Goal: Task Accomplishment & Management: Use online tool/utility

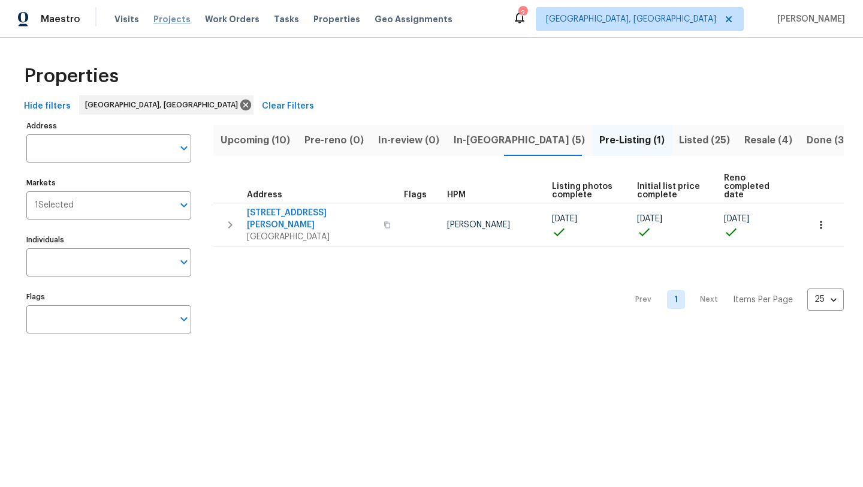
click at [166, 21] on span "Projects" at bounding box center [171, 19] width 37 height 12
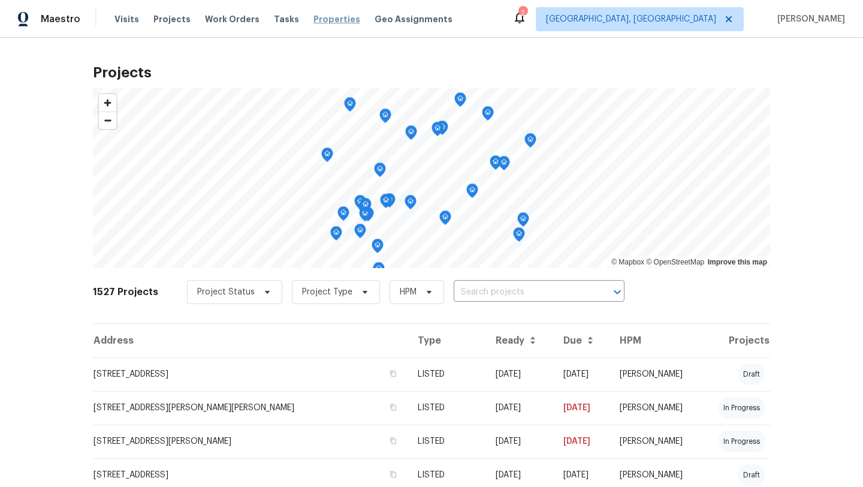
click at [316, 20] on span "Properties" at bounding box center [336, 19] width 47 height 12
click at [315, 20] on span "Properties" at bounding box center [336, 19] width 47 height 12
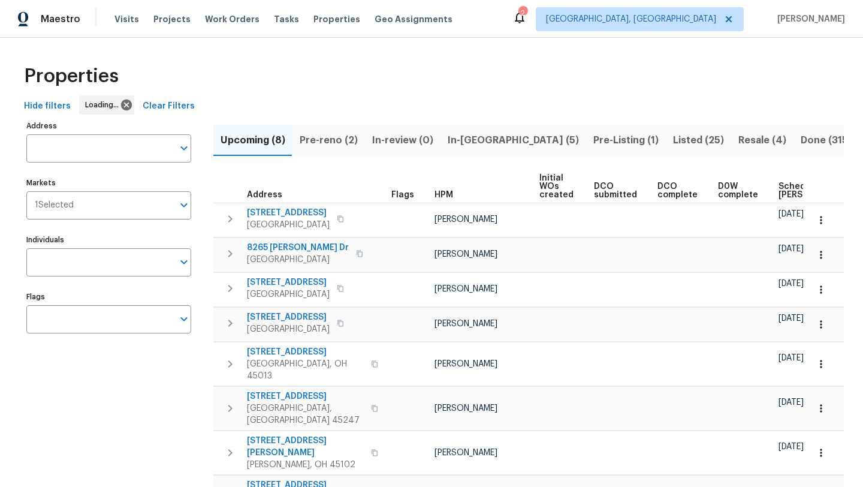
click at [464, 143] on span "In-[GEOGRAPHIC_DATA] (5)" at bounding box center [513, 140] width 131 height 17
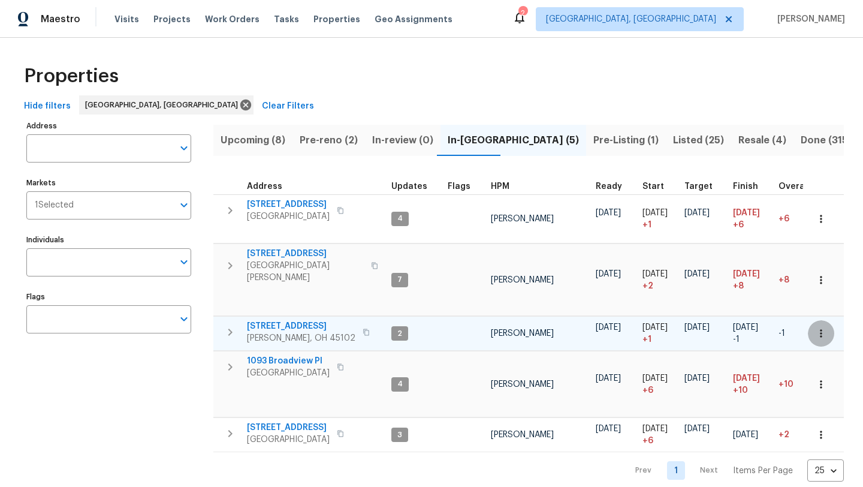
click at [813, 320] on button "button" at bounding box center [821, 333] width 26 height 26
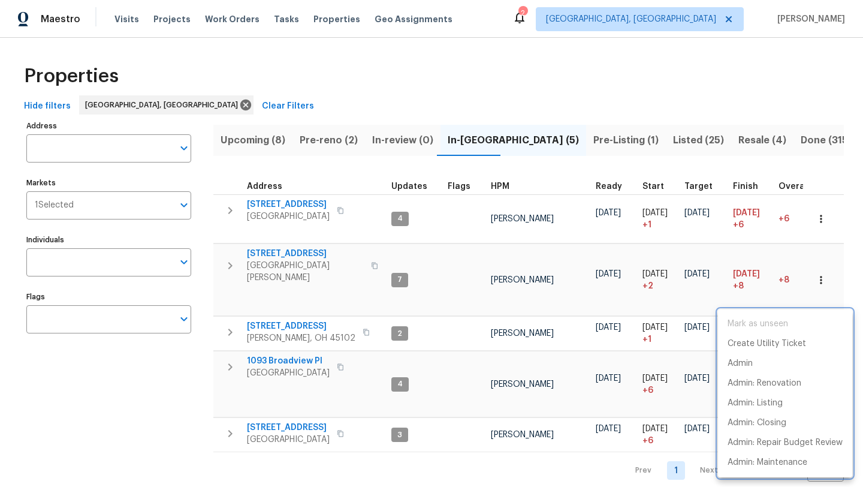
click at [270, 303] on div at bounding box center [431, 243] width 863 height 487
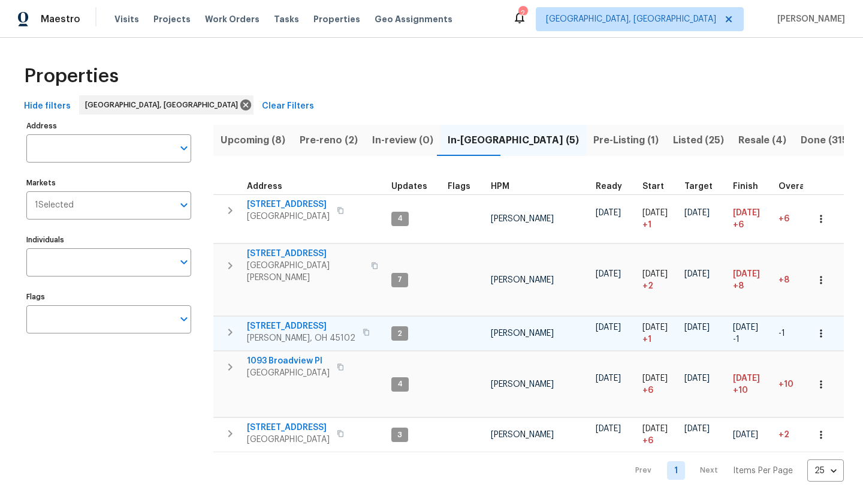
click at [270, 320] on span "105 Cedarwood Dr" at bounding box center [301, 326] width 108 height 12
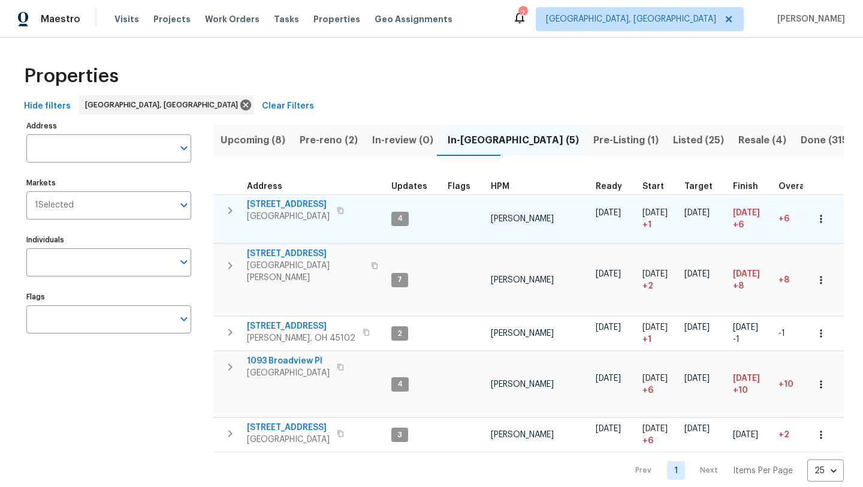
click at [288, 206] on span "3364 Amberway Ct # 45" at bounding box center [288, 204] width 83 height 12
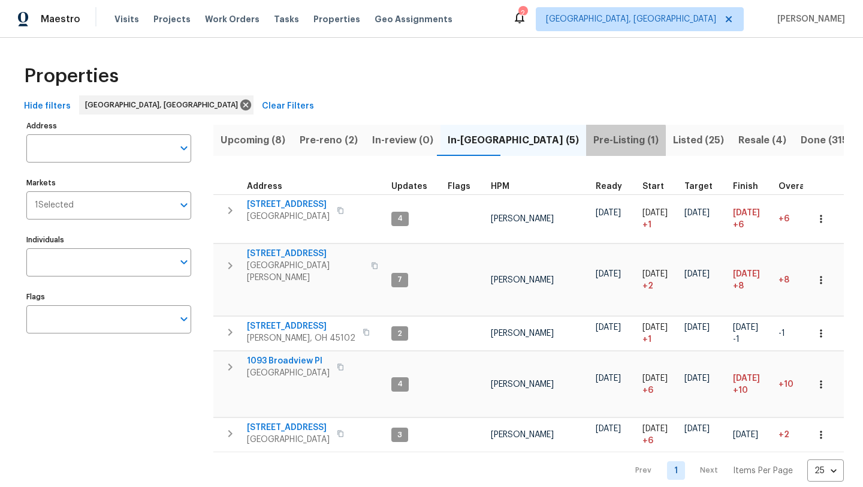
click at [593, 142] on span "Pre-Listing (1)" at bounding box center [625, 140] width 65 height 17
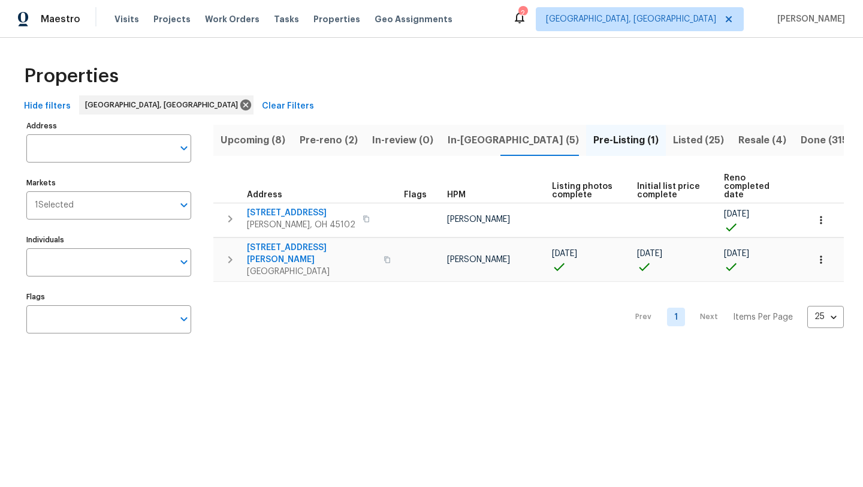
click at [324, 125] on button "Pre-reno (2)" at bounding box center [328, 140] width 73 height 31
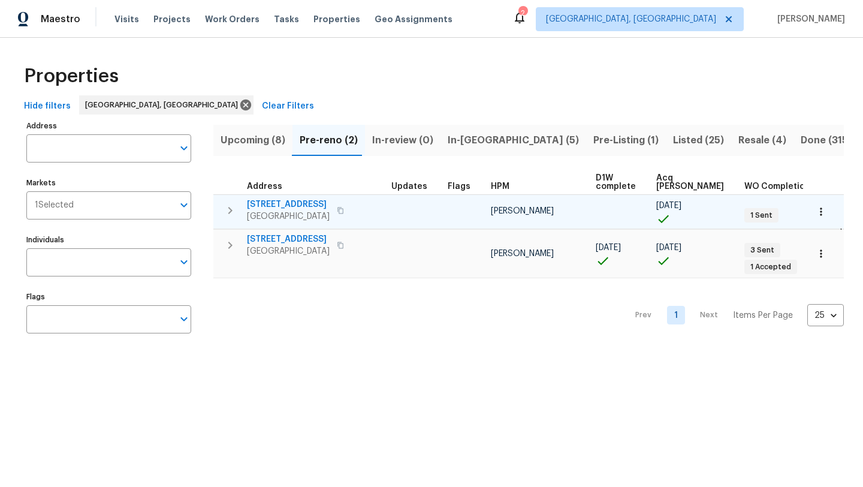
click at [269, 203] on span "1599 Tremont St" at bounding box center [288, 204] width 83 height 12
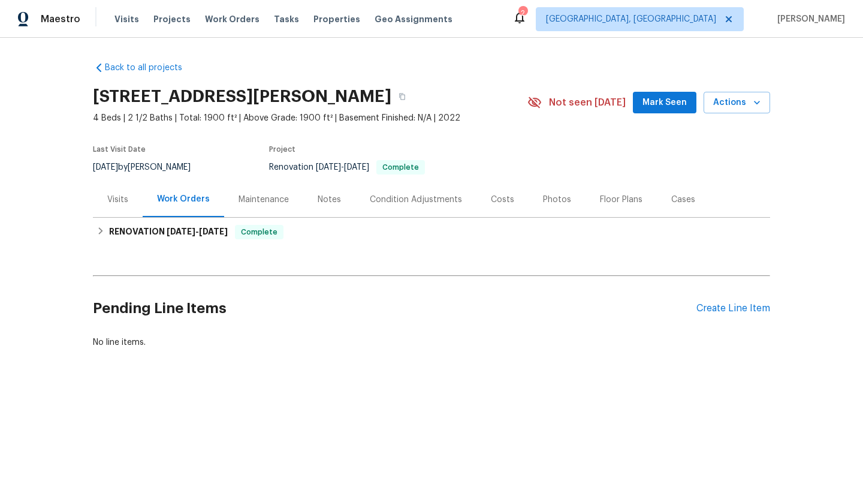
click at [343, 201] on div "Notes" at bounding box center [329, 199] width 52 height 35
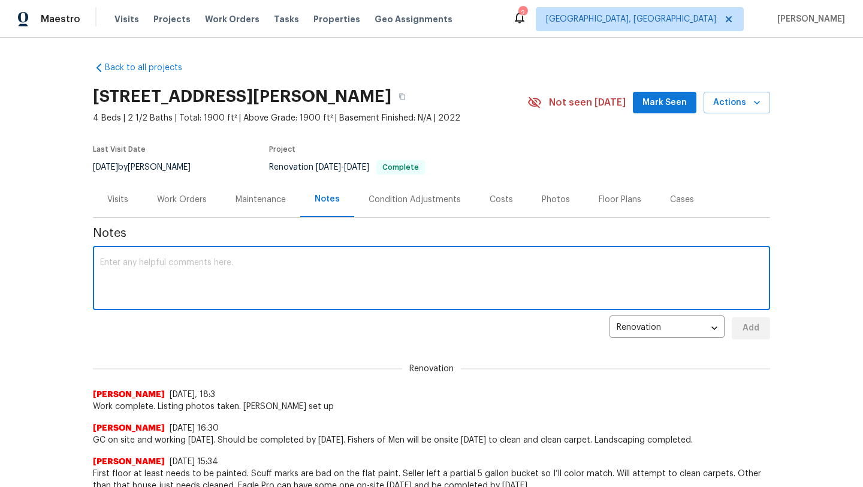
click at [218, 298] on textarea at bounding box center [431, 279] width 663 height 42
type textarea "forcing to prelist because I cannot complete the set up visit"
click at [736, 327] on button "Add" at bounding box center [751, 328] width 38 height 22
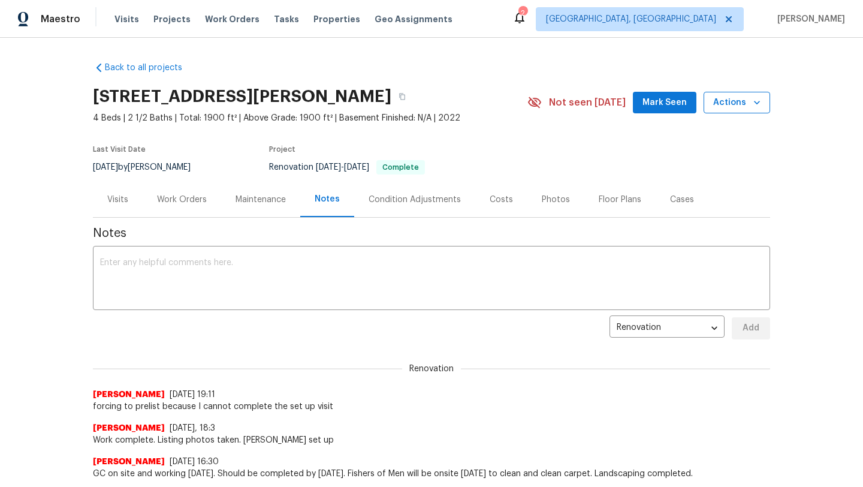
click at [753, 101] on icon "button" at bounding box center [757, 102] width 12 height 12
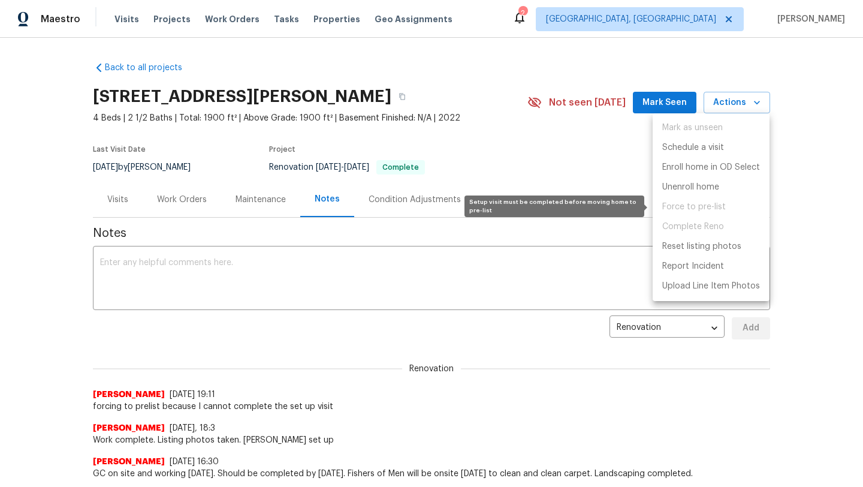
click at [705, 206] on span "Force to pre-list" at bounding box center [711, 207] width 117 height 20
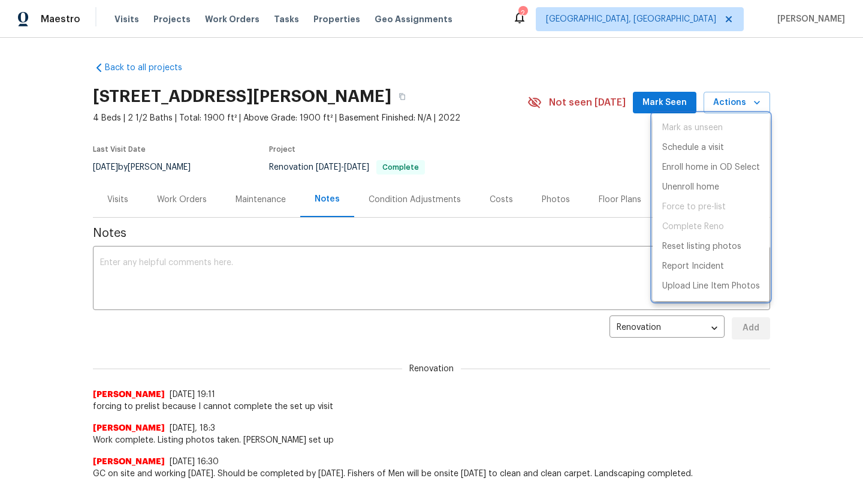
click at [565, 156] on div at bounding box center [431, 243] width 863 height 487
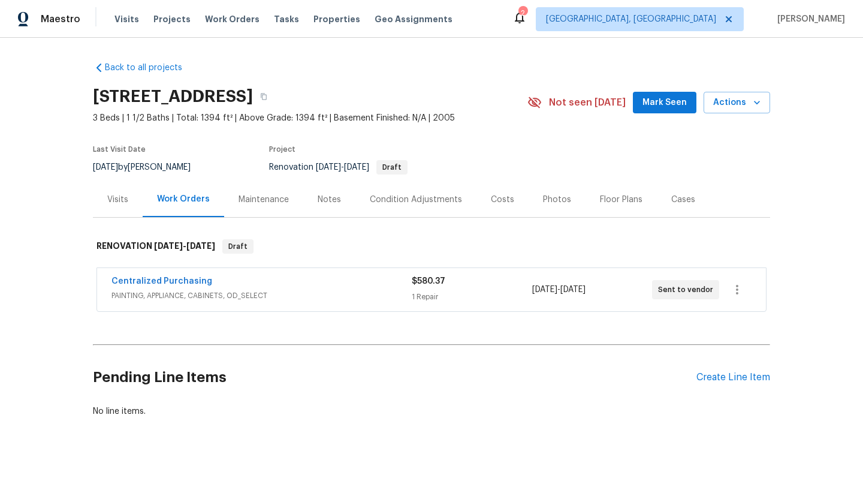
click at [714, 385] on div "Pending Line Items Create Line Item" at bounding box center [431, 377] width 677 height 56
click at [714, 380] on div "Create Line Item" at bounding box center [733, 377] width 74 height 11
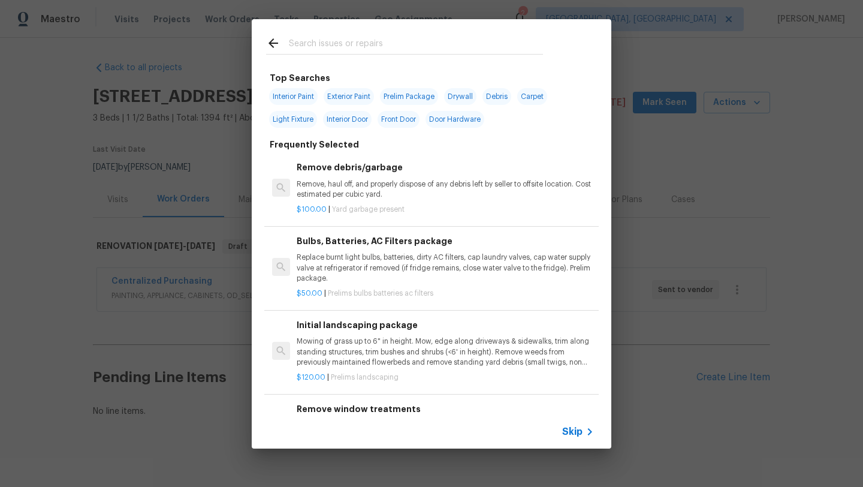
click at [300, 96] on span "Interior Paint" at bounding box center [293, 96] width 49 height 17
type input "Interior Paint"
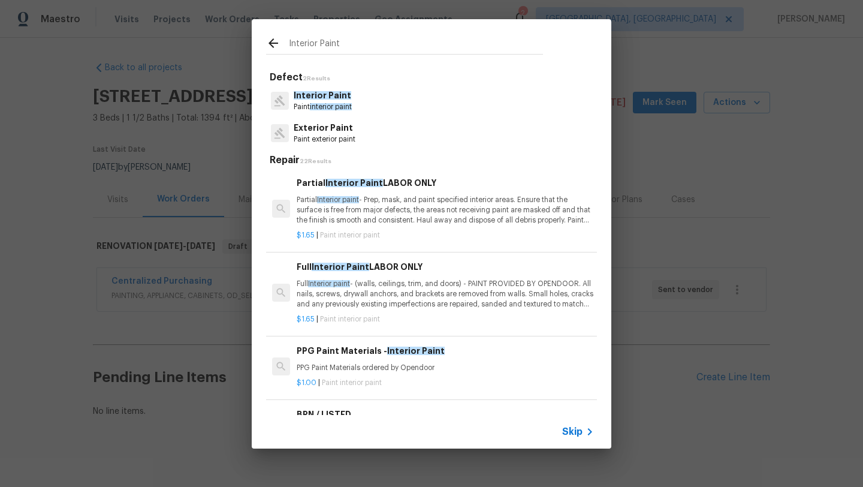
scroll to position [26, 0]
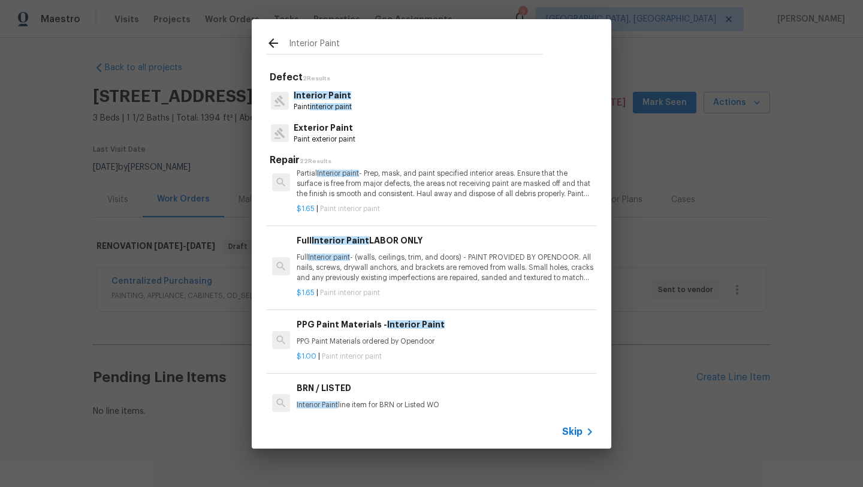
click at [384, 268] on p "Full Interior paint - (walls, ceilings, trim, and doors) - PAINT PROVIDED BY OP…" at bounding box center [445, 267] width 297 height 31
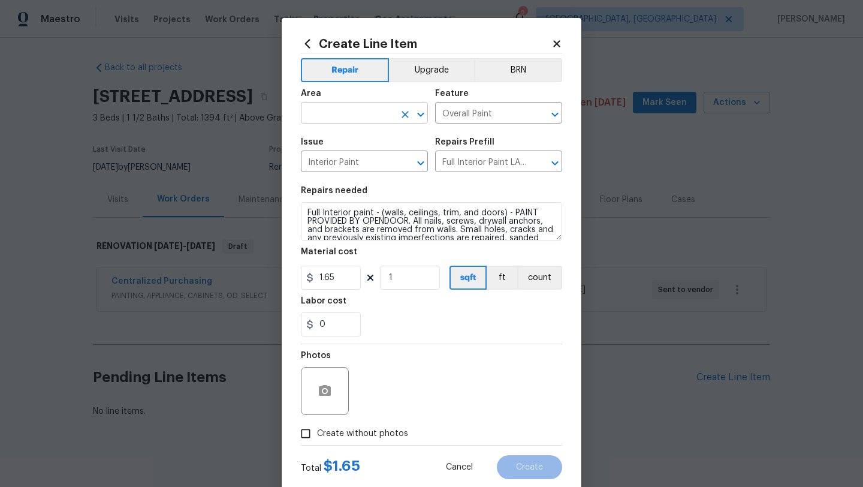
click at [372, 118] on input "text" at bounding box center [347, 114] width 93 height 19
click at [372, 160] on li "Interior Overall" at bounding box center [364, 161] width 127 height 20
type input "Interior Overall"
click at [404, 277] on input "1" at bounding box center [410, 278] width 60 height 24
type input "1397"
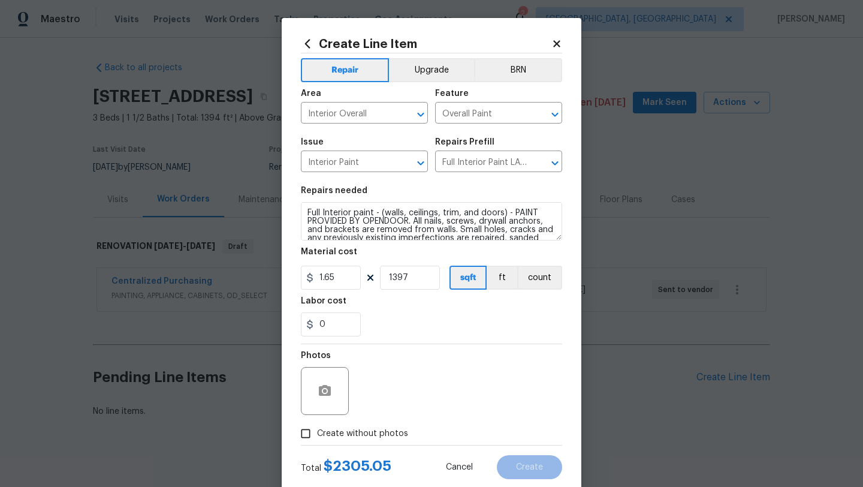
click at [367, 434] on span "Create without photos" at bounding box center [362, 433] width 91 height 13
click at [317, 434] on input "Create without photos" at bounding box center [305, 433] width 23 height 23
checkbox input "true"
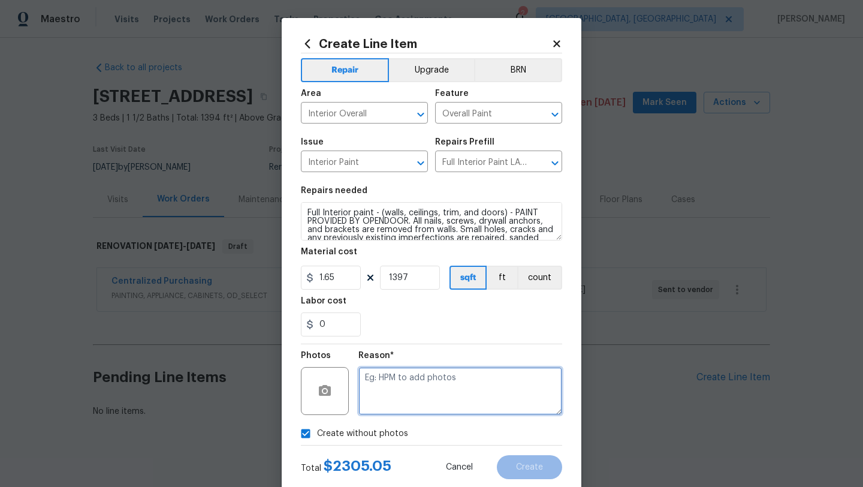
click at [404, 406] on textarea at bounding box center [460, 391] width 204 height 48
type textarea "later"
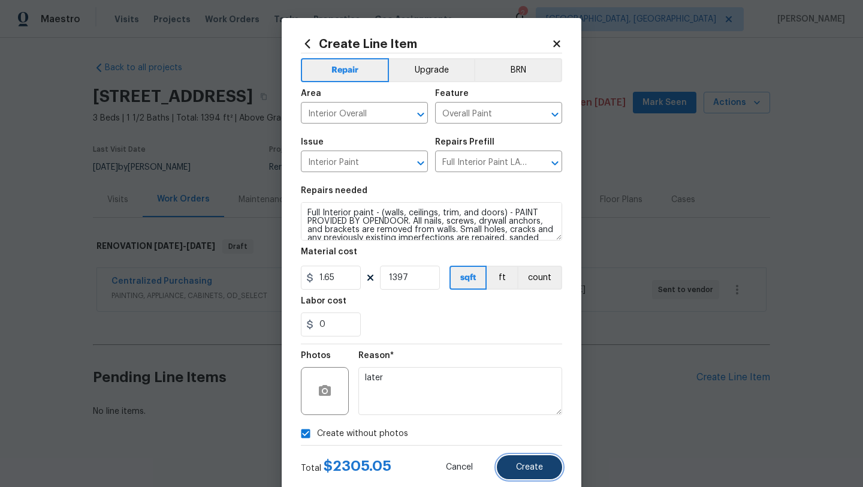
click at [530, 469] on span "Create" at bounding box center [529, 467] width 27 height 9
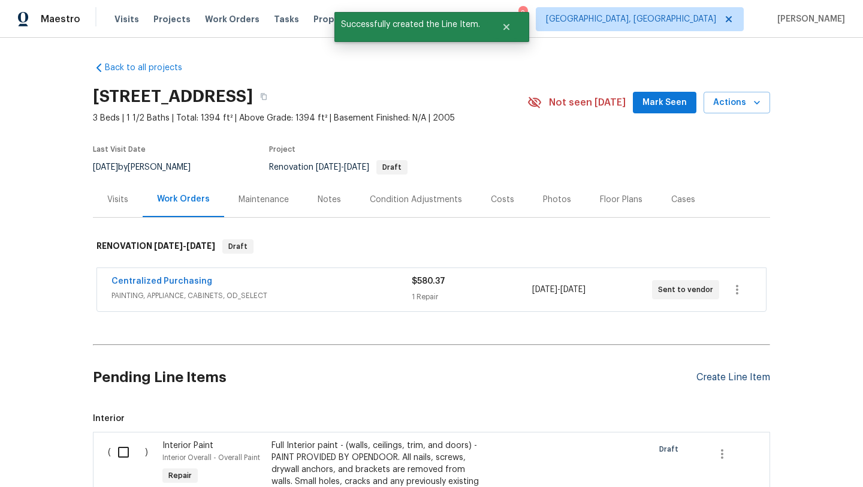
click at [701, 375] on div "Create Line Item" at bounding box center [733, 377] width 74 height 11
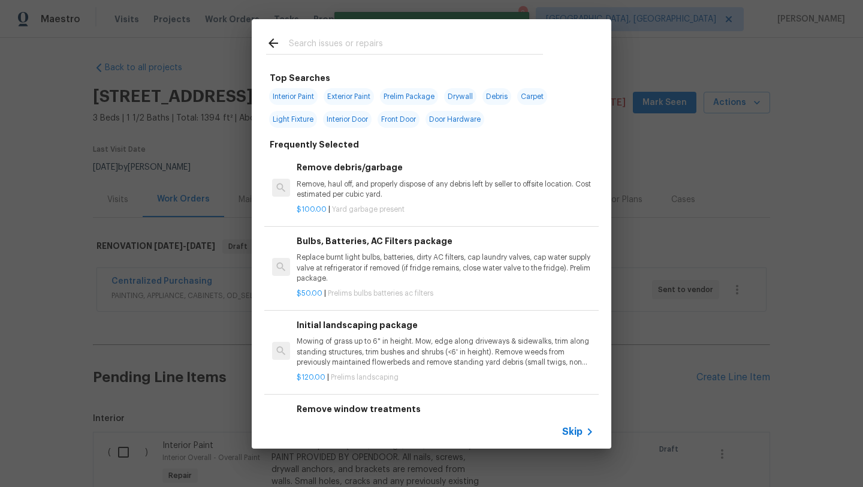
click at [301, 93] on span "Interior Paint" at bounding box center [293, 96] width 49 height 17
type input "Interior Paint"
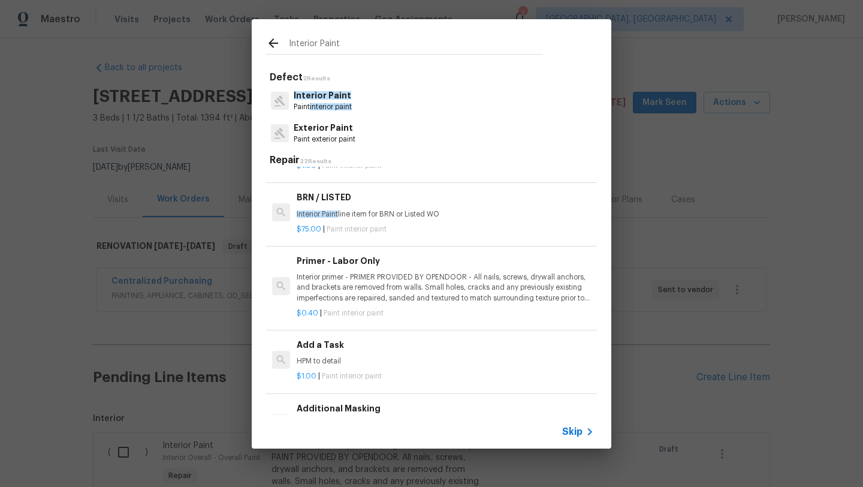
scroll to position [218, 0]
click at [402, 286] on p "Interior primer - PRIMER PROVIDED BY OPENDOOR - All nails, screws, drywall anch…" at bounding box center [445, 286] width 297 height 31
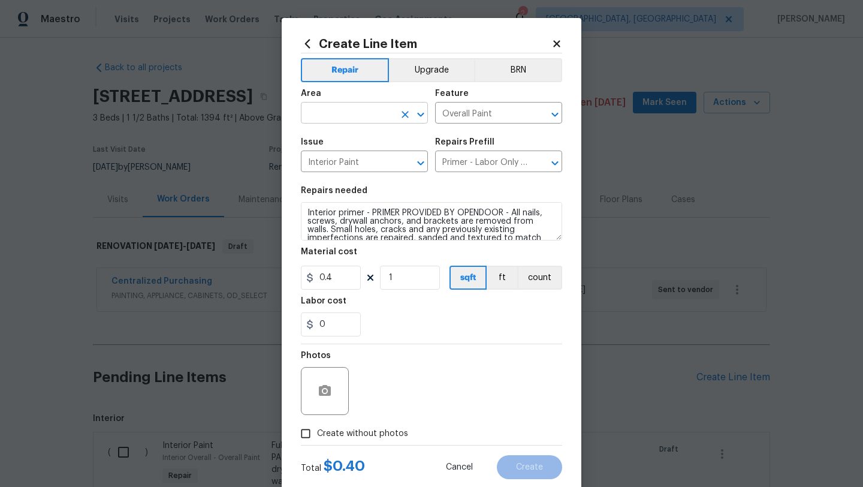
click at [351, 114] on input "text" at bounding box center [347, 114] width 93 height 19
click at [349, 159] on li "Interior Overall" at bounding box center [364, 161] width 127 height 20
type input "Interior Overall"
click at [413, 275] on input "1" at bounding box center [410, 278] width 60 height 24
type input "1397"
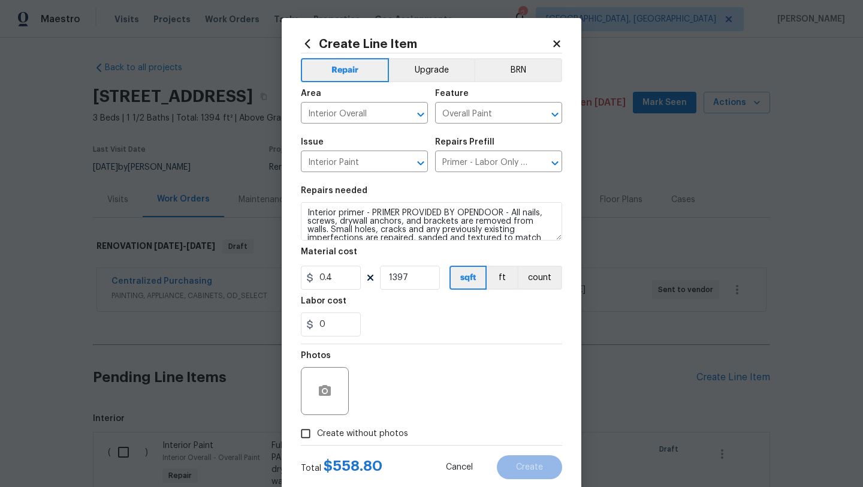
click at [375, 434] on span "Create without photos" at bounding box center [362, 433] width 91 height 13
click at [317, 434] on input "Create without photos" at bounding box center [305, 433] width 23 height 23
checkbox input "true"
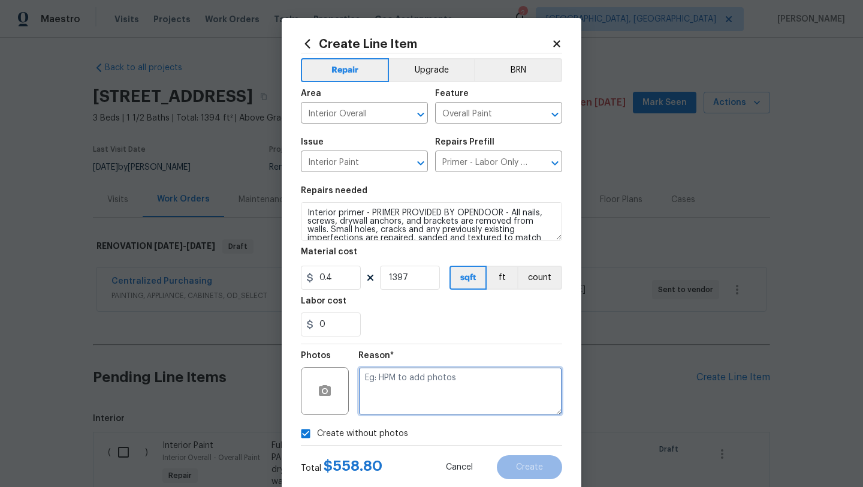
click at [428, 390] on textarea at bounding box center [460, 391] width 204 height 48
type textarea "later"
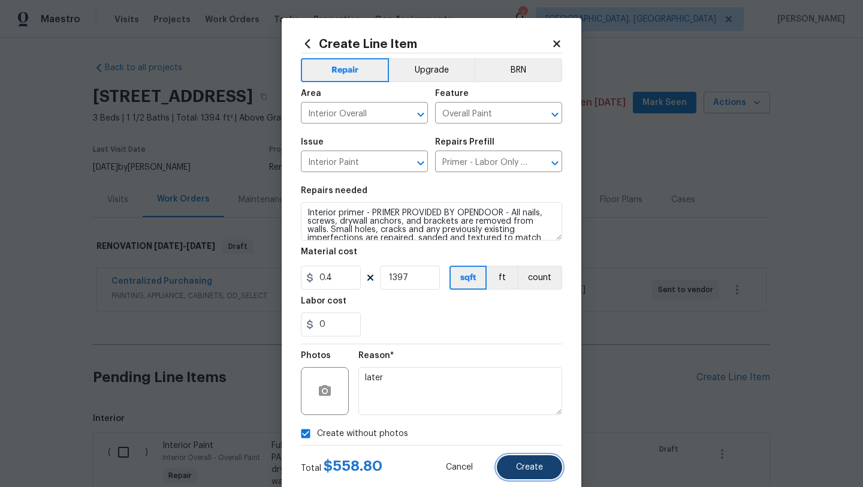
click at [533, 464] on span "Create" at bounding box center [529, 467] width 27 height 9
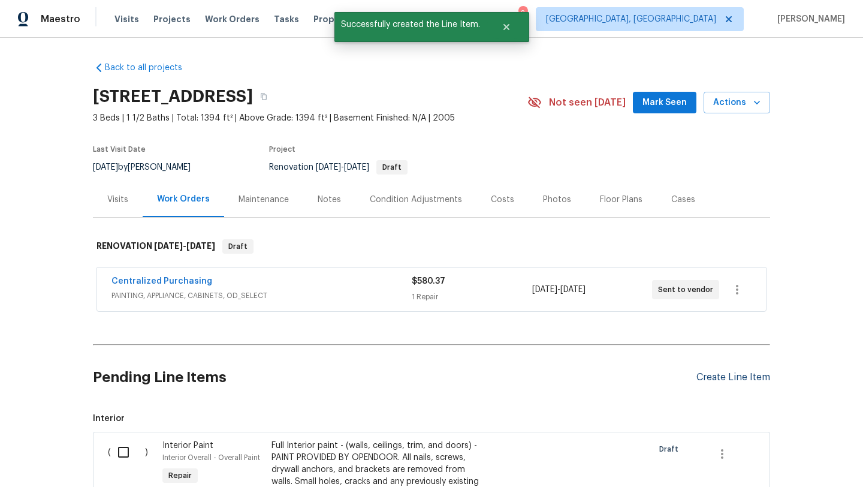
click at [714, 375] on div "Create Line Item" at bounding box center [733, 377] width 74 height 11
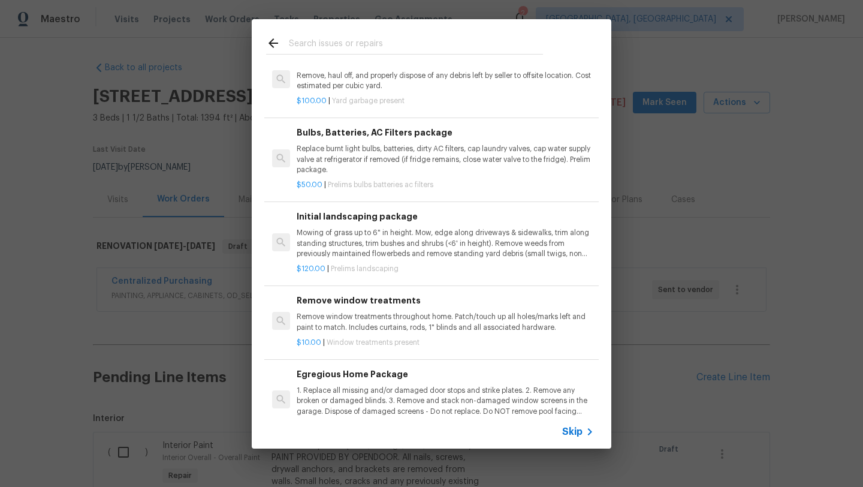
scroll to position [123, 0]
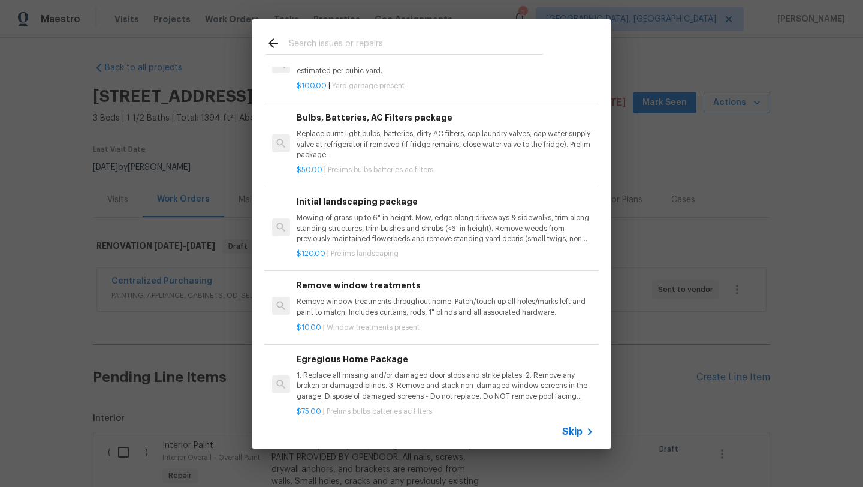
click at [381, 231] on p "Mowing of grass up to 6" in height. Mow, edge along driveways & sidewalks, trim…" at bounding box center [445, 228] width 297 height 31
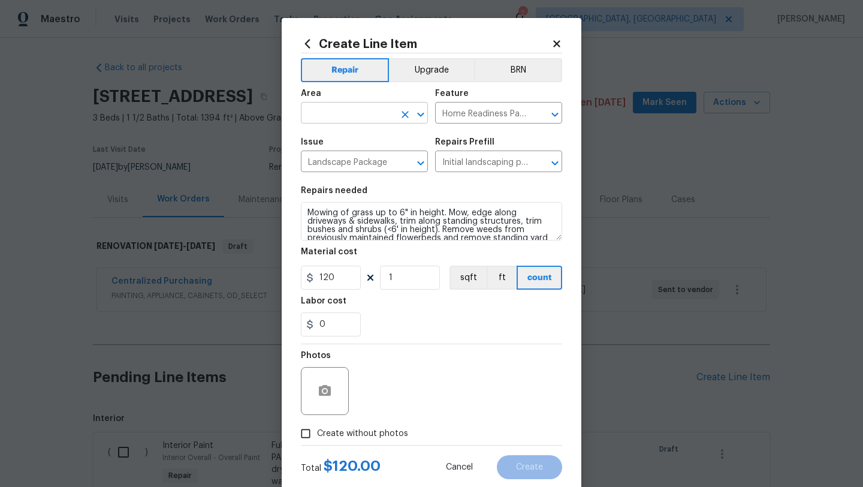
click at [362, 110] on input "text" at bounding box center [347, 114] width 93 height 19
click at [354, 164] on li "Exterior Overall" at bounding box center [364, 161] width 127 height 20
type input "Exterior Overall"
click at [417, 270] on input "1" at bounding box center [410, 278] width 60 height 24
type input "2"
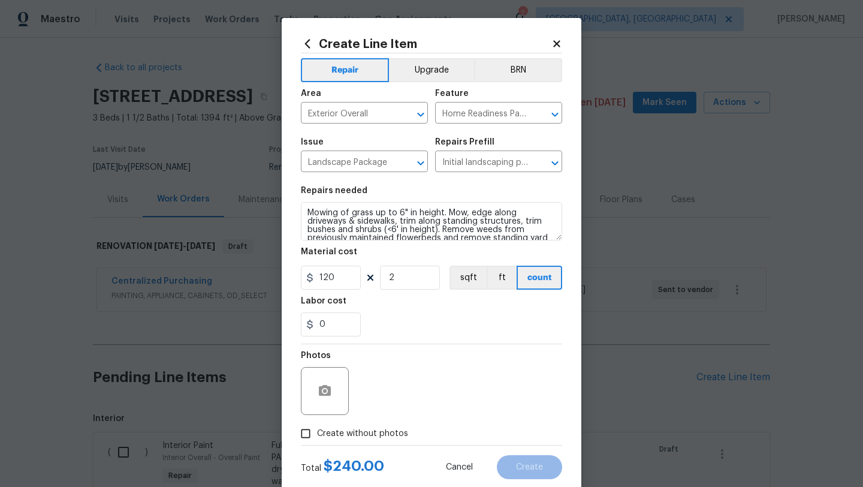
click at [349, 433] on span "Create without photos" at bounding box center [362, 433] width 91 height 13
click at [317, 433] on input "Create without photos" at bounding box center [305, 433] width 23 height 23
checkbox input "true"
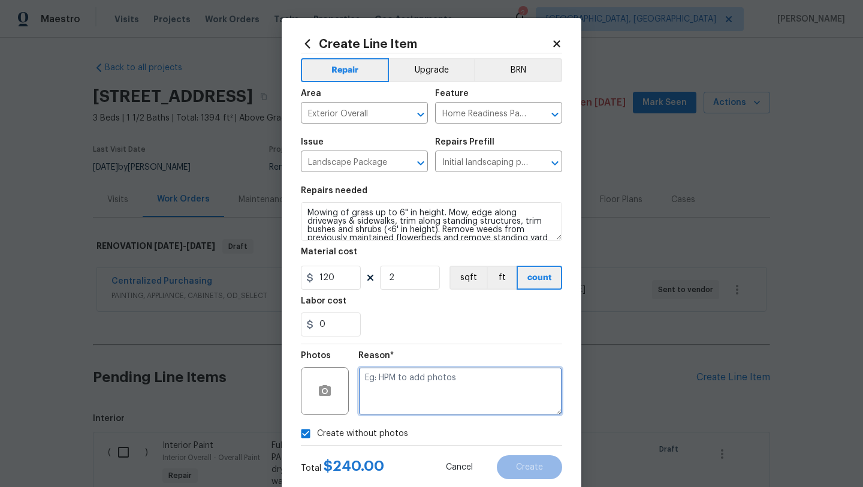
click at [391, 409] on textarea at bounding box center [460, 391] width 204 height 48
type textarea "later"
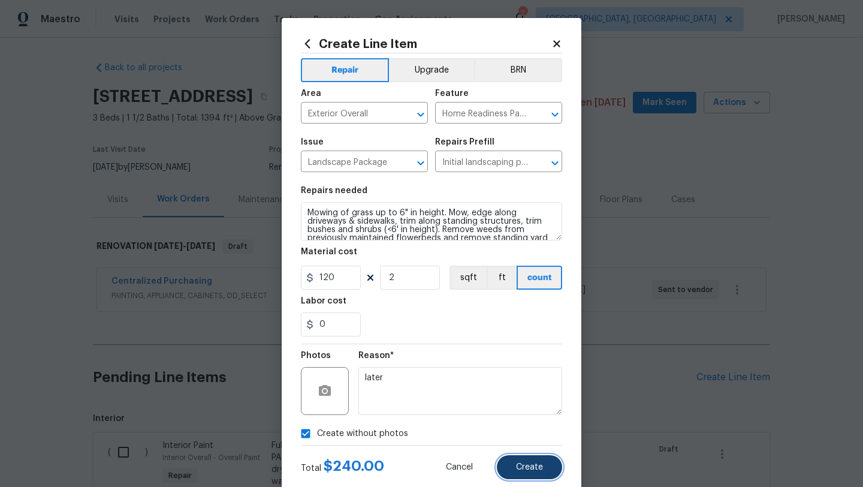
click at [515, 469] on button "Create" at bounding box center [529, 467] width 65 height 24
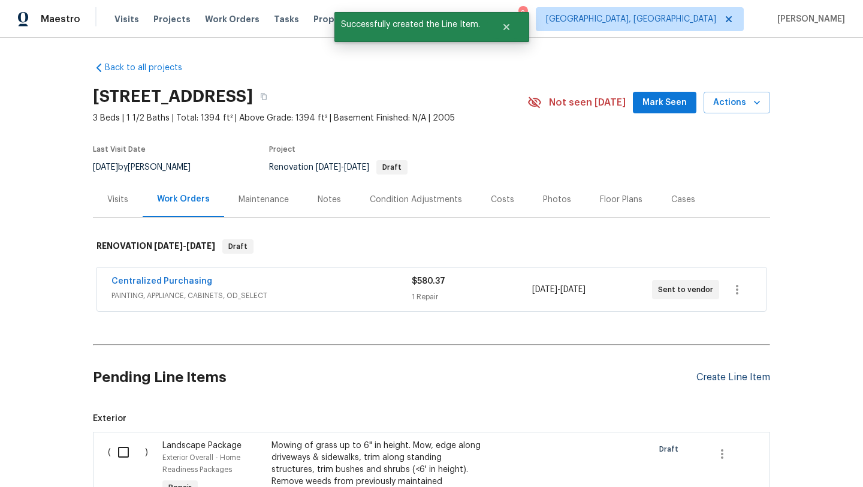
click at [707, 382] on div "Create Line Item" at bounding box center [733, 377] width 74 height 11
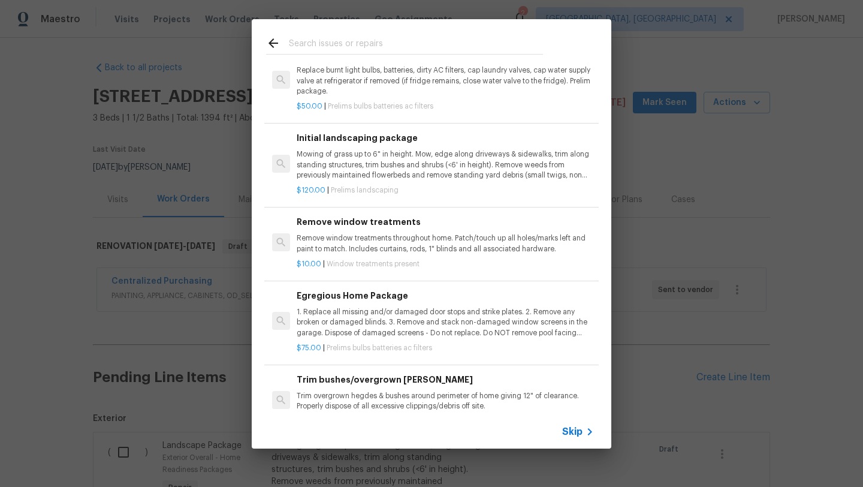
scroll to position [191, 0]
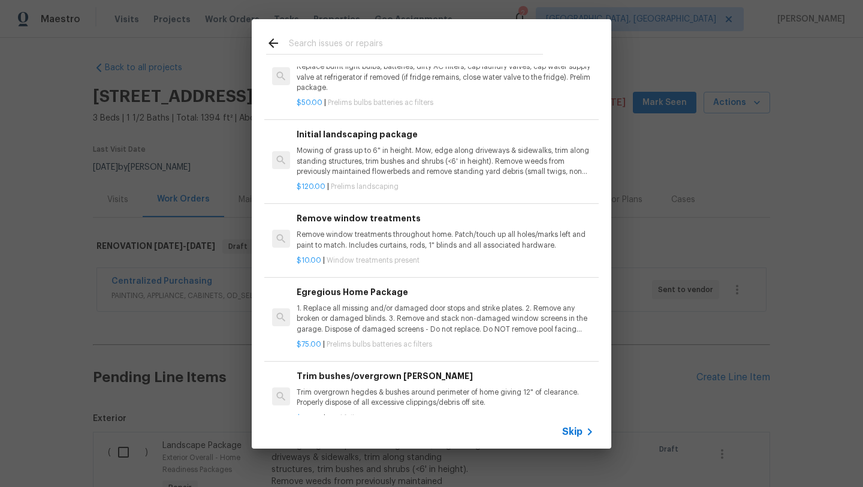
click at [359, 320] on p "1. Replace all missing and/or damaged door stops and strike plates. 2. Remove a…" at bounding box center [445, 318] width 297 height 31
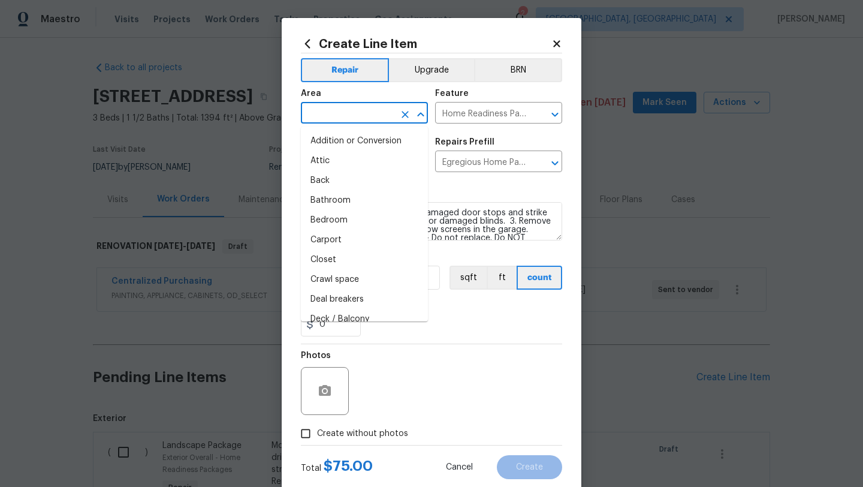
click at [323, 108] on input "text" at bounding box center [347, 114] width 93 height 19
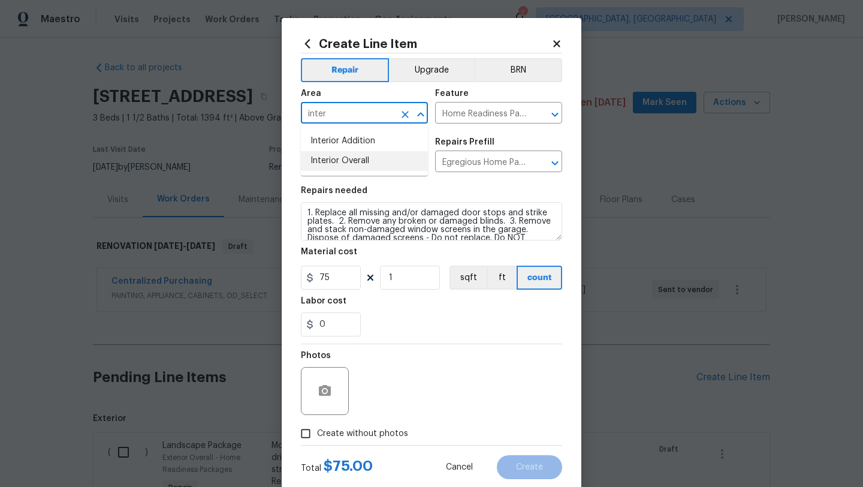
click at [340, 163] on li "Interior Overall" at bounding box center [364, 161] width 127 height 20
type input "Interior Overall"
click at [367, 432] on span "Create without photos" at bounding box center [362, 433] width 91 height 13
click at [317, 432] on input "Create without photos" at bounding box center [305, 433] width 23 height 23
checkbox input "true"
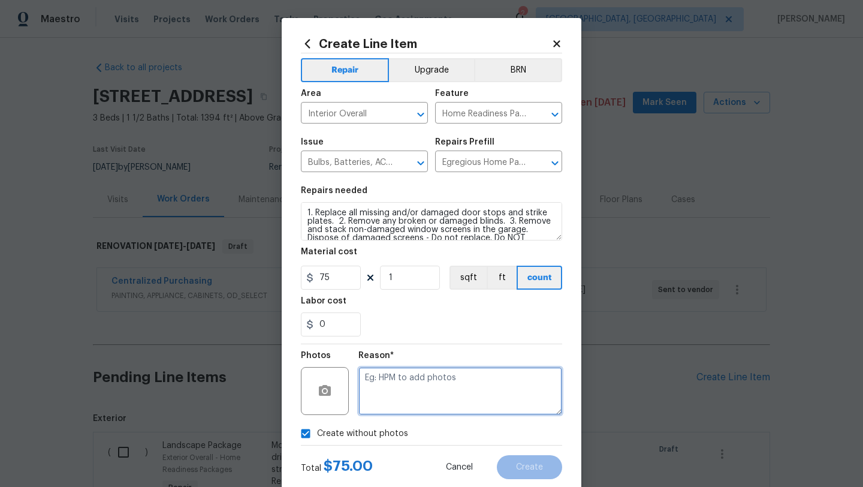
click at [400, 405] on textarea at bounding box center [460, 391] width 204 height 48
type textarea "later"
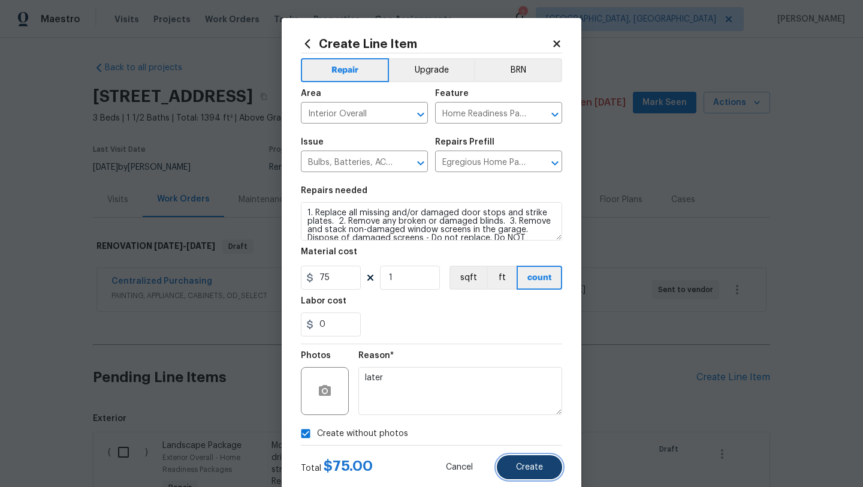
click at [540, 472] on button "Create" at bounding box center [529, 467] width 65 height 24
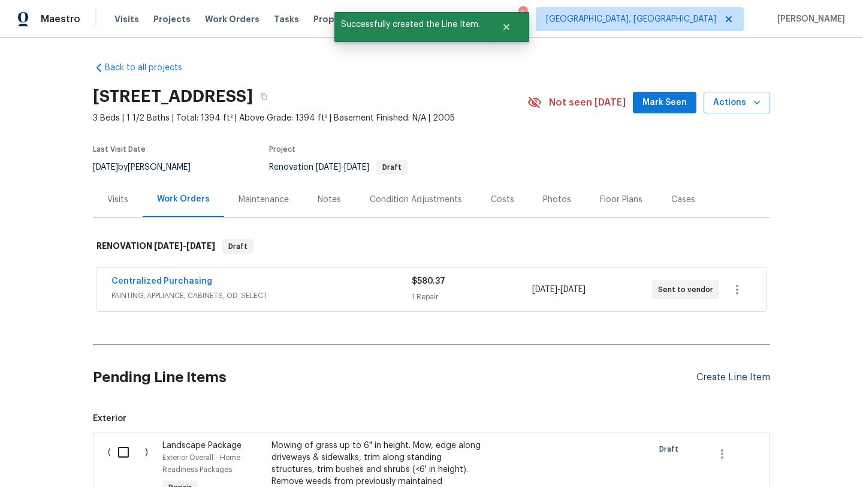
click at [714, 380] on div "Create Line Item" at bounding box center [733, 377] width 74 height 11
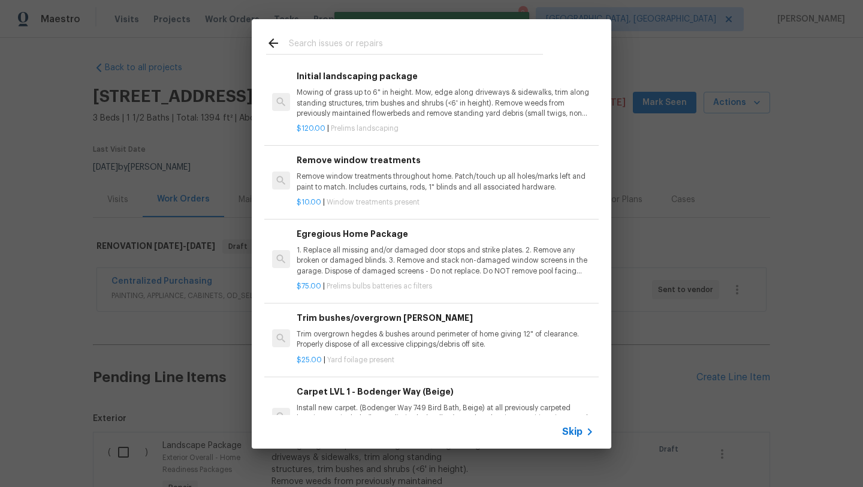
scroll to position [248, 0]
click at [385, 189] on p "Remove window treatments throughout home. Patch/touch up all holes/marks left a…" at bounding box center [445, 183] width 297 height 20
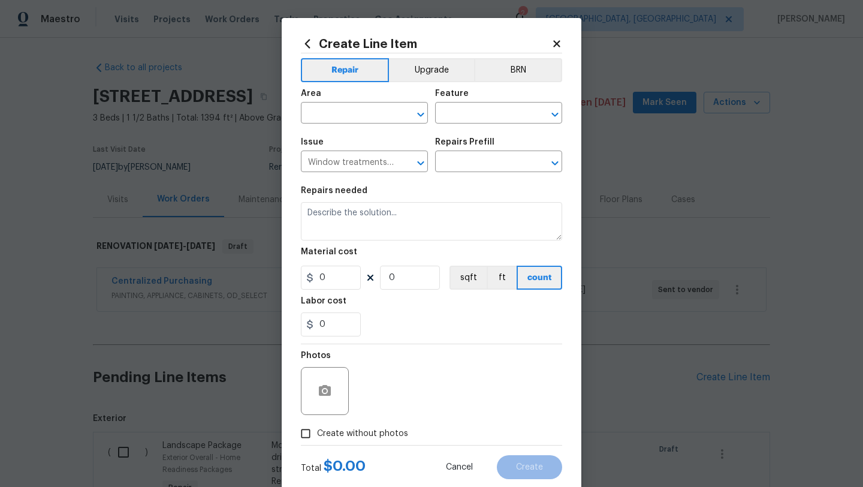
type input "Remove window treatments $10.00"
type textarea "Remove window treatments throughout home. Patch/touch up all holes/marks left a…"
type input "10"
type input "1"
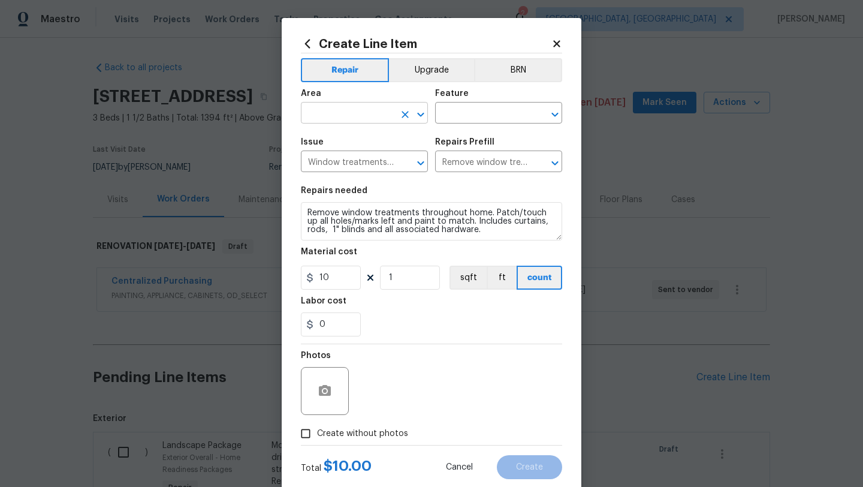
click at [330, 119] on input "text" at bounding box center [347, 114] width 93 height 19
type input "u"
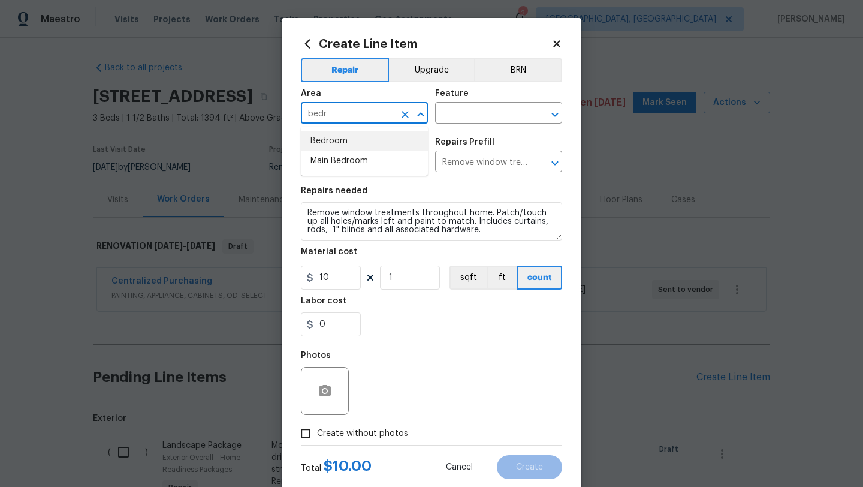
click at [328, 143] on li "Bedroom" at bounding box center [364, 141] width 127 height 20
type input "Bedroom"
click at [468, 114] on input "text" at bounding box center [481, 114] width 93 height 19
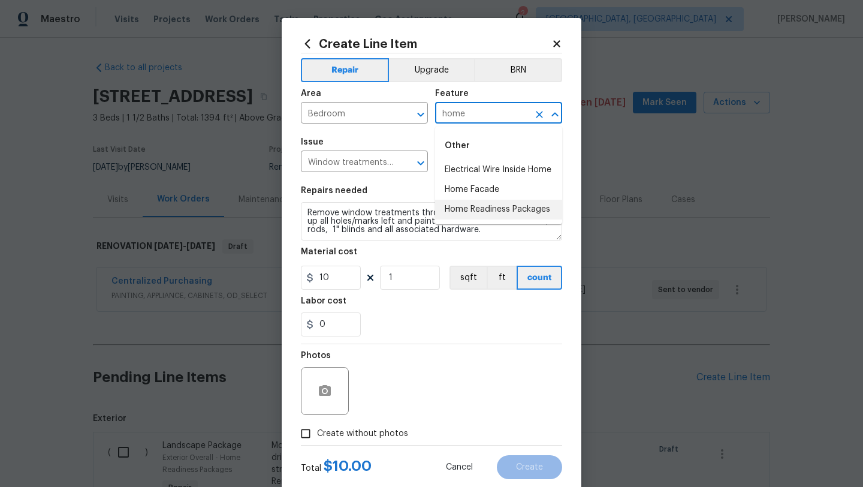
click at [472, 212] on li "Home Readiness Packages" at bounding box center [498, 210] width 127 height 20
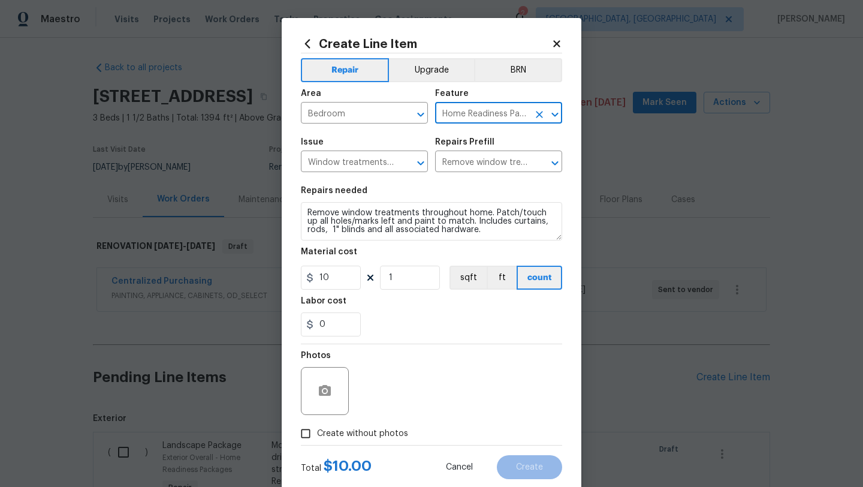
type input "Home Readiness Packages"
click at [304, 214] on textarea "Remove window treatments throughout home. Patch/touch up all holes/marks left a…" at bounding box center [431, 221] width 261 height 38
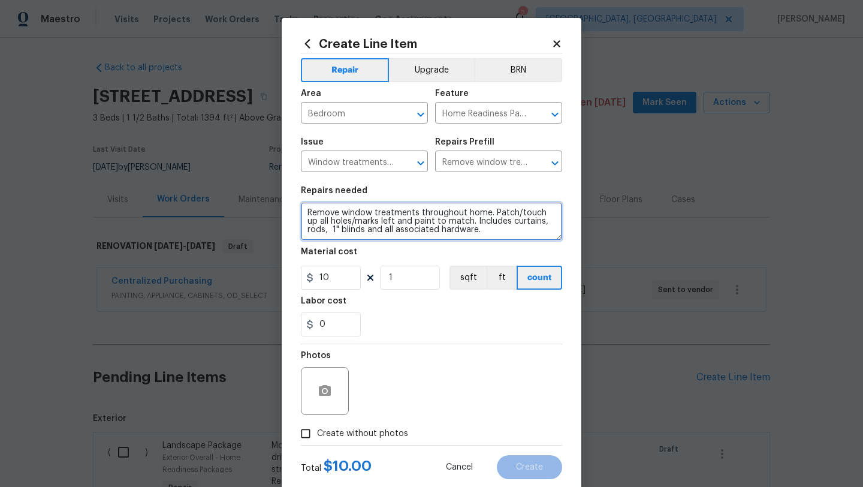
scroll to position [2, 0]
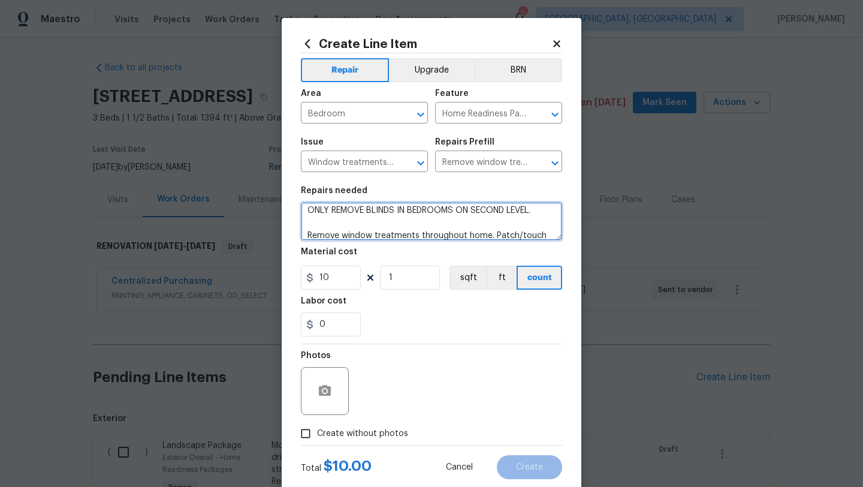
type textarea "ONLY REMOVE BLINDS IN BEDROOMS ON SECOND LEVEL. Remove window treatments throug…"
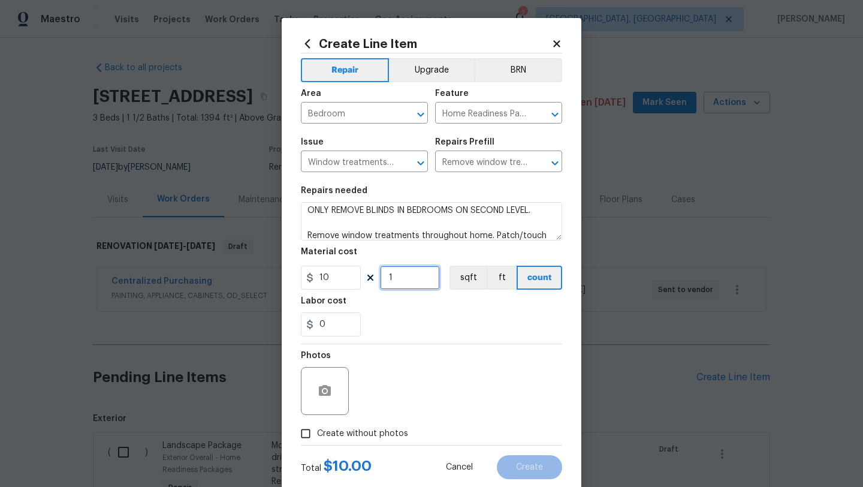
click at [420, 275] on input "1" at bounding box center [410, 278] width 60 height 24
type input "5"
click at [372, 433] on span "Create without photos" at bounding box center [362, 433] width 91 height 13
click at [317, 433] on input "Create without photos" at bounding box center [305, 433] width 23 height 23
checkbox input "true"
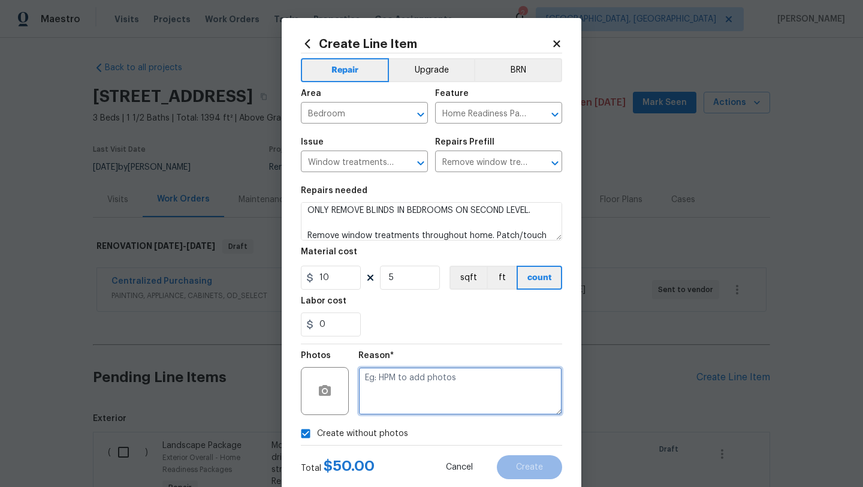
click at [405, 400] on textarea at bounding box center [460, 391] width 204 height 48
type textarea "LATER"
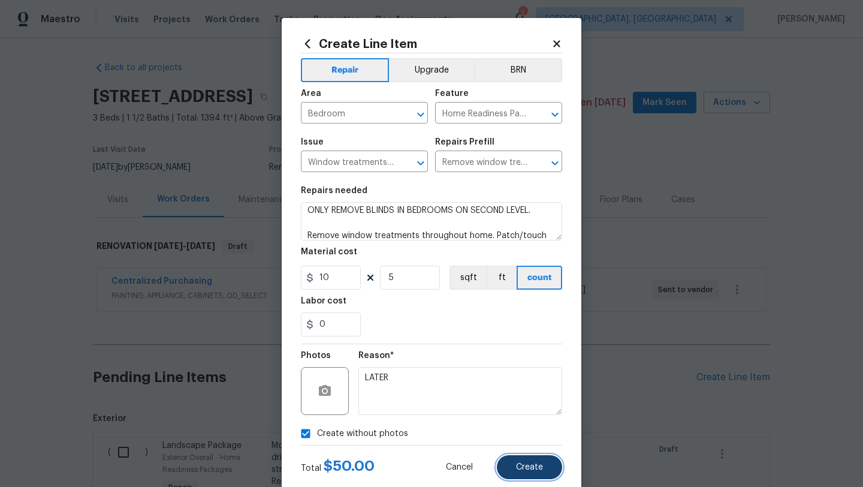
click at [547, 473] on button "Create" at bounding box center [529, 467] width 65 height 24
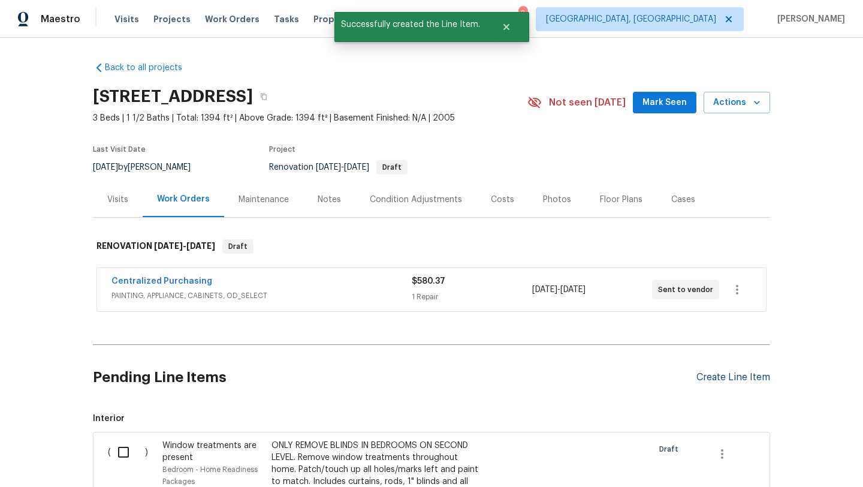
click at [706, 376] on div "Create Line Item" at bounding box center [733, 377] width 74 height 11
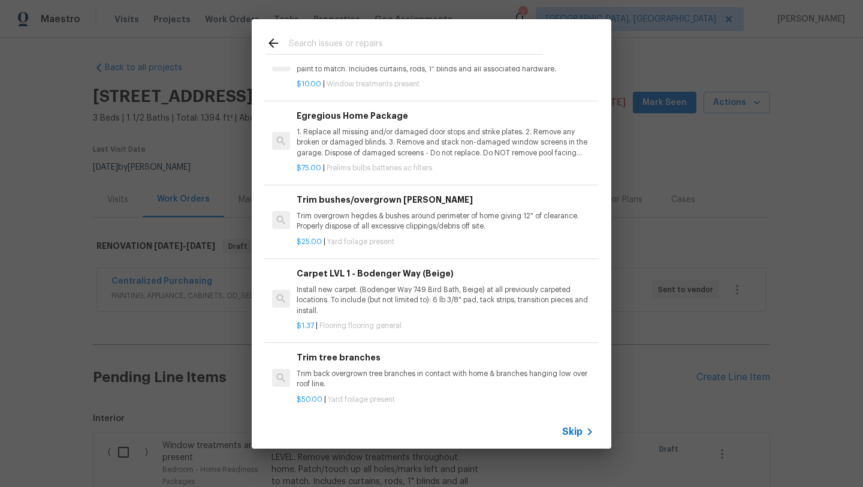
scroll to position [368, 0]
click at [396, 298] on p "Install new carpet. (Bodenger Way 749 Bird Bath, Beige) at all previously carpe…" at bounding box center [445, 298] width 297 height 31
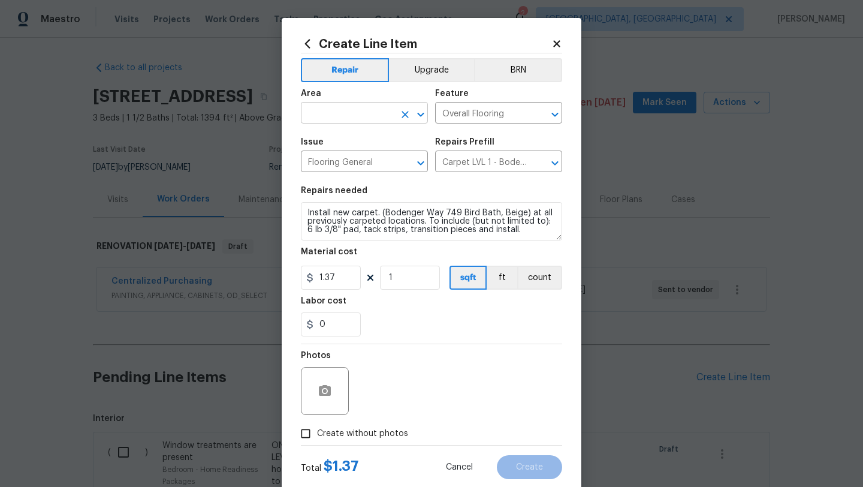
click at [349, 120] on input "text" at bounding box center [347, 114] width 93 height 19
click at [352, 161] on li "Interior Overall" at bounding box center [364, 161] width 127 height 20
type input "Interior Overall"
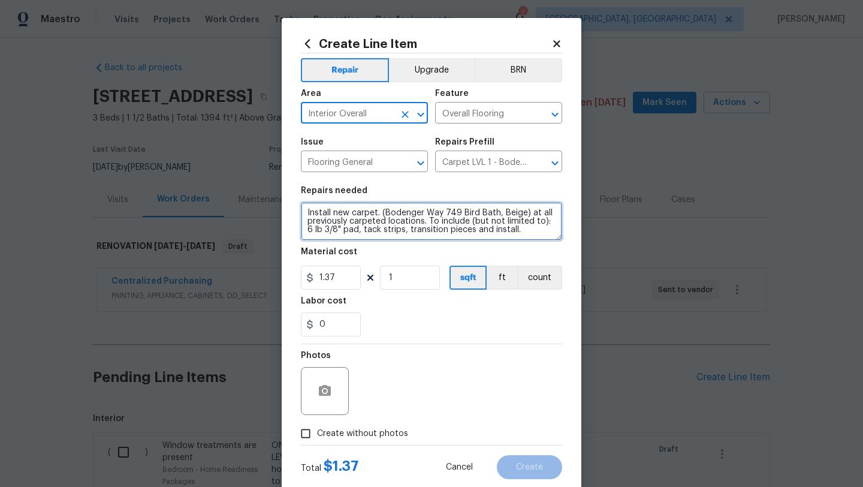
click at [303, 210] on textarea "Install new carpet. (Bodenger Way 749 Bird Bath, Beige) at all previously carpe…" at bounding box center [431, 221] width 261 height 38
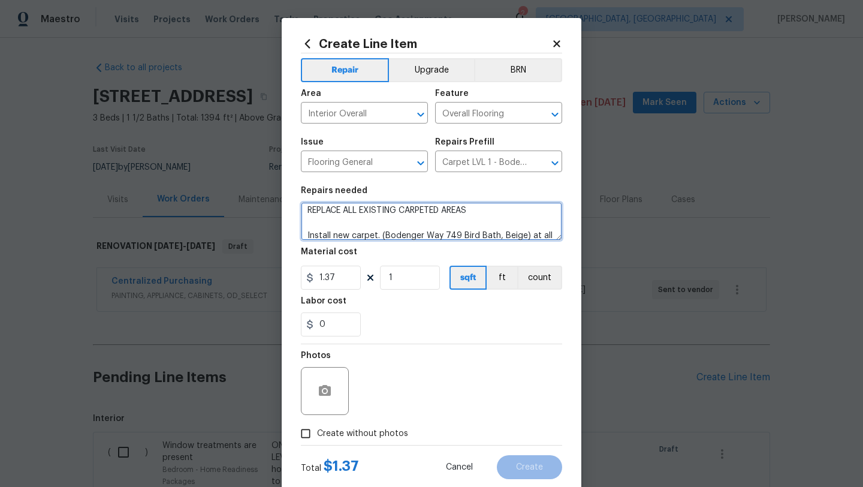
type textarea "REPLACE ALL EXISTING CARPETED AREAS Install new carpet. (Bodenger Way 749 Bird …"
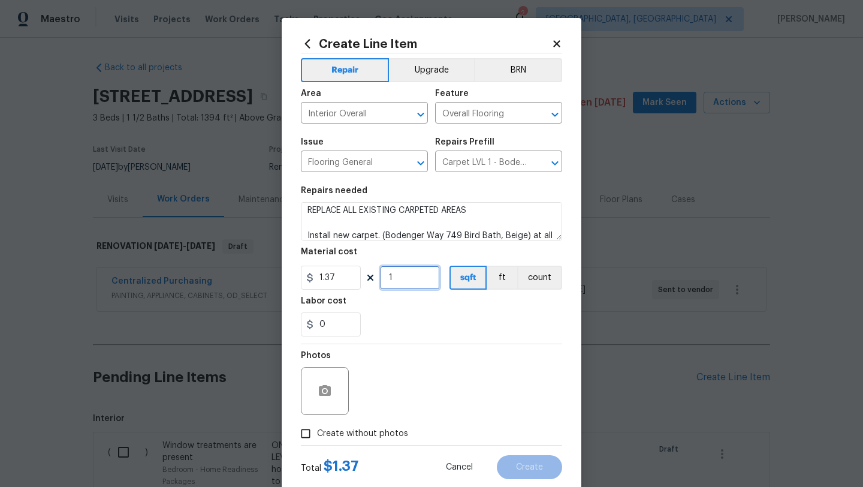
click at [412, 280] on input "1" at bounding box center [410, 278] width 60 height 24
type input "1000"
click at [359, 432] on span "Create without photos" at bounding box center [362, 433] width 91 height 13
click at [317, 432] on input "Create without photos" at bounding box center [305, 433] width 23 height 23
checkbox input "true"
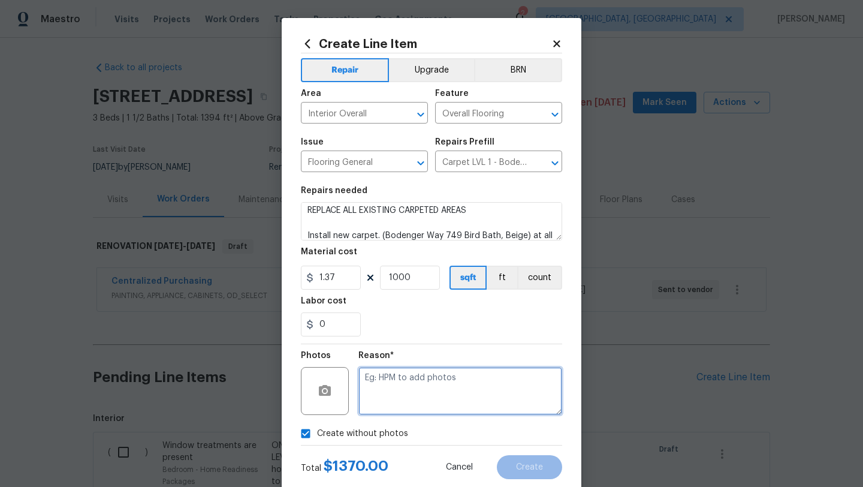
click at [402, 382] on textarea at bounding box center [460, 391] width 204 height 48
type textarea "LATER"
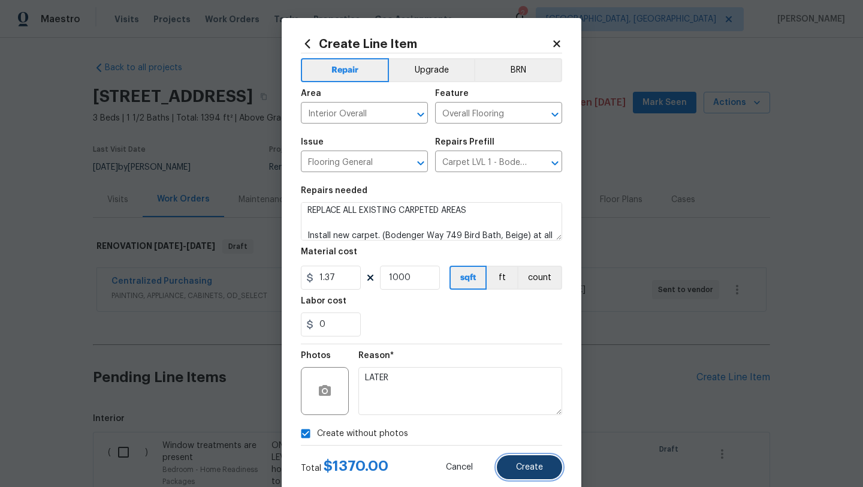
click at [514, 466] on button "Create" at bounding box center [529, 467] width 65 height 24
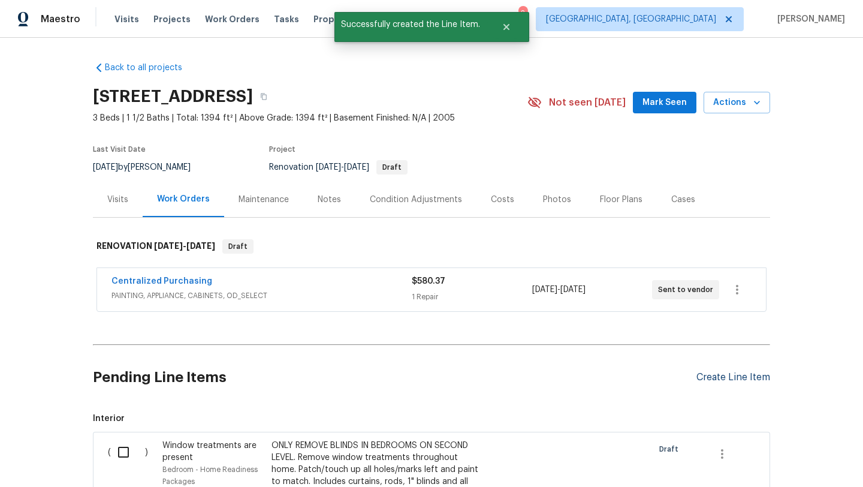
click at [741, 375] on div "Create Line Item" at bounding box center [733, 377] width 74 height 11
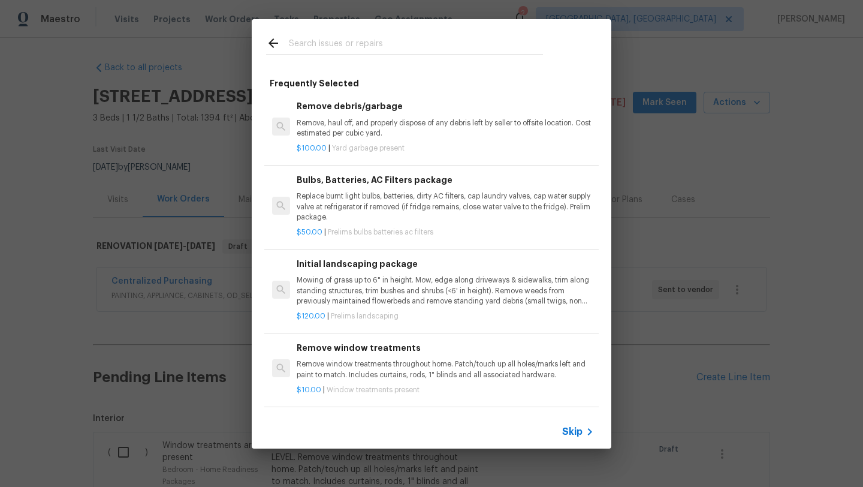
scroll to position [0, 0]
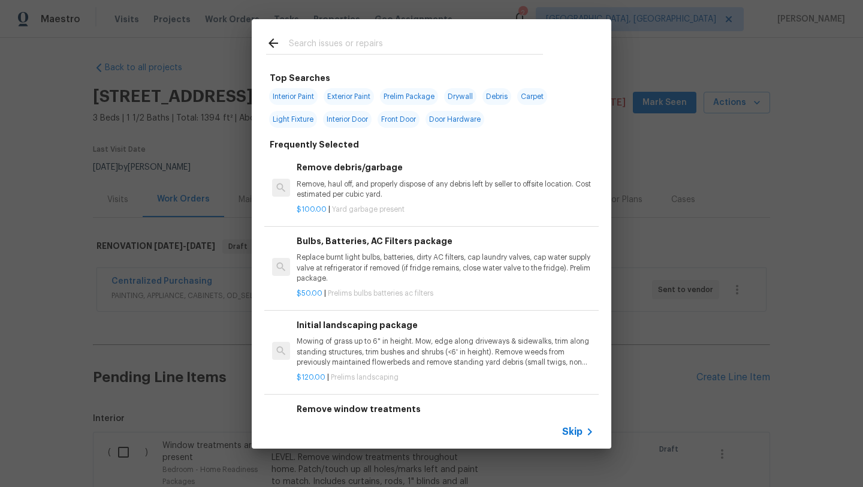
click at [384, 50] on input "text" at bounding box center [416, 45] width 254 height 18
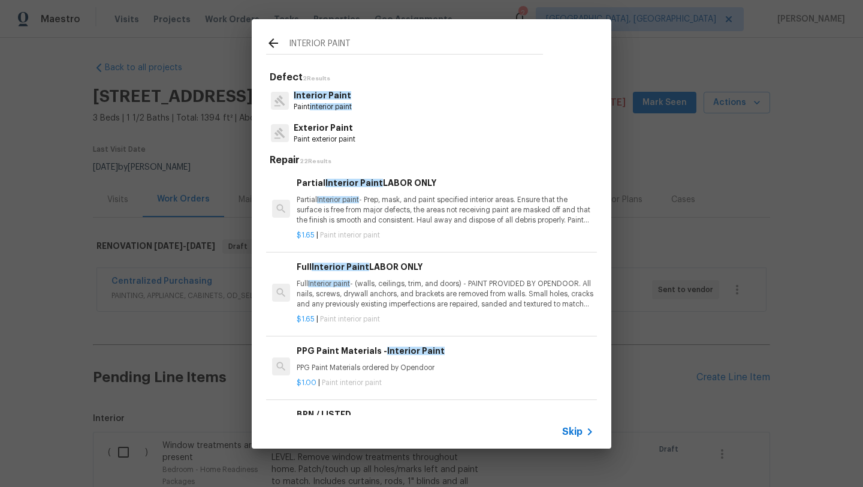
type input "INTERIOR PAINT"
click at [333, 101] on p "Interior Paint" at bounding box center [323, 95] width 58 height 13
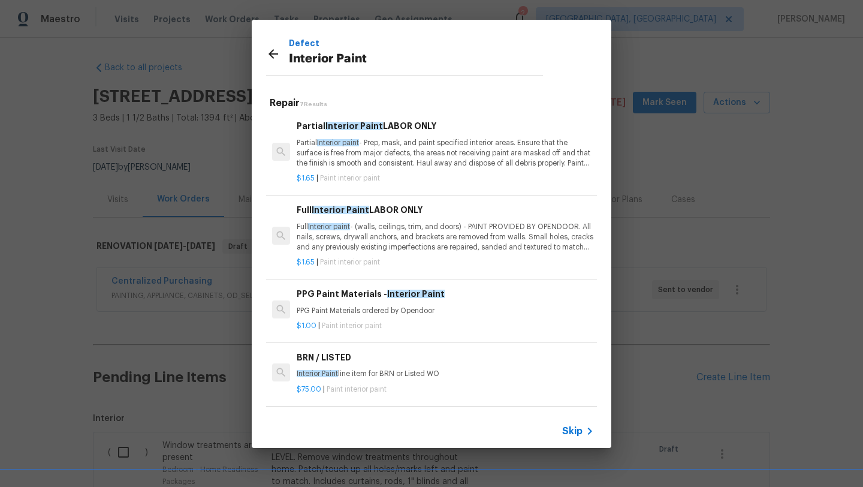
click at [381, 163] on p "Partial Interior paint - Prep, mask, and paint specified interior areas. Ensure…" at bounding box center [445, 153] width 297 height 31
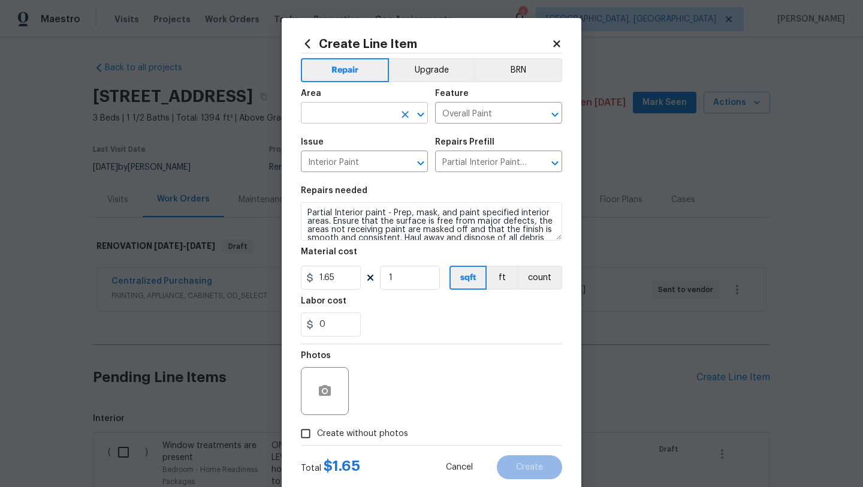
click at [339, 111] on input "text" at bounding box center [347, 114] width 93 height 19
click at [337, 159] on li "Unfinished basement" at bounding box center [364, 161] width 127 height 20
type input "Unfinished basement"
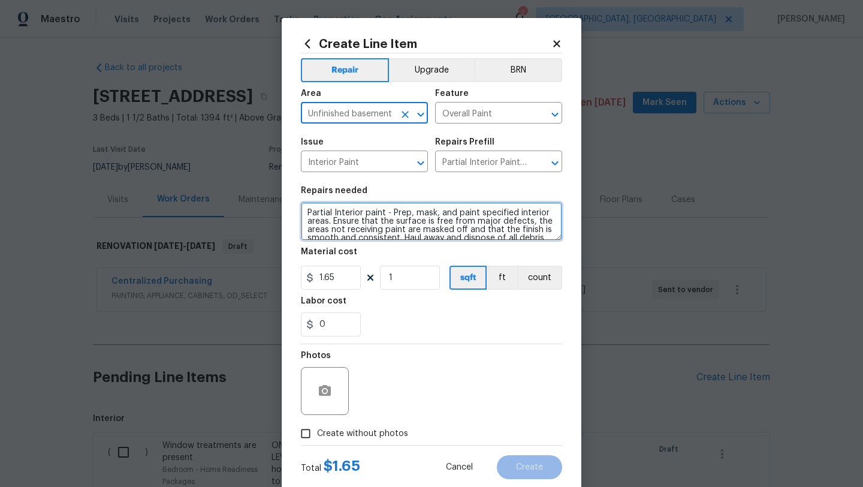
click at [305, 210] on textarea "Partial Interior paint - Prep, mask, and paint specified interior areas. Ensure…" at bounding box center [431, 221] width 261 height 38
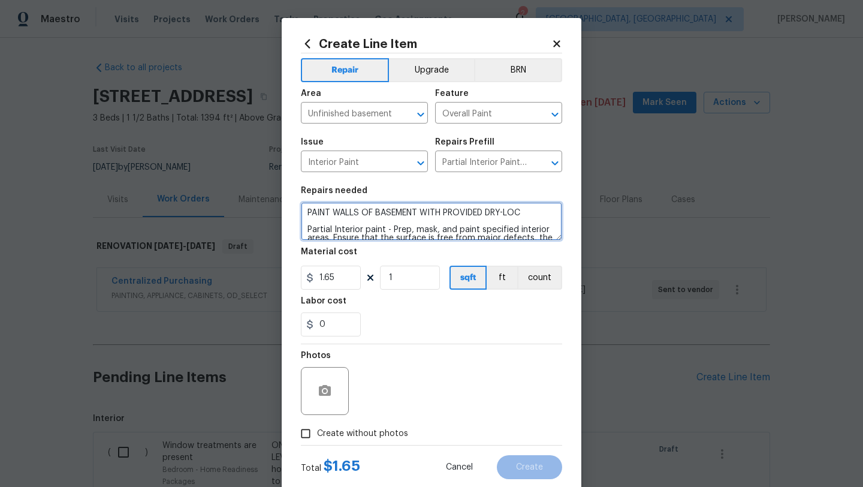
type textarea "PAINT WALLS OF BASEMENT WITH PROVIDED DRY-LOC Partial Interior paint - Prep, ma…"
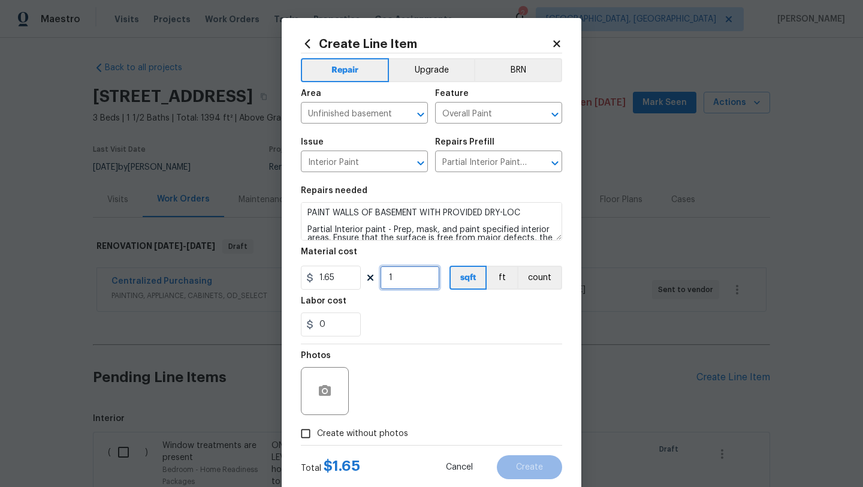
click at [399, 282] on input "1" at bounding box center [410, 278] width 60 height 24
type input "750"
click at [373, 433] on span "Create without photos" at bounding box center [362, 433] width 91 height 13
click at [317, 433] on input "Create without photos" at bounding box center [305, 433] width 23 height 23
checkbox input "true"
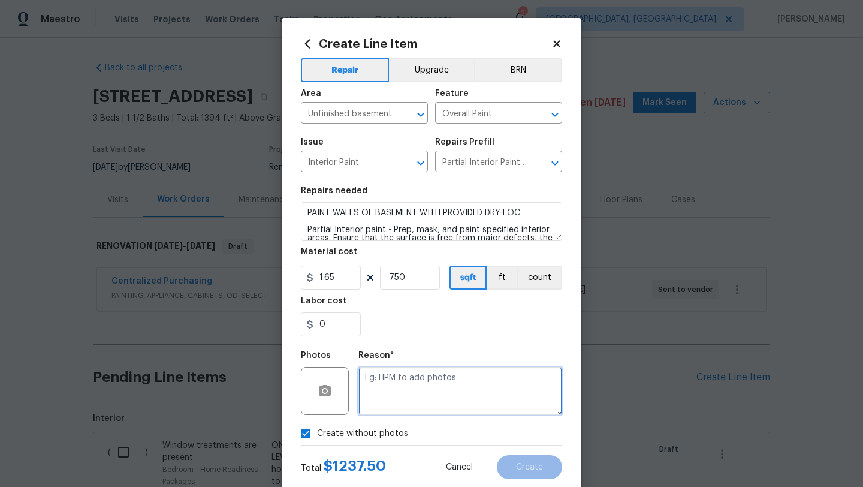
click at [412, 409] on textarea at bounding box center [460, 391] width 204 height 48
type textarea "LATER"
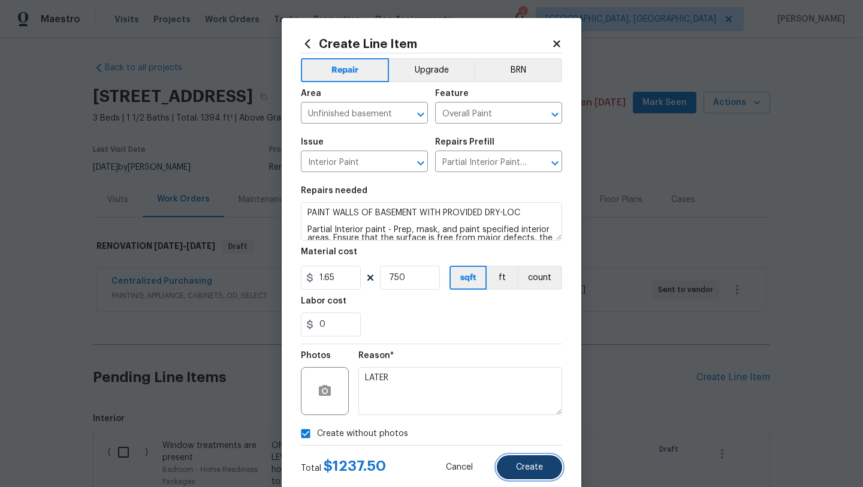
click at [523, 461] on button "Create" at bounding box center [529, 467] width 65 height 24
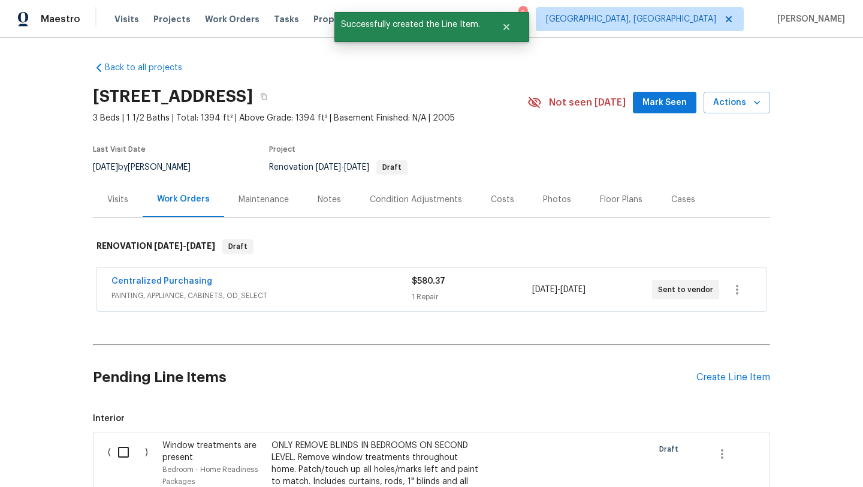
click at [600, 202] on div "Floor Plans" at bounding box center [621, 200] width 43 height 12
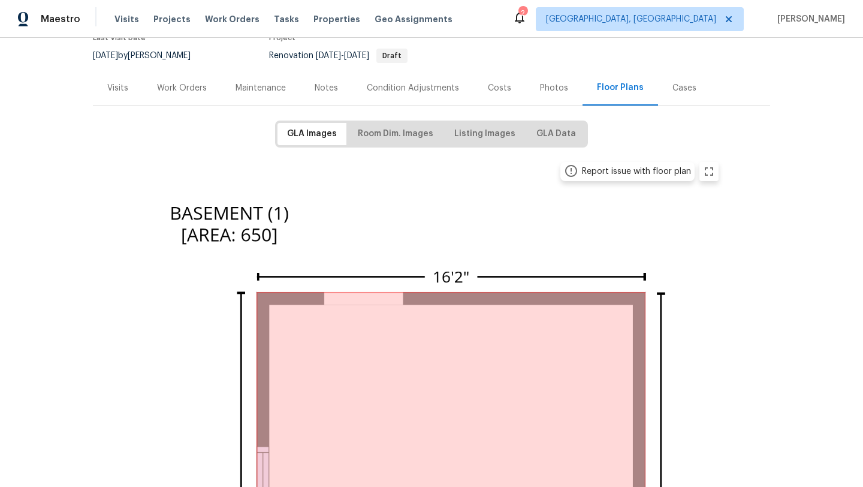
scroll to position [102, 0]
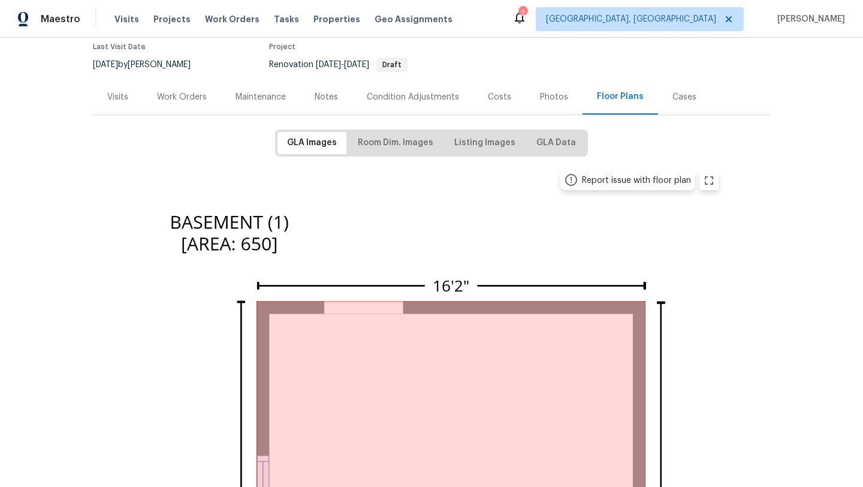
click at [191, 98] on div "Work Orders" at bounding box center [182, 97] width 50 height 12
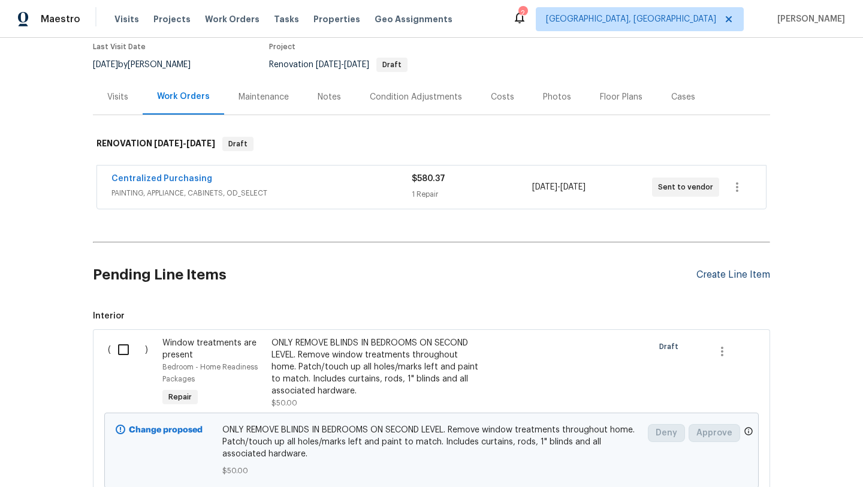
click at [727, 275] on div "Create Line Item" at bounding box center [733, 274] width 74 height 11
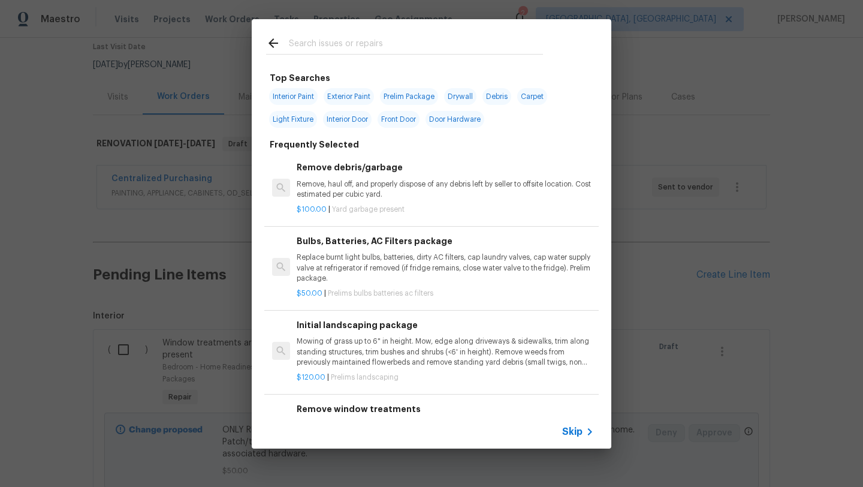
click at [363, 50] on input "text" at bounding box center [416, 45] width 254 height 18
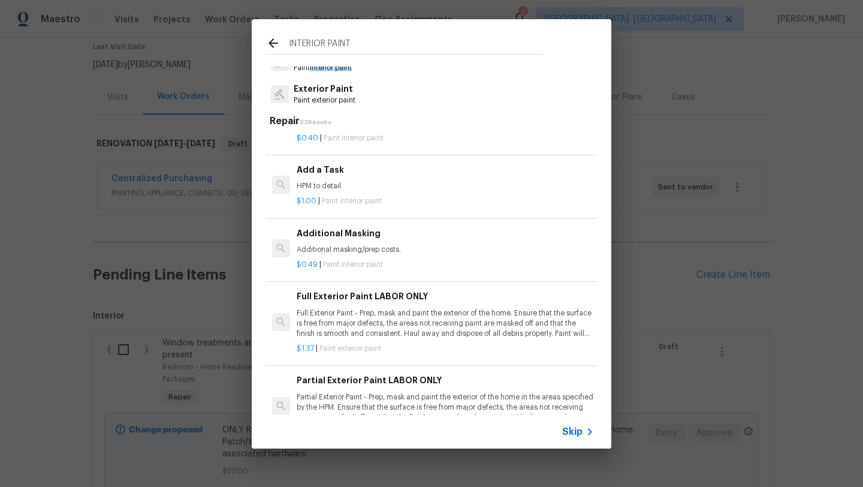
scroll to position [349, 0]
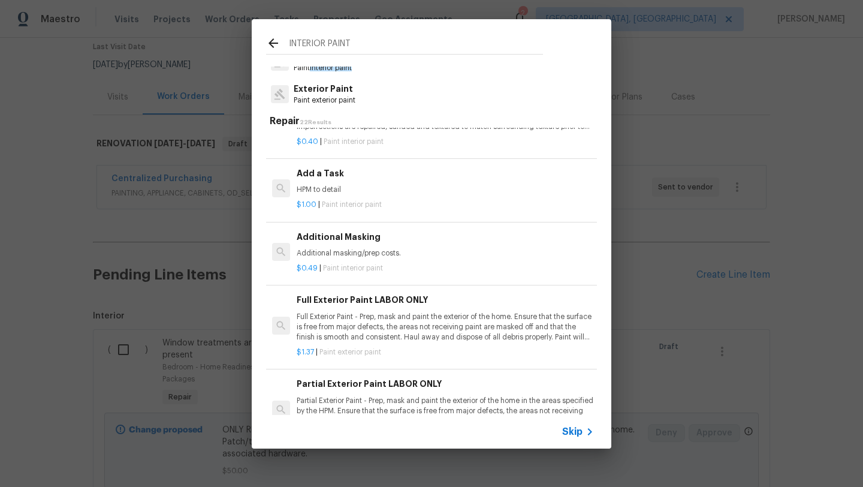
type input "INTERIOR PAINT"
click at [320, 183] on div "Add a Task HPM to detail" at bounding box center [445, 181] width 297 height 29
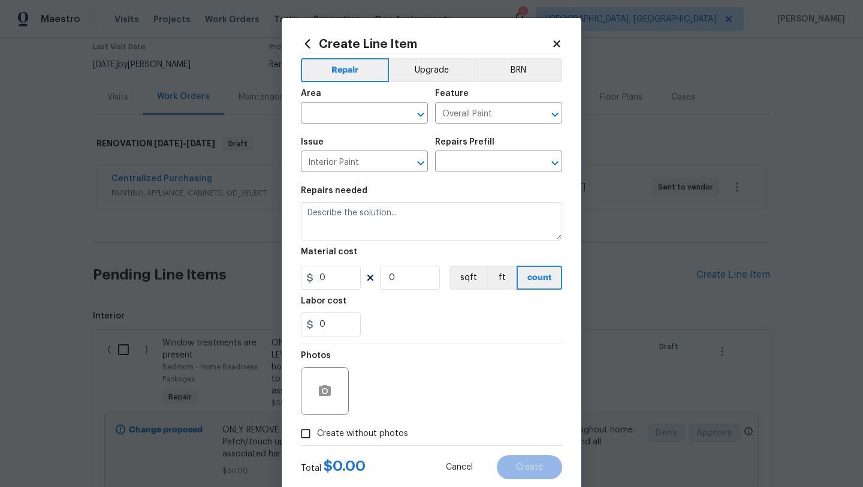
type input "Add a Task $1.00"
type textarea "HPM to detail"
type input "1"
click at [337, 117] on input "text" at bounding box center [347, 114] width 93 height 19
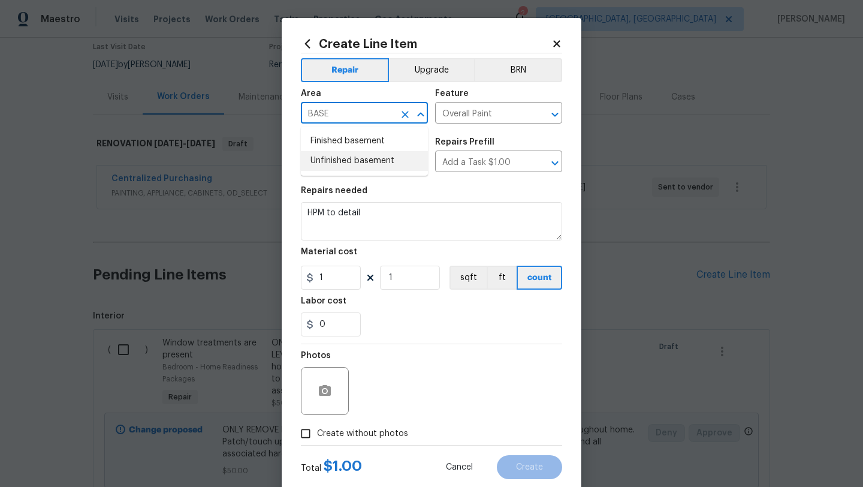
click at [333, 158] on li "Unfinished basement" at bounding box center [364, 161] width 127 height 20
type input "Unfinished basement"
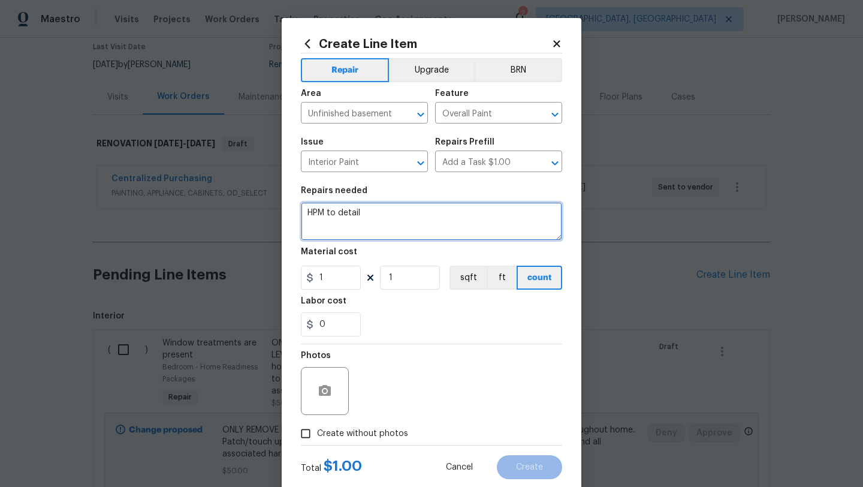
click at [381, 218] on textarea "HPM to detail" at bounding box center [431, 221] width 261 height 38
type textarea "H"
type textarea "PREP AND PAINT BASEMENT FLOOR WITH PROVIDED PAINT"
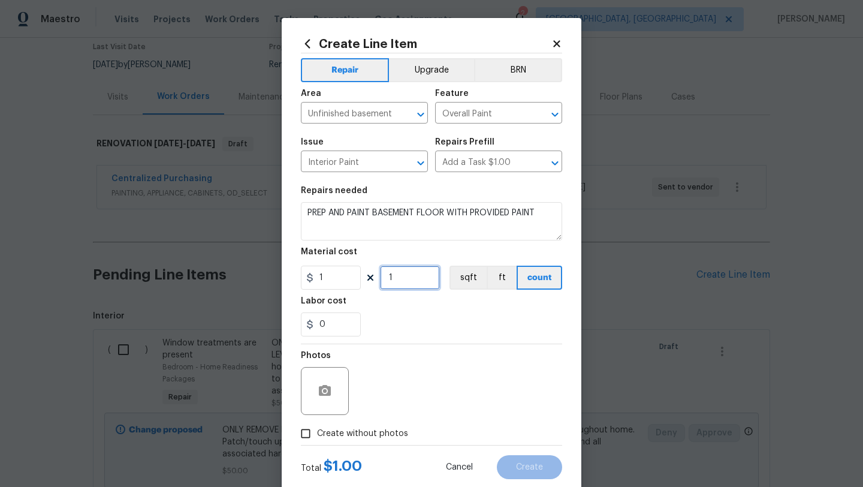
click at [424, 283] on input "1" at bounding box center [410, 278] width 60 height 24
type input "400"
click at [375, 442] on label "Create without photos" at bounding box center [351, 433] width 114 height 23
click at [317, 442] on input "Create without photos" at bounding box center [305, 433] width 23 height 23
checkbox input "true"
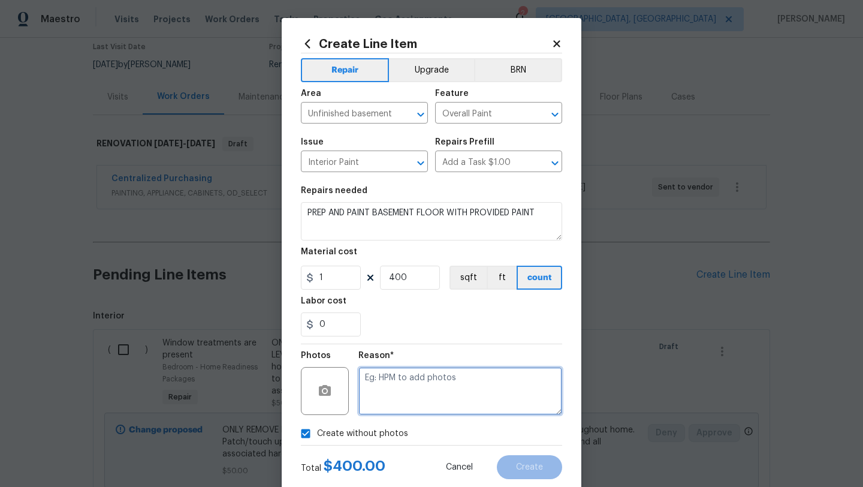
click at [404, 415] on textarea at bounding box center [460, 391] width 204 height 48
type textarea "LATER"
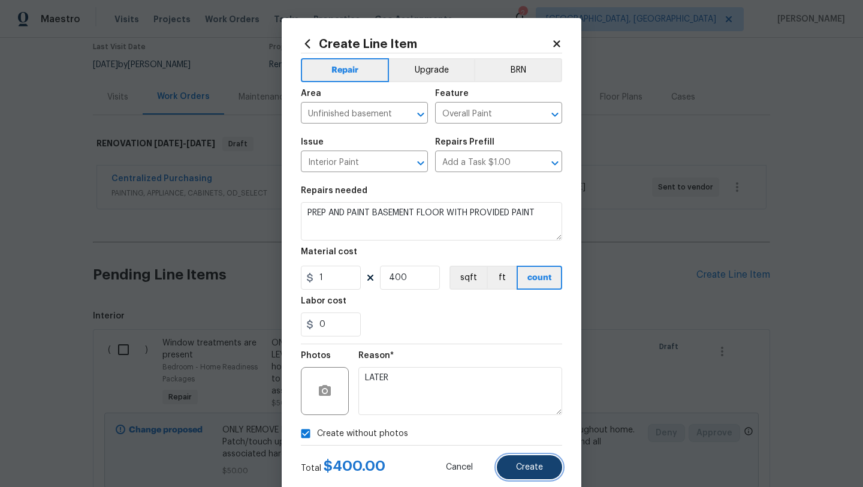
click at [544, 470] on button "Create" at bounding box center [529, 467] width 65 height 24
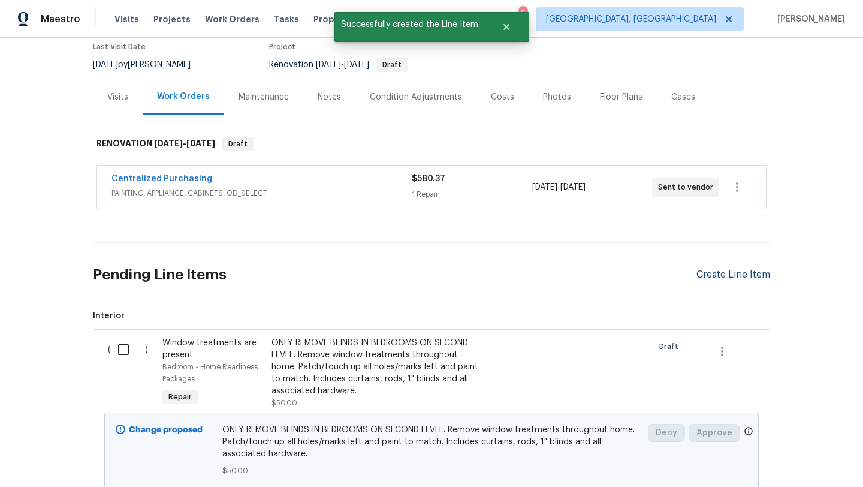
click at [752, 270] on div "Create Line Item" at bounding box center [733, 274] width 74 height 11
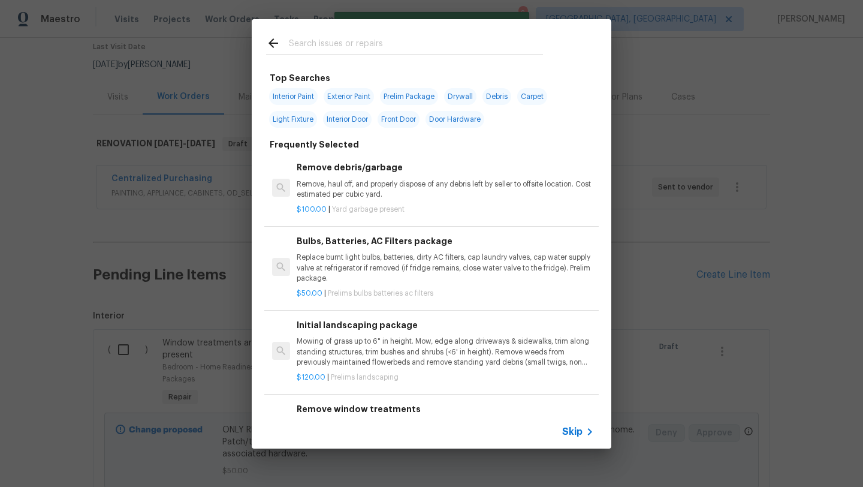
click at [362, 51] on input "text" at bounding box center [416, 45] width 254 height 18
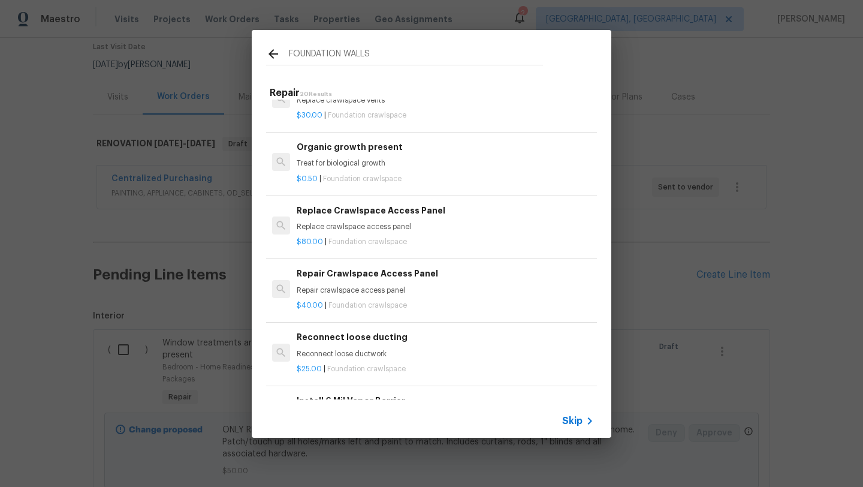
scroll to position [0, 0]
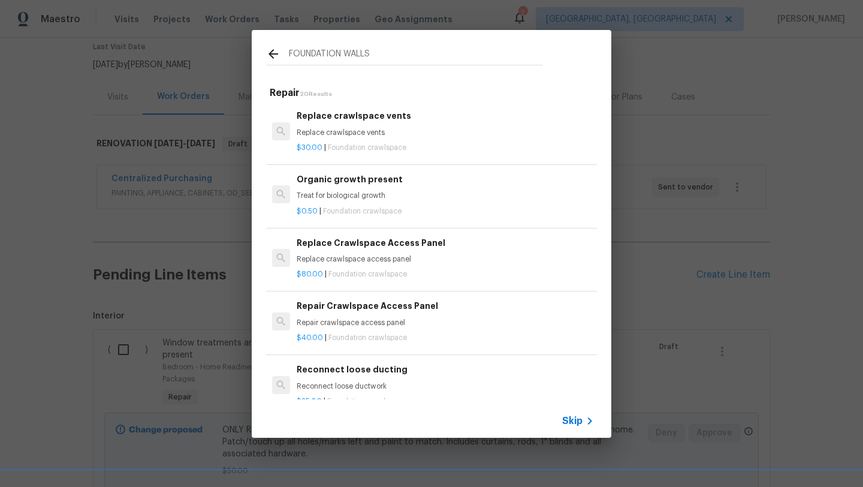
click at [409, 43] on div "FOUNDATION WALLS" at bounding box center [405, 53] width 306 height 47
click at [402, 52] on input "FOUNDATION WALLS" at bounding box center [416, 56] width 254 height 18
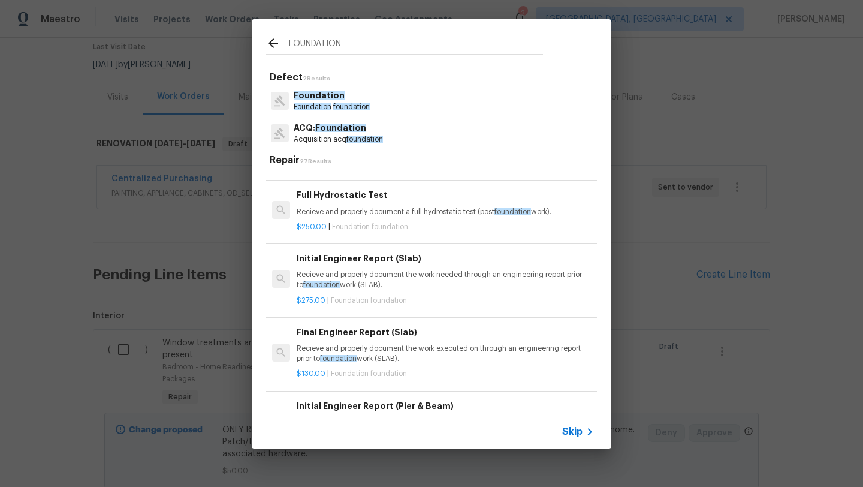
scroll to position [221, 0]
type input "FOUNDATION"
click at [323, 108] on span "Foundation" at bounding box center [313, 106] width 38 height 7
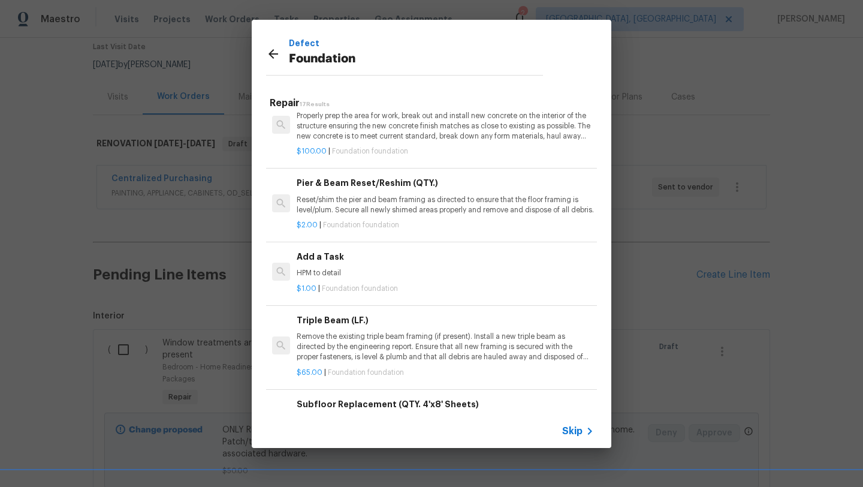
scroll to position [779, 0]
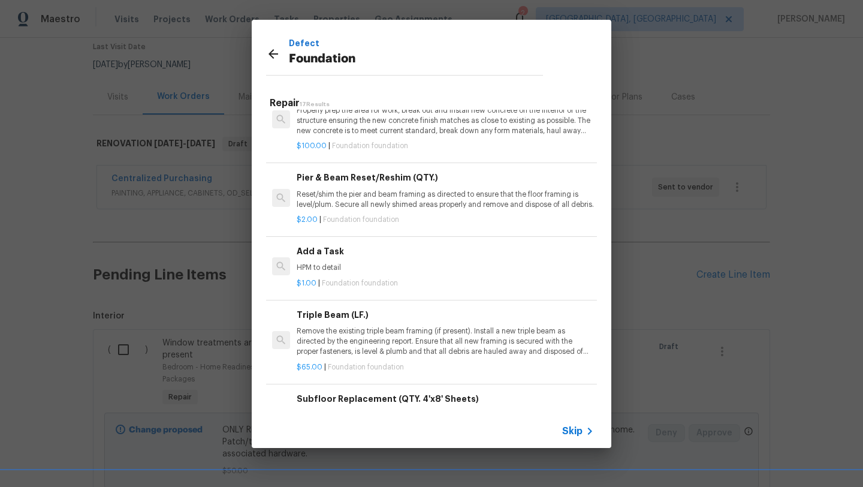
click at [319, 258] on h6 "Add a Task" at bounding box center [445, 251] width 297 height 13
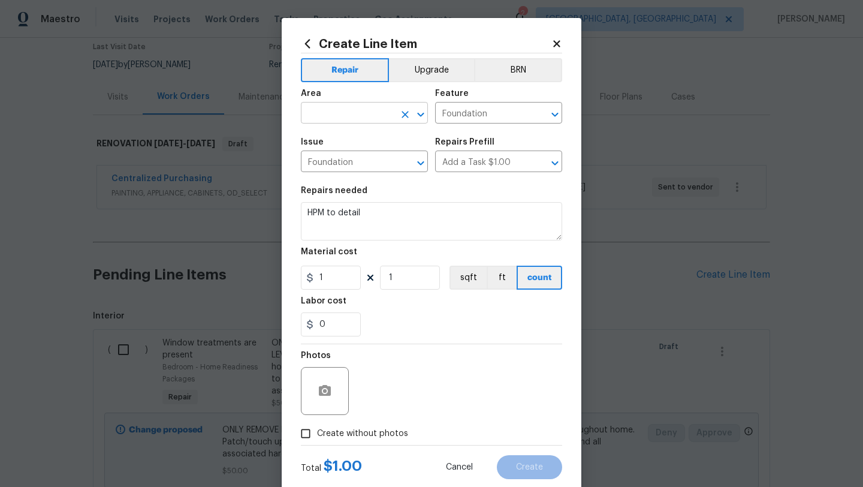
click at [370, 106] on input "text" at bounding box center [347, 114] width 93 height 19
click at [356, 161] on li "Unfinished basement" at bounding box center [364, 161] width 127 height 20
type input "Unfinished basement"
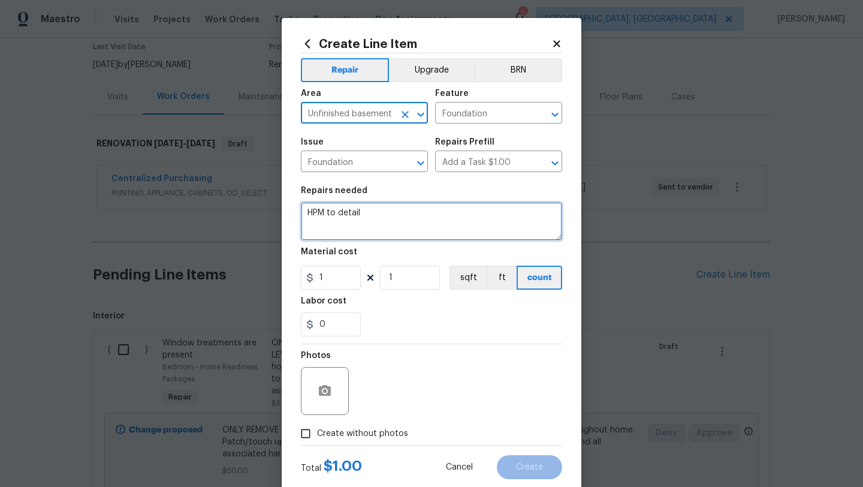
click at [376, 210] on textarea "HPM to detail" at bounding box center [431, 221] width 261 height 38
type textarea "H"
type textarea "REMOVE FOAM SHEET INSULATION ON FOUNDATION WALLS."
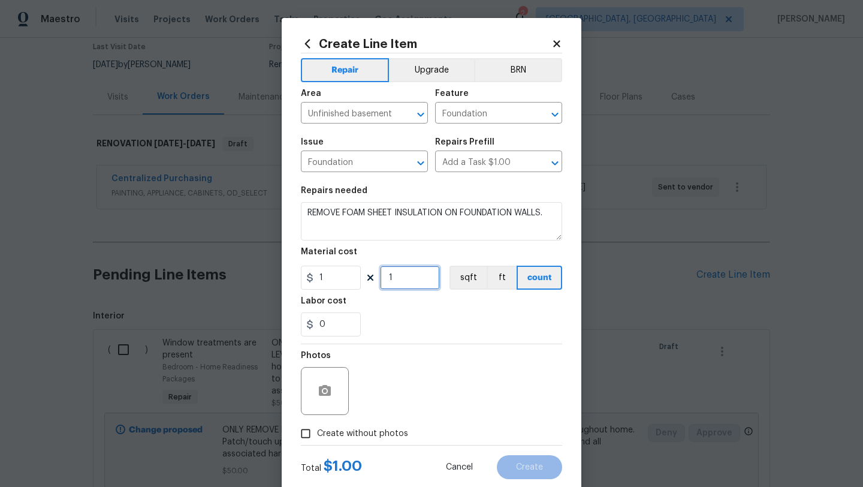
click at [426, 281] on input "1" at bounding box center [410, 278] width 60 height 24
type input "650"
click at [366, 437] on span "Create without photos" at bounding box center [362, 433] width 91 height 13
click at [317, 437] on input "Create without photos" at bounding box center [305, 433] width 23 height 23
checkbox input "true"
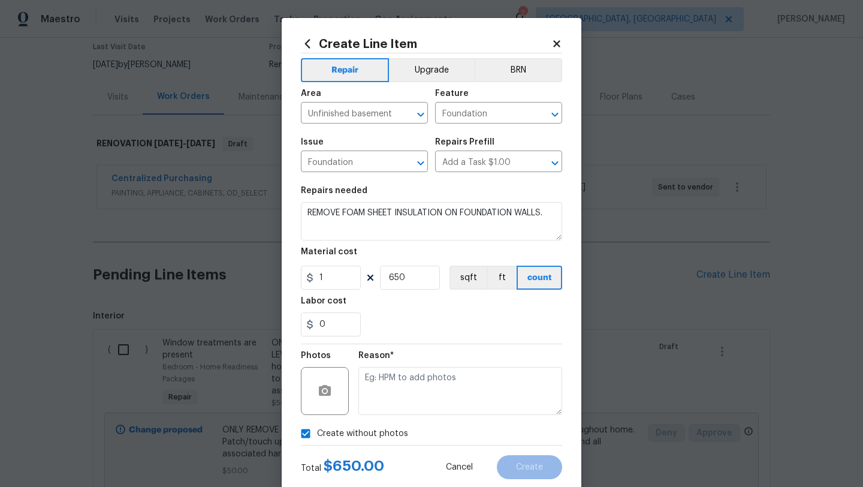
click at [387, 415] on div "Reason*" at bounding box center [460, 383] width 204 height 78
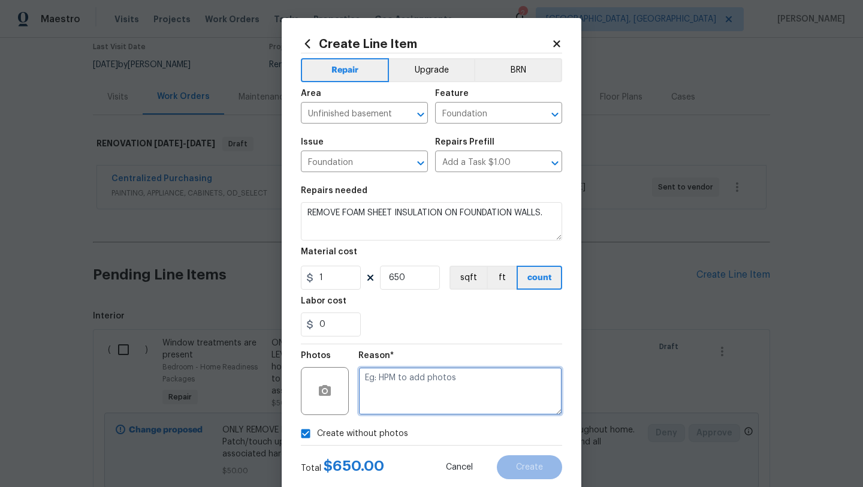
click at [391, 398] on textarea at bounding box center [460, 391] width 204 height 48
type textarea "LATER"
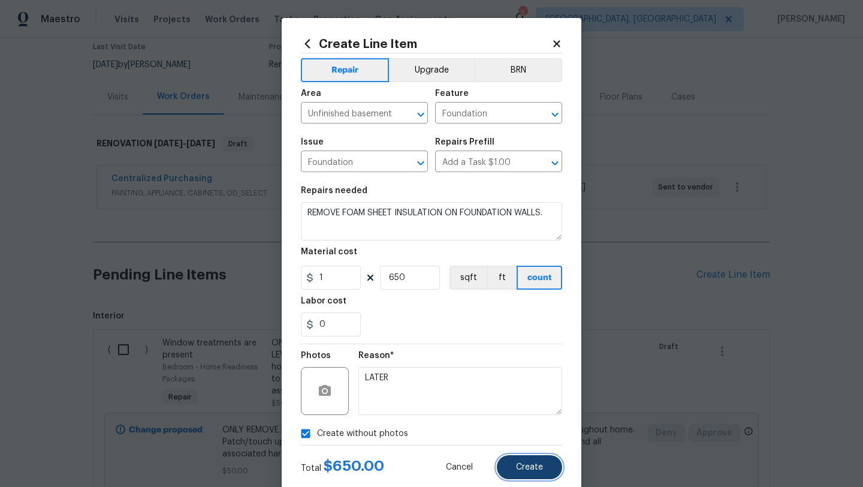
click at [518, 467] on span "Create" at bounding box center [529, 467] width 27 height 9
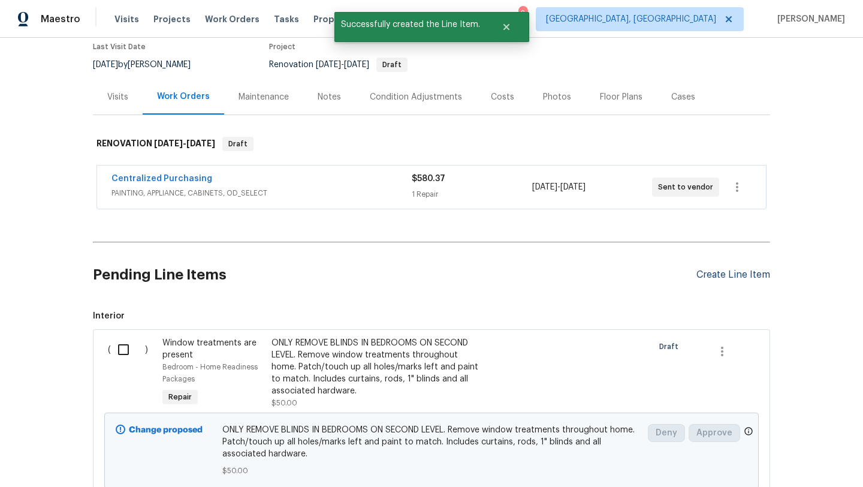
click at [737, 276] on div "Create Line Item" at bounding box center [733, 274] width 74 height 11
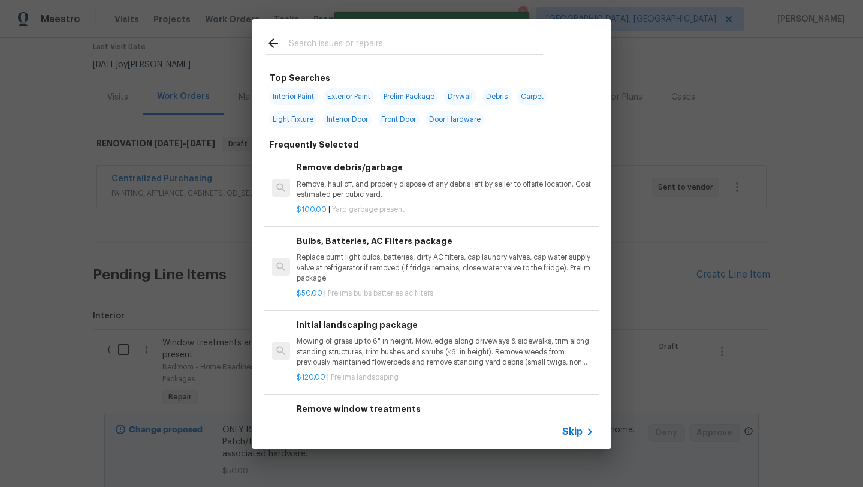
click at [357, 47] on input "text" at bounding box center [416, 45] width 254 height 18
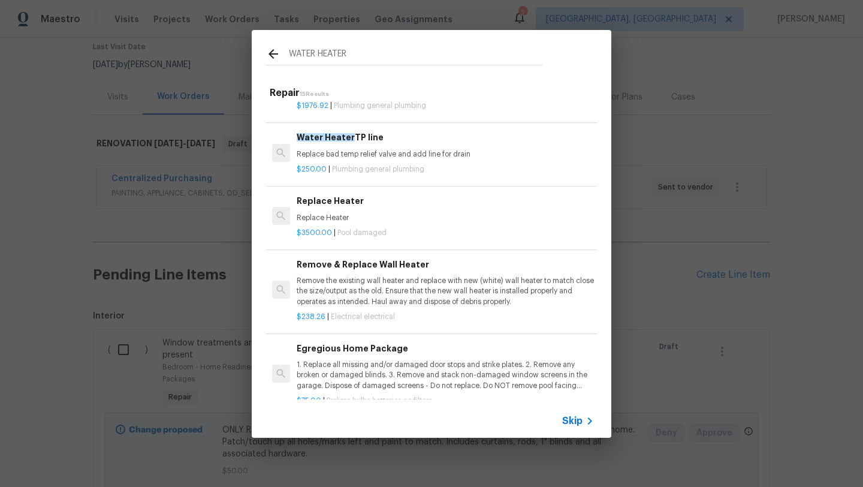
scroll to position [399, 0]
type input "WATER HEATER"
click at [345, 150] on p "Replace bad temp relief valve and add line for drain" at bounding box center [445, 154] width 297 height 10
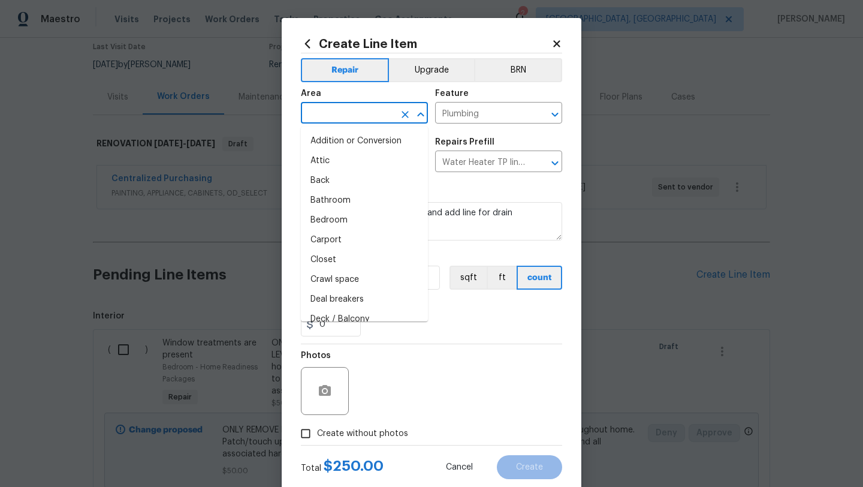
click at [349, 113] on input "text" at bounding box center [347, 114] width 93 height 19
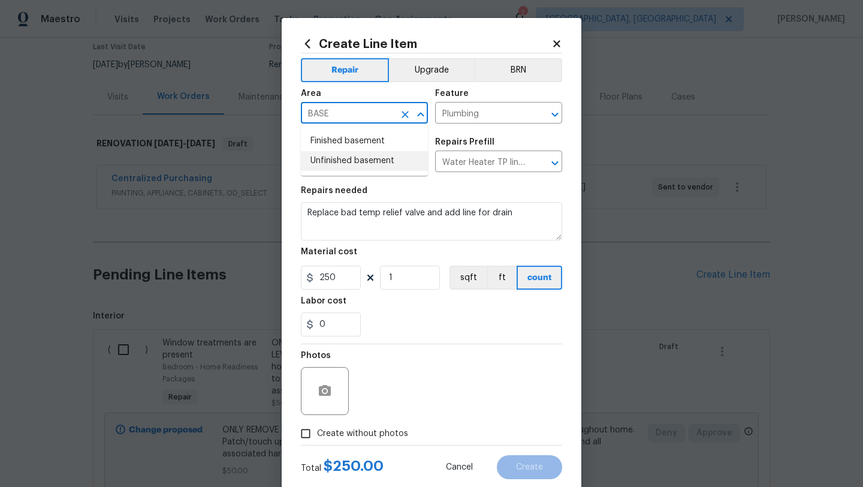
click at [338, 157] on li "Unfinished basement" at bounding box center [364, 161] width 127 height 20
type input "Unfinished basement"
click at [354, 432] on span "Create without photos" at bounding box center [362, 433] width 91 height 13
click at [317, 432] on input "Create without photos" at bounding box center [305, 433] width 23 height 23
checkbox input "true"
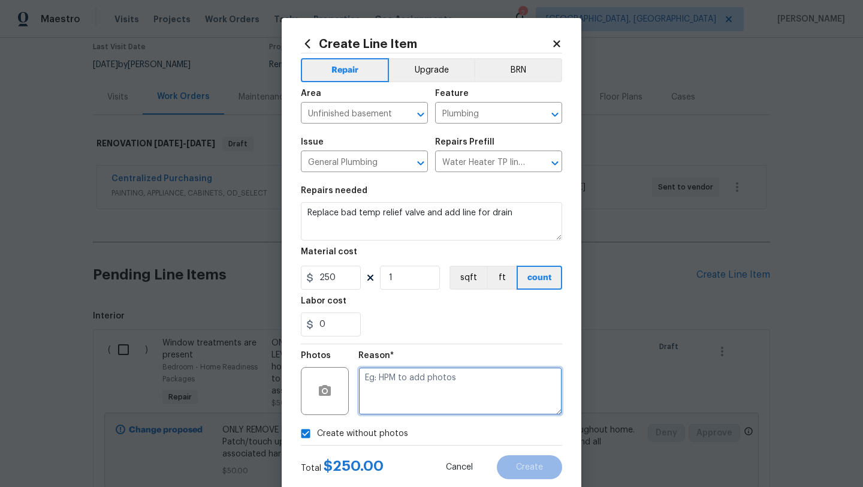
click at [396, 395] on textarea at bounding box center [460, 391] width 204 height 48
type textarea "LATER"
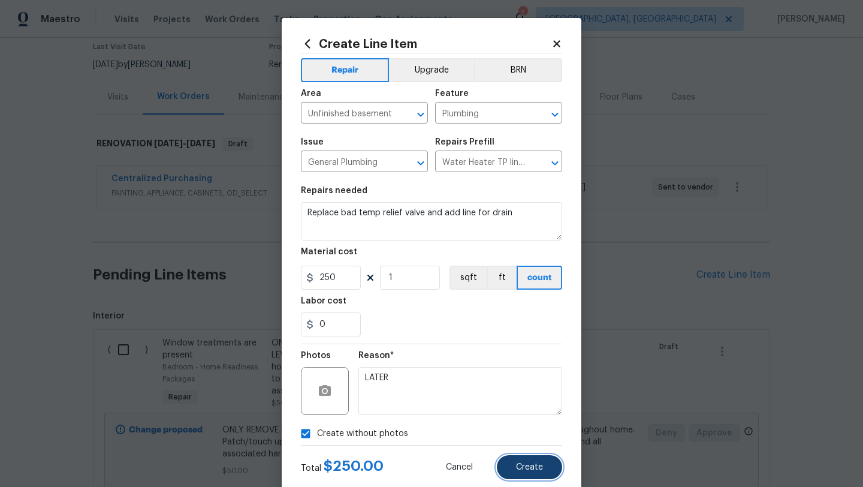
click at [524, 470] on span "Create" at bounding box center [529, 467] width 27 height 9
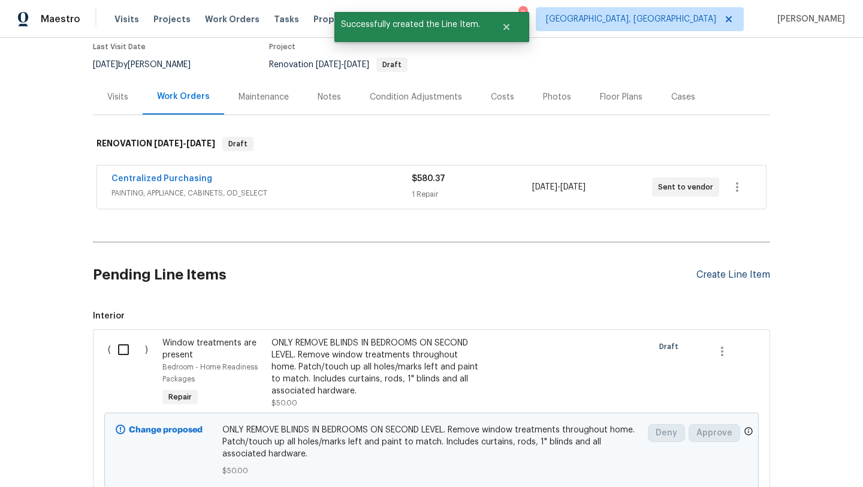
click at [717, 274] on div "Create Line Item" at bounding box center [733, 274] width 74 height 11
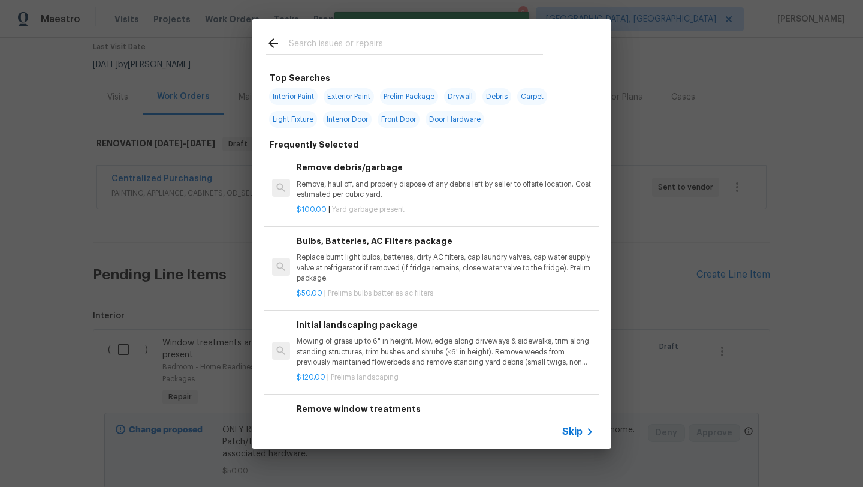
click at [381, 39] on input "text" at bounding box center [416, 45] width 254 height 18
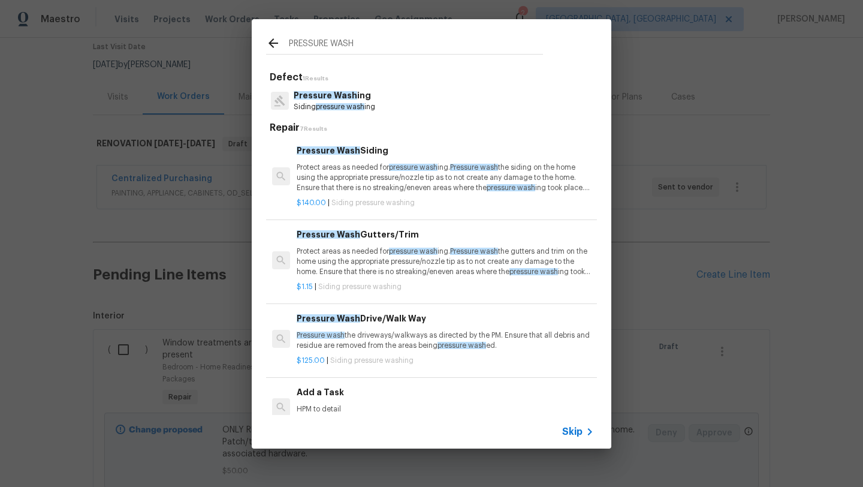
type input "PRESSURE WASH"
click at [373, 173] on p "Protect areas as needed for pressure wash ing. Pressure wash the siding on the …" at bounding box center [445, 177] width 297 height 31
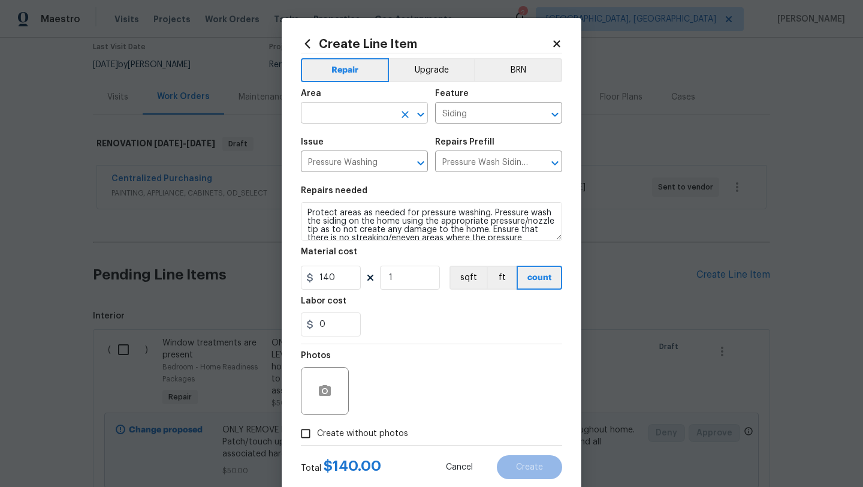
click at [335, 119] on input "text" at bounding box center [347, 114] width 93 height 19
click at [339, 162] on li "Exterior Overall" at bounding box center [364, 161] width 127 height 20
type input "Exterior Overall"
click at [376, 440] on label "Create without photos" at bounding box center [351, 433] width 114 height 23
click at [317, 440] on input "Create without photos" at bounding box center [305, 433] width 23 height 23
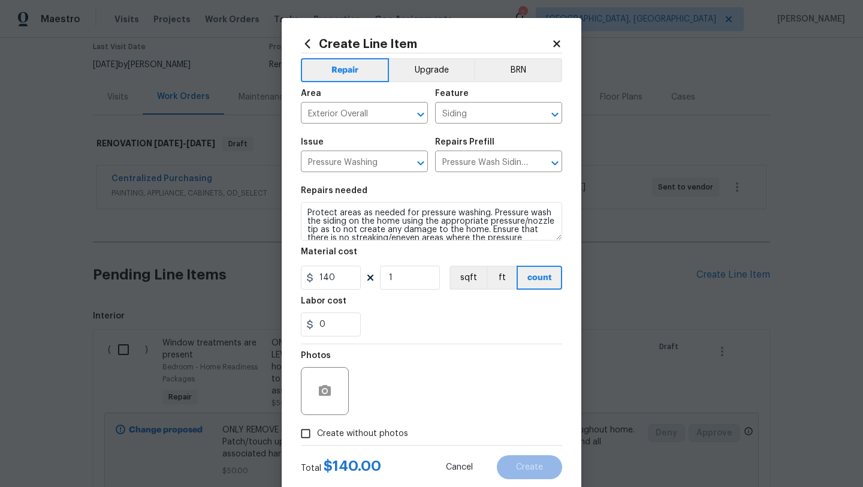
checkbox input "true"
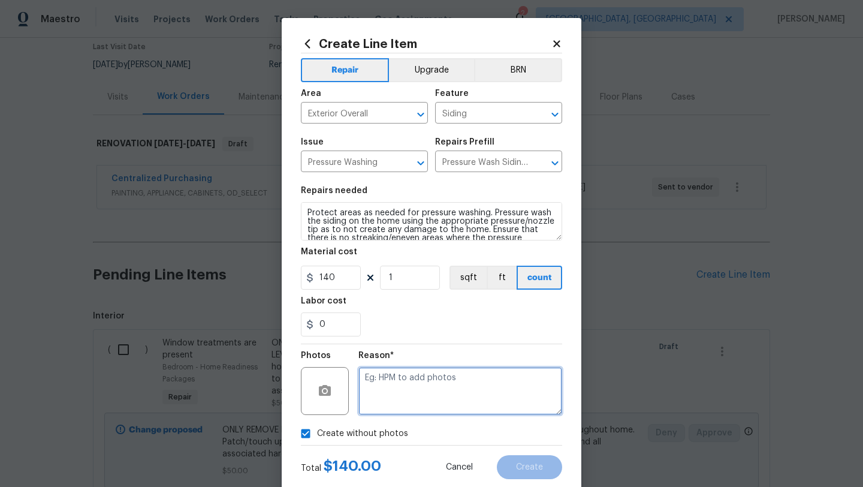
click at [408, 396] on textarea at bounding box center [460, 391] width 204 height 48
type textarea "LATER"
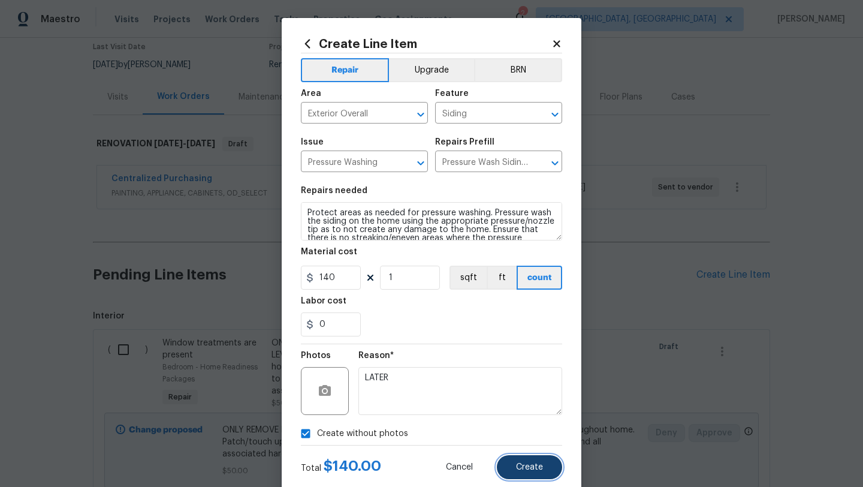
click at [514, 466] on button "Create" at bounding box center [529, 467] width 65 height 24
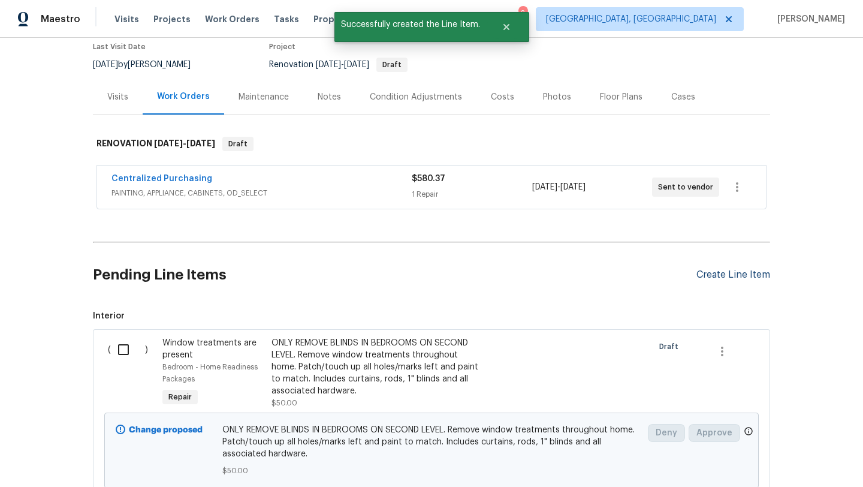
click at [721, 272] on div "Create Line Item" at bounding box center [733, 274] width 74 height 11
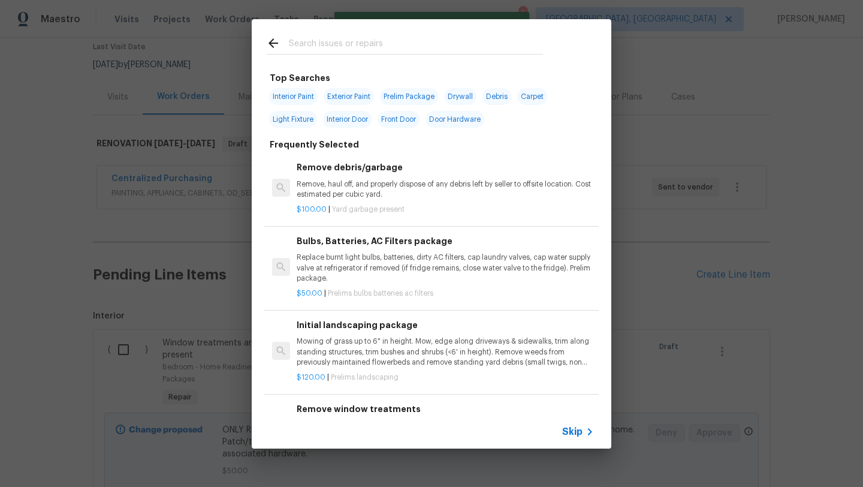
click at [378, 43] on input "text" at bounding box center [416, 45] width 254 height 18
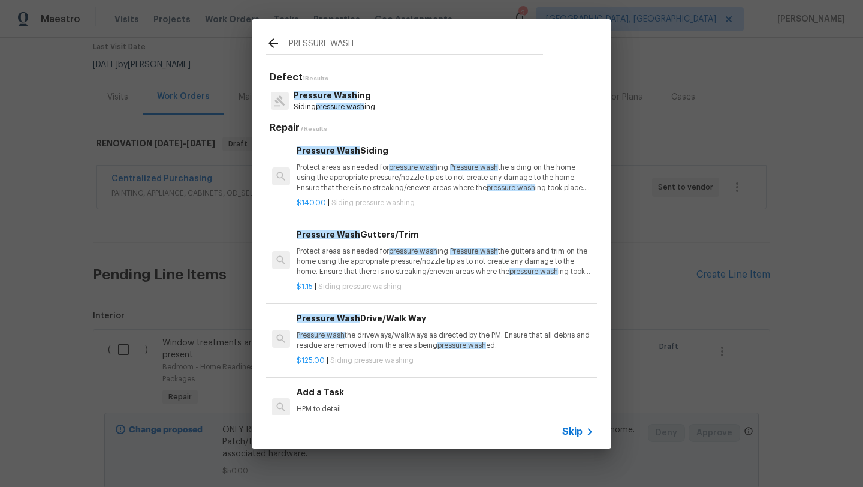
type input "PRESSURE WASH"
click at [352, 337] on p "Pressure wash the driveways/walkways as directed by the PM. Ensure that all deb…" at bounding box center [445, 340] width 297 height 20
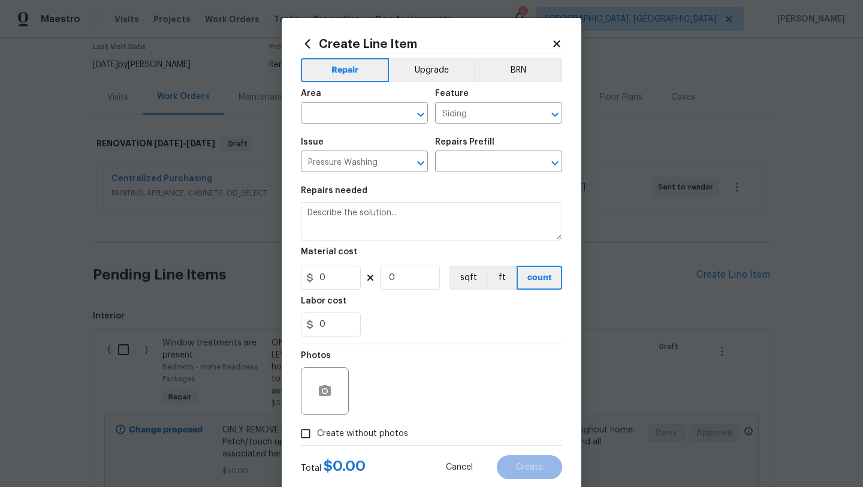
type input "Pressure Wash Drive/Walk Way $125.00"
type textarea "Pressure wash the driveways/walkways as directed by the PM. Ensure that all deb…"
type input "125"
type input "1"
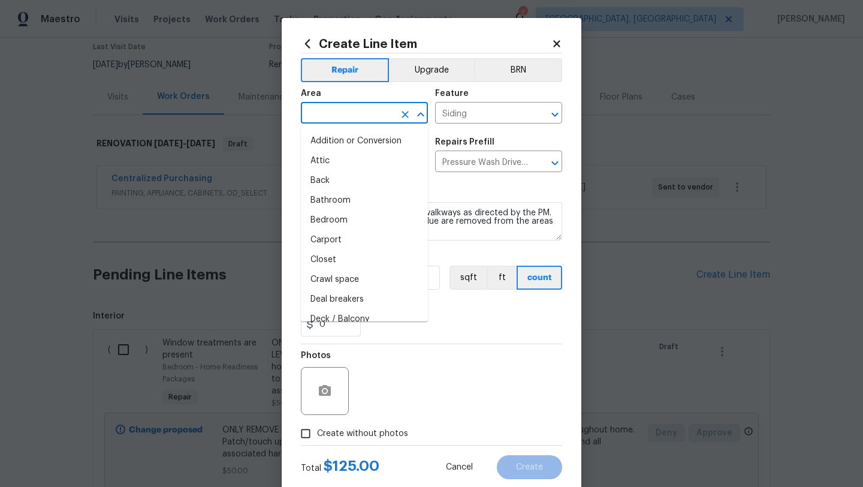
click at [323, 114] on input "text" at bounding box center [347, 114] width 93 height 19
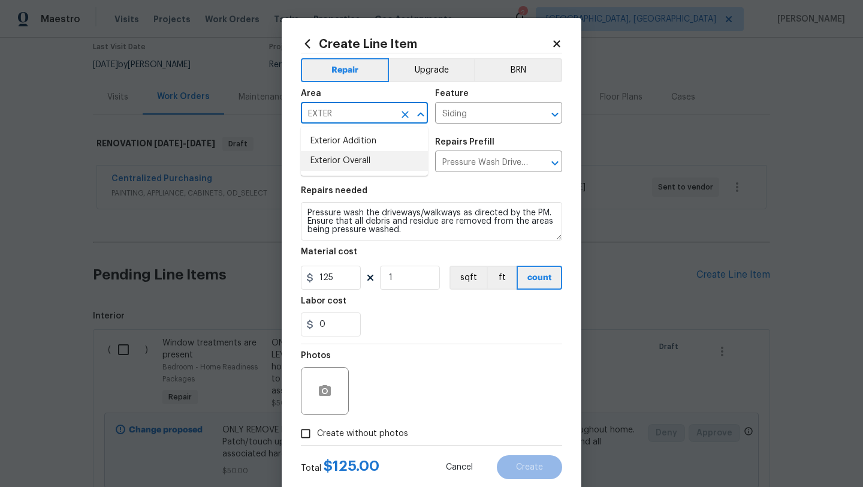
click at [323, 158] on li "Exterior Overall" at bounding box center [364, 161] width 127 height 20
type input "Exterior Overall"
click at [367, 432] on span "Create without photos" at bounding box center [362, 433] width 91 height 13
click at [317, 432] on input "Create without photos" at bounding box center [305, 433] width 23 height 23
checkbox input "true"
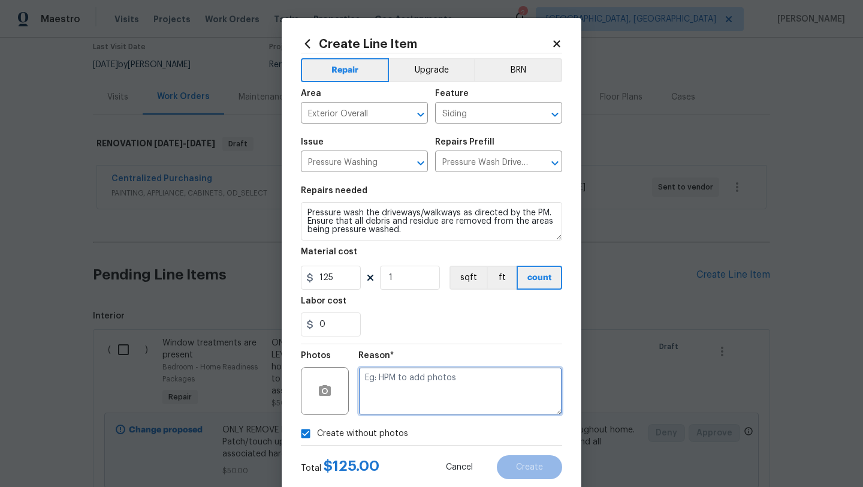
click at [420, 397] on textarea at bounding box center [460, 391] width 204 height 48
type textarea "LATER"
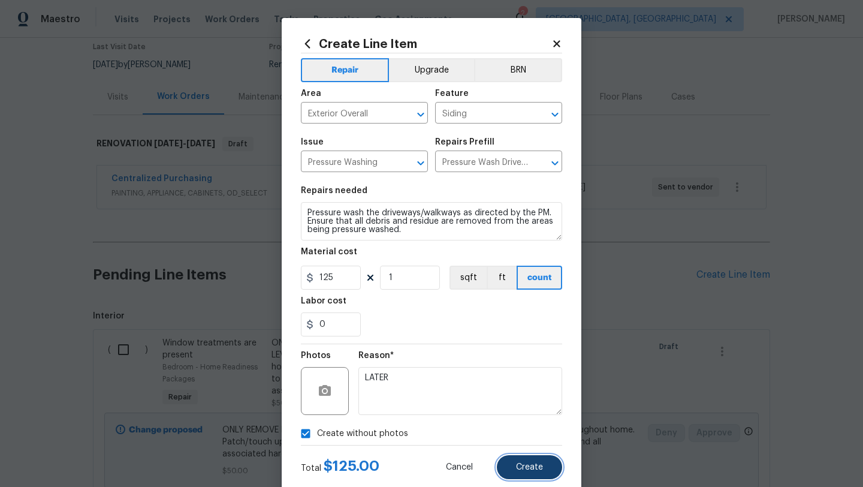
click at [529, 468] on span "Create" at bounding box center [529, 467] width 27 height 9
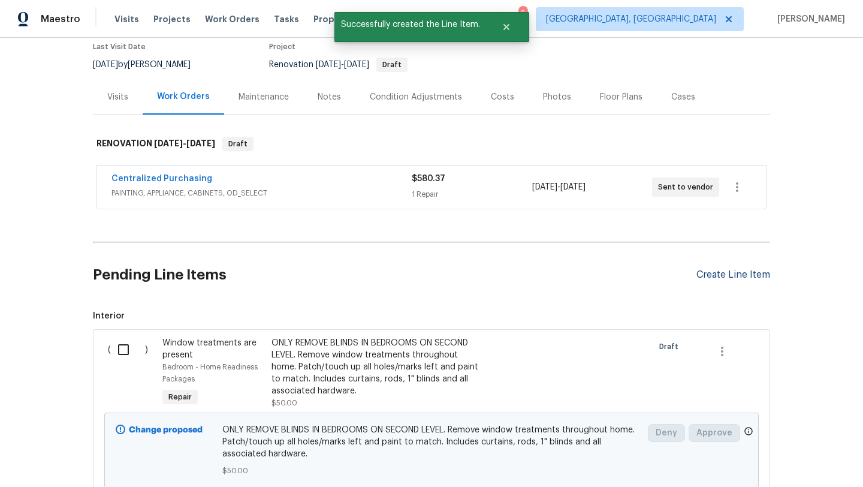
click at [729, 270] on div "Create Line Item" at bounding box center [733, 274] width 74 height 11
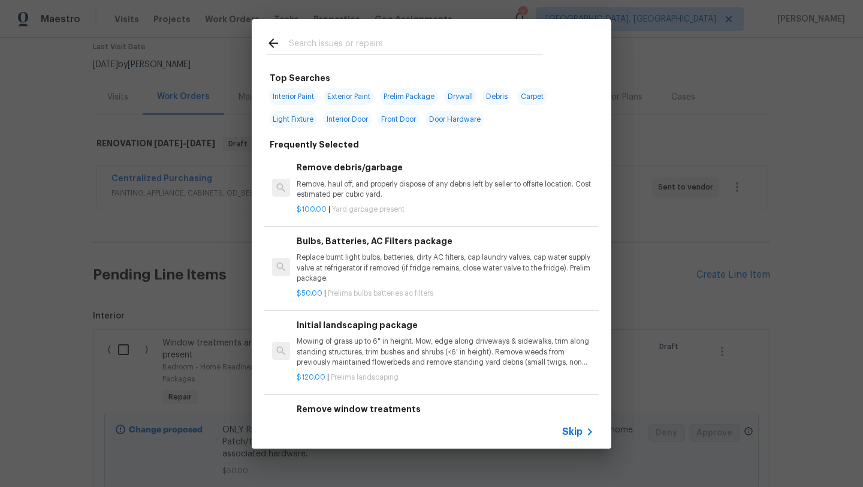
click at [403, 43] on input "text" at bounding box center [416, 45] width 254 height 18
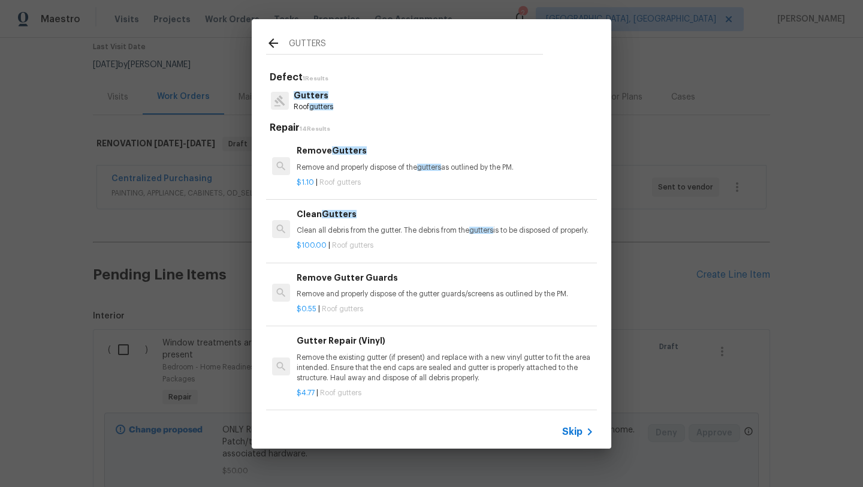
type input "GUTTERS"
click at [354, 248] on div "$100.00 | Roof gutters" at bounding box center [445, 243] width 297 height 15
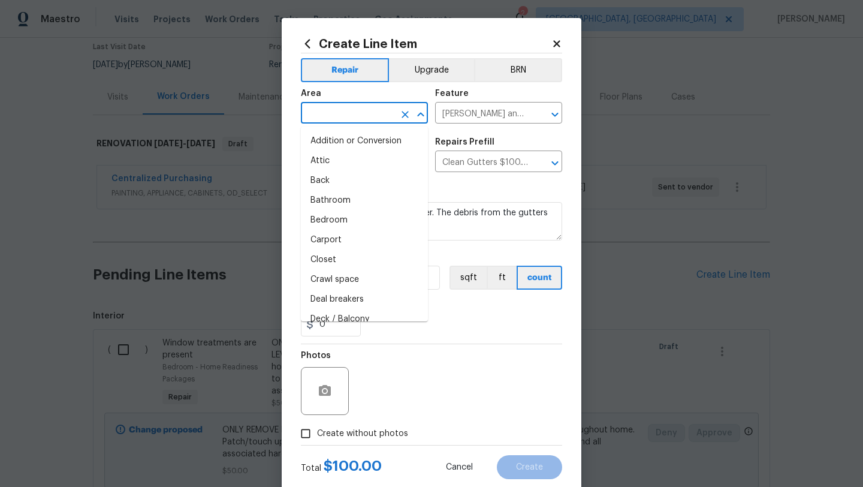
click at [323, 111] on input "text" at bounding box center [347, 114] width 93 height 19
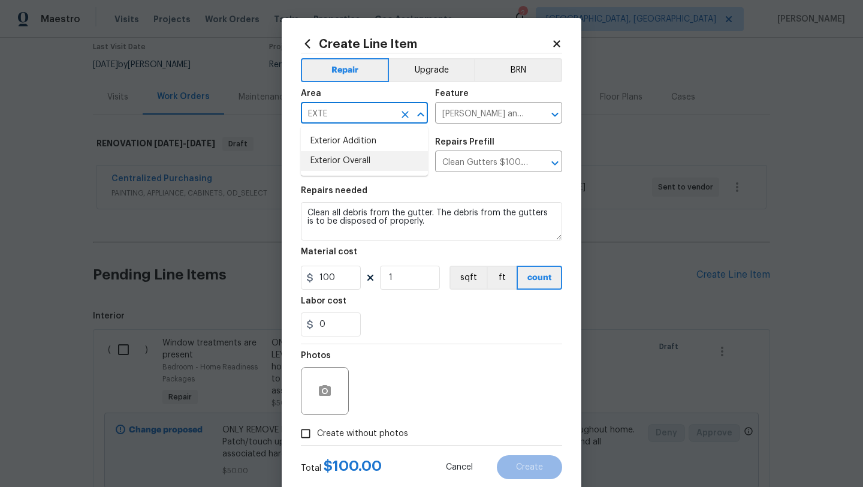
click at [325, 159] on li "Exterior Overall" at bounding box center [364, 161] width 127 height 20
type input "Exterior Overall"
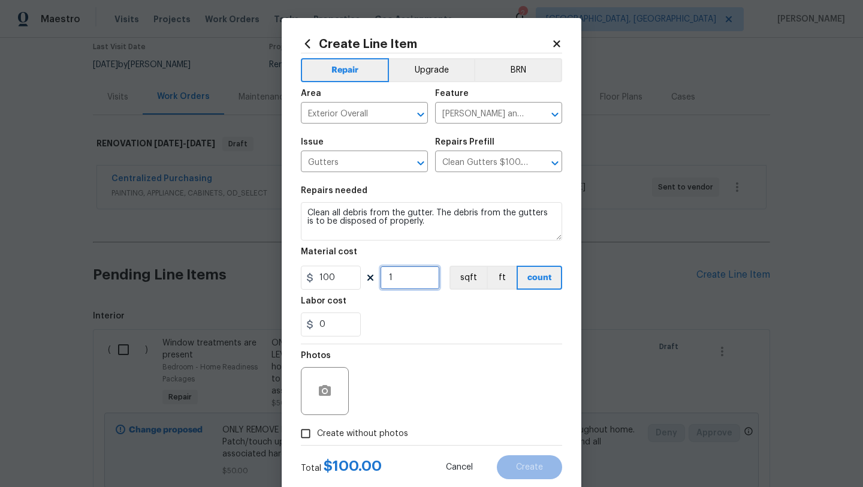
click at [409, 277] on input "1" at bounding box center [410, 278] width 60 height 24
type input "2"
click at [372, 433] on span "Create without photos" at bounding box center [362, 433] width 91 height 13
click at [317, 433] on input "Create without photos" at bounding box center [305, 433] width 23 height 23
checkbox input "true"
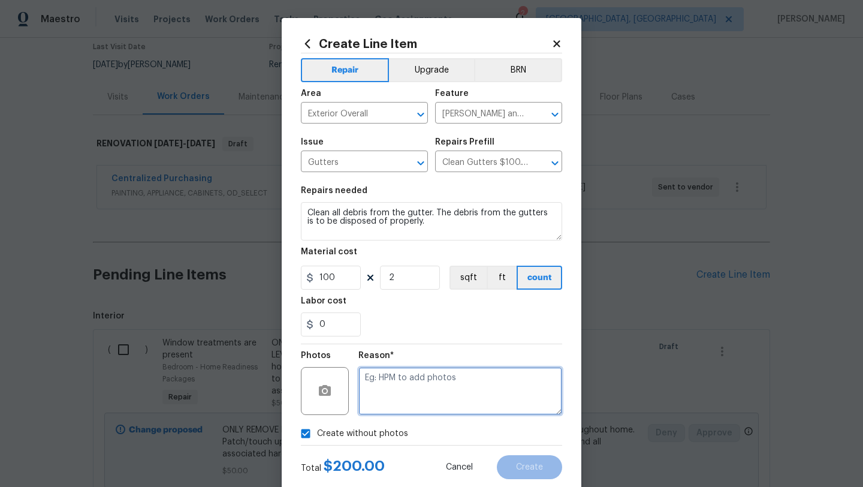
click at [394, 402] on textarea at bounding box center [460, 391] width 204 height 48
type textarea "J"
type textarea "LATER"
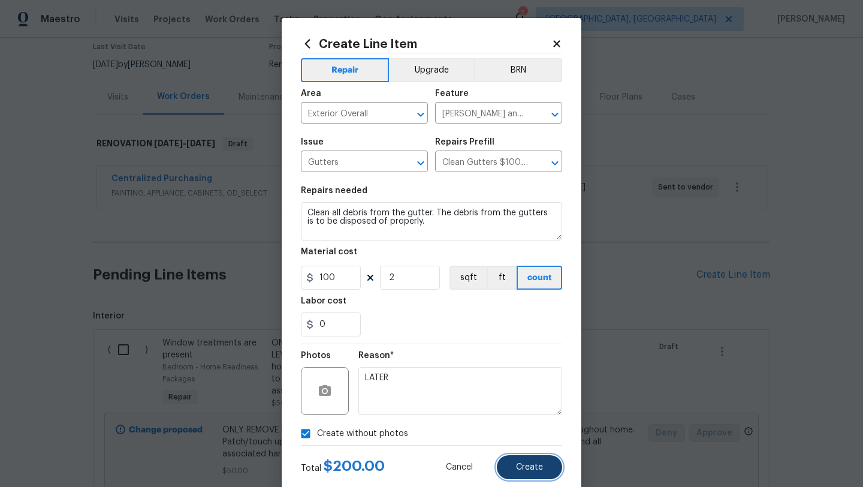
click at [529, 464] on span "Create" at bounding box center [529, 467] width 27 height 9
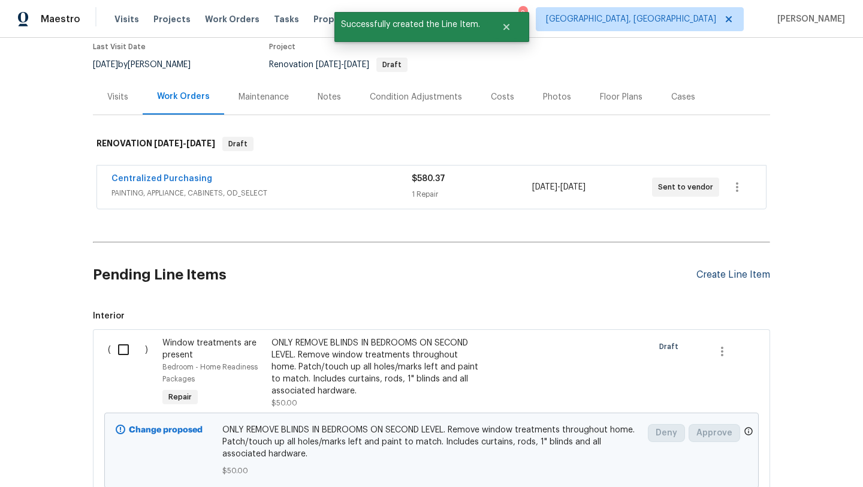
click at [737, 276] on div "Create Line Item" at bounding box center [733, 274] width 74 height 11
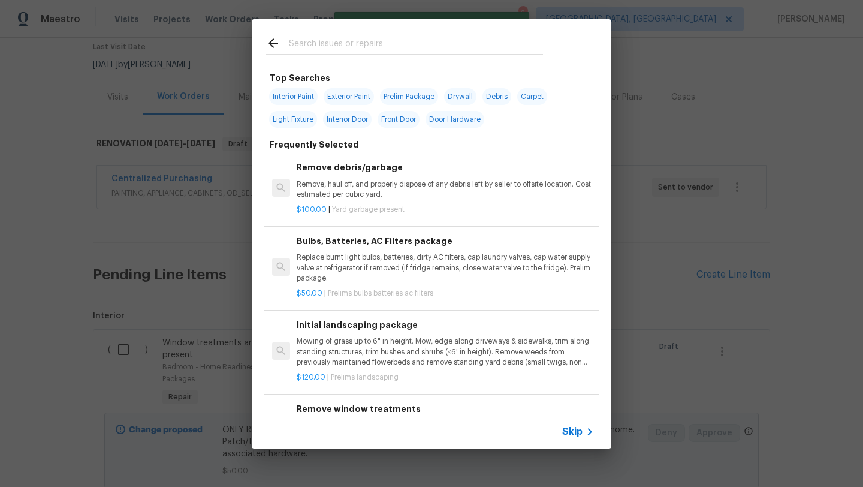
click at [304, 41] on input "text" at bounding box center [416, 45] width 254 height 18
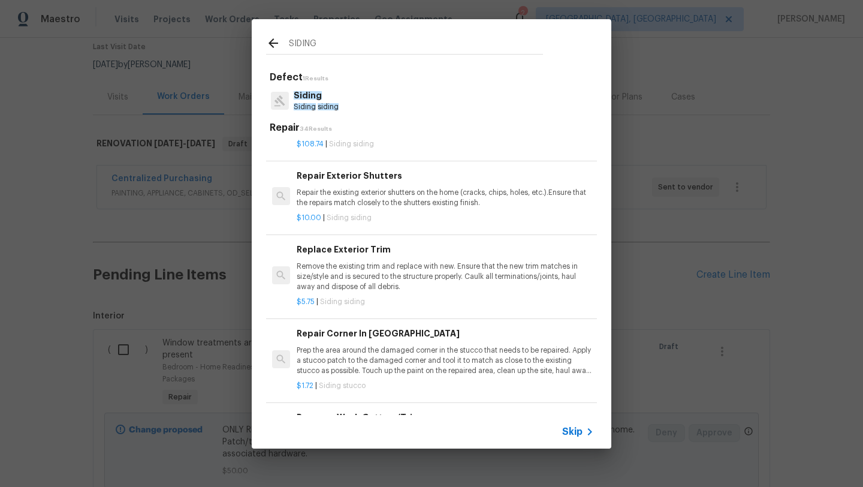
scroll to position [1323, 0]
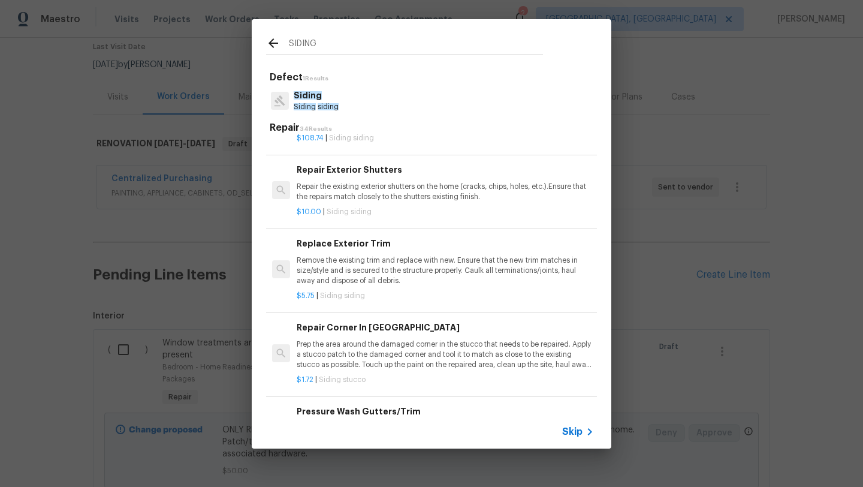
type input "SIDING"
click at [377, 272] on p "Remove the existing trim and replace with new. Ensure that the new trim matches…" at bounding box center [445, 270] width 297 height 31
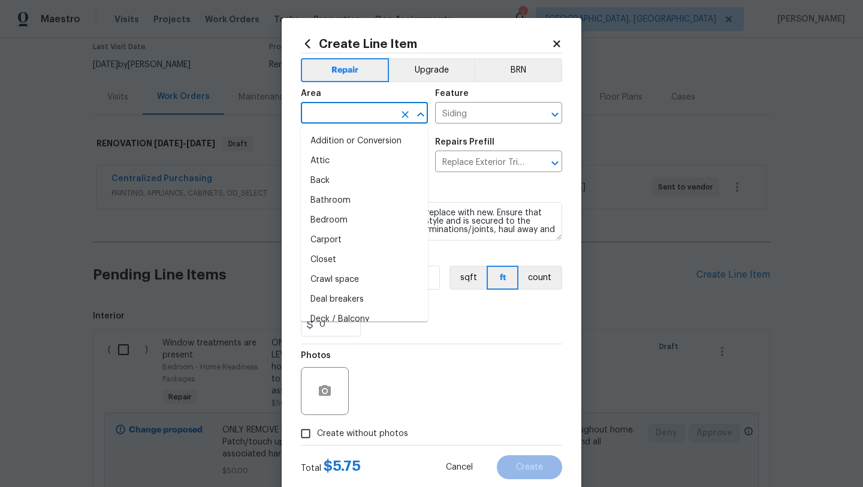
click at [343, 120] on input "text" at bounding box center [347, 114] width 93 height 19
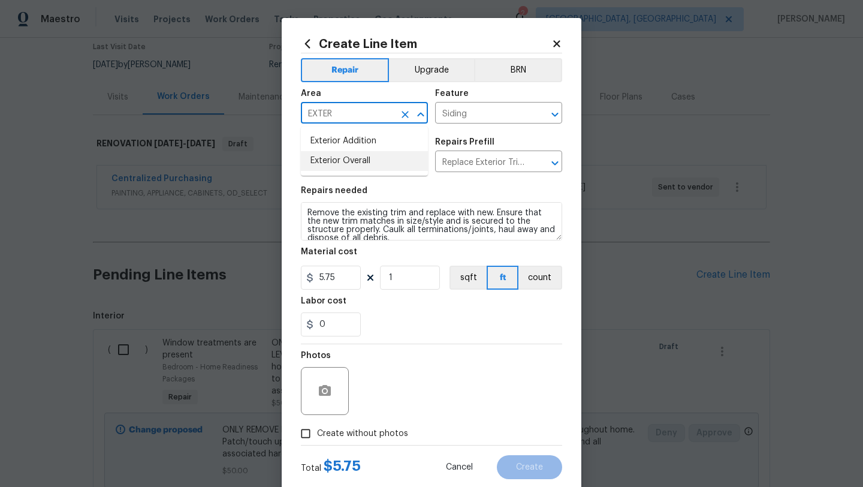
click at [335, 158] on li "Exterior Overall" at bounding box center [364, 161] width 127 height 20
type input "Exterior Overall"
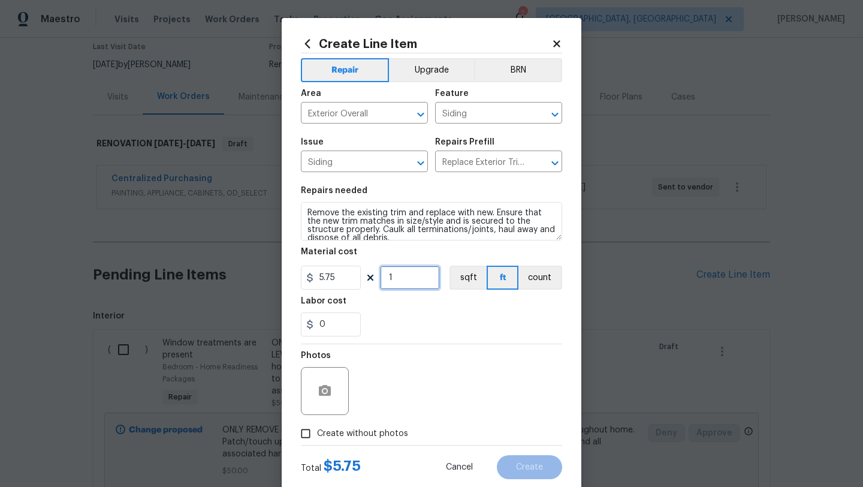
click at [427, 283] on input "1" at bounding box center [410, 278] width 60 height 24
type input "50"
click at [373, 432] on span "Create without photos" at bounding box center [362, 433] width 91 height 13
click at [317, 432] on input "Create without photos" at bounding box center [305, 433] width 23 height 23
checkbox input "true"
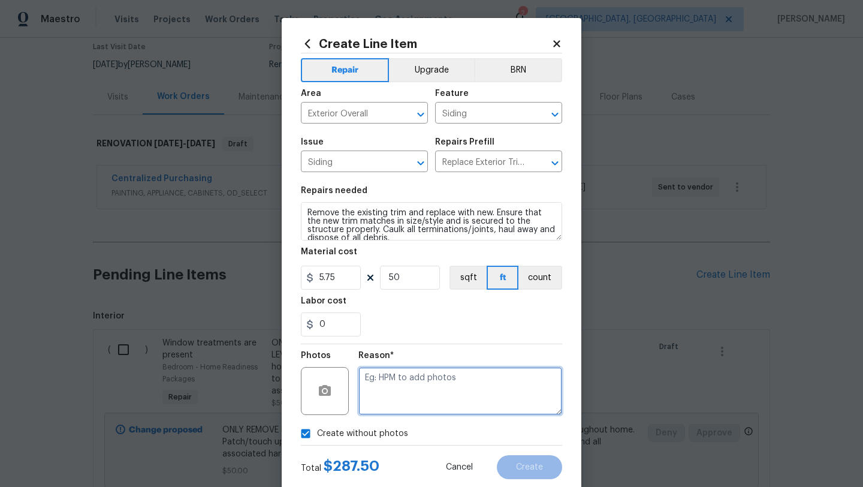
click at [400, 403] on textarea at bounding box center [460, 391] width 204 height 48
type textarea "LATER"
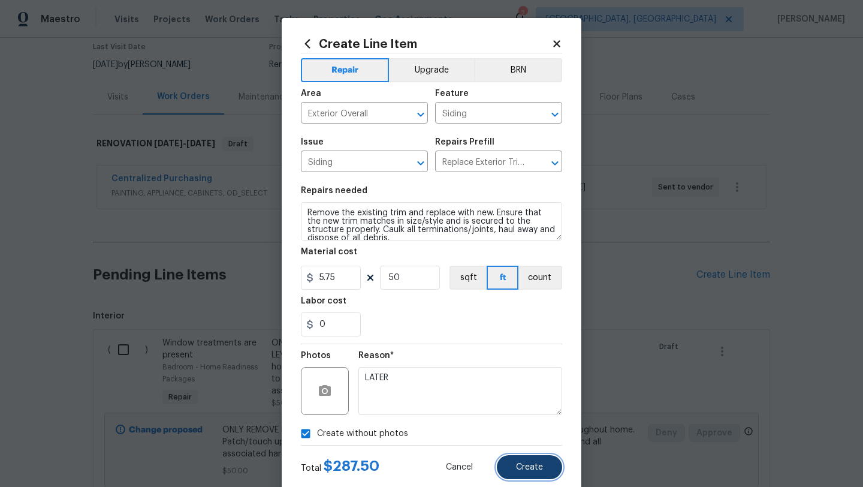
click at [514, 463] on button "Create" at bounding box center [529, 467] width 65 height 24
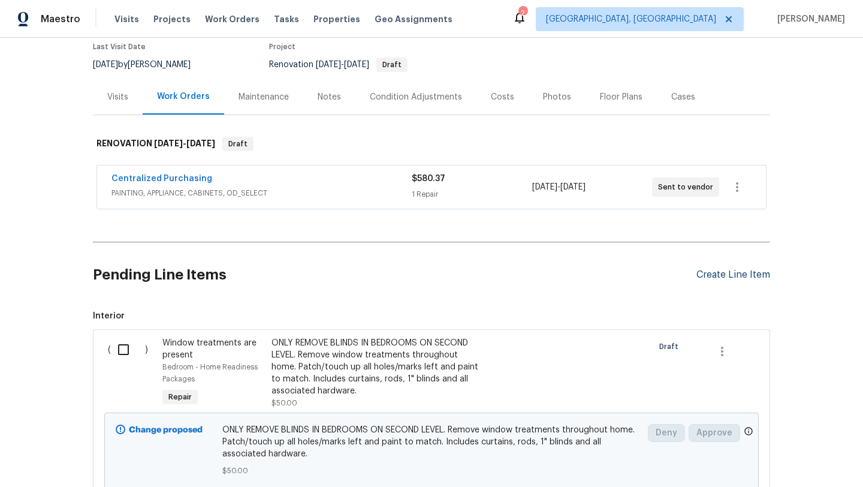
click at [719, 278] on div "Create Line Item" at bounding box center [733, 274] width 74 height 11
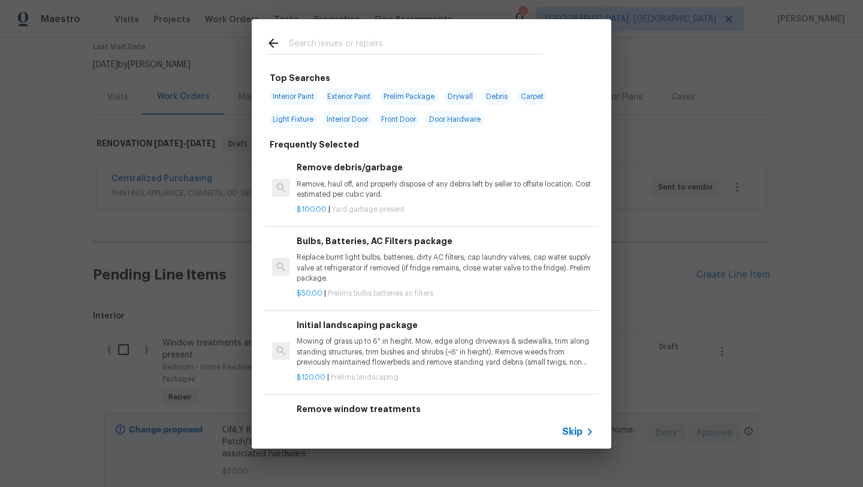
click at [411, 50] on input "text" at bounding box center [416, 45] width 254 height 18
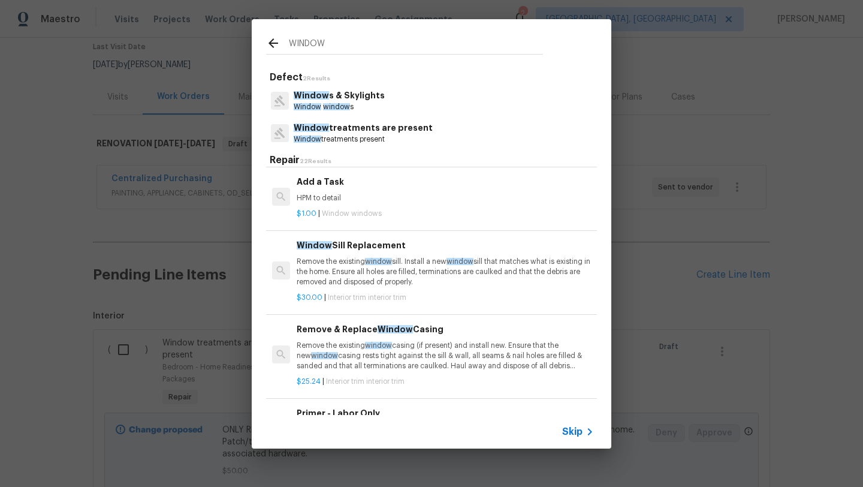
scroll to position [1065, 0]
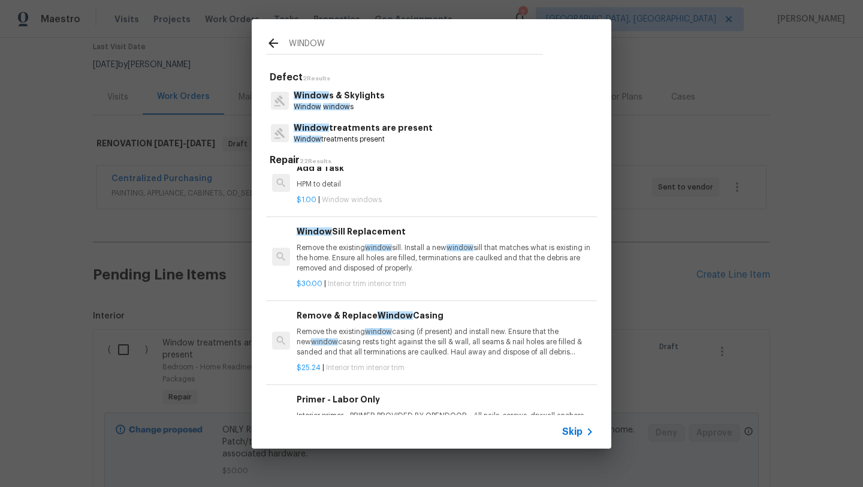
type input "WINDOW"
click at [321, 177] on div "Add a Task HPM to detail" at bounding box center [445, 175] width 297 height 29
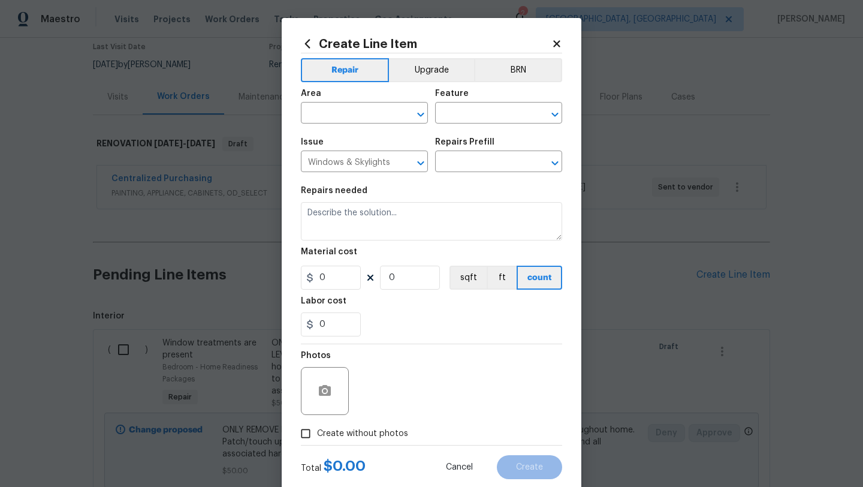
type input "Add a Task $1.00"
type textarea "HPM to detail"
type input "1"
click at [327, 108] on input "text" at bounding box center [347, 114] width 93 height 19
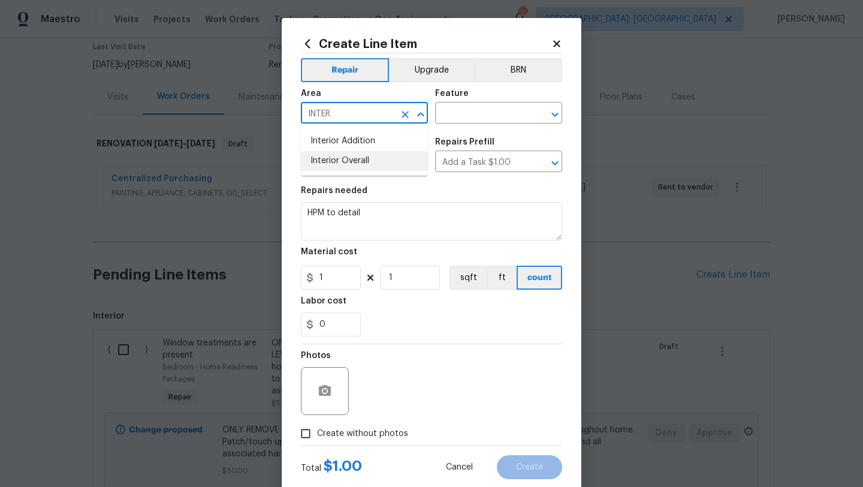
click at [340, 162] on li "Interior Overall" at bounding box center [364, 161] width 127 height 20
type input "Interior Overall"
click at [490, 111] on input "text" at bounding box center [481, 114] width 93 height 19
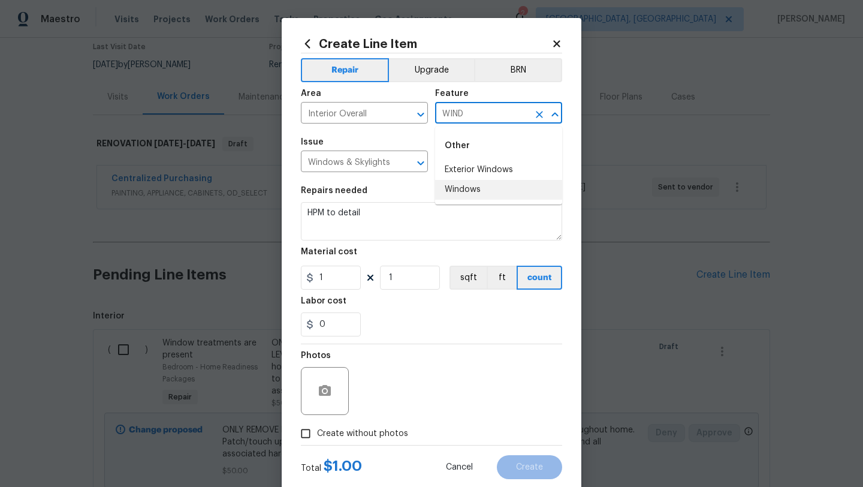
click at [472, 183] on li "Windows" at bounding box center [498, 190] width 127 height 20
type input "Windows"
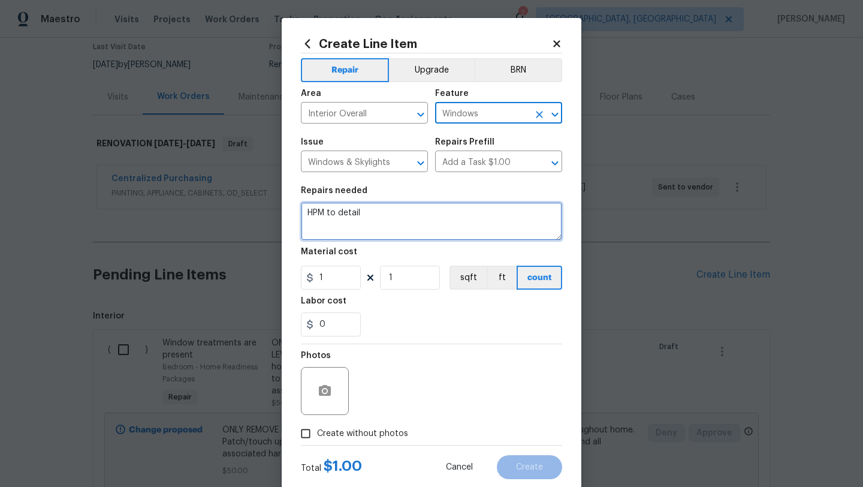
click at [420, 207] on textarea "HPM to detail" at bounding box center [431, 221] width 261 height 38
type textarea "H"
type textarea "CAULK ALL WINDOWS IN HOUSE"
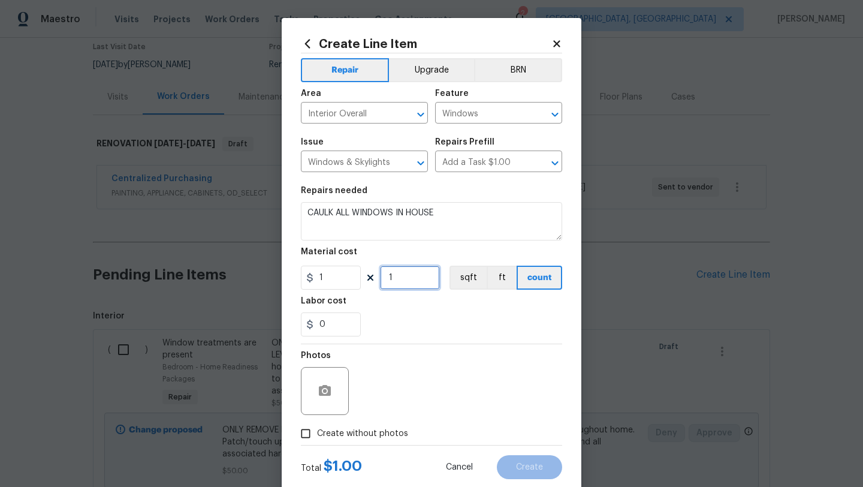
click at [415, 284] on input "1" at bounding box center [410, 278] width 60 height 24
type input "100"
click at [353, 434] on span "Create without photos" at bounding box center [362, 433] width 91 height 13
click at [317, 434] on input "Create without photos" at bounding box center [305, 433] width 23 height 23
checkbox input "true"
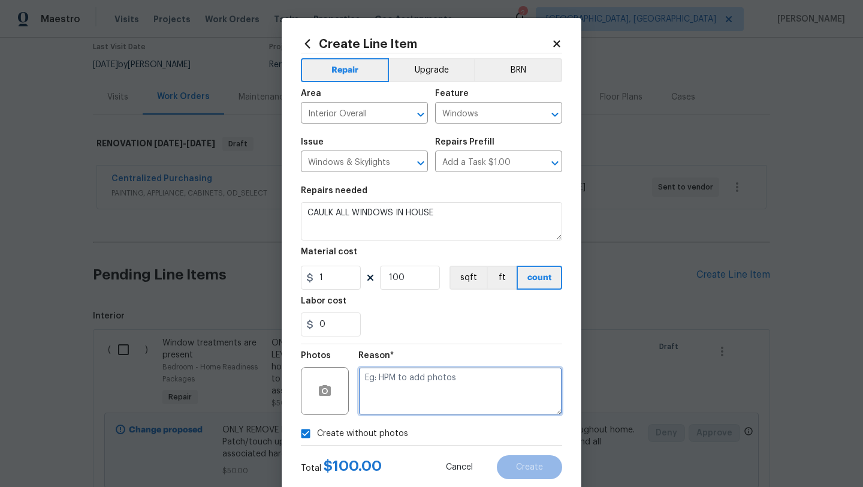
click at [381, 412] on textarea at bounding box center [460, 391] width 204 height 48
type textarea "LATER"
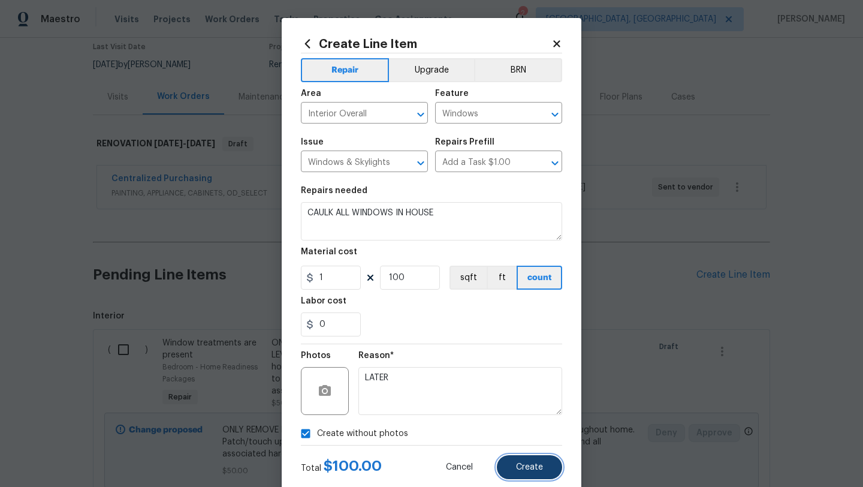
click at [525, 459] on button "Create" at bounding box center [529, 467] width 65 height 24
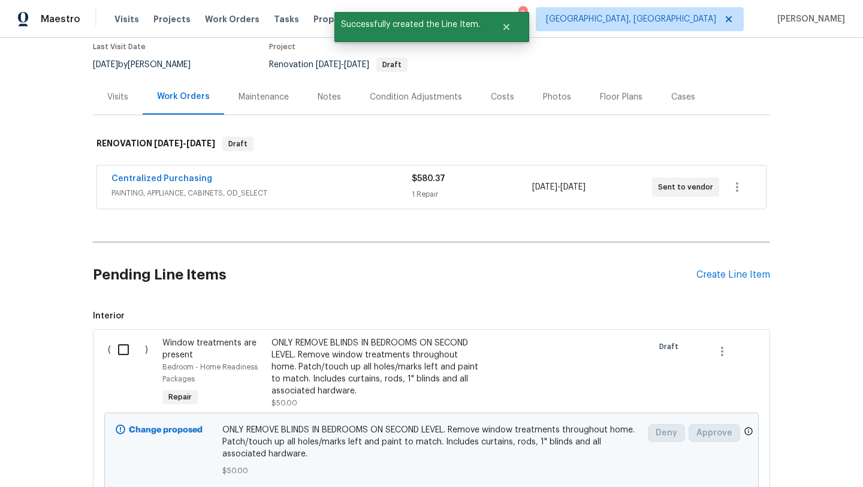
click at [723, 280] on div "Pending Line Items Create Line Item" at bounding box center [431, 275] width 677 height 56
click at [719, 273] on div "Create Line Item" at bounding box center [733, 274] width 74 height 11
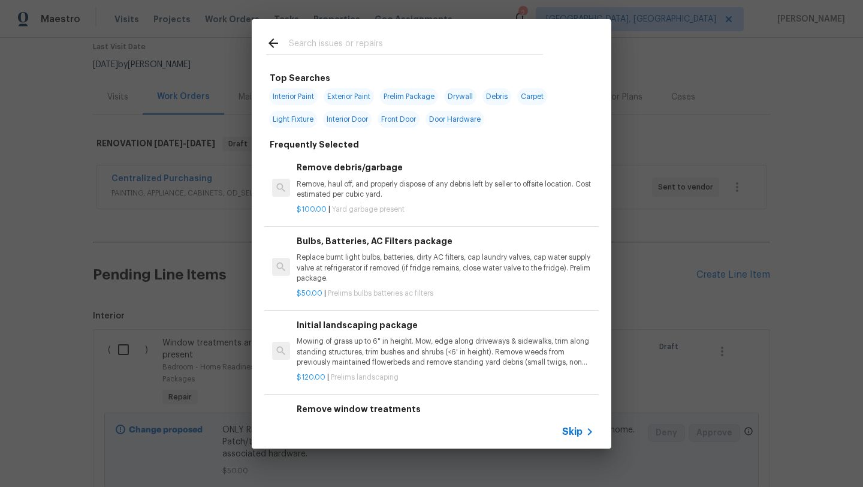
click at [392, 37] on input "text" at bounding box center [416, 45] width 254 height 18
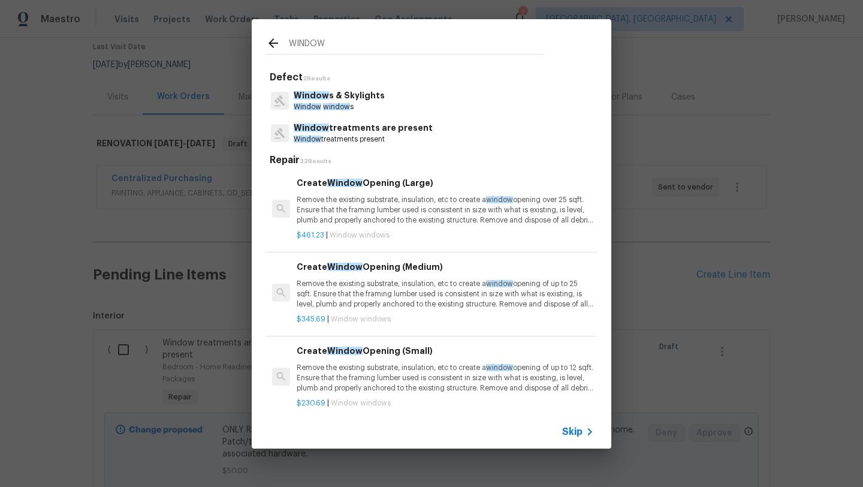
type input "WINDOW"
click at [348, 104] on span "window" at bounding box center [336, 106] width 27 height 7
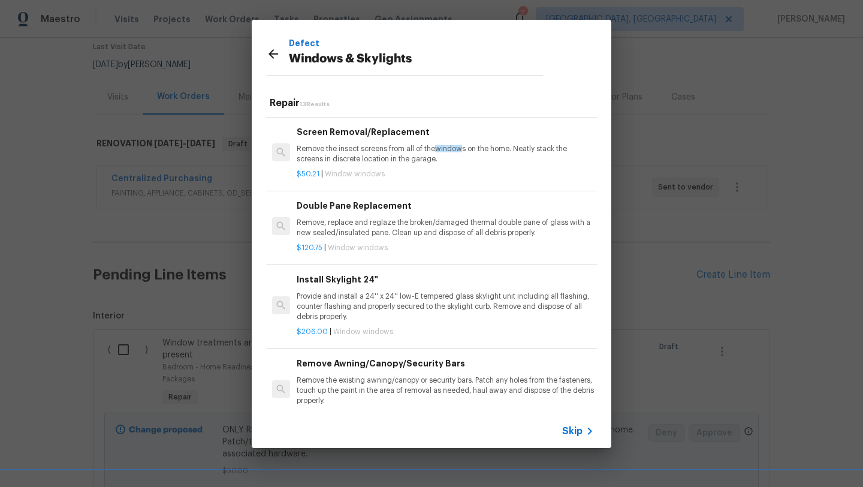
scroll to position [741, 0]
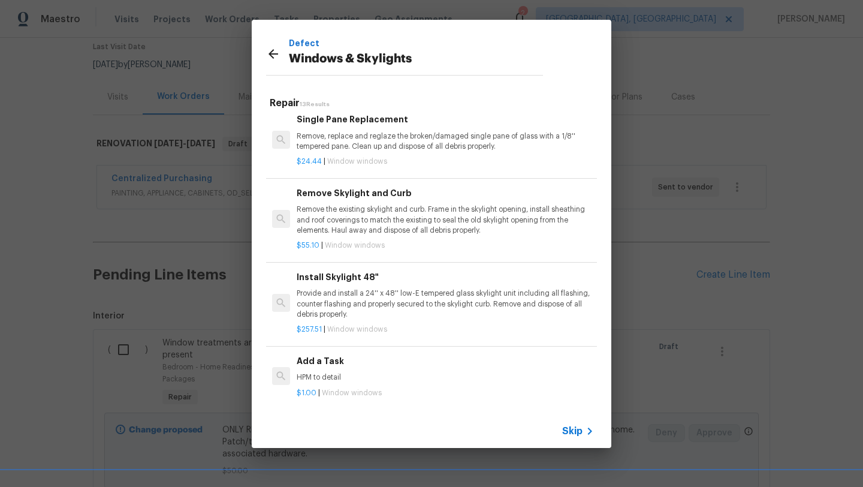
click at [327, 375] on p "HPM to detail" at bounding box center [445, 377] width 297 height 10
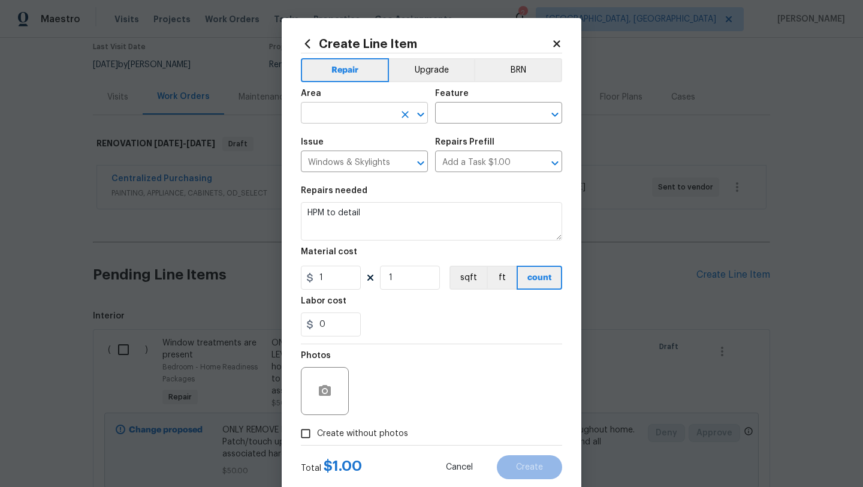
click at [340, 109] on input "text" at bounding box center [347, 114] width 93 height 19
click at [331, 162] on li "Unfinished basement" at bounding box center [364, 161] width 127 height 20
type input "Unfinished basement"
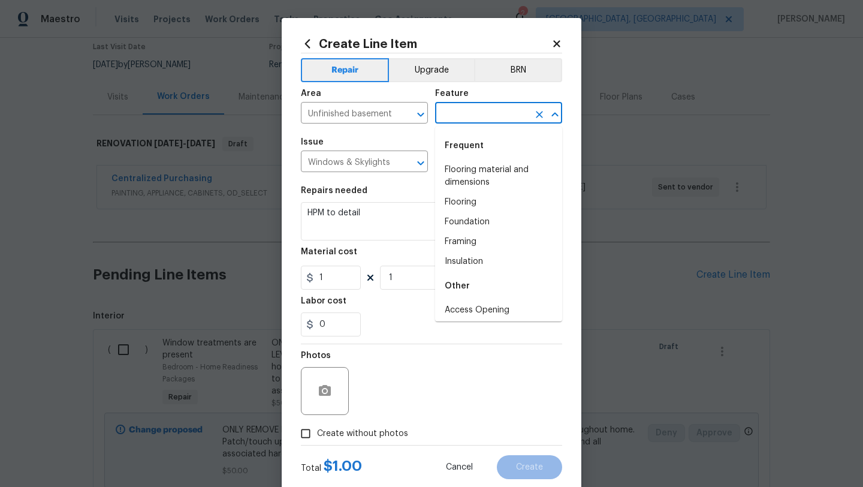
click at [474, 116] on input "text" at bounding box center [481, 114] width 93 height 19
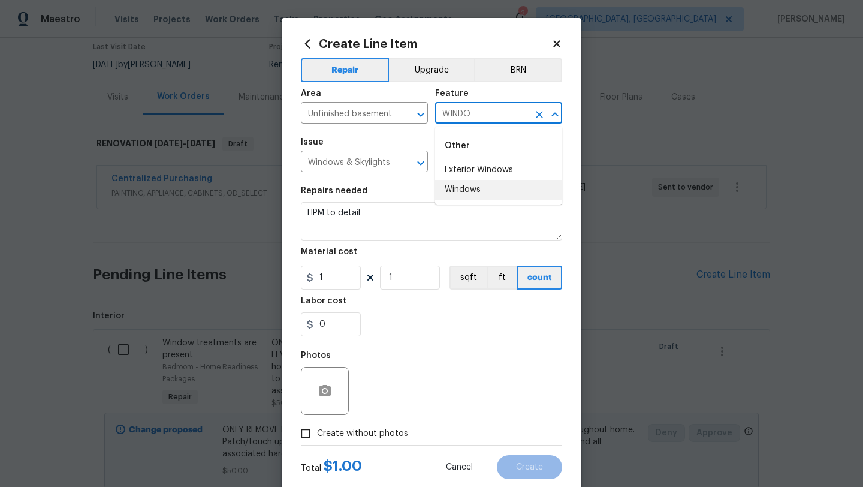
click at [466, 189] on li "Windows" at bounding box center [498, 190] width 127 height 20
type input "Windows"
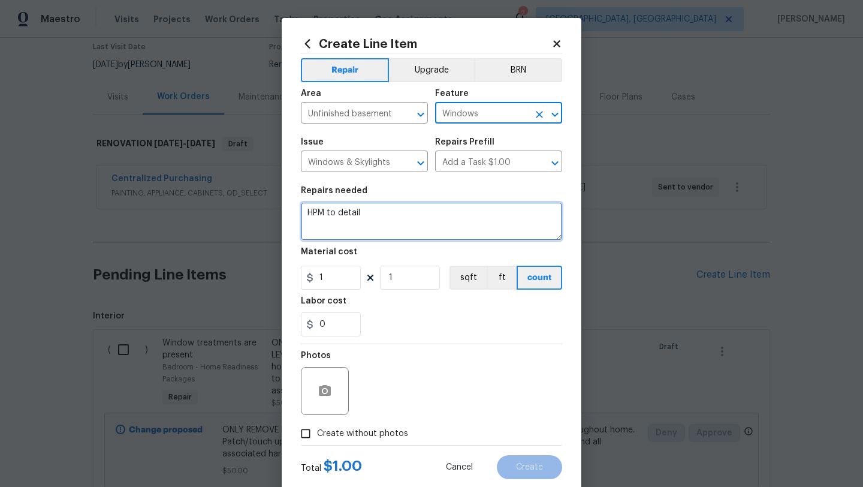
click at [390, 218] on textarea "HPM to detail" at bounding box center [431, 221] width 261 height 38
type textarea "H"
type textarea "REPLACE BROKEN WINDOW IN BASEMENT. SELLER LEFT PIECE IN HALL CLOSET"
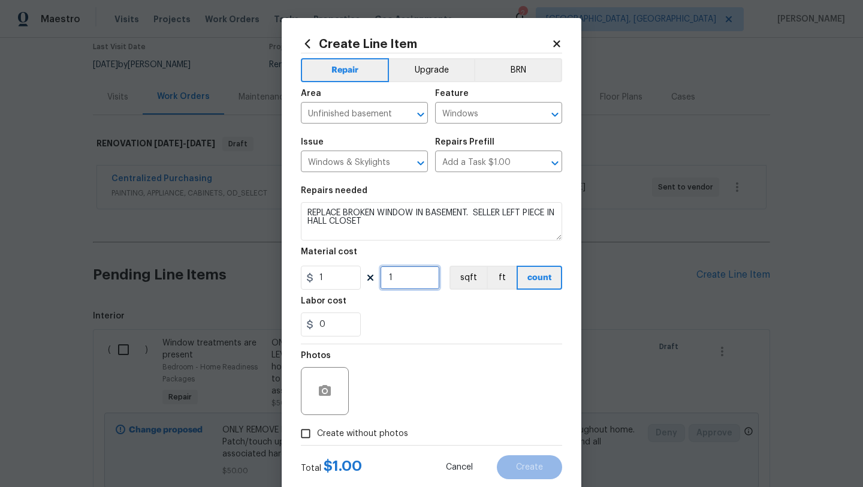
click at [406, 276] on input "1" at bounding box center [410, 278] width 60 height 24
type input "100"
click at [366, 437] on span "Create without photos" at bounding box center [362, 433] width 91 height 13
click at [317, 437] on input "Create without photos" at bounding box center [305, 433] width 23 height 23
checkbox input "true"
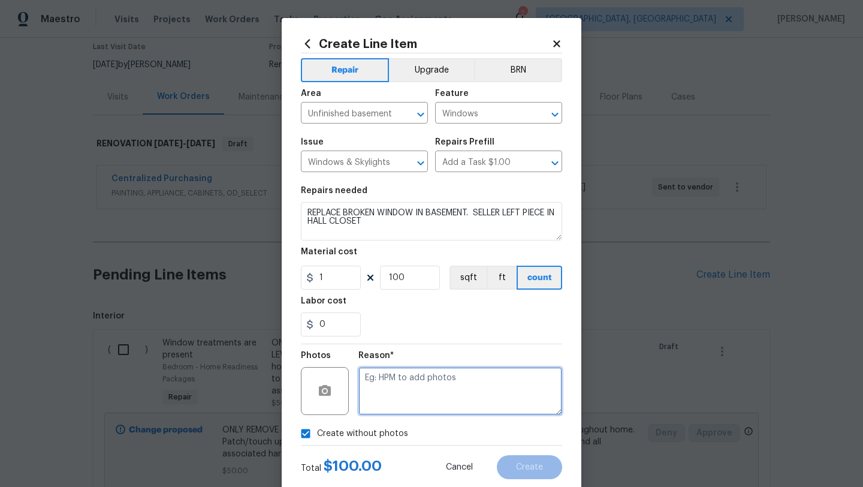
click at [394, 399] on textarea at bounding box center [460, 391] width 204 height 48
type textarea "O"
type textarea "LATER"
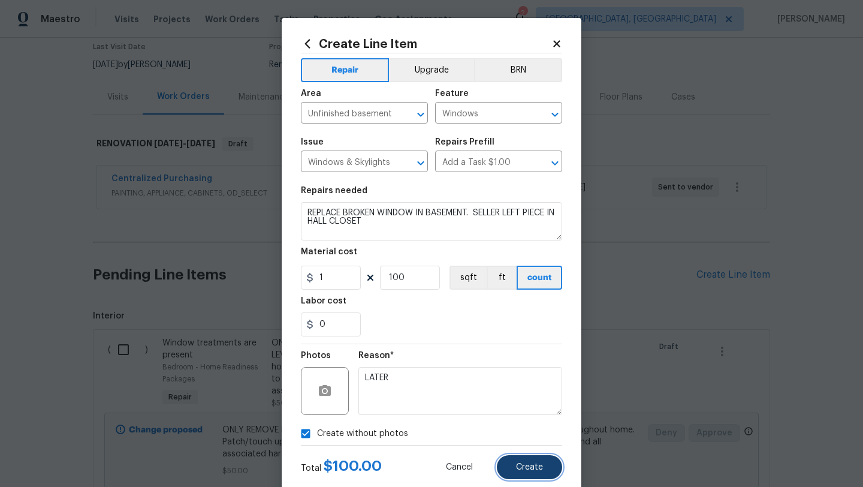
click at [539, 460] on button "Create" at bounding box center [529, 467] width 65 height 24
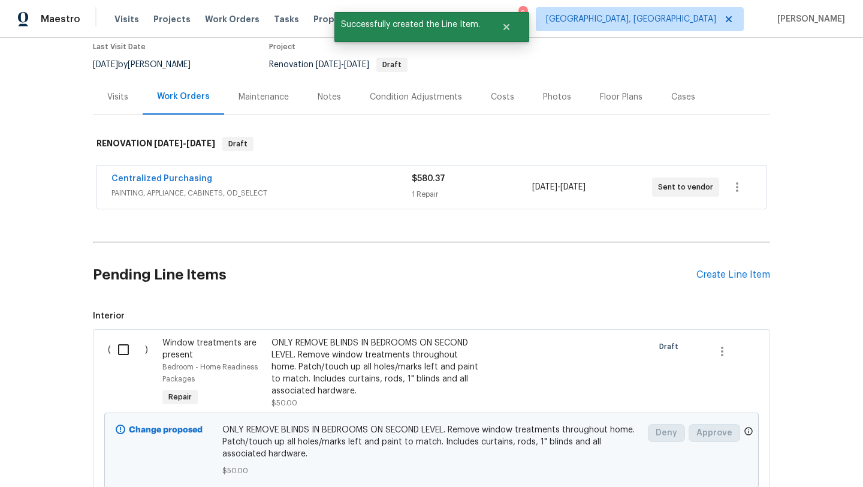
click at [707, 282] on div "Pending Line Items Create Line Item" at bounding box center [431, 275] width 677 height 56
click at [707, 276] on div "Create Line Item" at bounding box center [733, 274] width 74 height 11
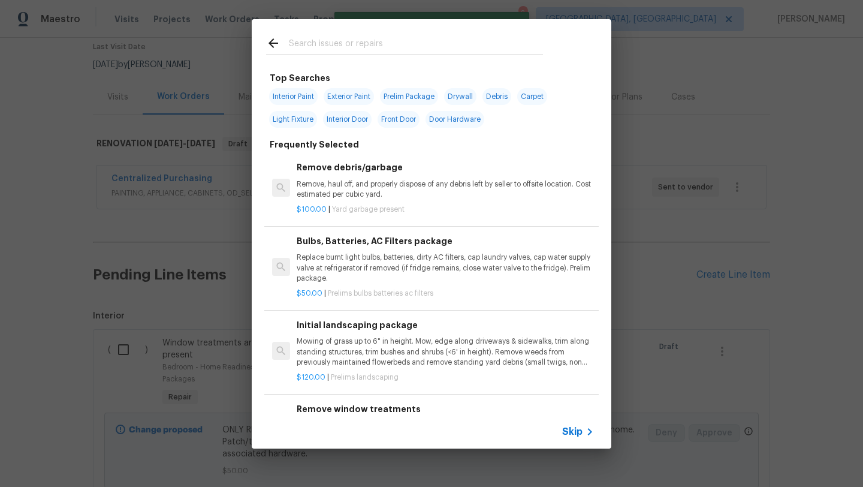
click at [339, 41] on input "text" at bounding box center [416, 45] width 254 height 18
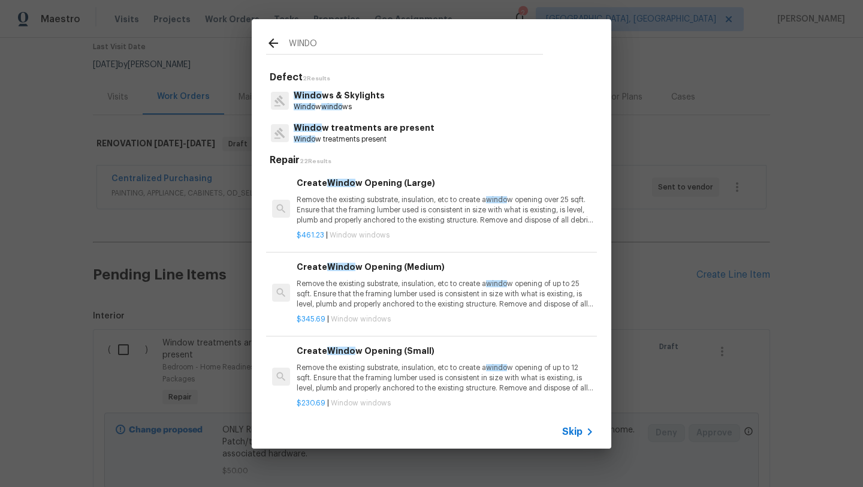
type input "WINDO"
click at [327, 104] on span "windo" at bounding box center [331, 106] width 21 height 7
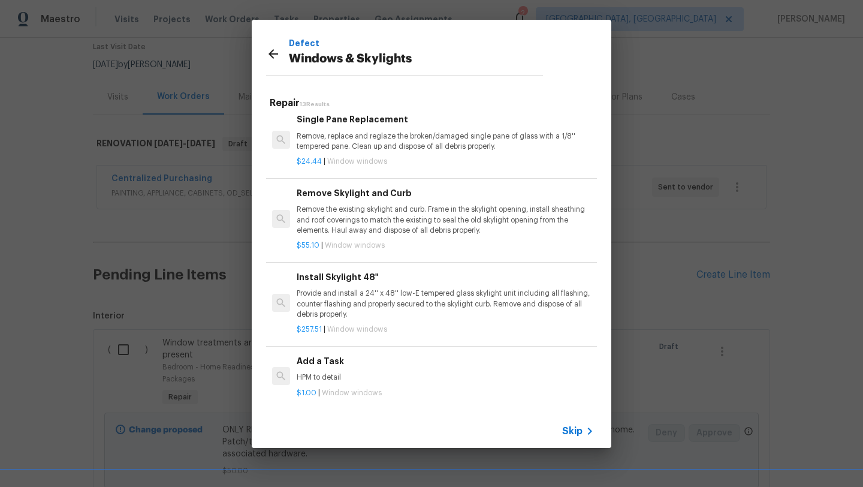
click at [322, 369] on div "Add a Task HPM to detail" at bounding box center [445, 368] width 297 height 29
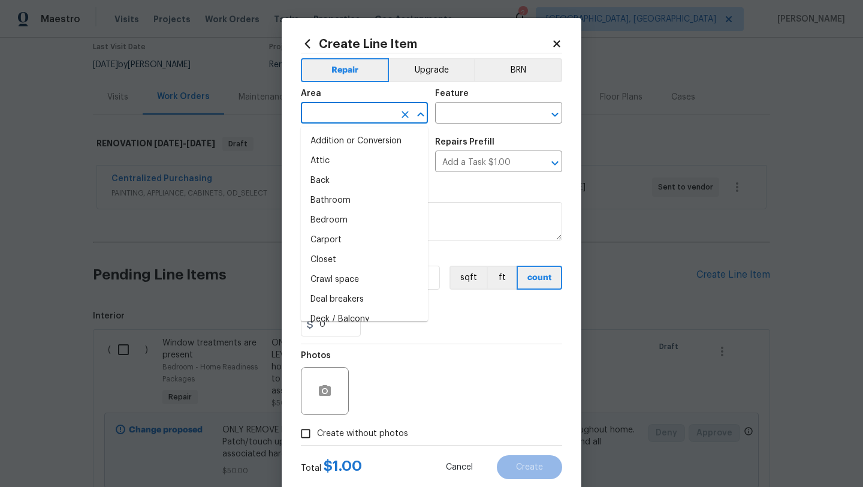
click at [327, 118] on input "text" at bounding box center [347, 114] width 93 height 19
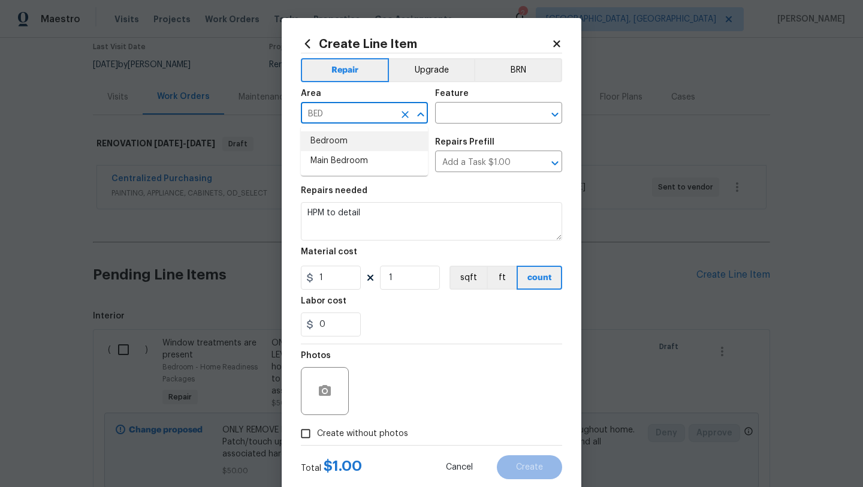
click at [325, 147] on li "Bedroom" at bounding box center [364, 141] width 127 height 20
type input "Bedroom"
click at [479, 113] on input "text" at bounding box center [481, 114] width 93 height 19
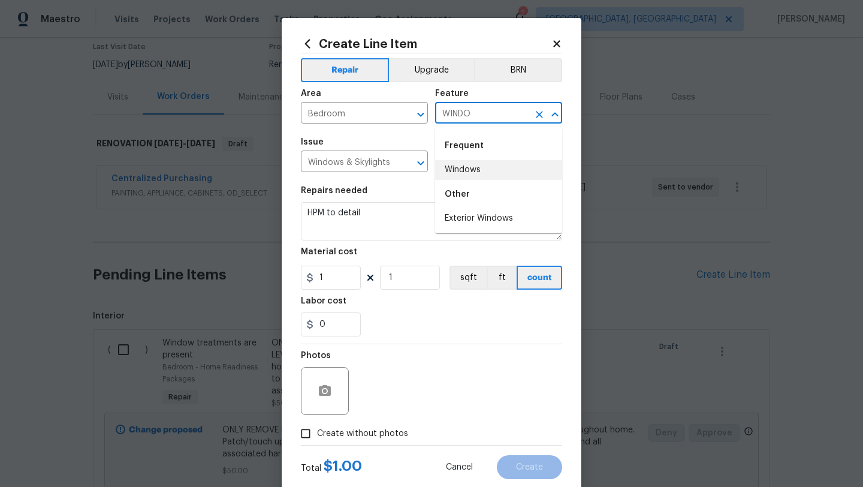
click at [479, 173] on li "Windows" at bounding box center [498, 170] width 127 height 20
type input "Windows"
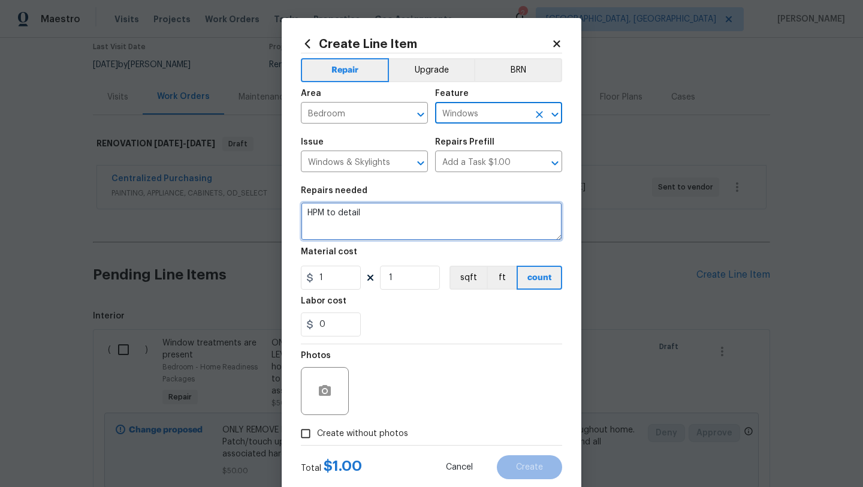
click at [395, 221] on textarea "HPM to detail" at bounding box center [431, 221] width 261 height 38
type textarea "H"
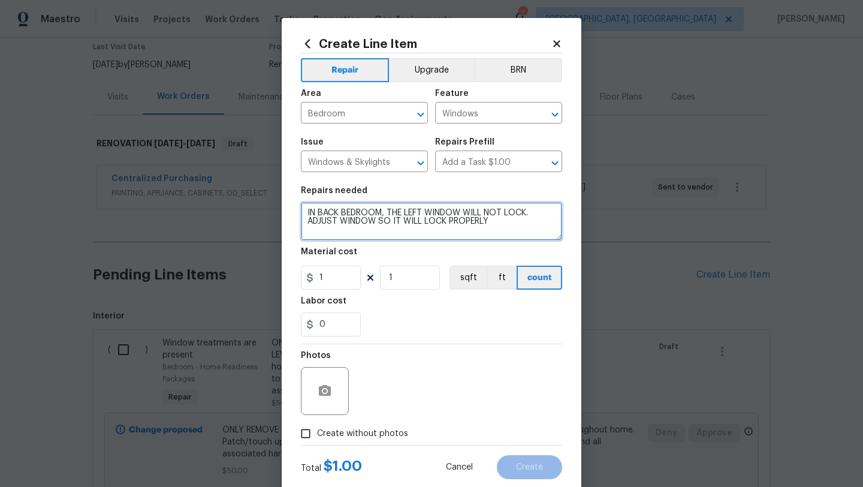
type textarea "IN BACK BEDROOM, THE LEFT WINDOW WILL NOT LOCK. ADJUST WINDOW SO IT WILL LOCK P…"
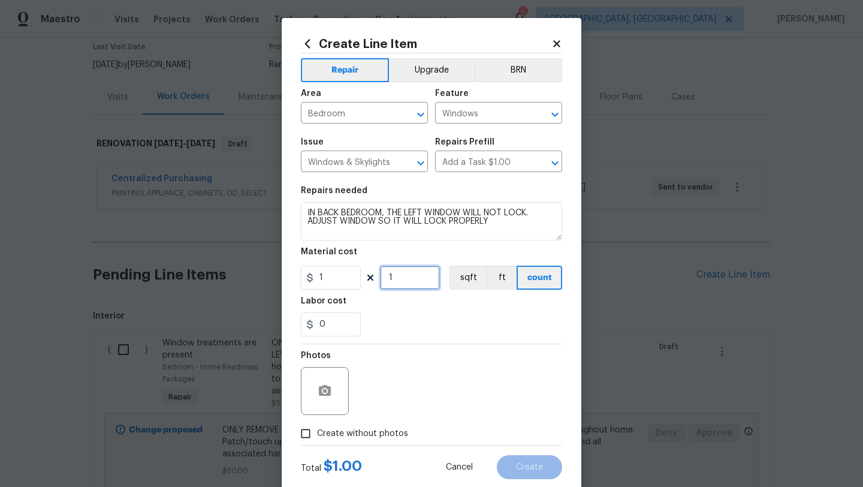
click at [398, 278] on input "1" at bounding box center [410, 278] width 60 height 24
type input "45"
click at [382, 429] on span "Create without photos" at bounding box center [362, 433] width 91 height 13
click at [317, 429] on input "Create without photos" at bounding box center [305, 433] width 23 height 23
checkbox input "true"
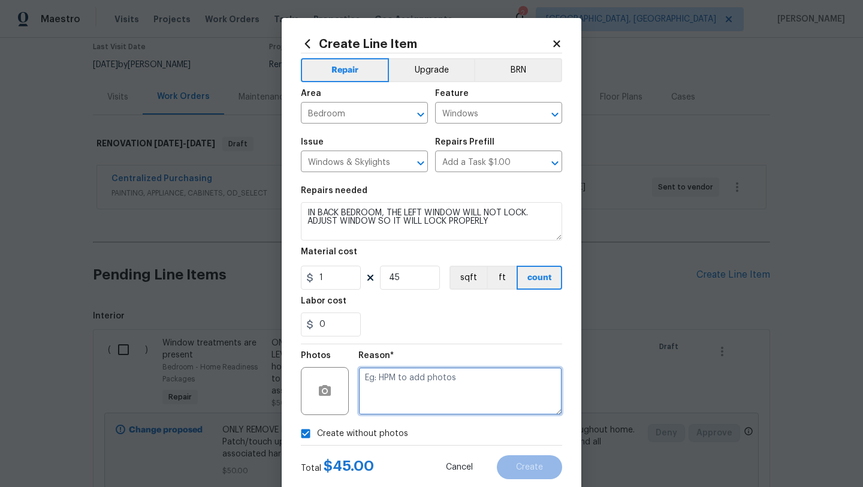
click at [403, 402] on textarea at bounding box center [460, 391] width 204 height 48
type textarea "LATER"
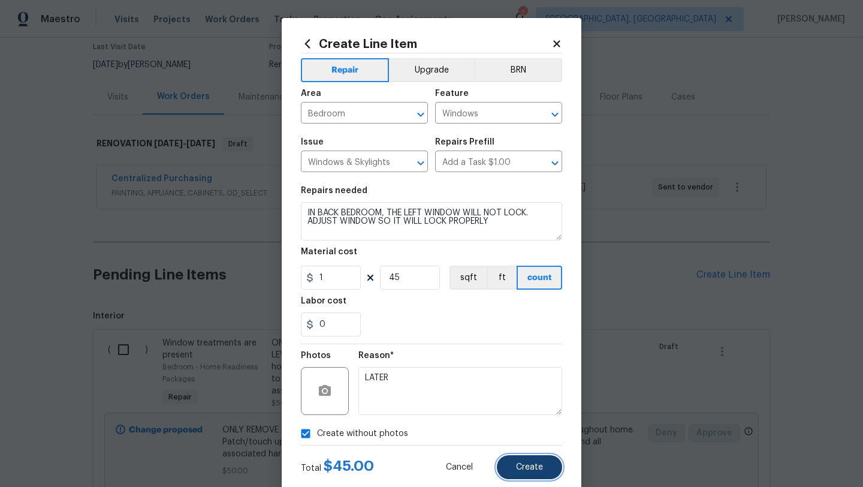
click at [535, 470] on span "Create" at bounding box center [529, 467] width 27 height 9
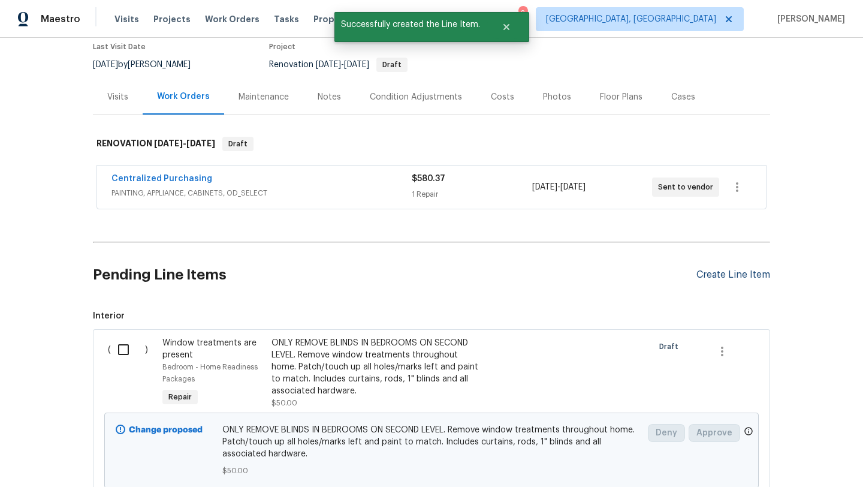
click at [719, 278] on div "Create Line Item" at bounding box center [733, 274] width 74 height 11
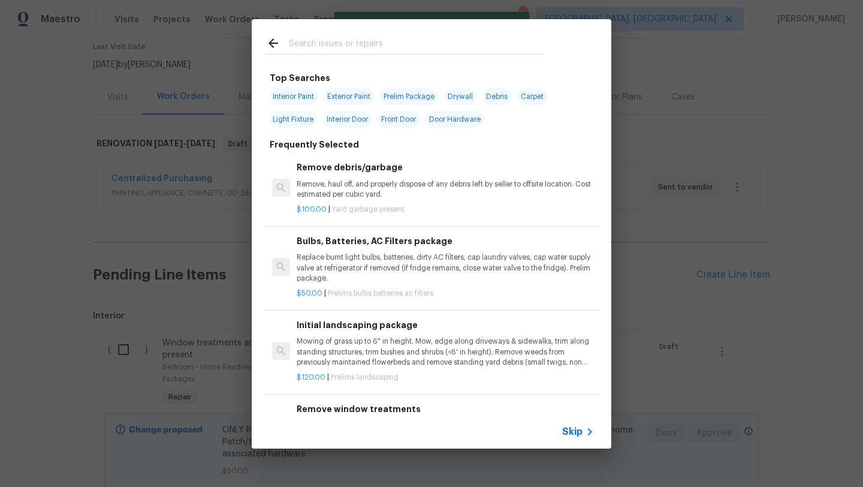
click at [415, 54] on div at bounding box center [404, 54] width 277 height 1
click at [415, 41] on input "text" at bounding box center [416, 45] width 254 height 18
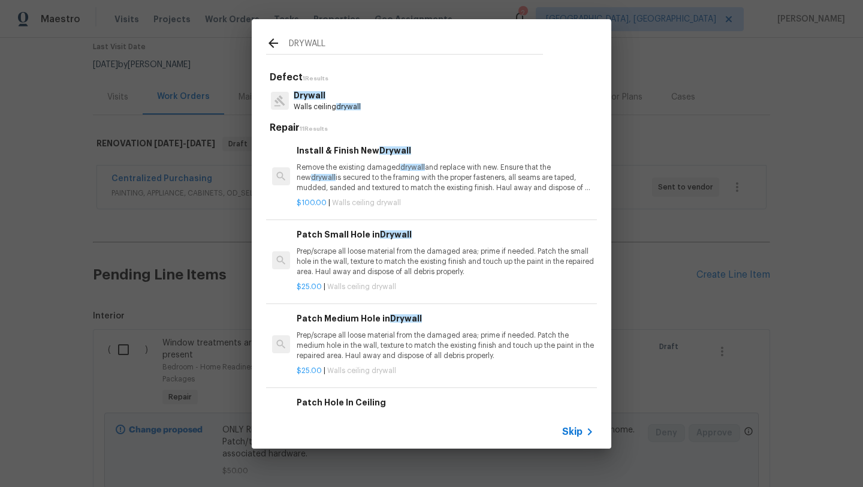
type input "DRYWALL"
click at [354, 328] on div "Patch Medium Hole in Drywall Prep/scrape all loose material from the damaged ar…" at bounding box center [445, 336] width 297 height 49
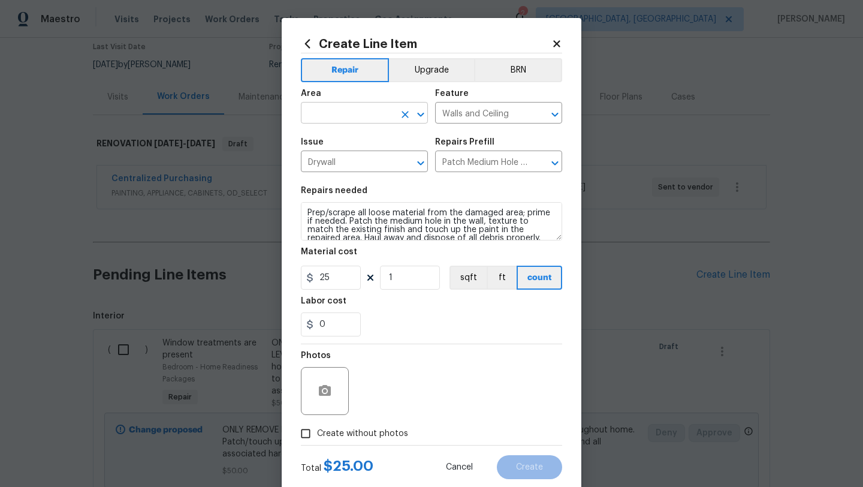
click at [340, 114] on input "text" at bounding box center [347, 114] width 93 height 19
click at [331, 163] on li "Unfinished basement" at bounding box center [364, 161] width 127 height 20
type input "Unfinished basement"
click at [428, 278] on input "1" at bounding box center [410, 278] width 60 height 24
type input "5"
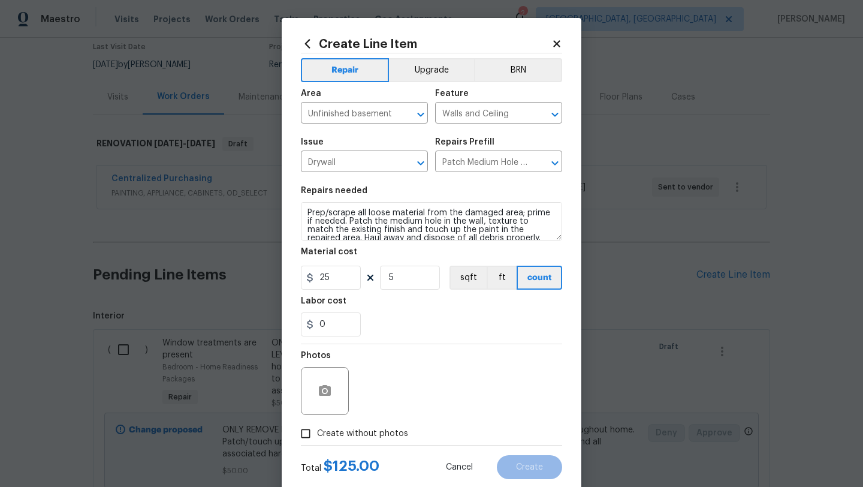
click at [347, 436] on span "Create without photos" at bounding box center [362, 433] width 91 height 13
click at [317, 436] on input "Create without photos" at bounding box center [305, 433] width 23 height 23
checkbox input "true"
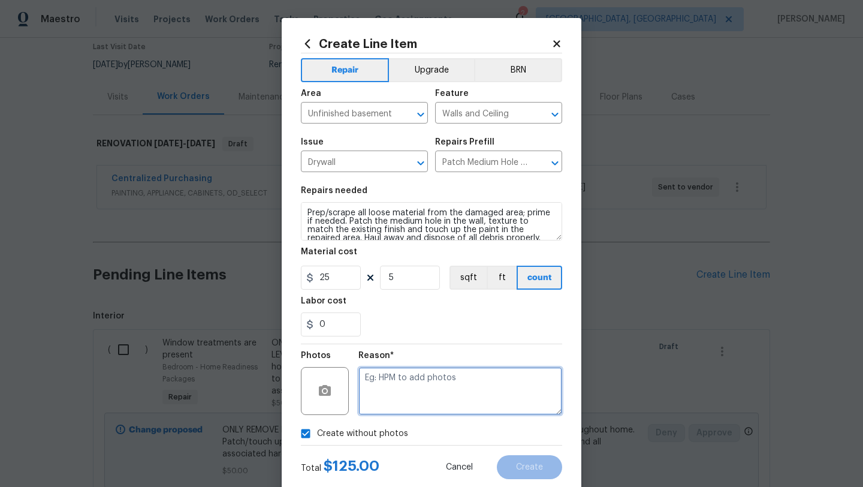
click at [400, 398] on textarea at bounding box center [460, 391] width 204 height 48
type textarea "LATER"
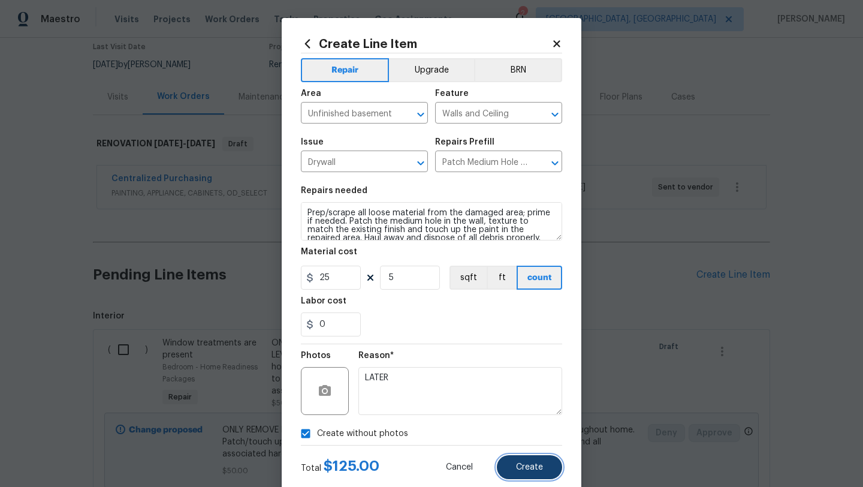
click at [518, 465] on span "Create" at bounding box center [529, 467] width 27 height 9
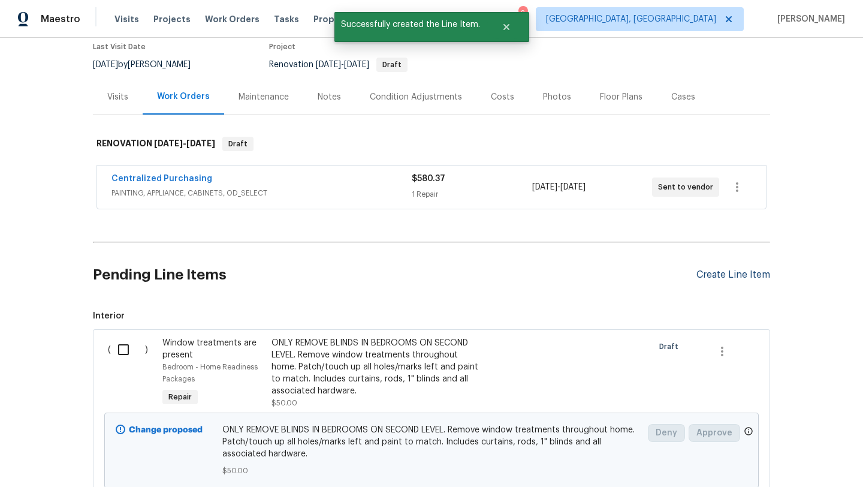
click at [731, 276] on div "Create Line Item" at bounding box center [733, 274] width 74 height 11
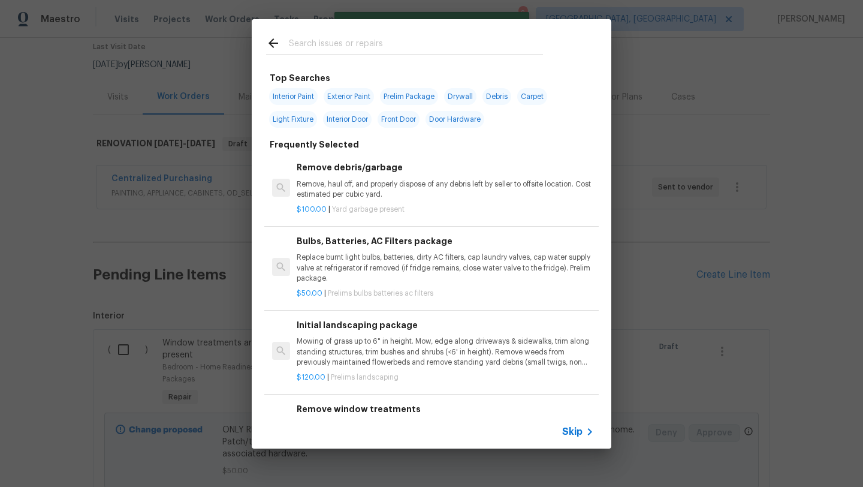
click at [390, 40] on input "text" at bounding box center [416, 45] width 254 height 18
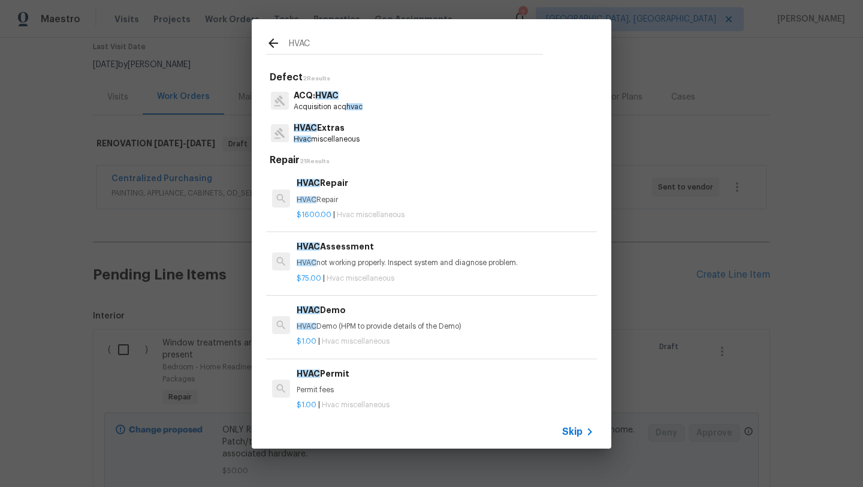
type input "HVAC"
click at [322, 129] on p "HVAC Extras" at bounding box center [327, 128] width 66 height 13
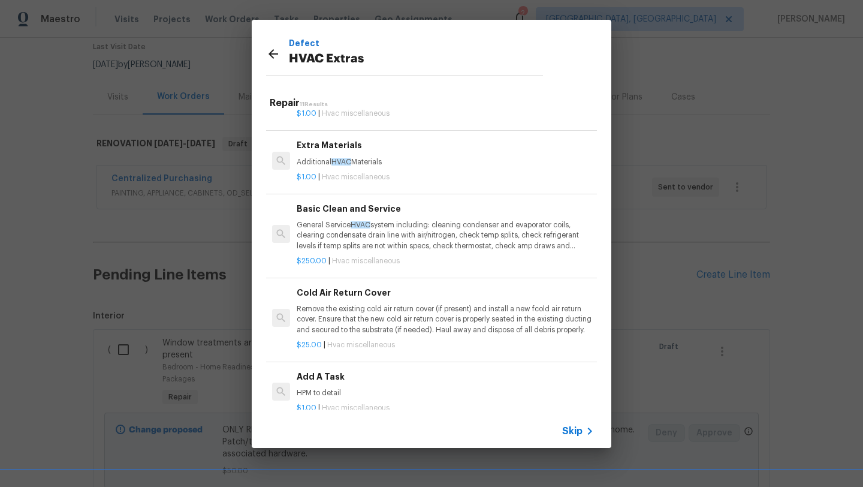
scroll to position [237, 0]
click at [378, 251] on div "$250.00 | Hvac miscellaneous" at bounding box center [445, 256] width 297 height 15
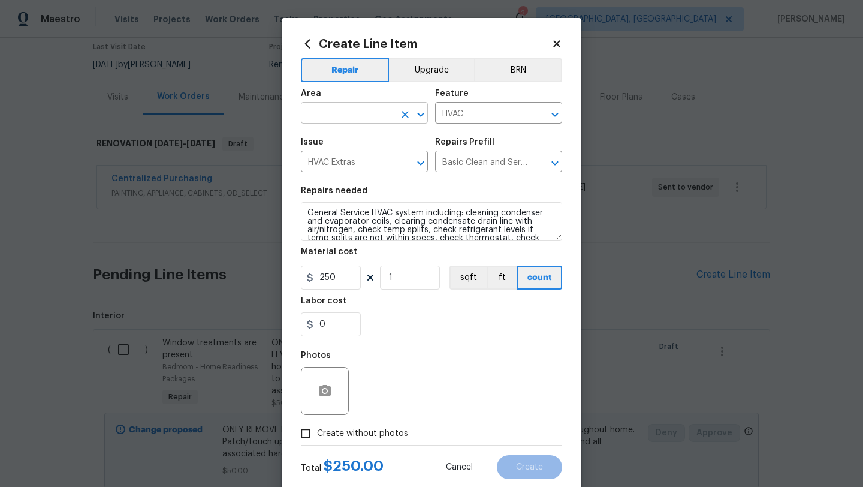
click at [339, 117] on input "text" at bounding box center [347, 114] width 93 height 19
click at [336, 159] on li "Interior Overall" at bounding box center [364, 161] width 127 height 20
type input "Interior Overall"
click at [358, 432] on span "Create without photos" at bounding box center [362, 433] width 91 height 13
click at [317, 432] on input "Create without photos" at bounding box center [305, 433] width 23 height 23
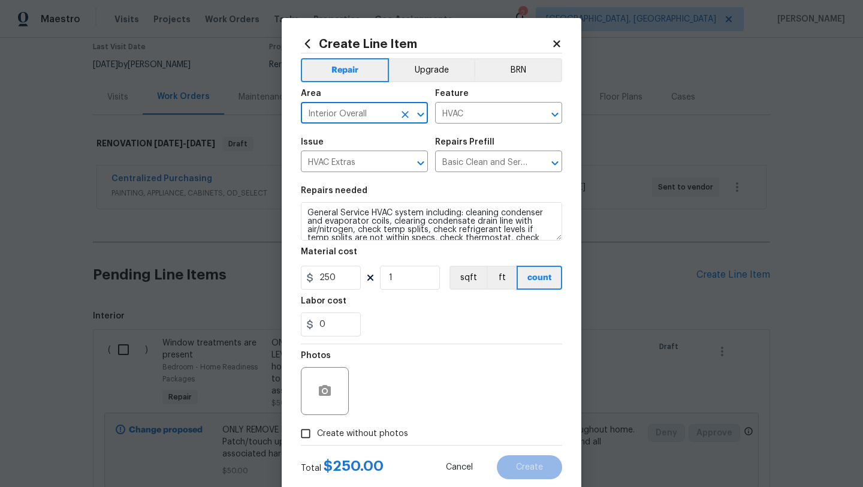
checkbox input "true"
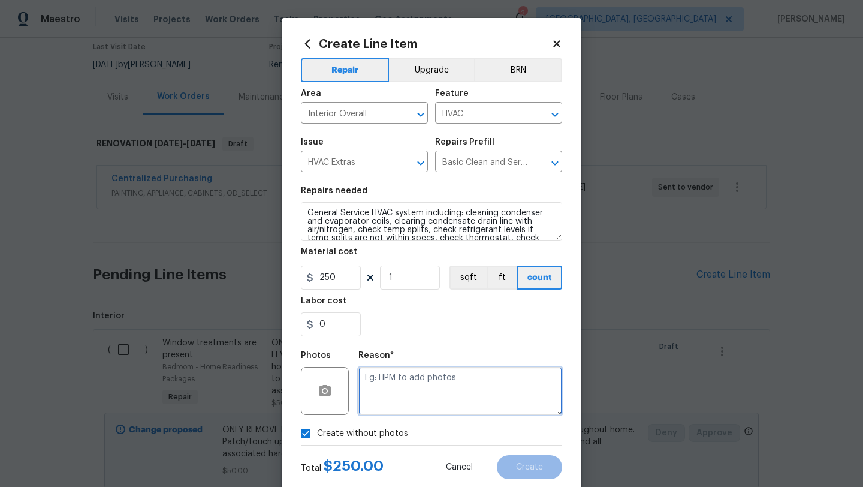
click at [408, 393] on textarea at bounding box center [460, 391] width 204 height 48
type textarea "LATER"
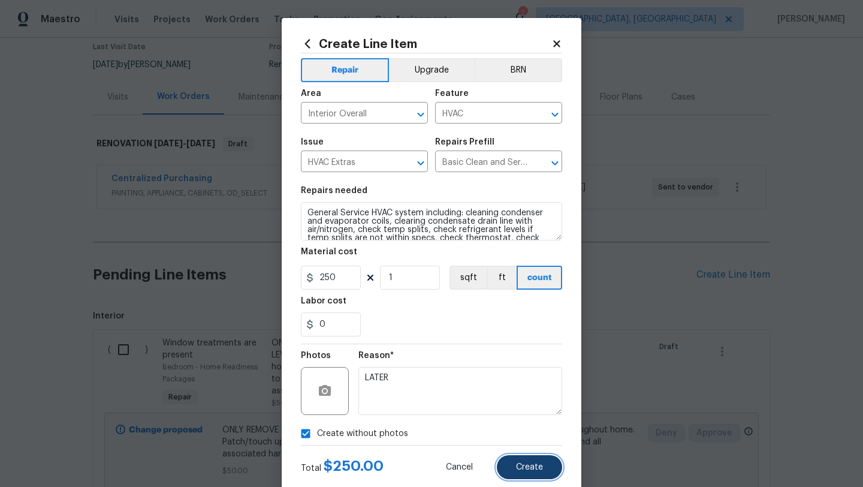
click at [528, 468] on span "Create" at bounding box center [529, 467] width 27 height 9
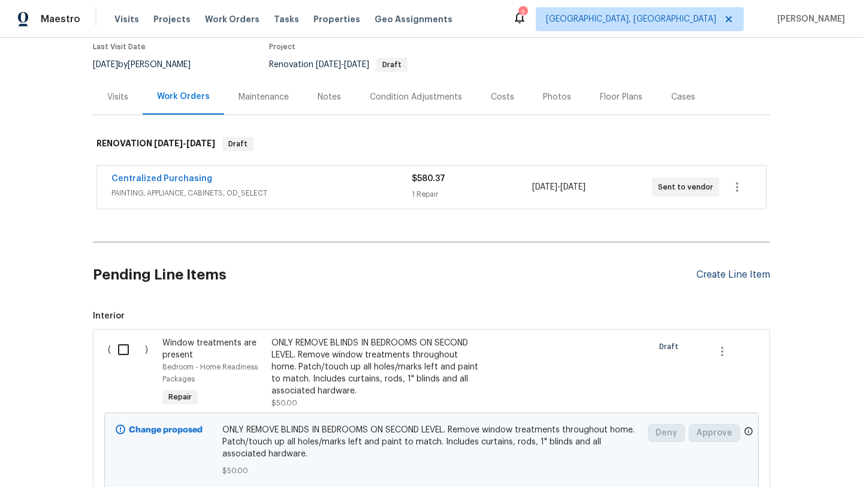
click at [720, 276] on div "Create Line Item" at bounding box center [733, 274] width 74 height 11
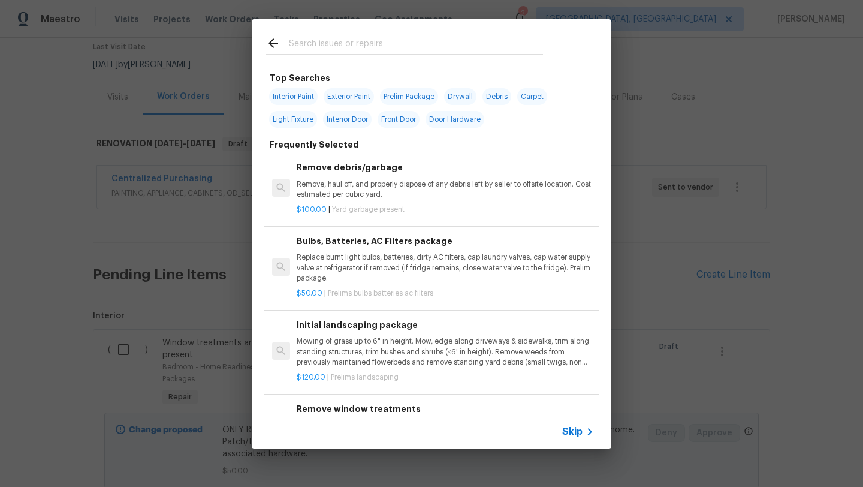
click at [316, 44] on input "text" at bounding box center [416, 45] width 254 height 18
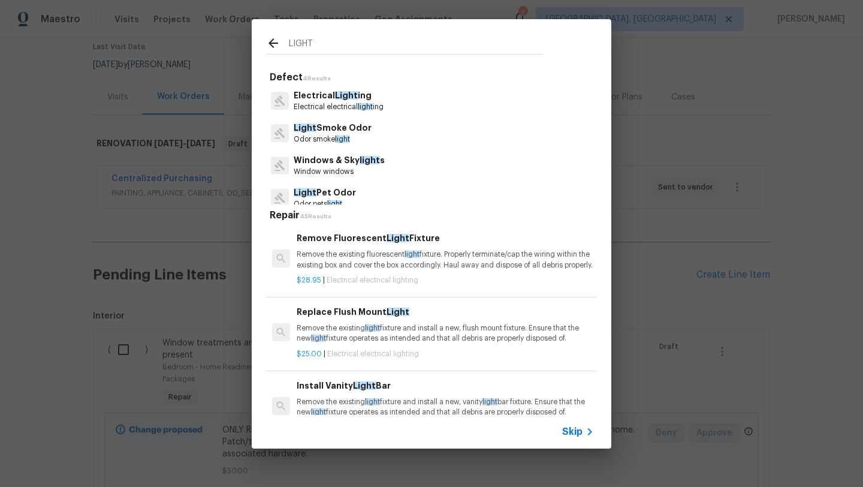
type input "LIGHT"
click at [342, 92] on span "Light" at bounding box center [346, 95] width 23 height 8
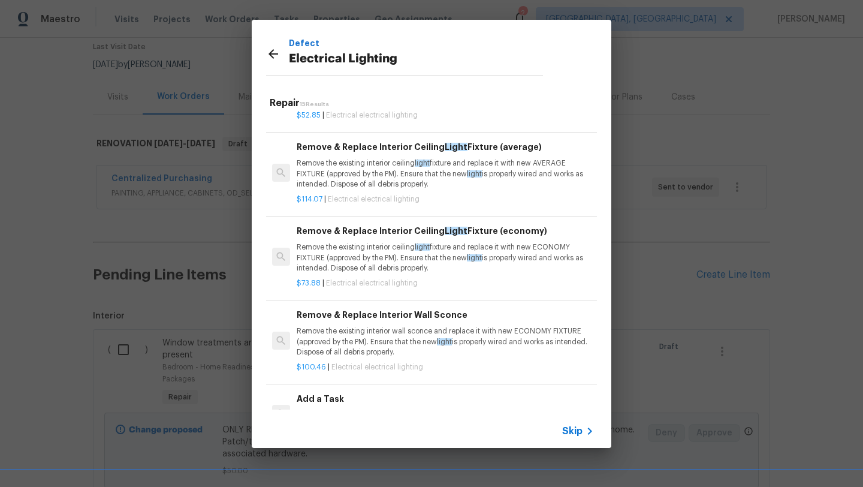
scroll to position [919, 0]
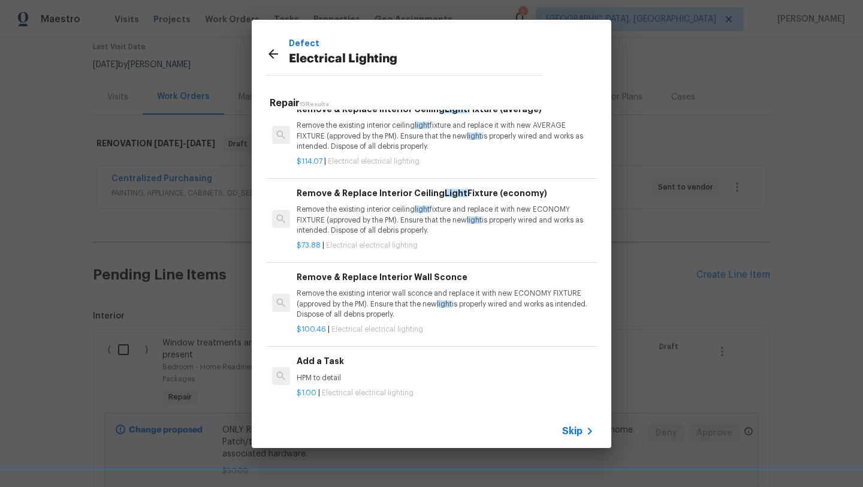
click at [316, 364] on h6 "Add a Task" at bounding box center [445, 360] width 297 height 13
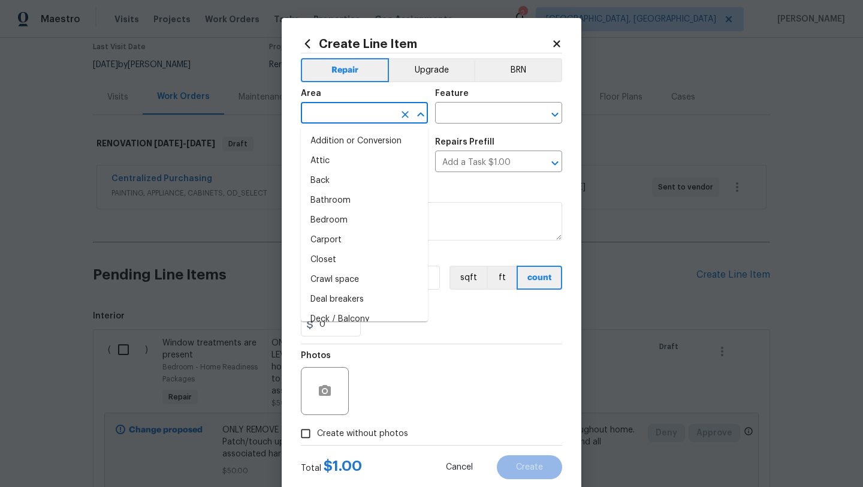
click at [370, 117] on input "text" at bounding box center [347, 114] width 93 height 19
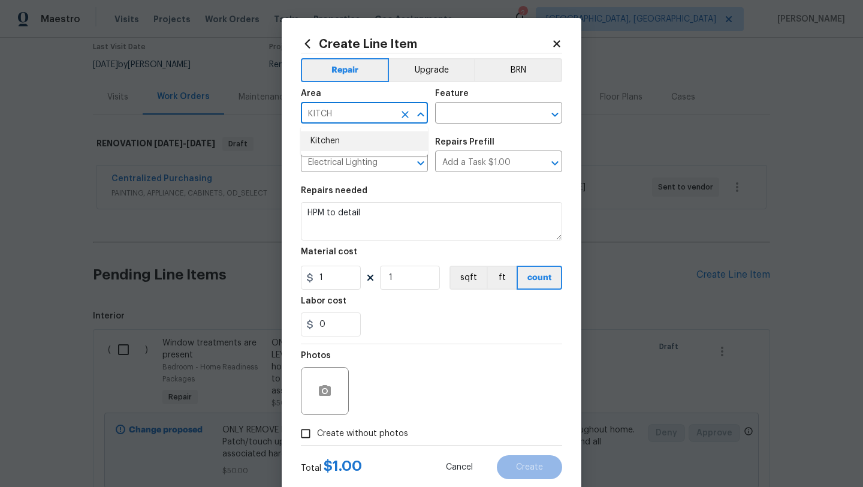
click at [356, 143] on li "Kitchen" at bounding box center [364, 141] width 127 height 20
type input "Kitchen"
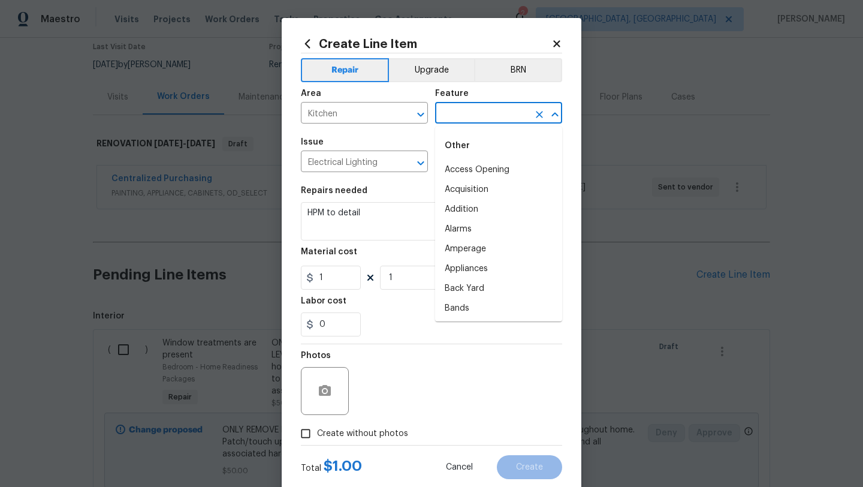
click at [504, 114] on input "text" at bounding box center [481, 114] width 93 height 19
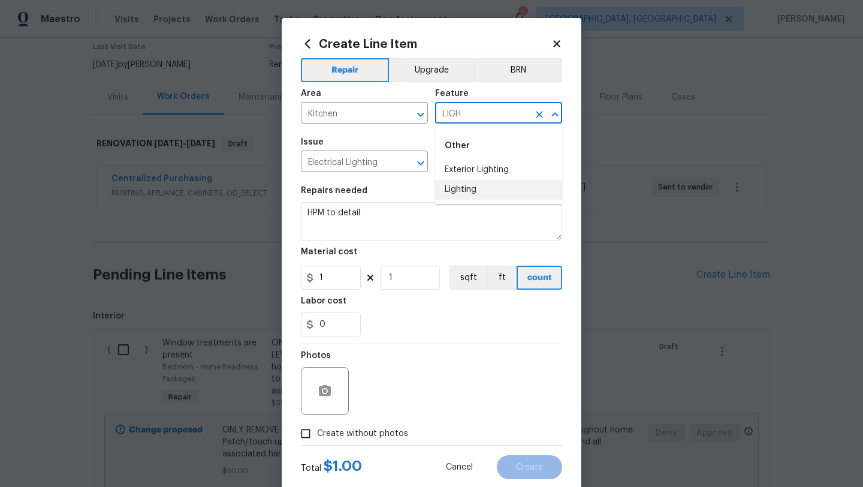
click at [469, 186] on li "Lighting" at bounding box center [498, 190] width 127 height 20
type input "Lighting"
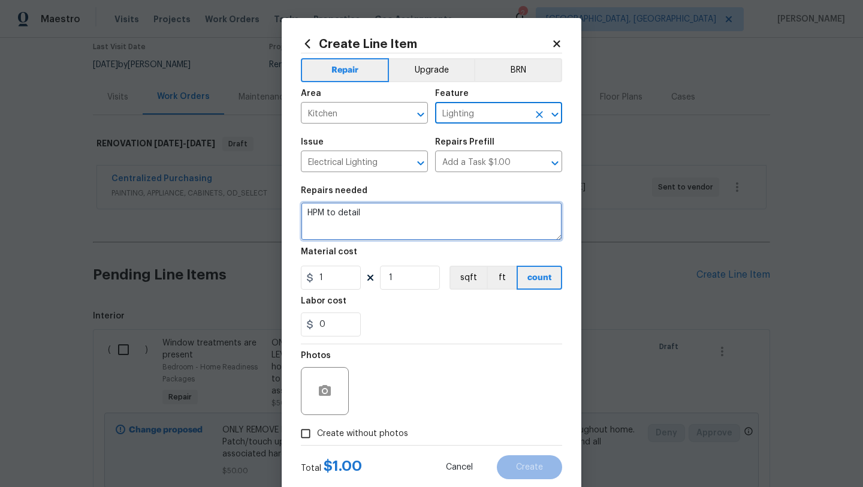
click at [379, 213] on textarea "HPM to detail" at bounding box center [431, 221] width 261 height 38
type textarea "H"
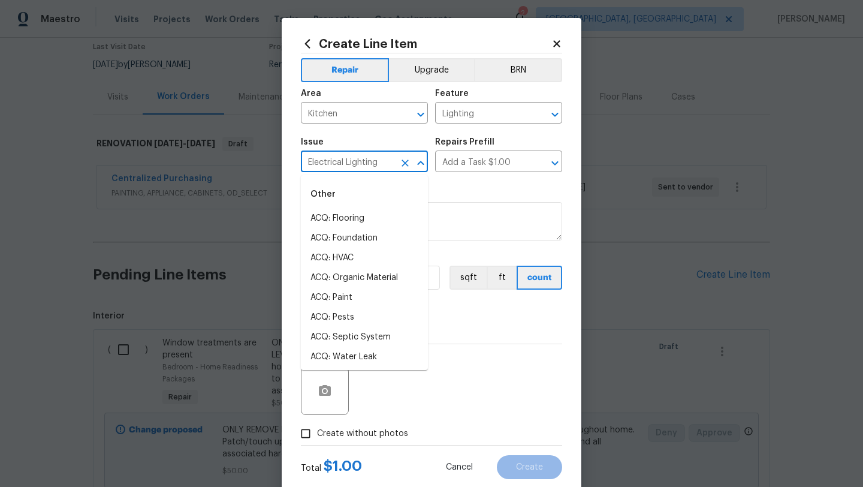
click at [375, 163] on input "Electrical Lighting" at bounding box center [347, 162] width 93 height 19
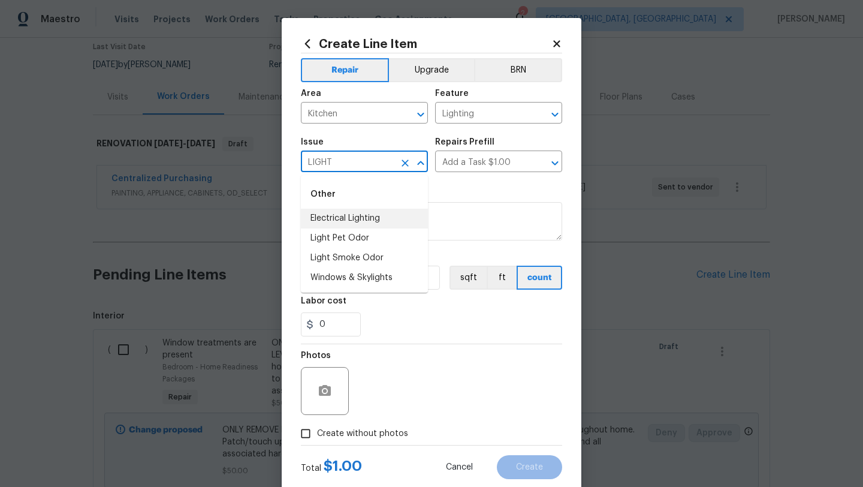
click at [349, 219] on li "Electrical Lighting" at bounding box center [364, 219] width 127 height 20
type input "Electrical Lighting"
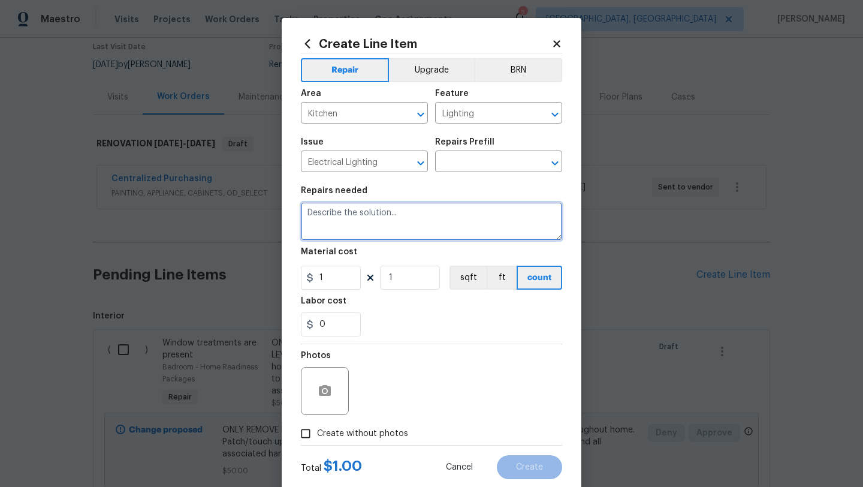
click at [427, 212] on textarea at bounding box center [431, 221] width 261 height 38
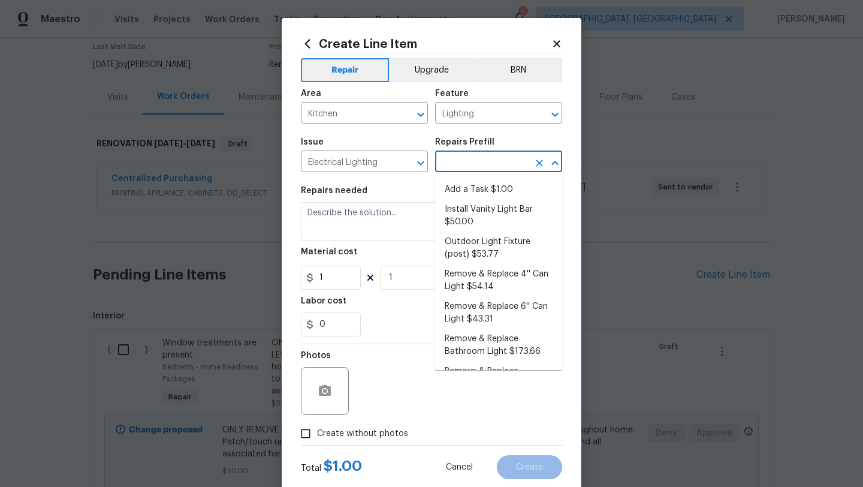
click at [487, 164] on input "text" at bounding box center [481, 162] width 93 height 19
click at [469, 190] on li "Add a Task $1.00" at bounding box center [498, 190] width 127 height 20
type input "Add a Task $1.00"
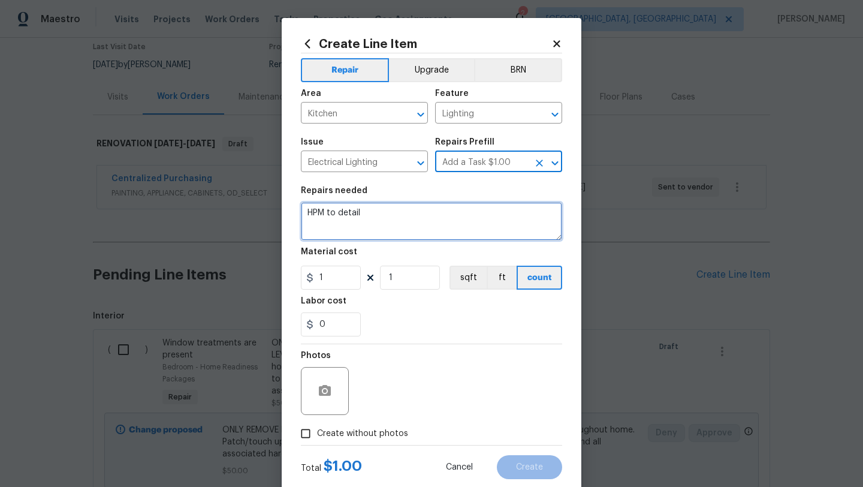
click at [402, 208] on textarea "HPM to detail" at bounding box center [431, 221] width 261 height 38
click at [370, 211] on textarea "HPM to detail" at bounding box center [431, 221] width 261 height 38
type textarea "H"
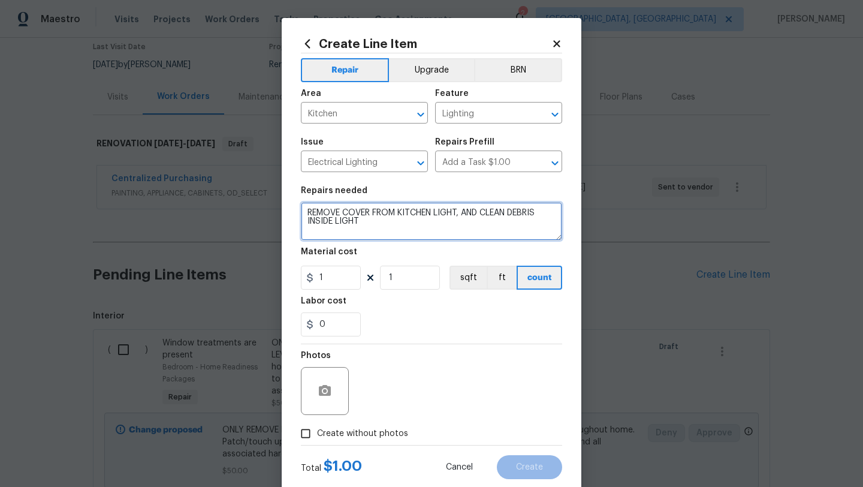
type textarea "REMOVE COVER FROM KITCHEN LIGHT, AND CLEAN DEBRIS INSIDE LIGHT"
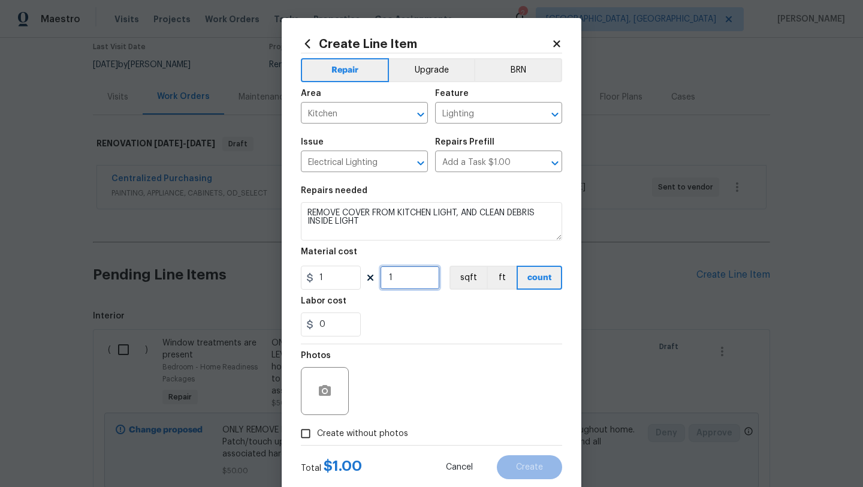
click at [406, 280] on input "1" at bounding box center [410, 278] width 60 height 24
type input "10"
click at [366, 426] on label "Create without photos" at bounding box center [351, 433] width 114 height 23
click at [317, 426] on input "Create without photos" at bounding box center [305, 433] width 23 height 23
checkbox input "true"
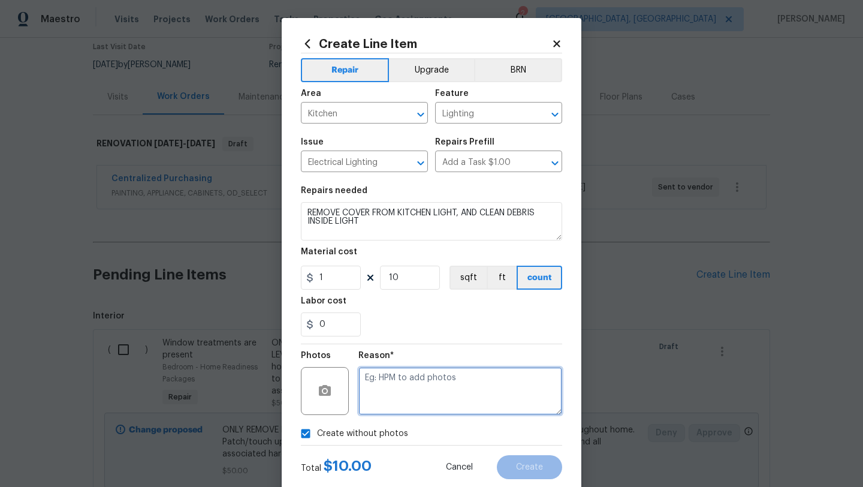
click at [395, 393] on textarea at bounding box center [460, 391] width 204 height 48
type textarea "LATER"
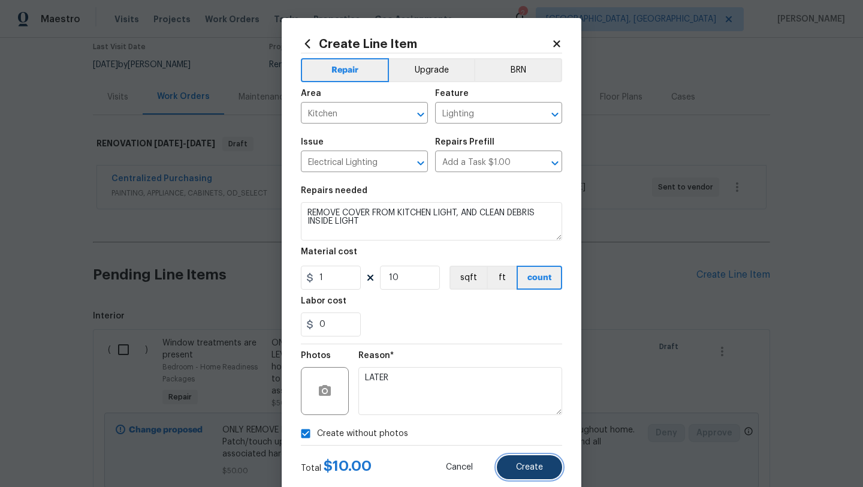
click at [536, 466] on span "Create" at bounding box center [529, 467] width 27 height 9
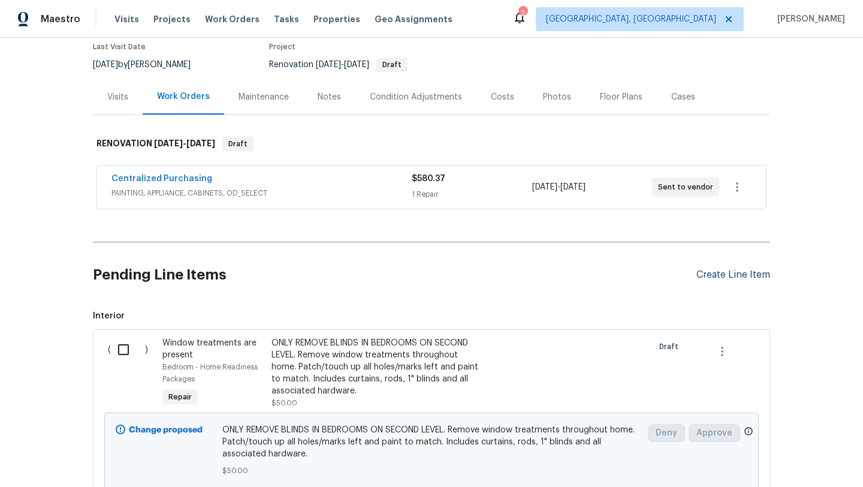
click at [725, 273] on div "Create Line Item" at bounding box center [733, 274] width 74 height 11
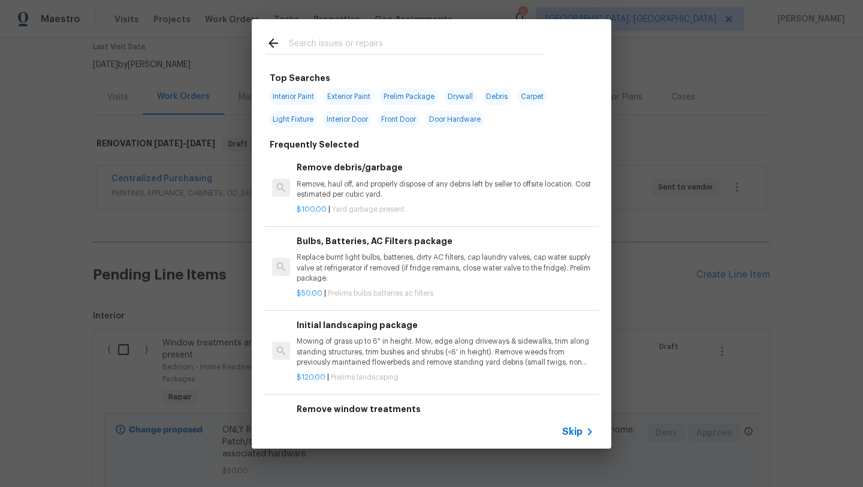
click at [428, 46] on input "text" at bounding box center [416, 45] width 254 height 18
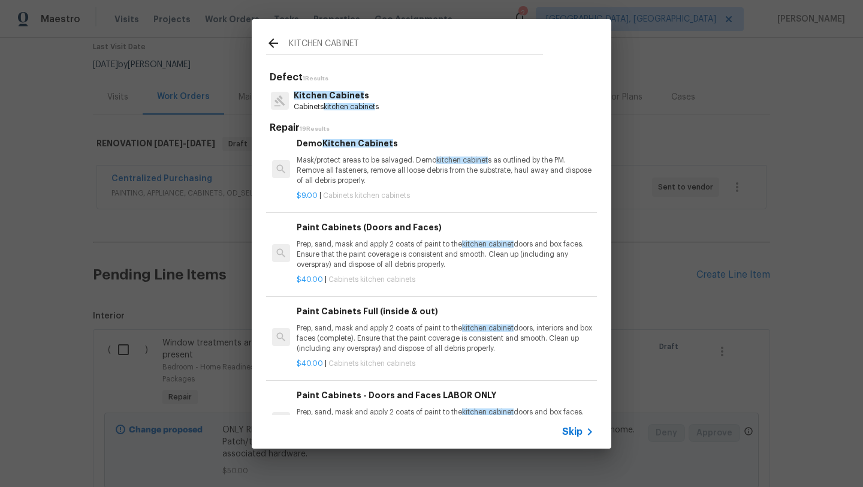
scroll to position [8, 0]
type input "KITCHEN CABINET"
click at [344, 92] on span "Kitchen Cabinet" at bounding box center [329, 95] width 71 height 8
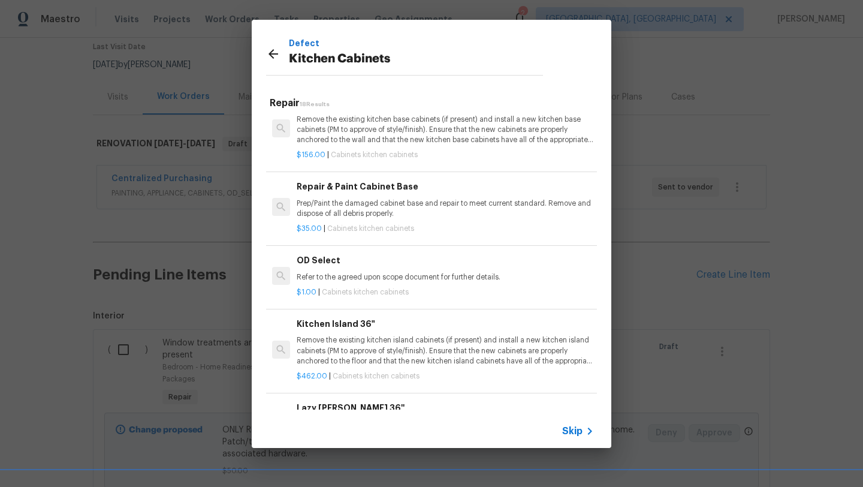
scroll to position [536, 0]
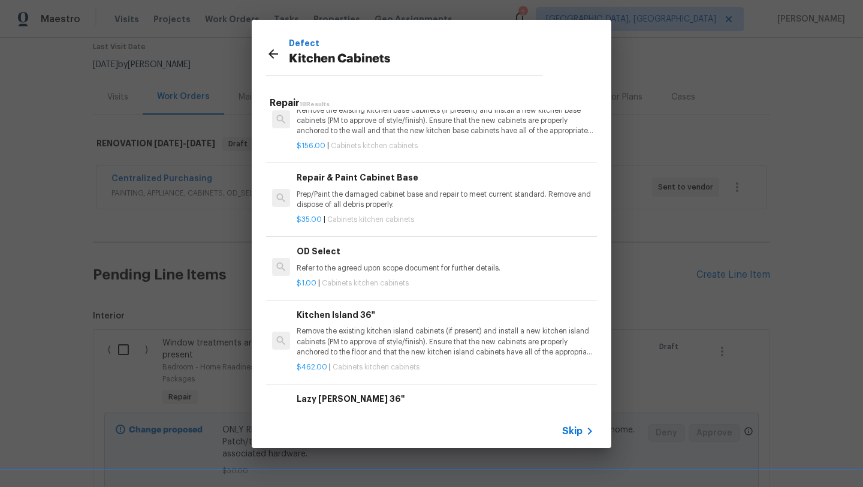
click at [360, 197] on p "Prep/Paint the damaged cabinet base and repair to meet current standard. Remove…" at bounding box center [445, 199] width 297 height 20
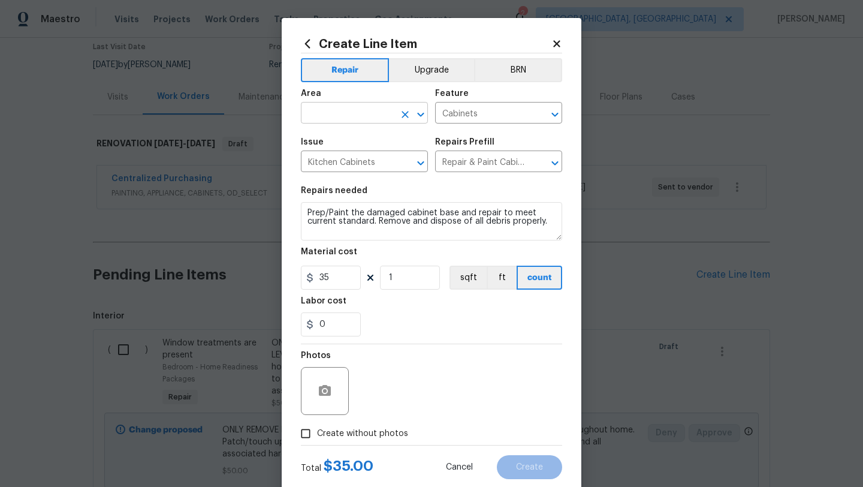
click at [327, 114] on input "text" at bounding box center [347, 114] width 93 height 19
click at [316, 138] on li "Kitchen" at bounding box center [364, 141] width 127 height 20
type input "Kitchen"
click at [307, 210] on textarea "Prep/Paint the damaged cabinet base and repair to meet current standard. Remove…" at bounding box center [431, 221] width 261 height 38
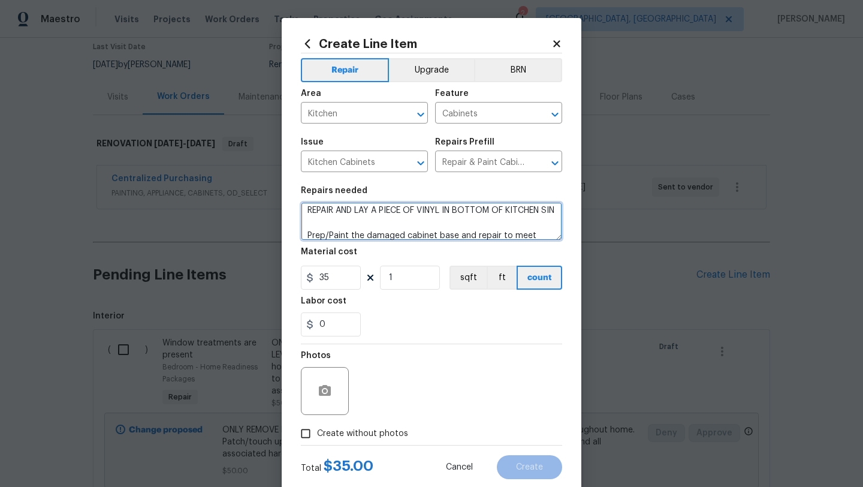
scroll to position [11, 0]
type textarea "REPAIR AND LAY A PIECE OF VINYL IN BOTTOM OF KITCHEN SINK BASE Prep/Paint the d…"
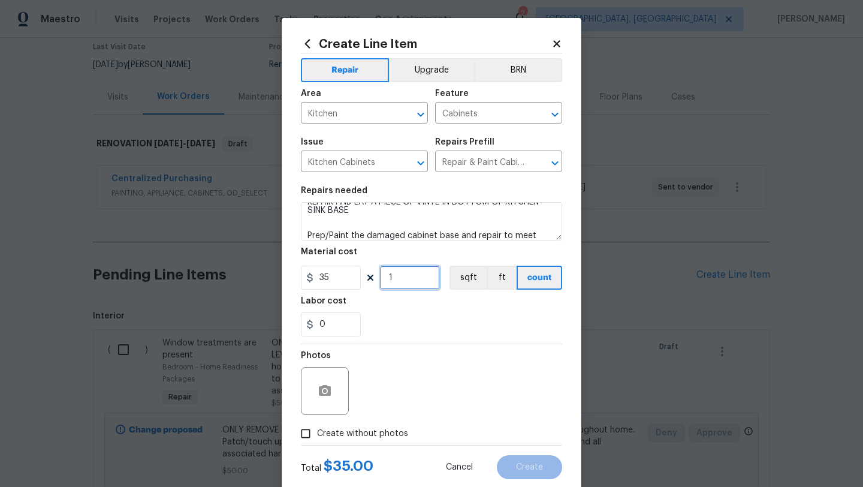
click at [402, 279] on input "1" at bounding box center [410, 278] width 60 height 24
type input "3"
click at [365, 441] on label "Create without photos" at bounding box center [351, 433] width 114 height 23
click at [317, 441] on input "Create without photos" at bounding box center [305, 433] width 23 height 23
checkbox input "true"
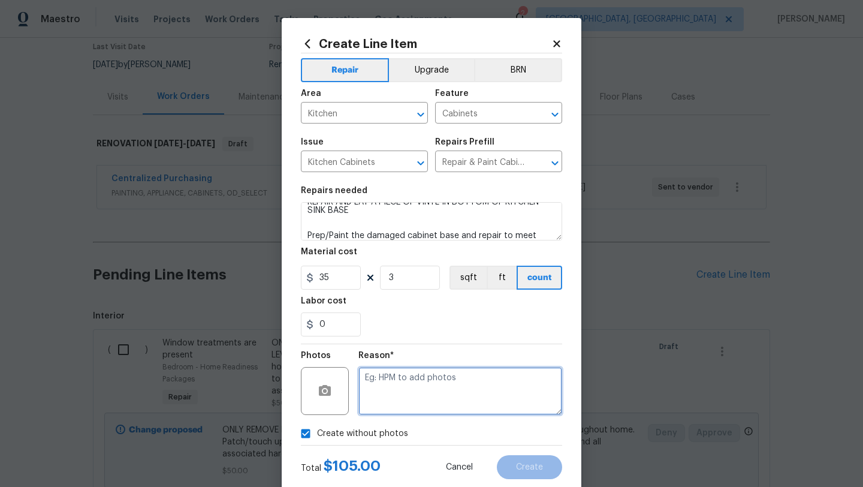
click at [395, 404] on textarea at bounding box center [460, 391] width 204 height 48
type textarea "LATER"
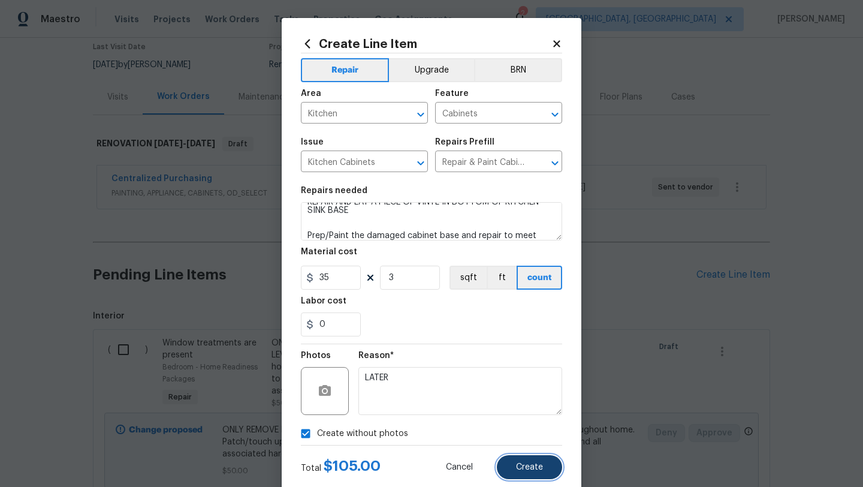
click at [530, 469] on span "Create" at bounding box center [529, 467] width 27 height 9
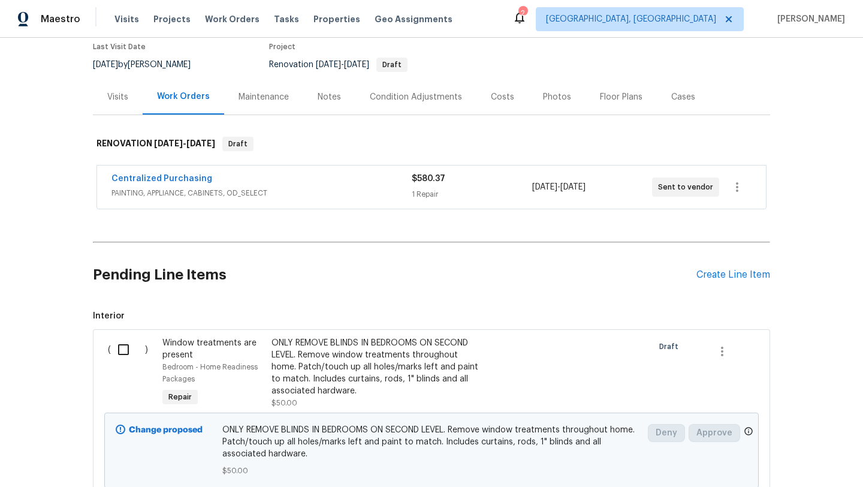
click at [716, 286] on div "Pending Line Items Create Line Item" at bounding box center [431, 275] width 677 height 56
click at [717, 272] on div "Create Line Item" at bounding box center [733, 274] width 74 height 11
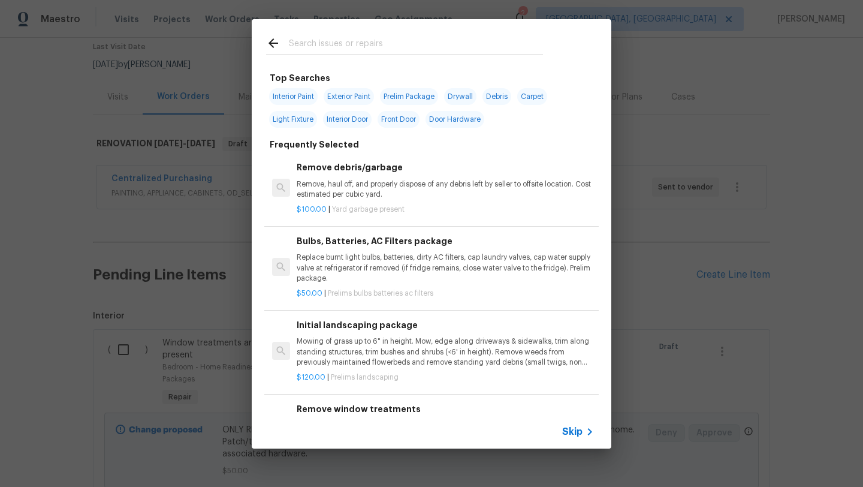
click at [411, 46] on input "text" at bounding box center [416, 45] width 254 height 18
type input "L"
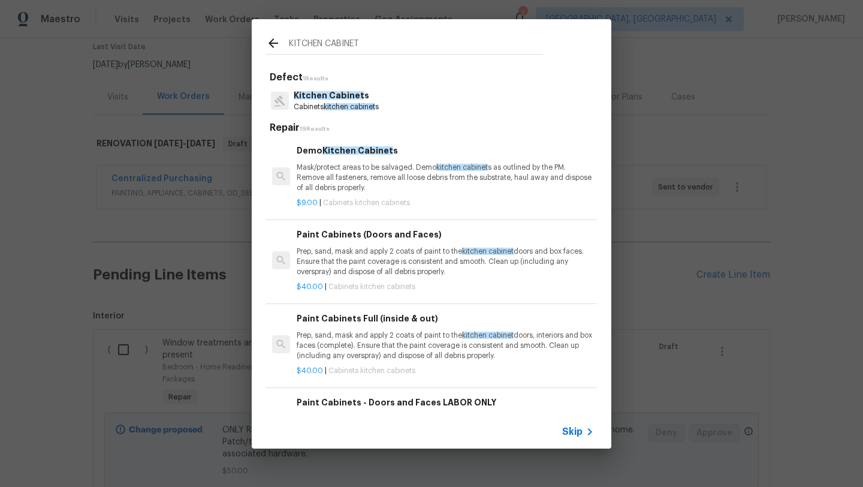
type input "KITCHEN CABINET"
click at [349, 98] on span "Kitchen Cabinet" at bounding box center [329, 95] width 71 height 8
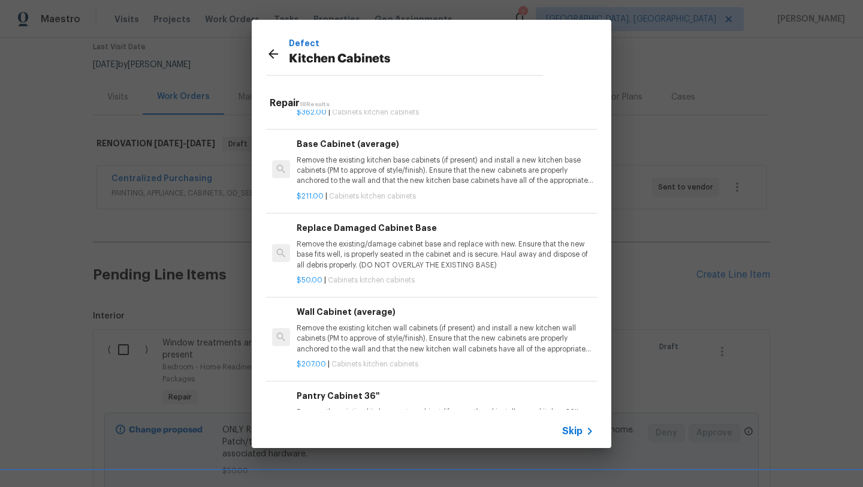
scroll to position [988, 0]
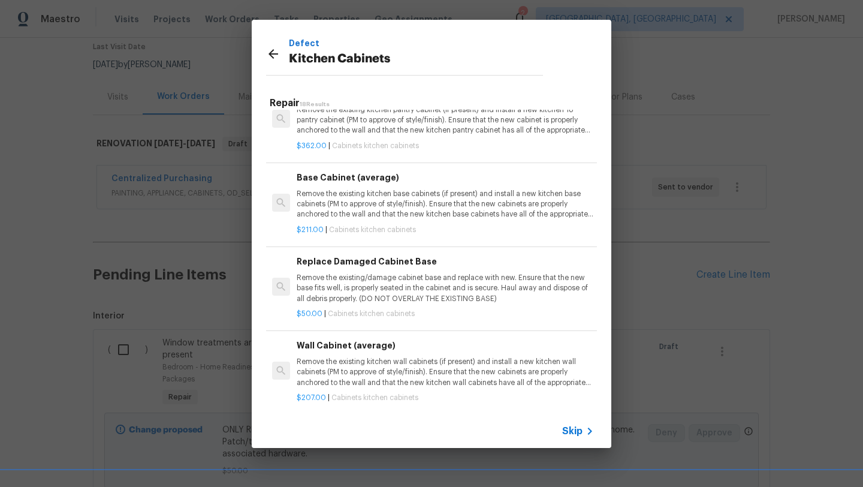
click at [271, 54] on icon at bounding box center [274, 54] width 10 height 10
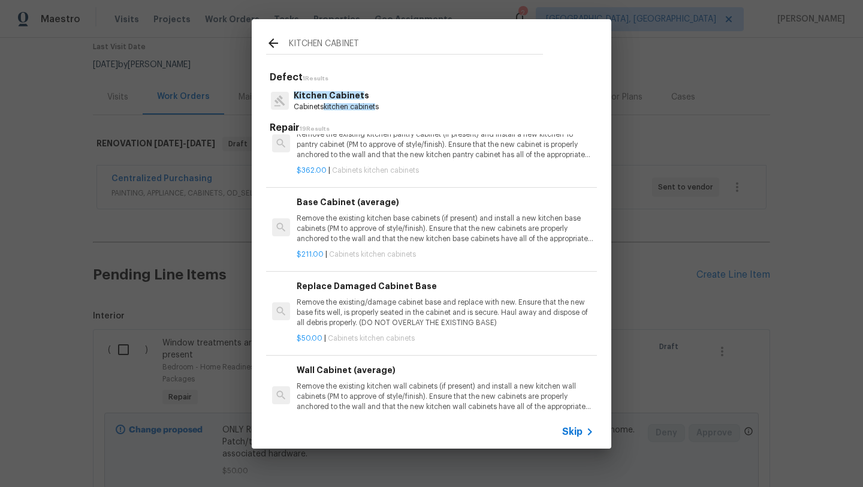
click at [361, 49] on input "KITCHEN CABINET" at bounding box center [416, 45] width 254 height 18
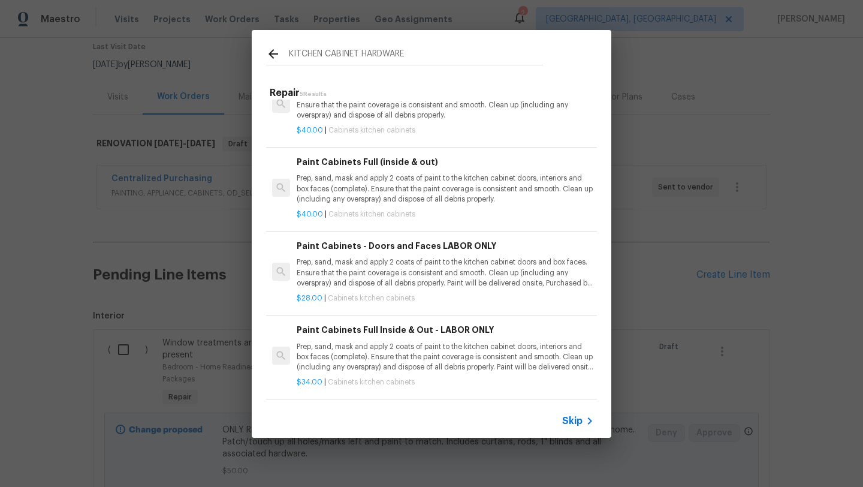
scroll to position [0, 0]
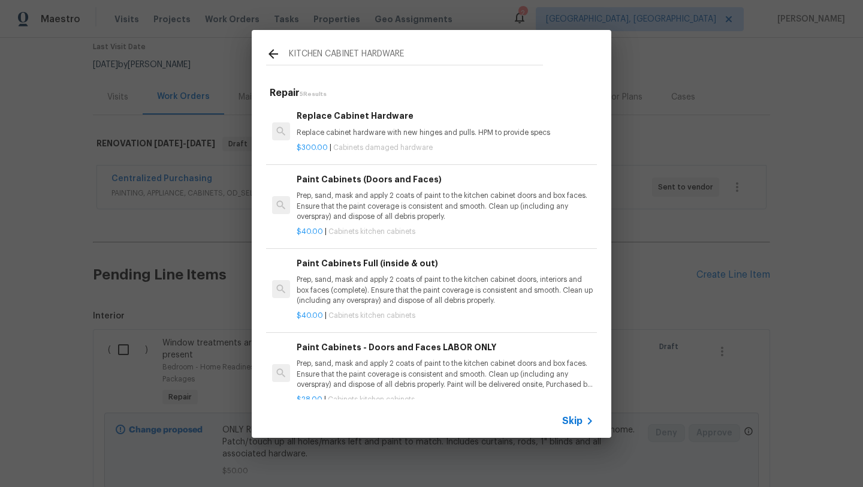
click at [322, 50] on input "KITCHEN CABINET HARDWARE" at bounding box center [416, 56] width 254 height 18
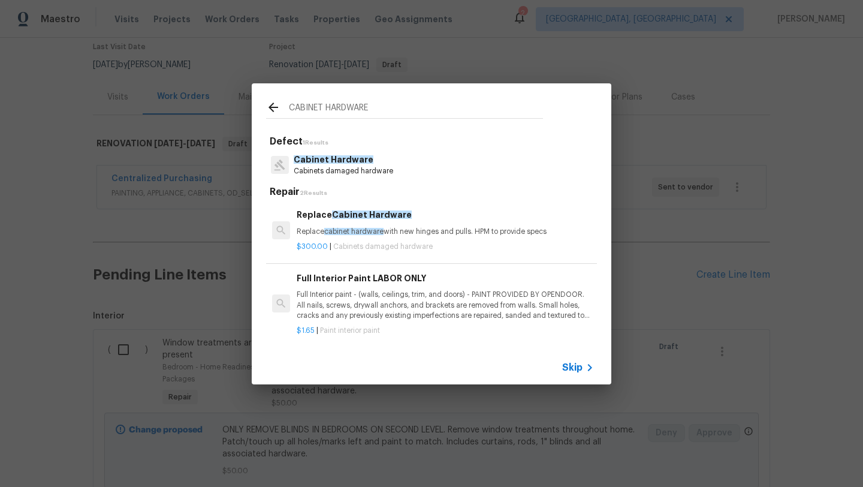
type input "CABINET HARDWARE"
click at [326, 163] on span "Cabinet Hardware" at bounding box center [334, 159] width 80 height 8
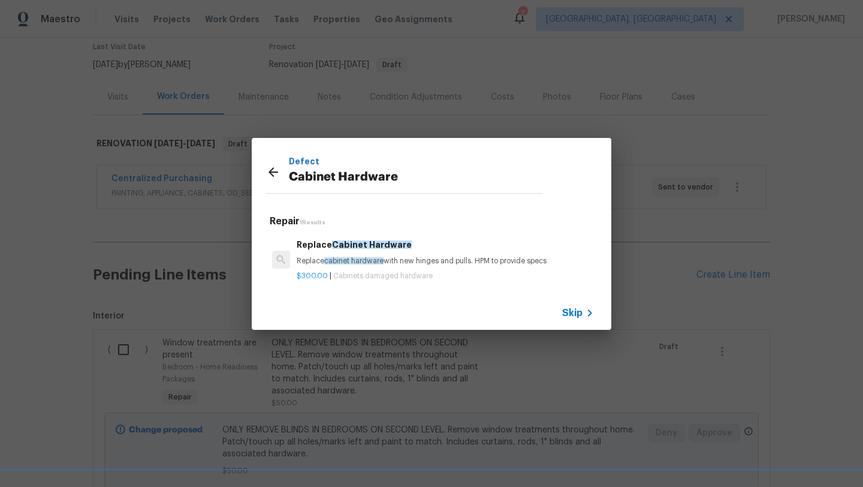
click at [336, 264] on span "cabinet hardware" at bounding box center [353, 260] width 59 height 7
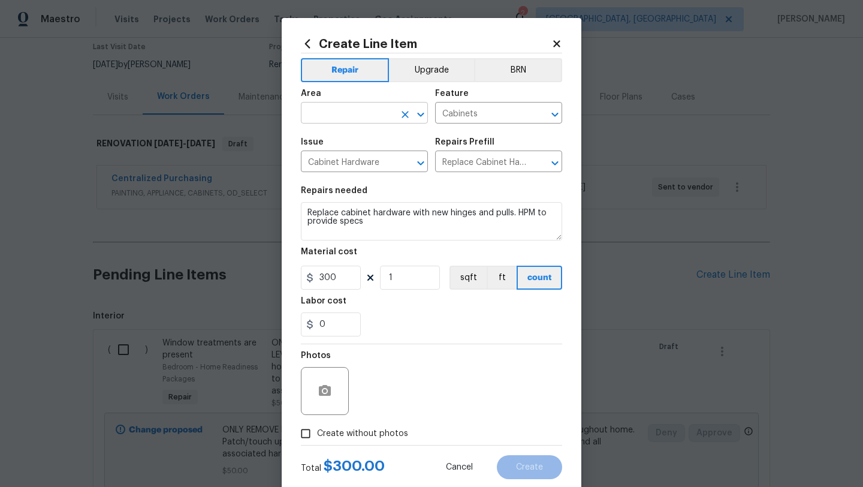
click at [355, 114] on input "text" at bounding box center [347, 114] width 93 height 19
click at [340, 138] on li "Kitchen" at bounding box center [364, 141] width 127 height 20
type input "Kitchen"
click at [308, 207] on textarea "Replace cabinet hardware with new hinges and pulls. HPM to provide specs" at bounding box center [431, 221] width 261 height 38
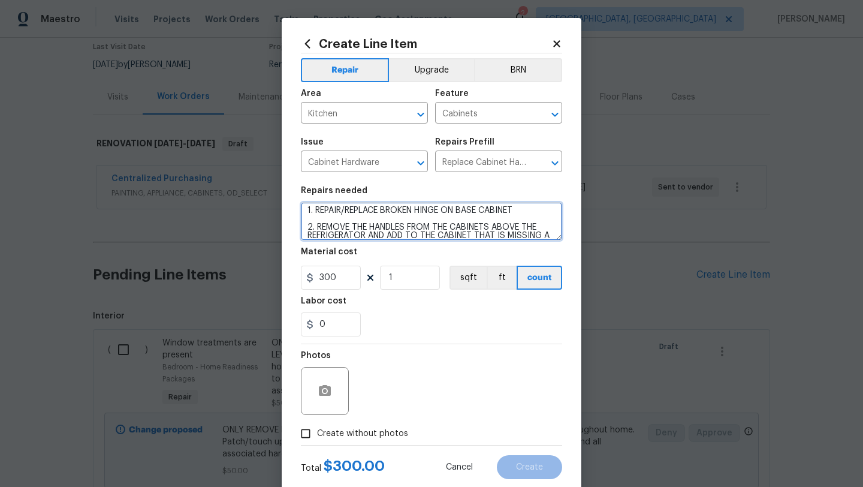
scroll to position [11, 0]
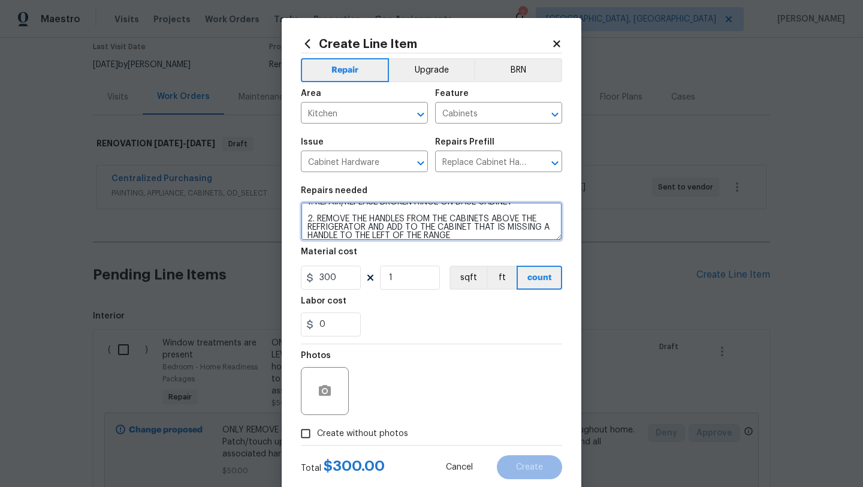
type textarea "1. REPAIR/REPLACE BROKEN HINGE ON BASE CABINET 2. REMOVE THE HANDLES FROM THE C…"
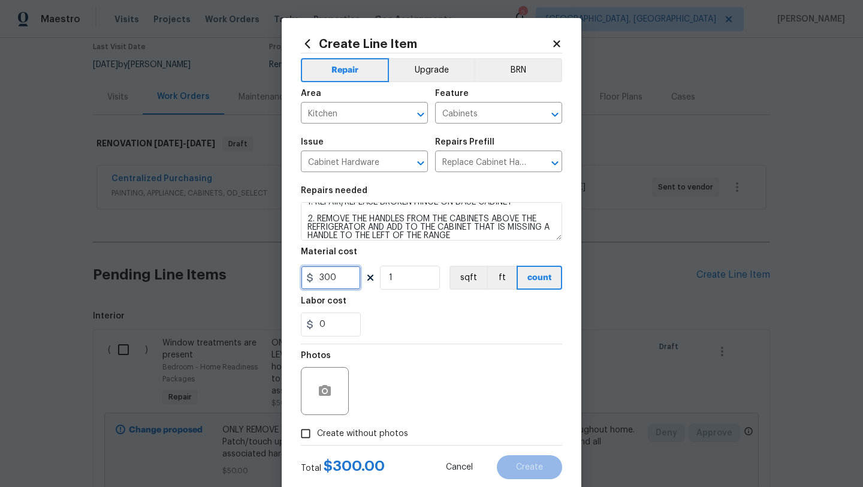
click at [328, 278] on input "300" at bounding box center [331, 278] width 60 height 24
type input "50"
click at [348, 422] on label "Create without photos" at bounding box center [351, 433] width 114 height 23
click at [317, 422] on input "Create without photos" at bounding box center [305, 433] width 23 height 23
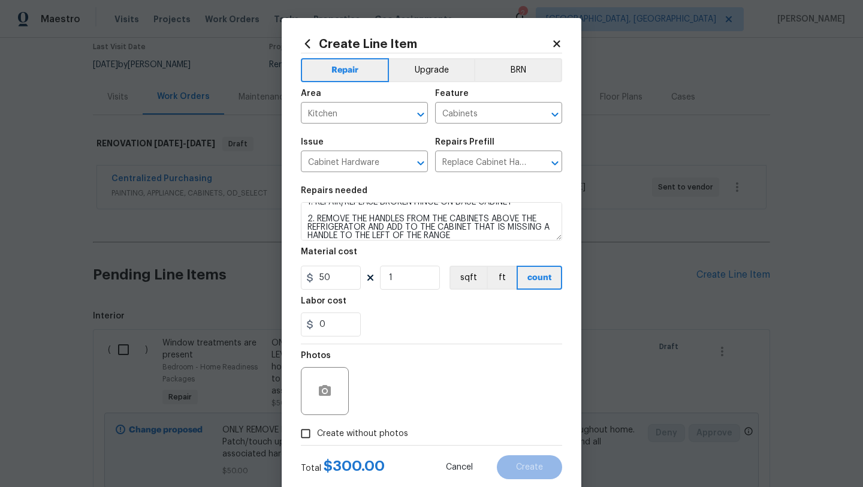
checkbox input "true"
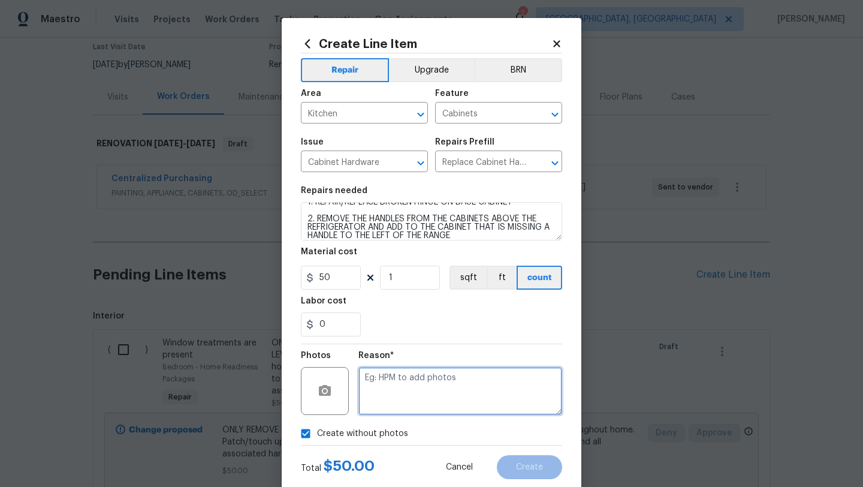
click at [383, 399] on textarea at bounding box center [460, 391] width 204 height 48
type textarea "LATER"
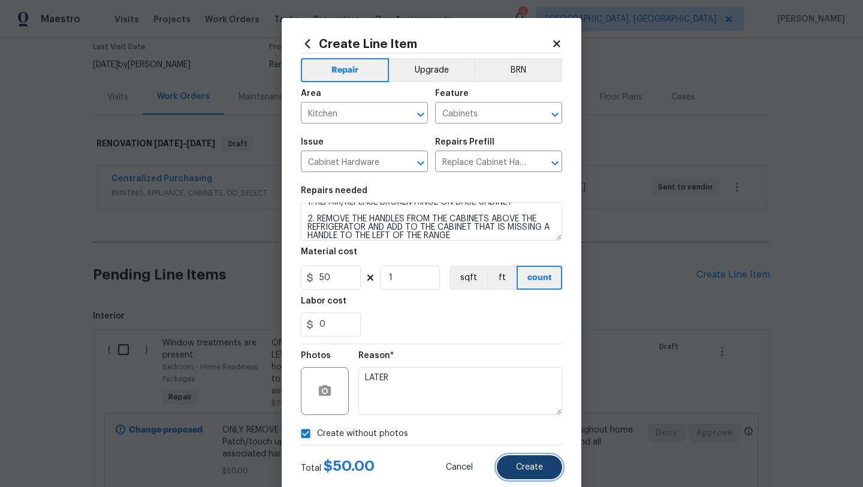
click at [521, 468] on span "Create" at bounding box center [529, 467] width 27 height 9
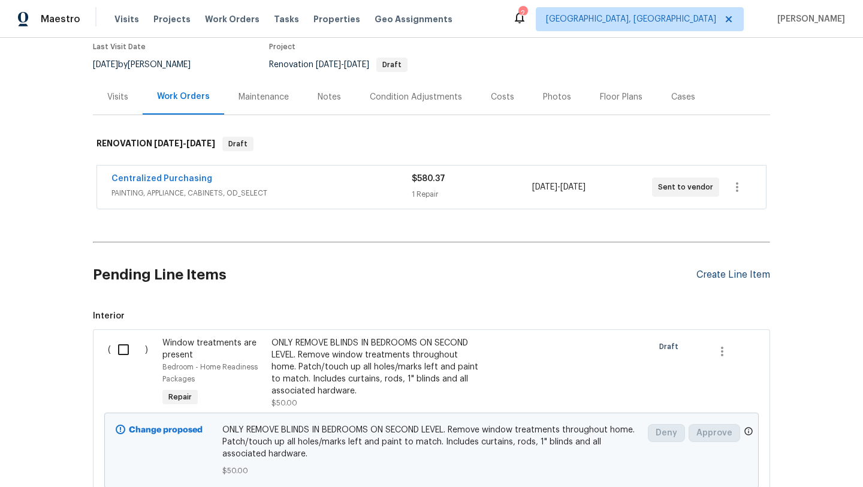
click at [718, 279] on div "Create Line Item" at bounding box center [733, 274] width 74 height 11
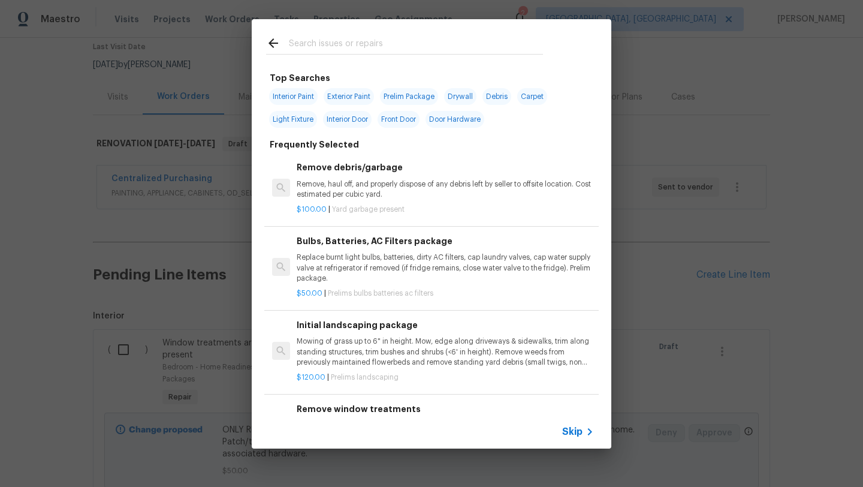
click at [392, 47] on input "text" at bounding box center [416, 45] width 254 height 18
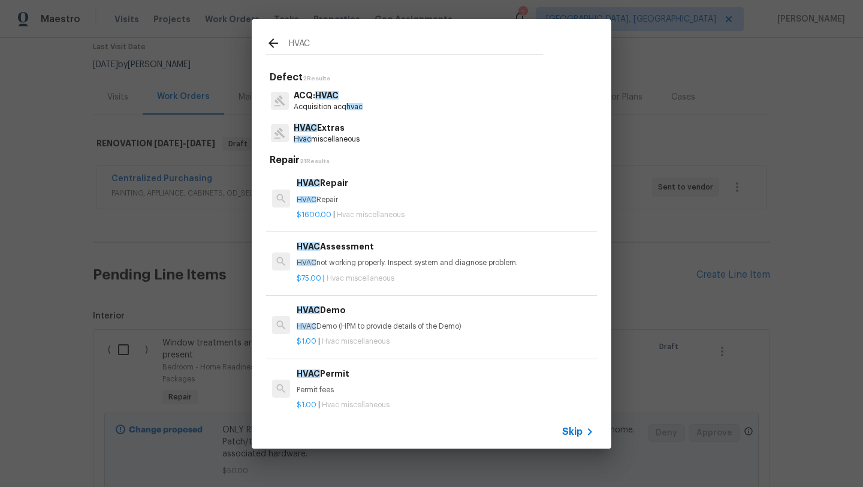
type input "HVAC"
click at [321, 131] on p "HVAC Extras" at bounding box center [327, 128] width 66 height 13
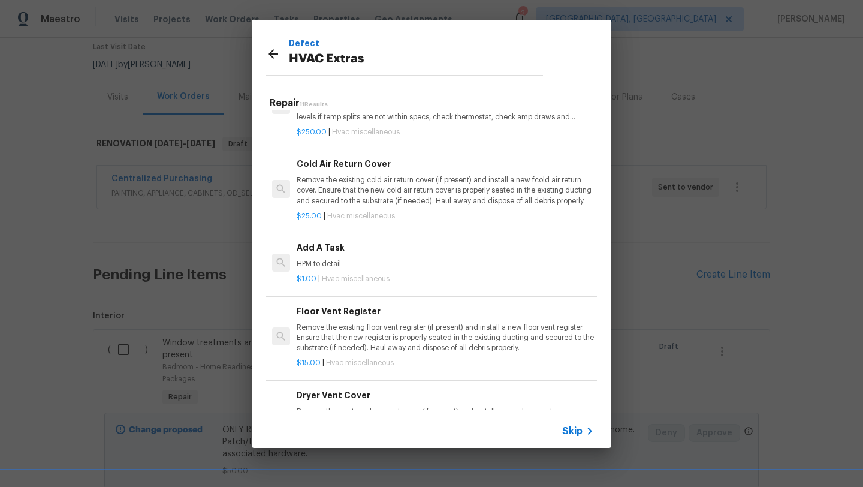
scroll to position [364, 0]
click at [317, 251] on h6 "Add A Task" at bounding box center [445, 246] width 297 height 13
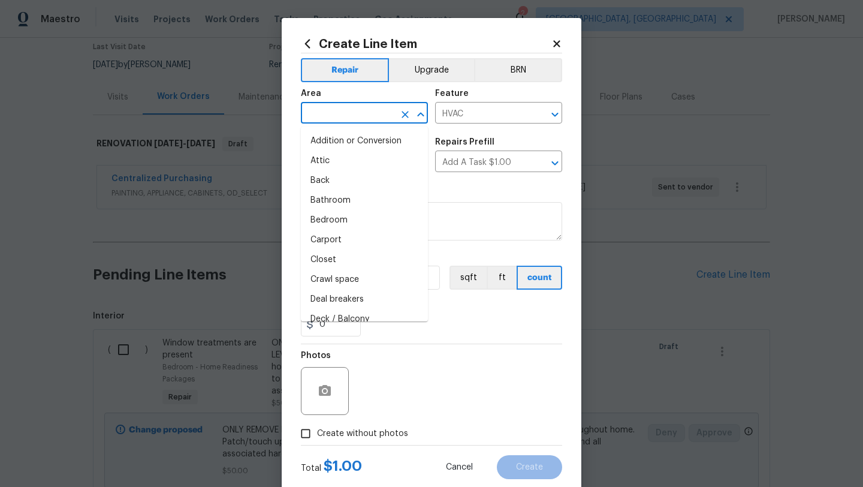
click at [357, 114] on input "text" at bounding box center [347, 114] width 93 height 19
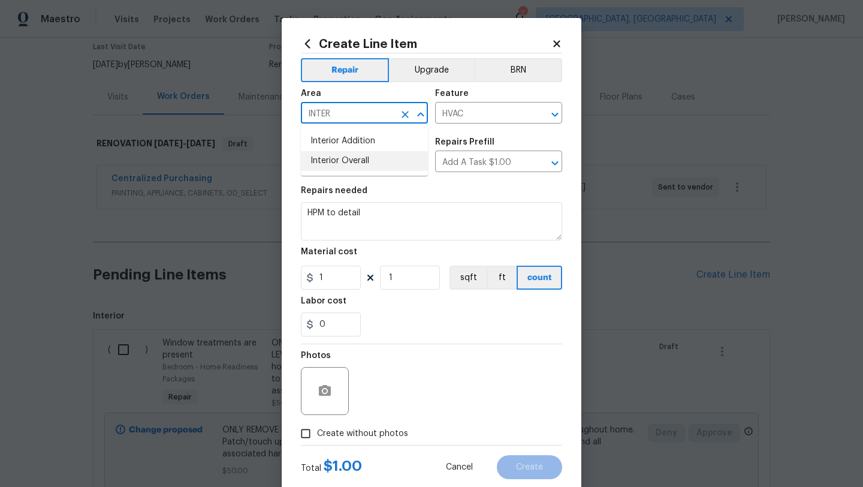
click at [359, 159] on li "Interior Overall" at bounding box center [364, 161] width 127 height 20
type input "Interior Overall"
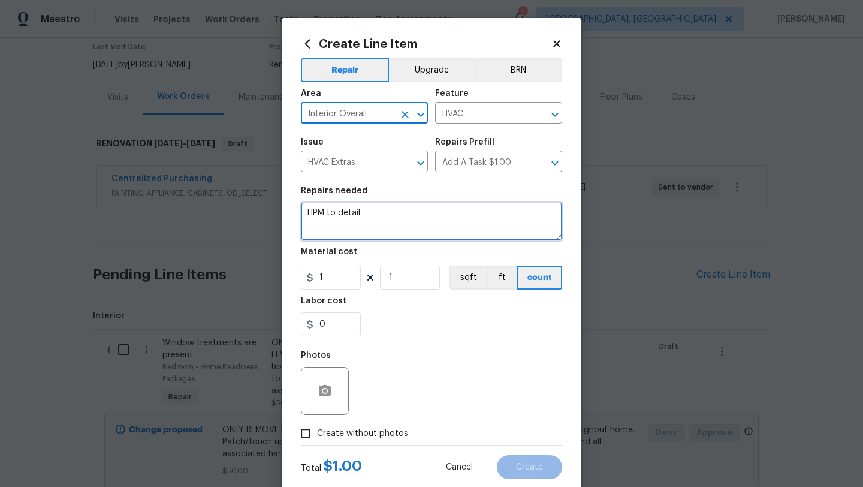
click at [378, 218] on textarea "HPM to detail" at bounding box center [431, 221] width 261 height 38
type textarea "H"
type textarea "REMOVE, CLEAN, AND PAINT ALL WALL VENTS AND REGISTERS"
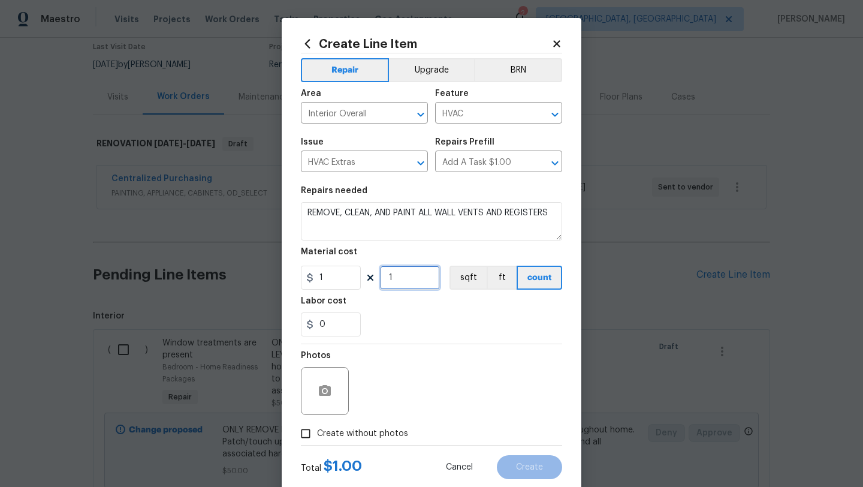
click at [411, 282] on input "1" at bounding box center [410, 278] width 60 height 24
type input "50"
click at [378, 432] on span "Create without photos" at bounding box center [362, 433] width 91 height 13
click at [317, 432] on input "Create without photos" at bounding box center [305, 433] width 23 height 23
checkbox input "true"
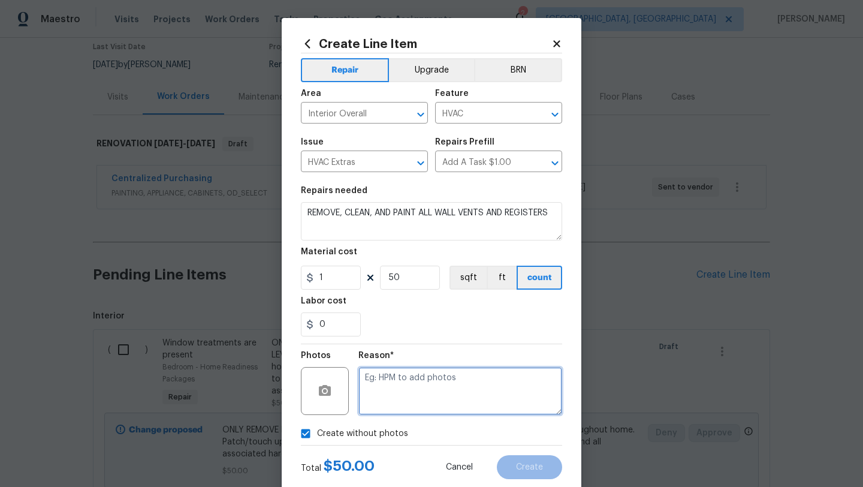
click at [407, 402] on textarea at bounding box center [460, 391] width 204 height 48
type textarea "LATER"
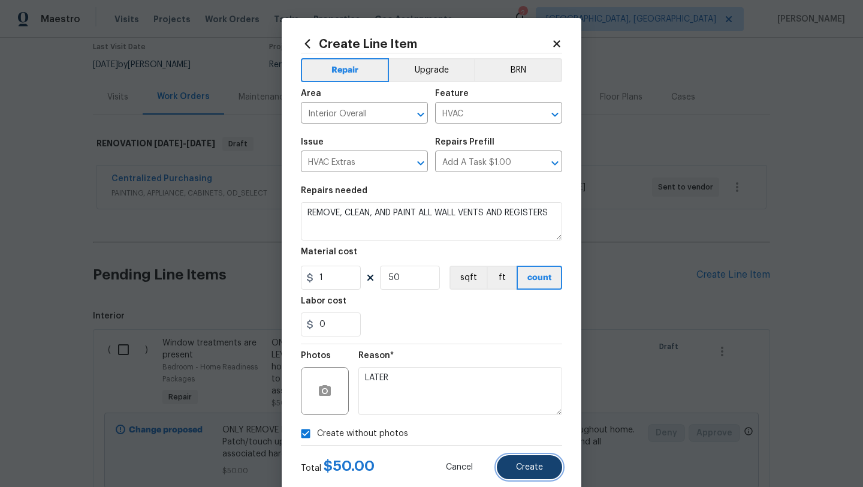
click at [518, 472] on button "Create" at bounding box center [529, 467] width 65 height 24
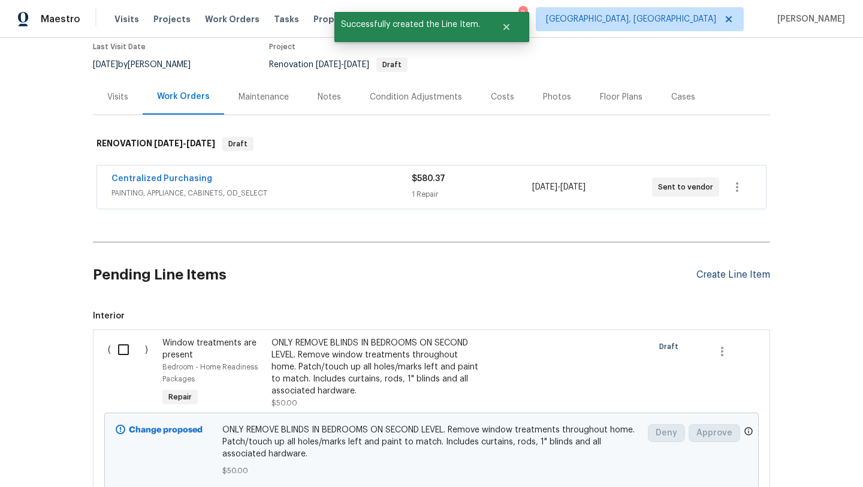
click at [715, 269] on div "Create Line Item" at bounding box center [733, 274] width 74 height 11
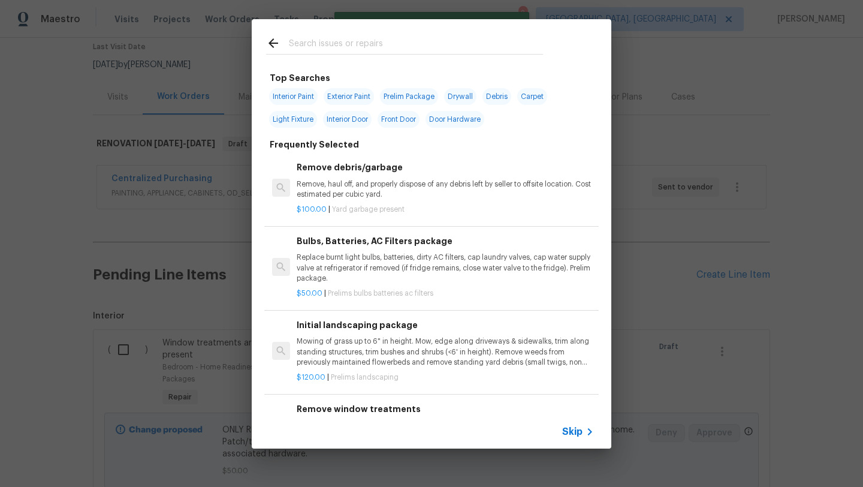
click at [397, 38] on input "text" at bounding box center [416, 45] width 254 height 18
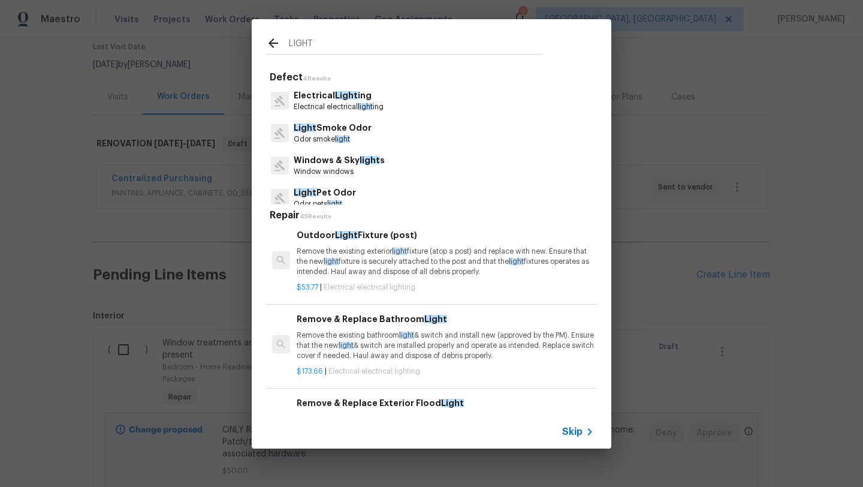
scroll to position [225, 0]
type input "LIGHT"
click at [315, 99] on p "Electrical Light ing" at bounding box center [339, 95] width 90 height 13
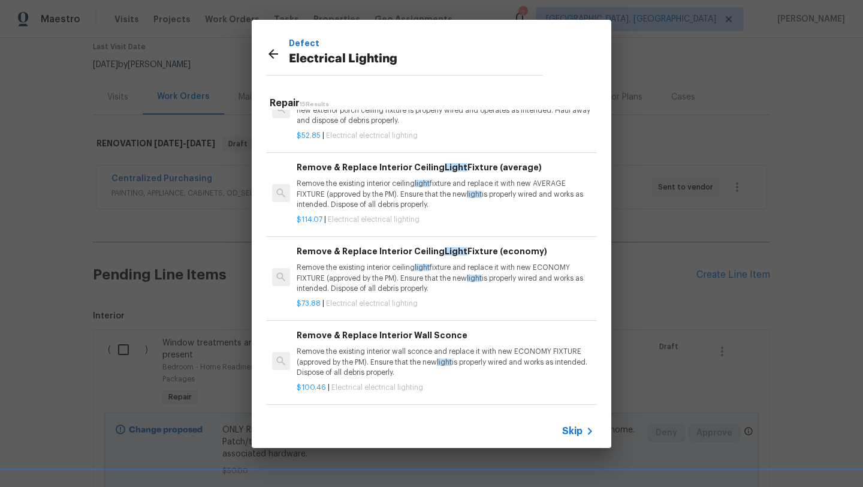
scroll to position [919, 0]
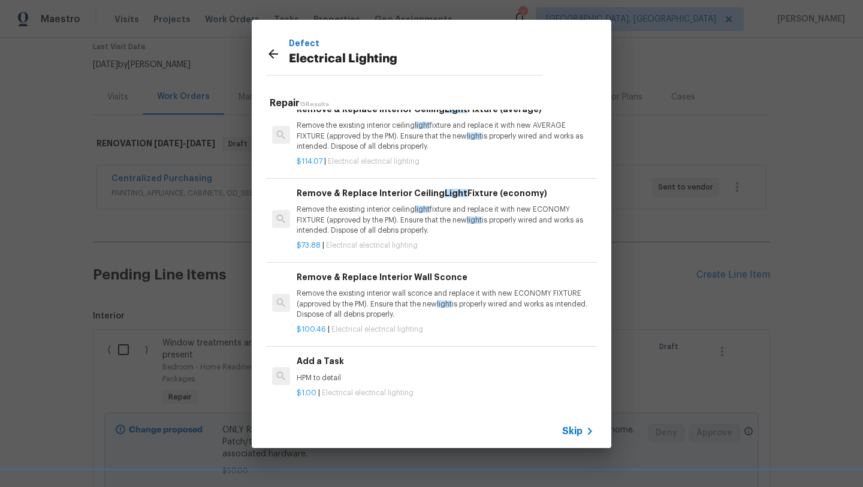
click at [308, 372] on div "Add a Task HPM to detail" at bounding box center [445, 368] width 297 height 29
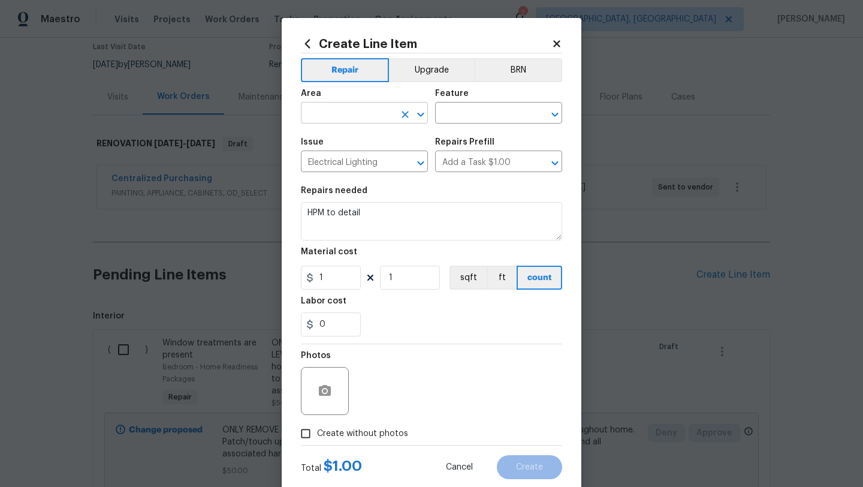
click at [328, 119] on input "text" at bounding box center [347, 114] width 93 height 19
click at [329, 162] on li "Interior Overall" at bounding box center [364, 161] width 127 height 20
type input "Interior Overall"
click at [506, 103] on div "Feature" at bounding box center [498, 97] width 127 height 16
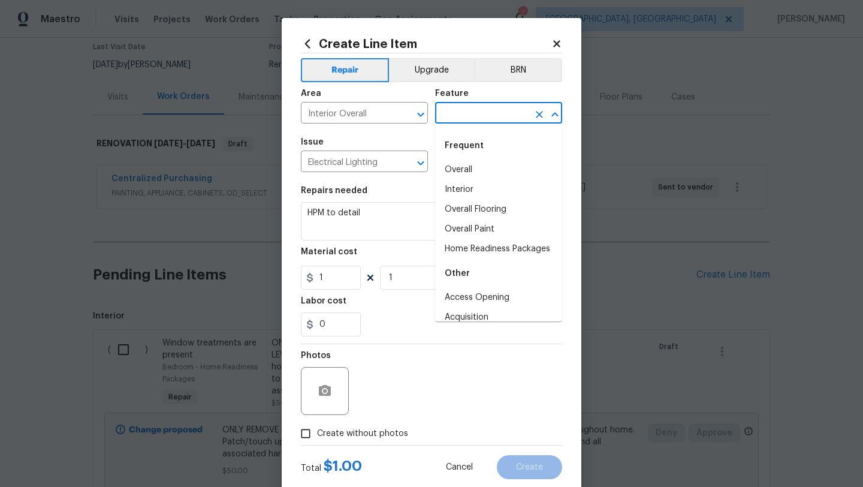
click at [495, 113] on input "text" at bounding box center [481, 114] width 93 height 19
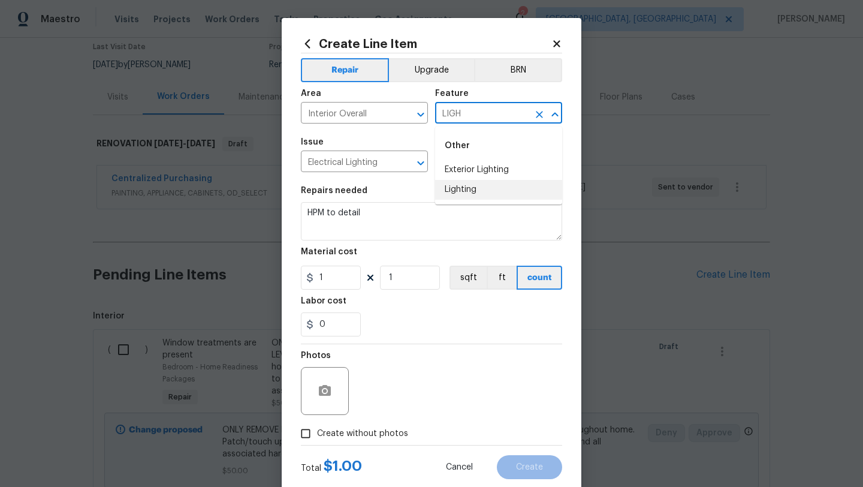
click at [466, 189] on li "Lighting" at bounding box center [498, 190] width 127 height 20
type input "Lighting"
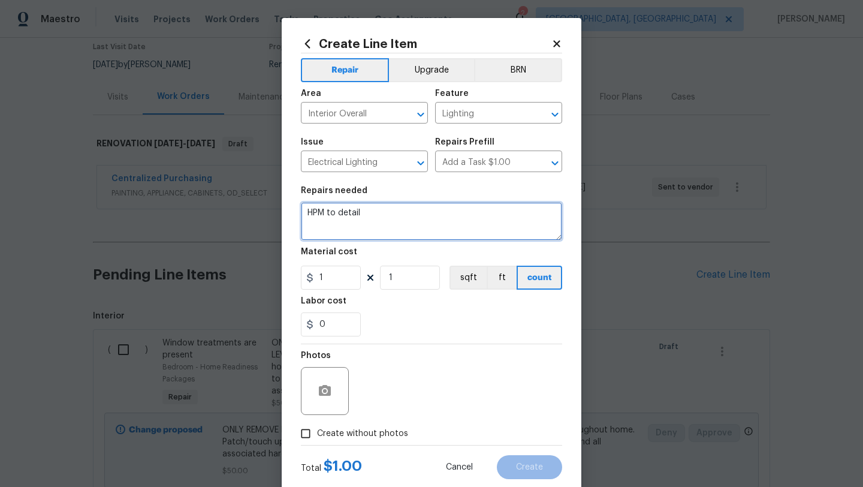
click at [402, 209] on textarea "HPM to detail" at bounding box center [431, 221] width 261 height 38
click at [401, 215] on textarea "HPM to detail" at bounding box center [431, 221] width 261 height 38
type textarea "H"
type textarea "THERE ARE 2 PUCK CAN LIGHTS THAT ARE NOT WORKING. CAN WE REPLACE BULBS IN THOSE…"
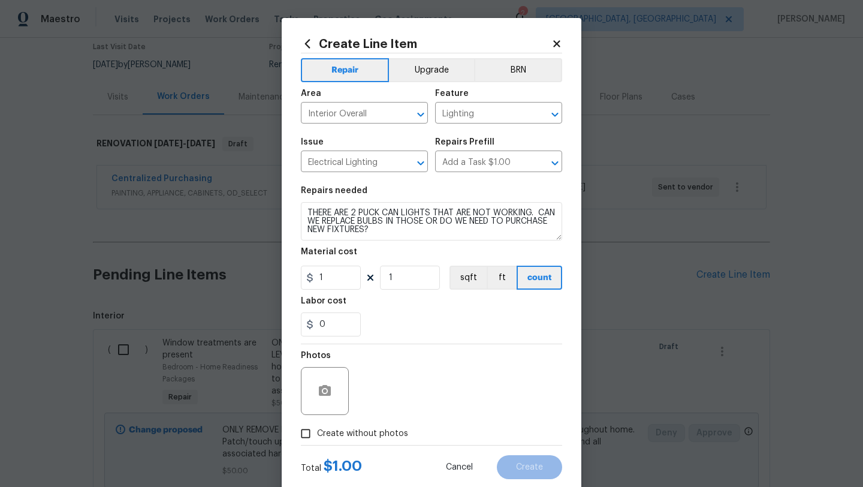
click at [364, 433] on span "Create without photos" at bounding box center [362, 433] width 91 height 13
click at [317, 433] on input "Create without photos" at bounding box center [305, 433] width 23 height 23
checkbox input "true"
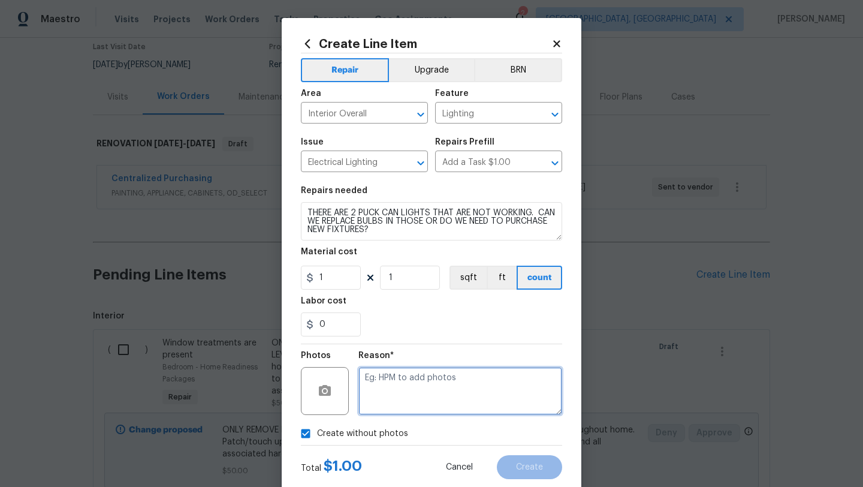
click at [400, 410] on textarea at bounding box center [460, 391] width 204 height 48
type textarea "LATER"
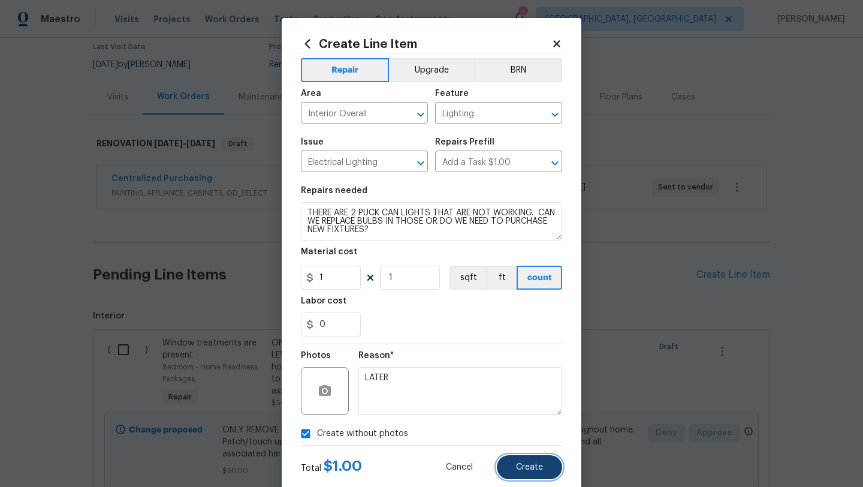
click at [521, 472] on button "Create" at bounding box center [529, 467] width 65 height 24
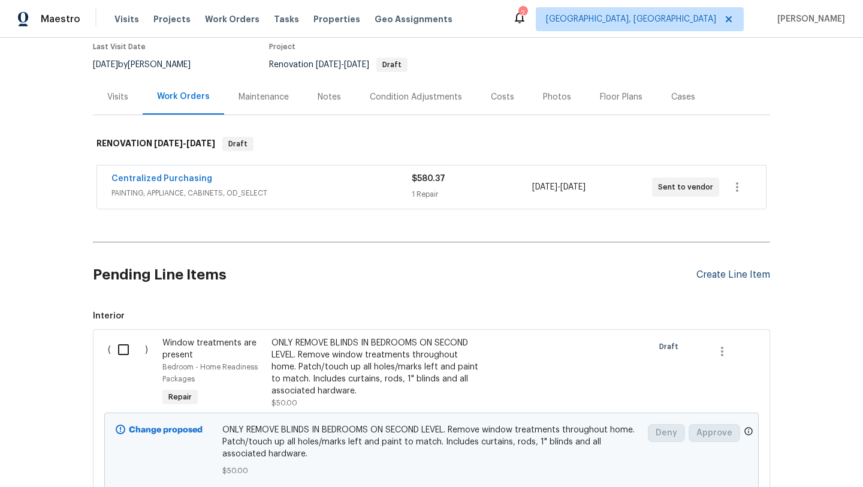
click at [734, 274] on div "Create Line Item" at bounding box center [733, 274] width 74 height 11
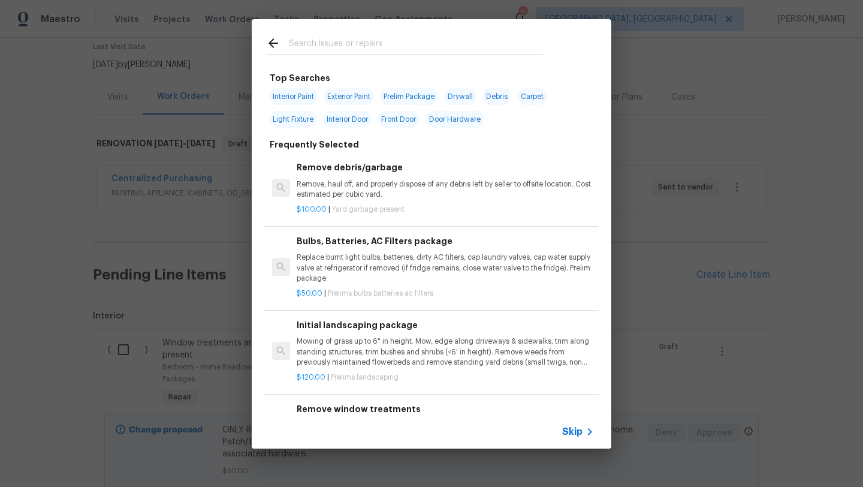
click at [415, 41] on input "text" at bounding box center [416, 45] width 254 height 18
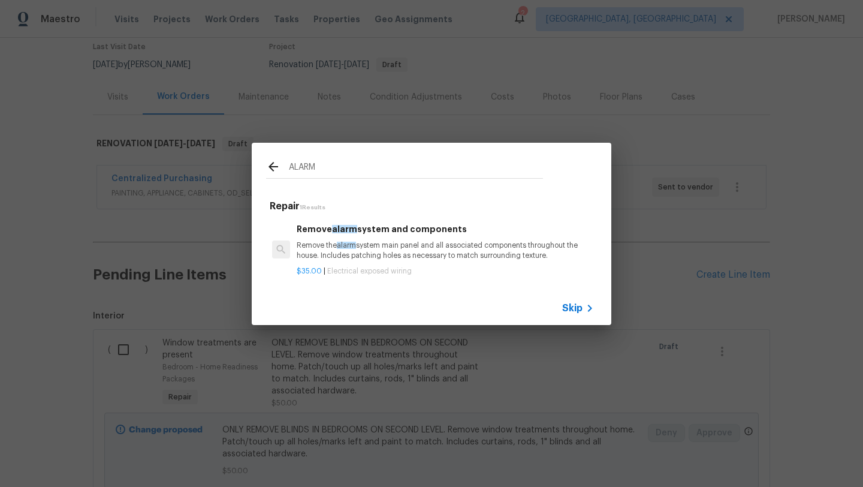
type input "ALARM"
click at [402, 246] on p "Remove the alarm system main panel and all associated components throughout the…" at bounding box center [445, 250] width 297 height 20
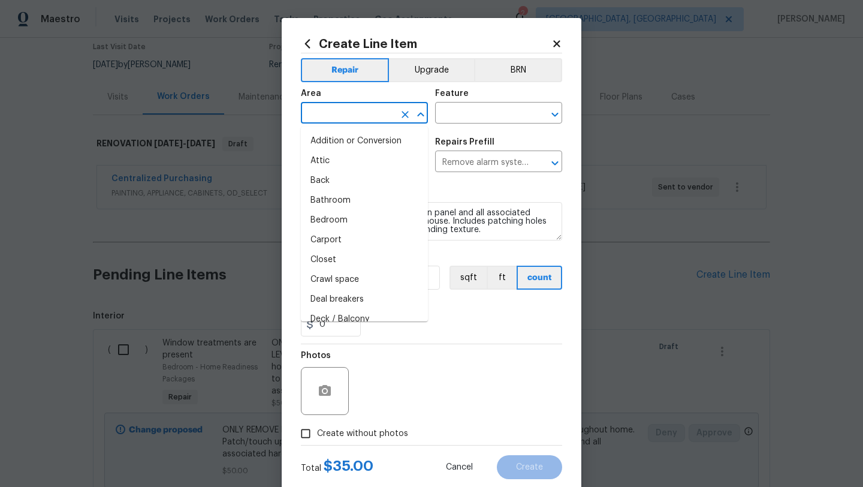
click at [333, 114] on input "text" at bounding box center [347, 114] width 93 height 19
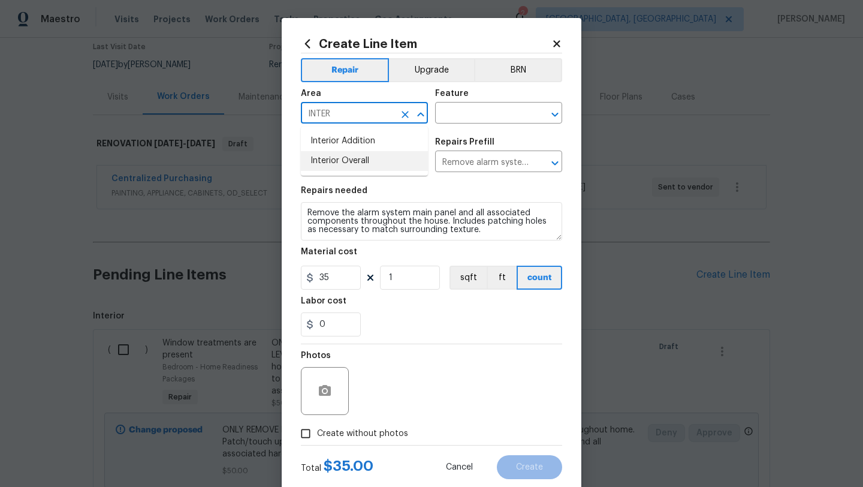
click at [337, 158] on li "Interior Overall" at bounding box center [364, 161] width 127 height 20
type input "Interior Overall"
click at [448, 114] on input "text" at bounding box center [481, 114] width 93 height 19
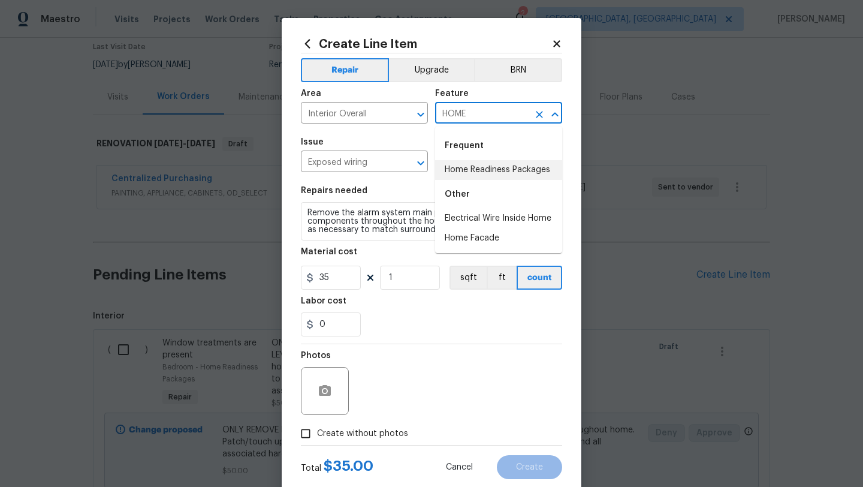
click at [454, 167] on li "Home Readiness Packages" at bounding box center [498, 170] width 127 height 20
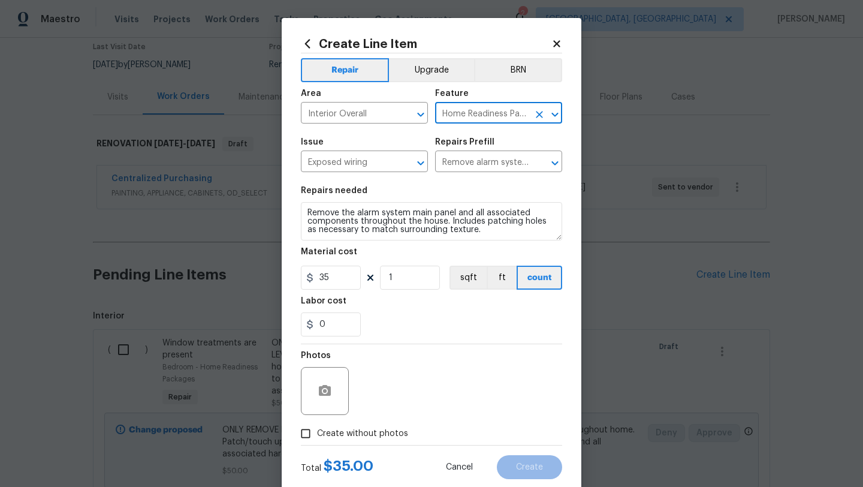
type input "Home Readiness Packages"
click at [309, 212] on textarea "Remove the alarm system main panel and all associated components throughout the…" at bounding box center [431, 221] width 261 height 38
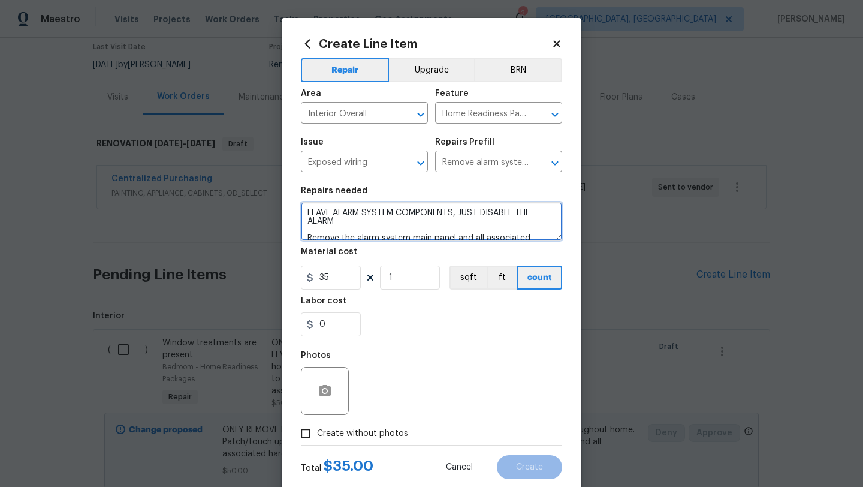
type textarea "LEAVE ALARM SYSTEM COMPONENTS, JUST DISABLE THE ALARM Remove the alarm system m…"
click at [342, 435] on span "Create without photos" at bounding box center [362, 433] width 91 height 13
click at [317, 435] on input "Create without photos" at bounding box center [305, 433] width 23 height 23
checkbox input "true"
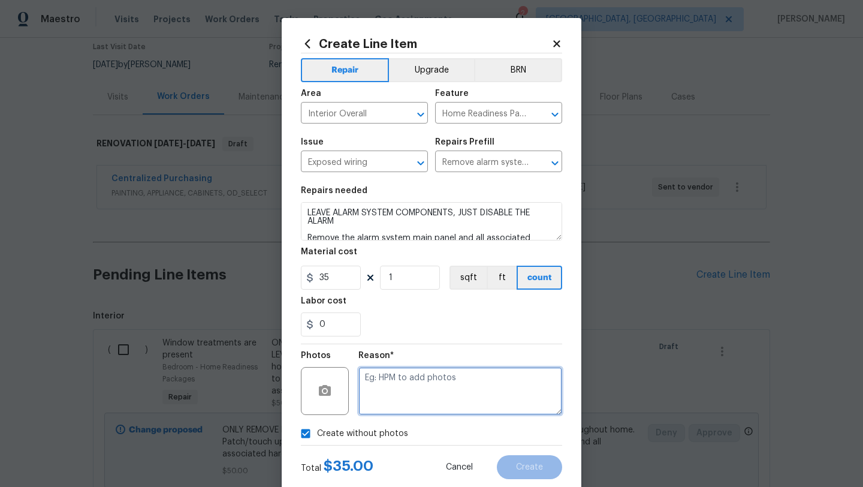
click at [385, 408] on textarea at bounding box center [460, 391] width 204 height 48
type textarea "LATER"
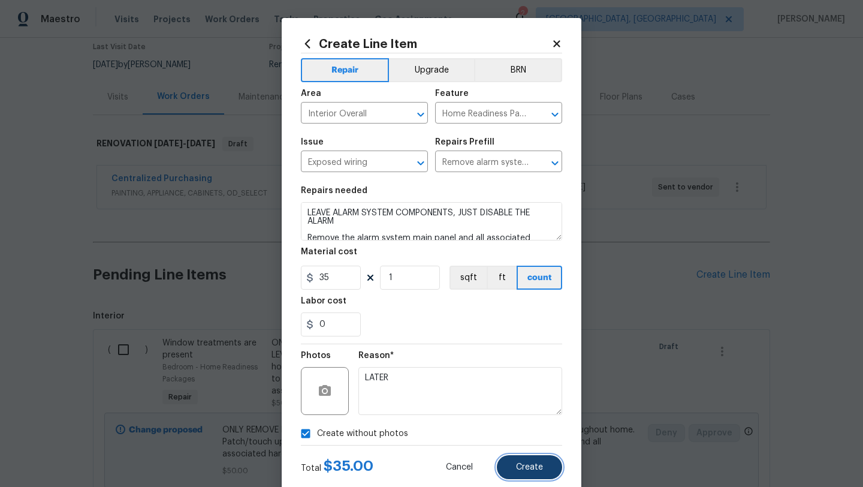
click at [532, 464] on span "Create" at bounding box center [529, 467] width 27 height 9
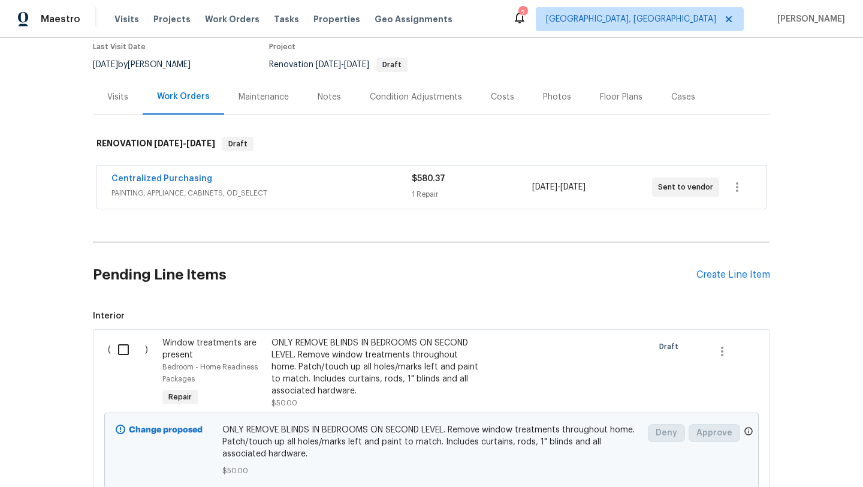
click at [719, 280] on div "Pending Line Items Create Line Item" at bounding box center [431, 275] width 677 height 56
click at [718, 275] on div "Create Line Item" at bounding box center [733, 274] width 74 height 11
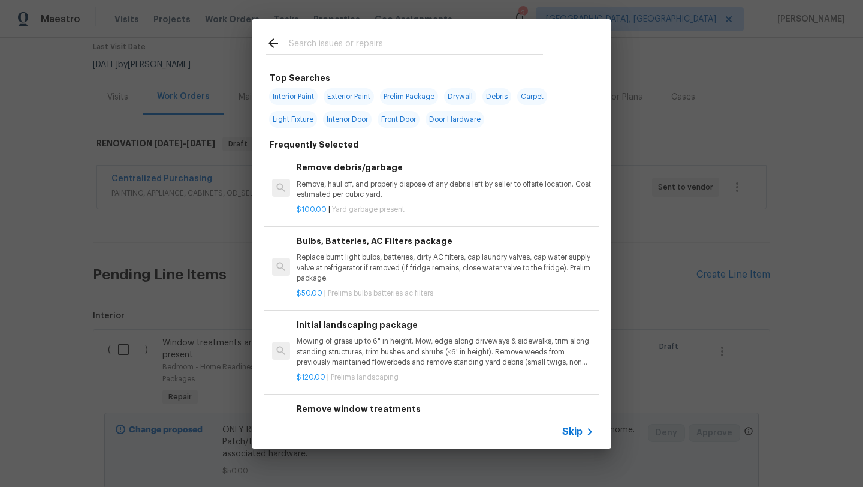
click at [423, 49] on input "text" at bounding box center [416, 45] width 254 height 18
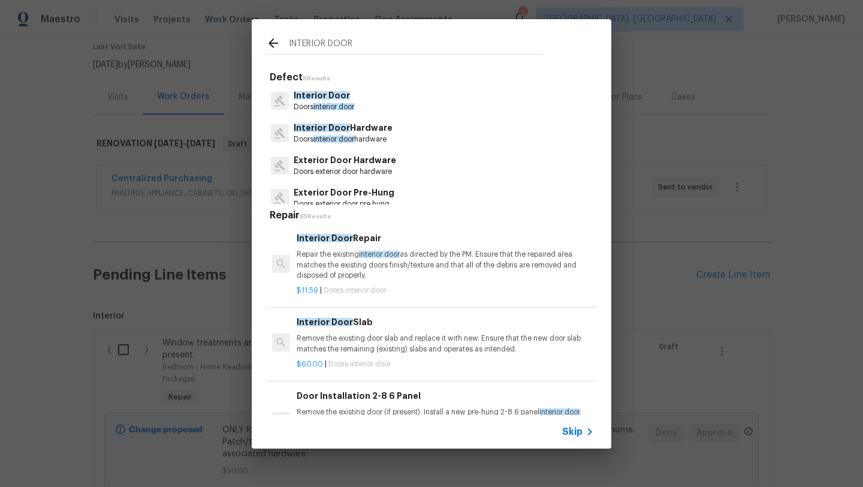
type input "INTERIOR DOOR"
click at [312, 104] on p "Doors interior door" at bounding box center [324, 107] width 61 height 10
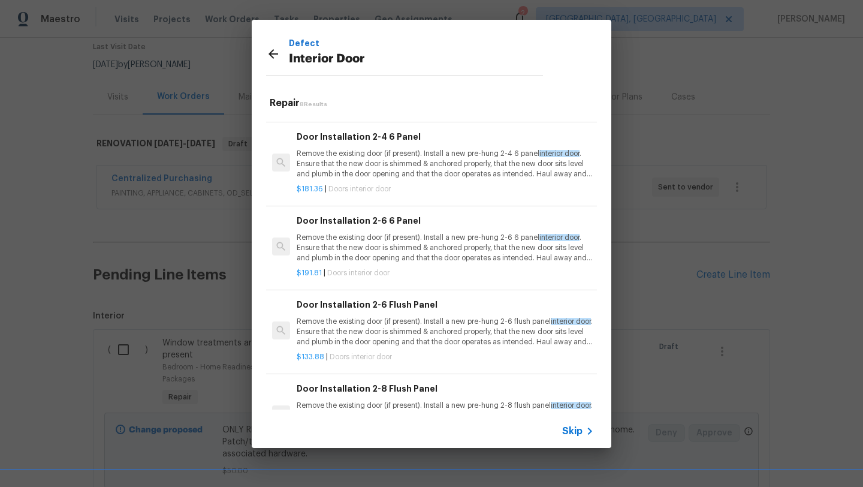
scroll to position [218, 0]
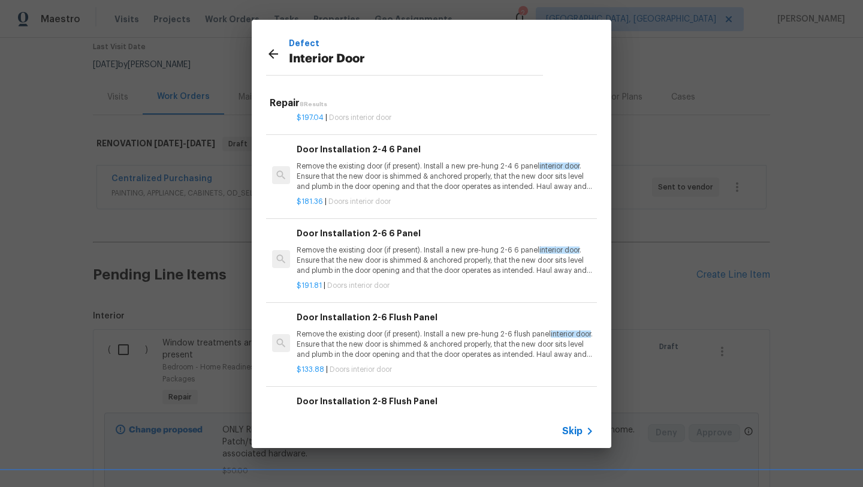
click at [351, 180] on p "Remove the existing door (if present). Install a new pre-hung 2-4 6 panel inter…" at bounding box center [445, 176] width 297 height 31
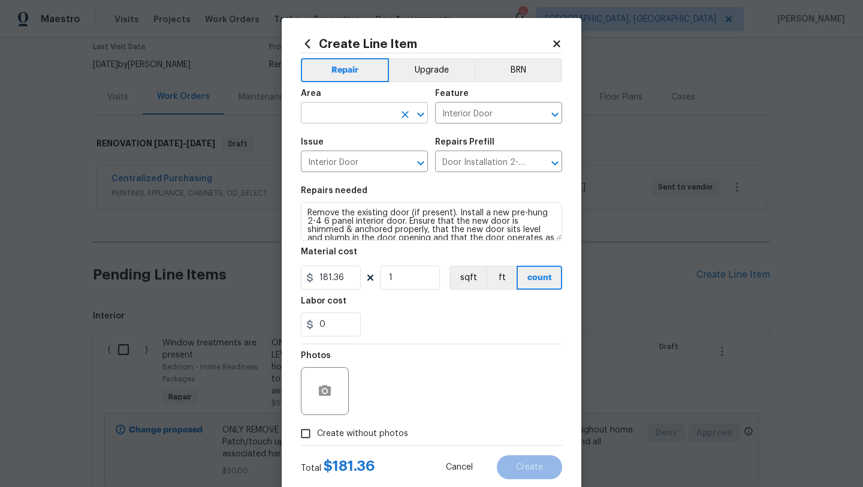
click at [340, 116] on input "text" at bounding box center [347, 114] width 93 height 19
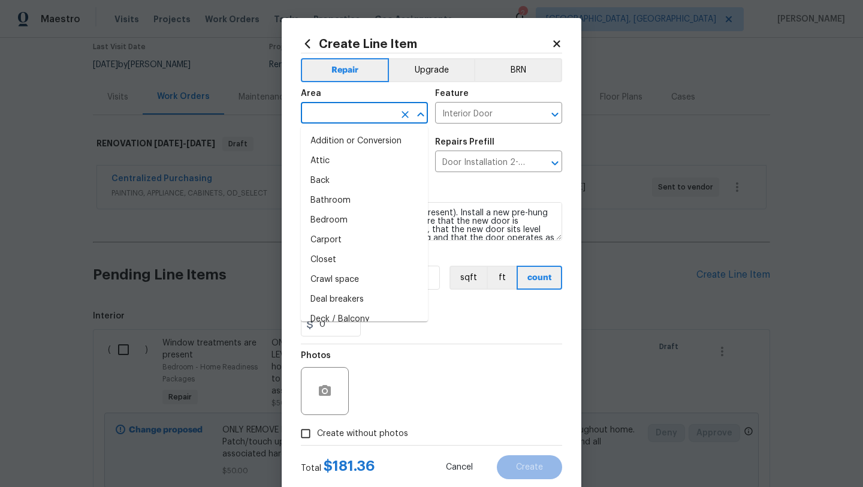
type input "I"
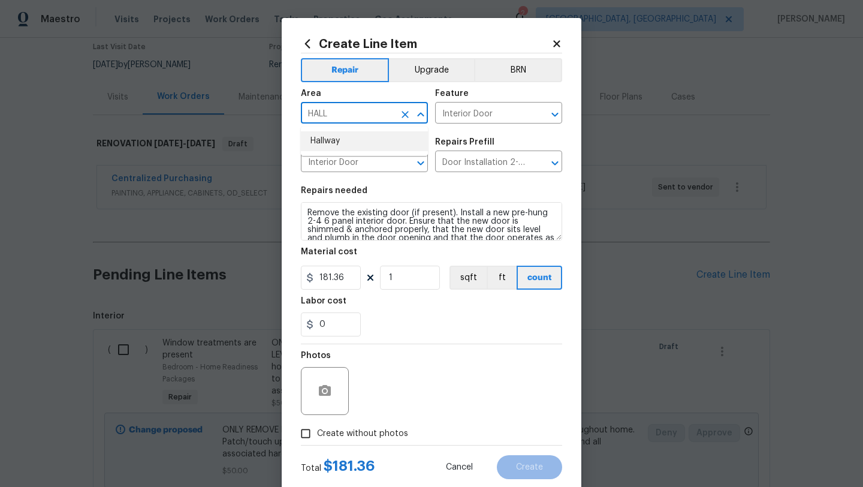
click at [327, 143] on li "Hallway" at bounding box center [364, 141] width 127 height 20
type input "Hallway"
click at [349, 436] on span "Create without photos" at bounding box center [362, 433] width 91 height 13
click at [317, 436] on input "Create without photos" at bounding box center [305, 433] width 23 height 23
checkbox input "true"
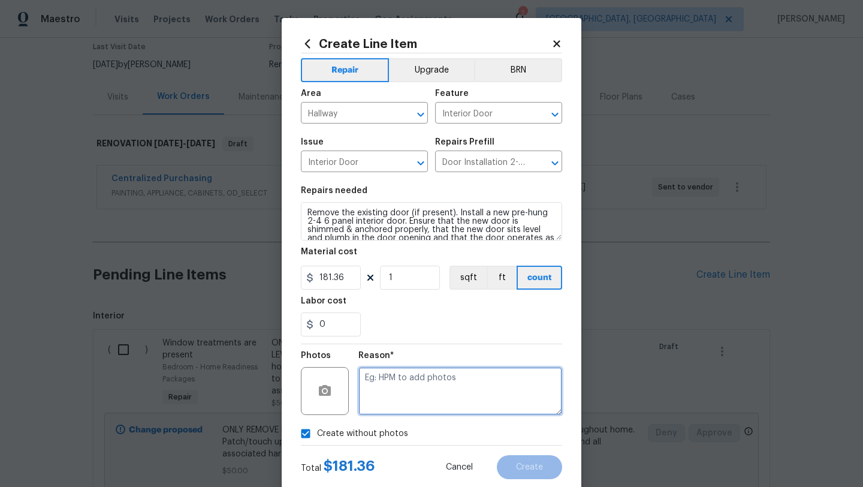
click at [417, 376] on textarea at bounding box center [460, 391] width 204 height 48
type textarea "LATER"
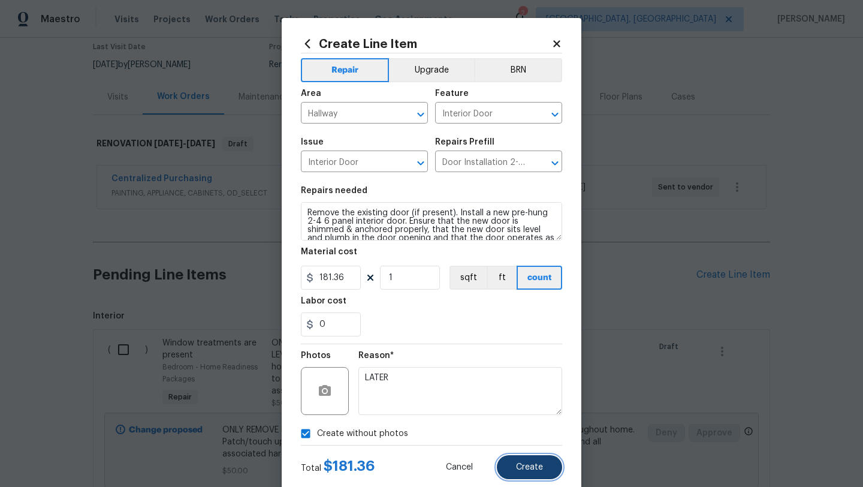
click at [530, 463] on span "Create" at bounding box center [529, 467] width 27 height 9
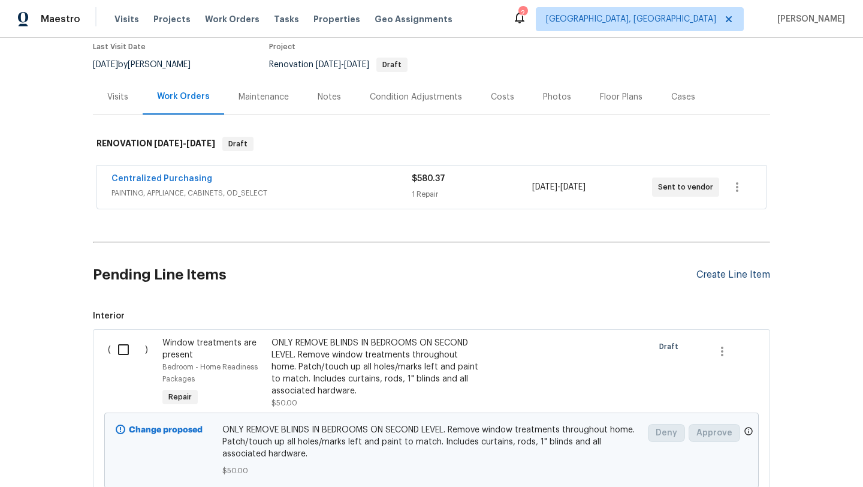
click at [724, 276] on div "Create Line Item" at bounding box center [733, 274] width 74 height 11
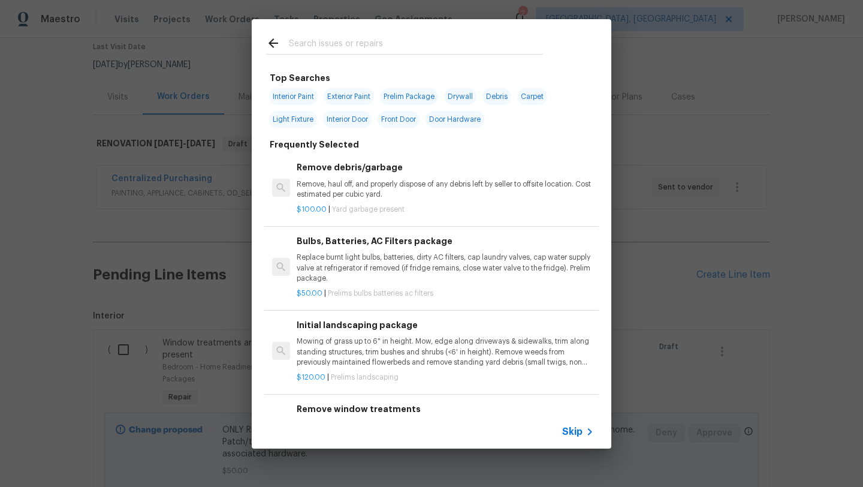
click at [314, 49] on input "text" at bounding box center [416, 45] width 254 height 18
type input "H"
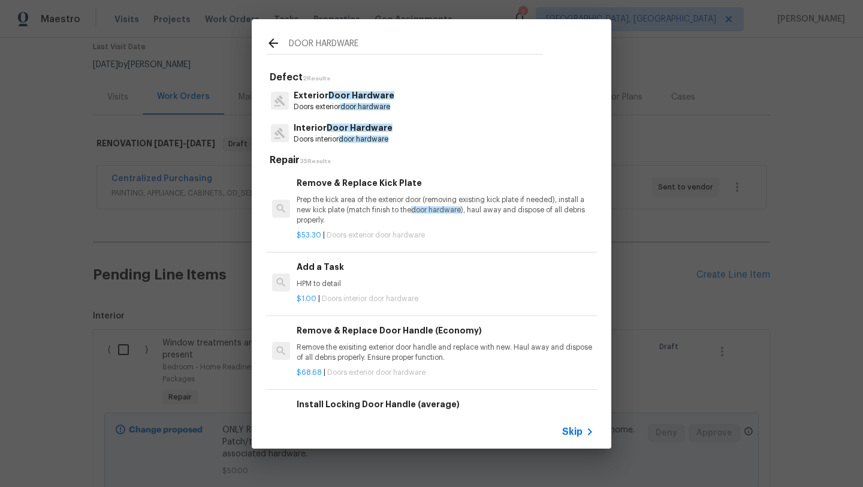
type input "DOOR HARDWARE"
click at [313, 132] on p "Interior Door Hardware" at bounding box center [343, 128] width 99 height 13
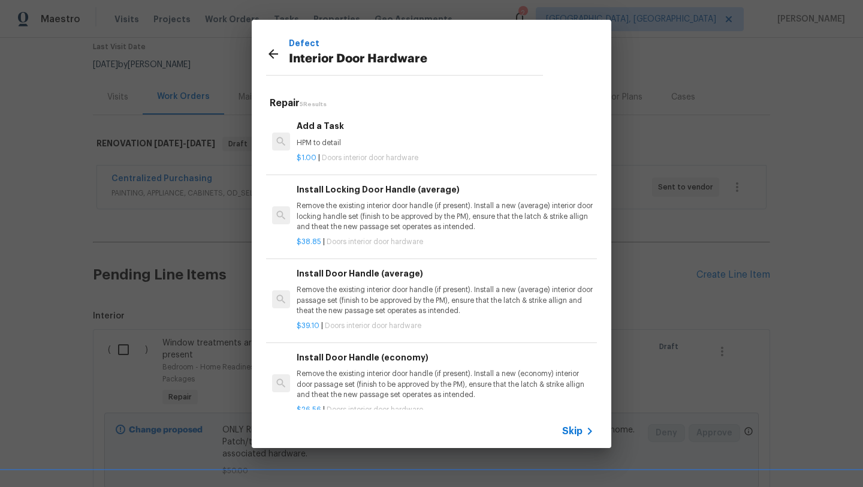
click at [361, 229] on p "Remove the existing interior door handle (if present). Install a new (average) …" at bounding box center [445, 216] width 297 height 31
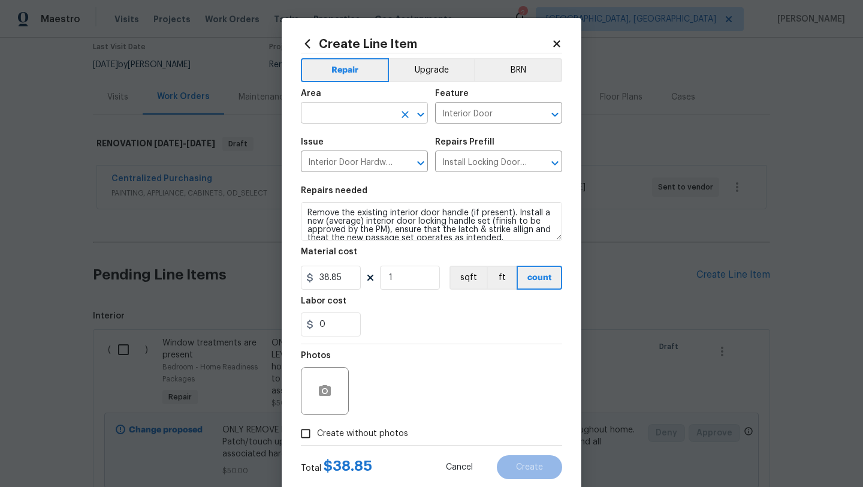
click at [343, 119] on input "text" at bounding box center [347, 114] width 93 height 19
click at [337, 137] on li "Bedroom" at bounding box center [364, 141] width 127 height 20
type input "Bedroom"
click at [355, 437] on span "Create without photos" at bounding box center [362, 433] width 91 height 13
click at [317, 437] on input "Create without photos" at bounding box center [305, 433] width 23 height 23
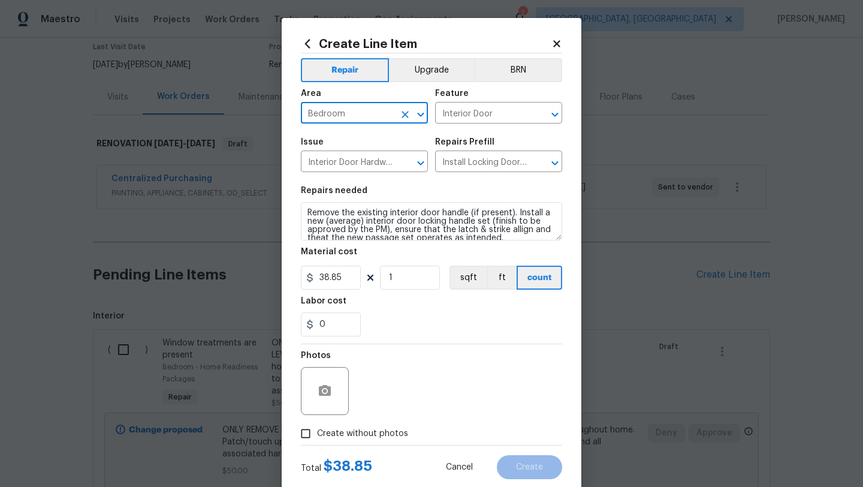
checkbox input "true"
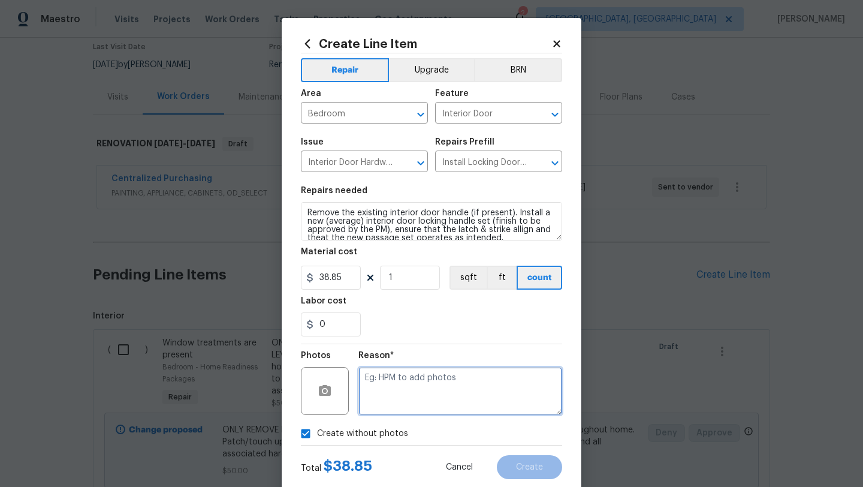
click at [385, 414] on textarea at bounding box center [460, 391] width 204 height 48
type textarea "LATER"
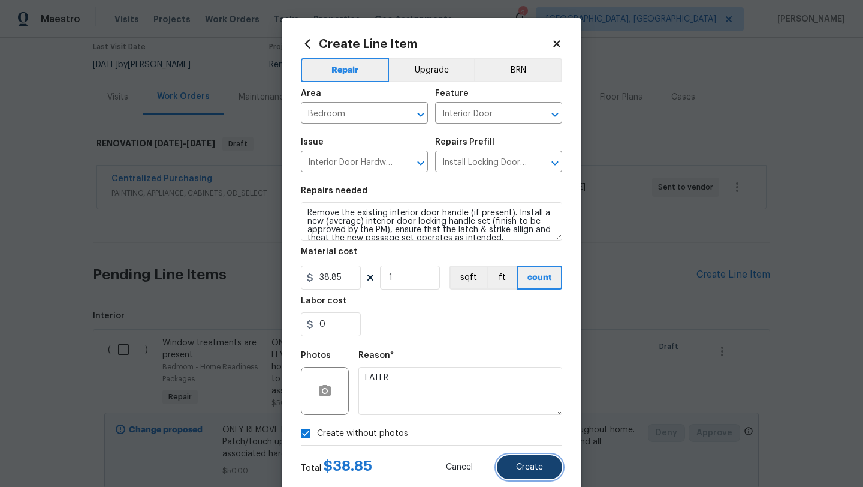
click at [537, 463] on span "Create" at bounding box center [529, 467] width 27 height 9
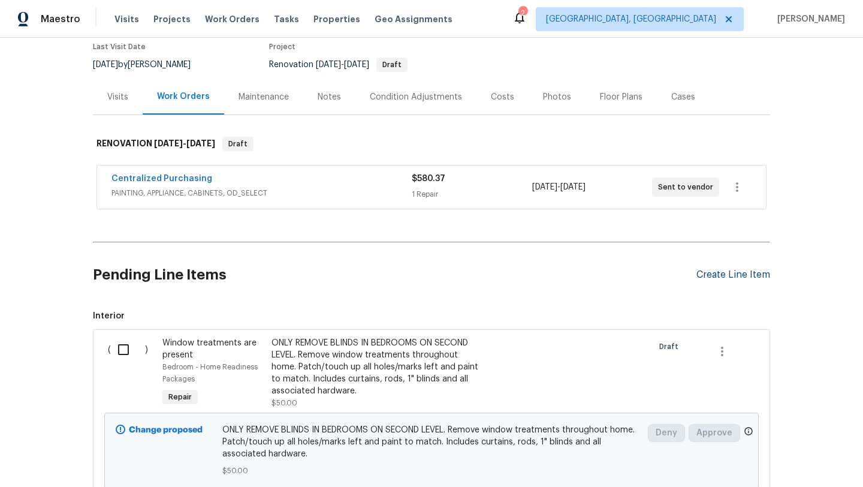
click at [731, 276] on div "Create Line Item" at bounding box center [733, 274] width 74 height 11
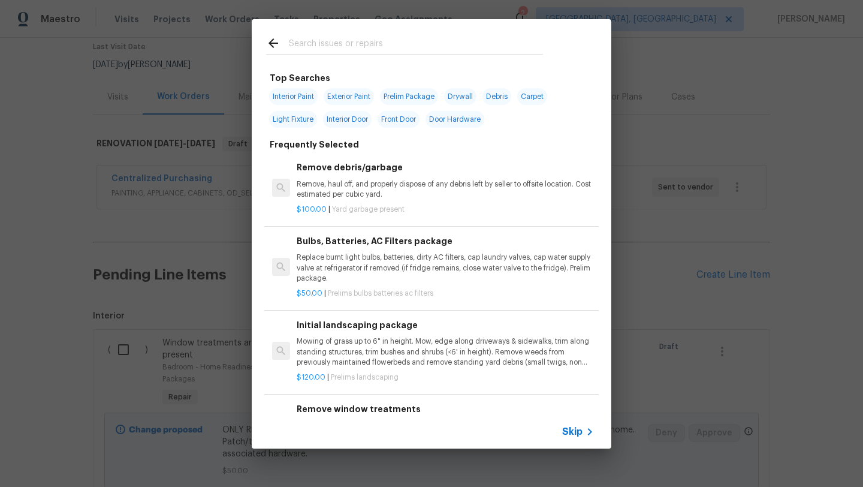
click at [357, 46] on input "text" at bounding box center [416, 45] width 254 height 18
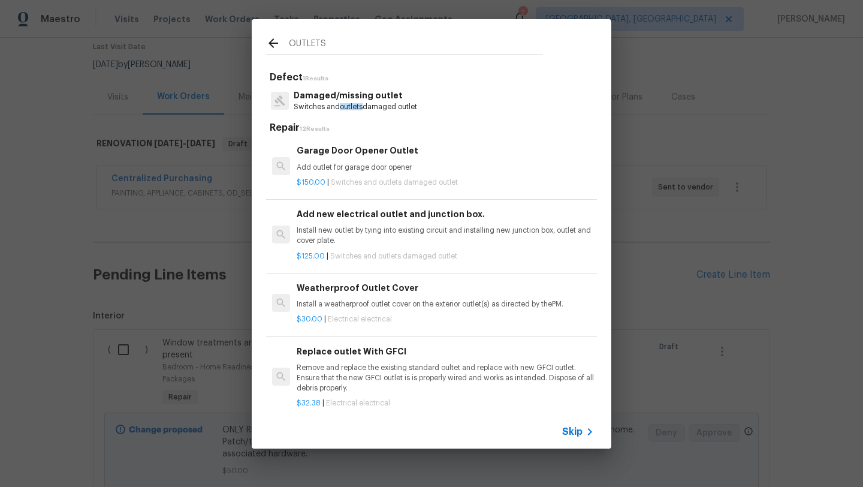
type input "OUTLETS"
click at [340, 97] on p "Damaged/missing outlet" at bounding box center [355, 95] width 123 height 13
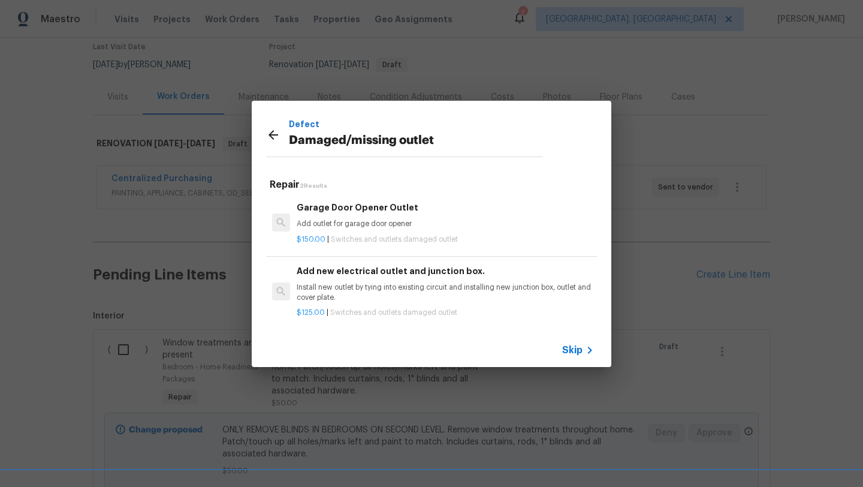
click at [276, 138] on icon at bounding box center [273, 135] width 14 height 14
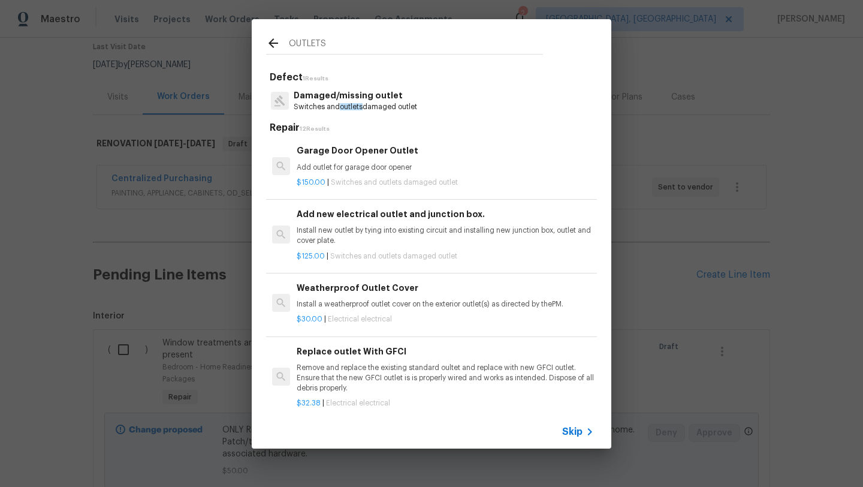
click at [364, 48] on input "OUTLETS" at bounding box center [416, 45] width 254 height 18
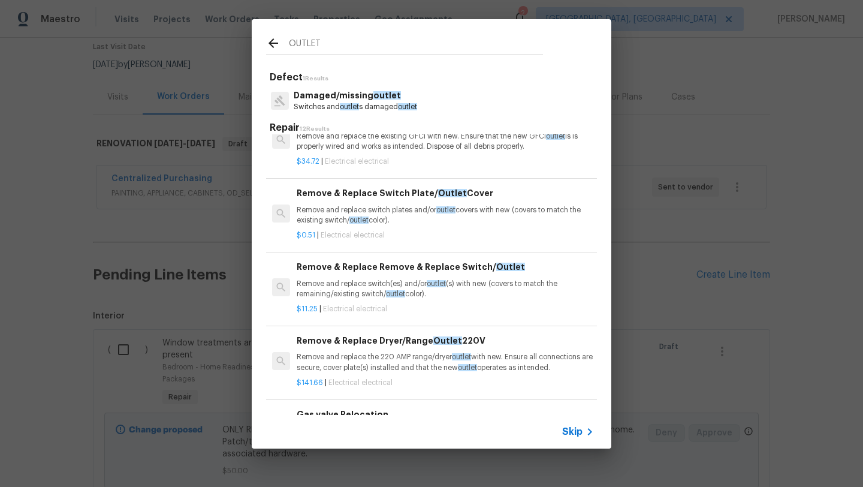
scroll to position [321, 0]
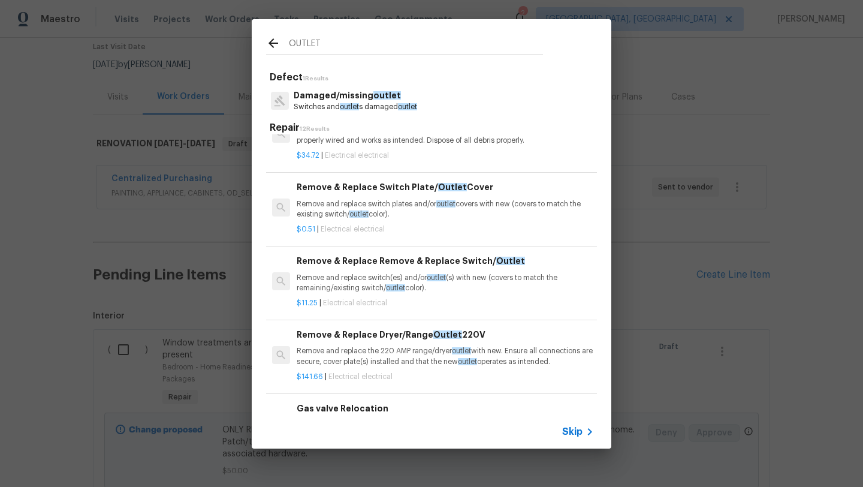
type input "OUTLET"
click at [331, 285] on p "Remove and replace switch(es) and/or outlet (s) with new (covers to match the r…" at bounding box center [445, 283] width 297 height 20
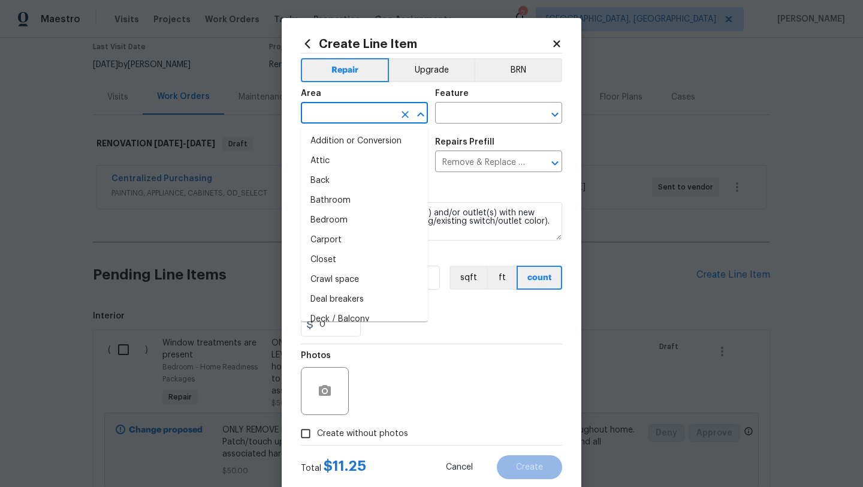
click at [342, 107] on input "text" at bounding box center [347, 114] width 93 height 19
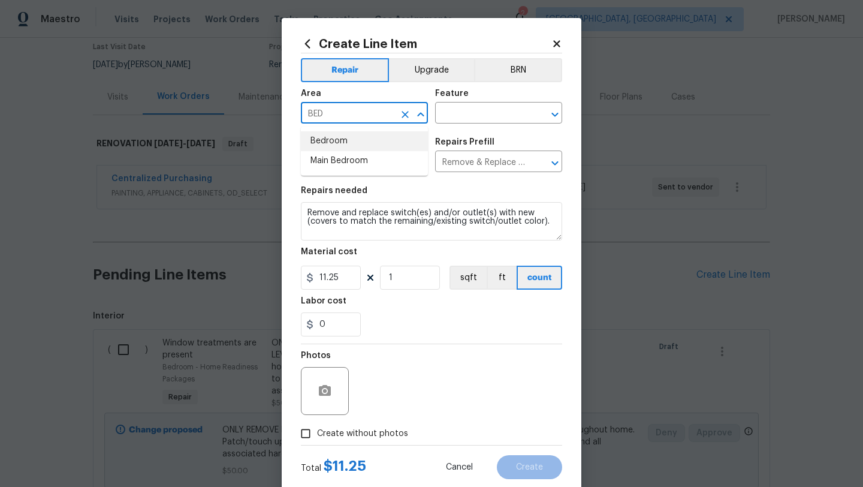
click at [324, 139] on li "Bedroom" at bounding box center [364, 141] width 127 height 20
type input "Bedroom"
click at [459, 107] on input "text" at bounding box center [481, 114] width 93 height 19
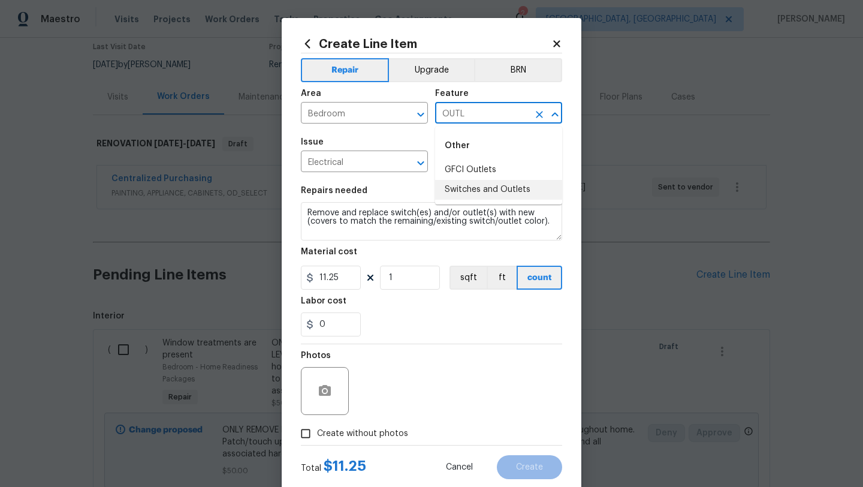
click at [460, 190] on li "Switches and Outlets" at bounding box center [498, 190] width 127 height 20
type input "Switches and Outlets"
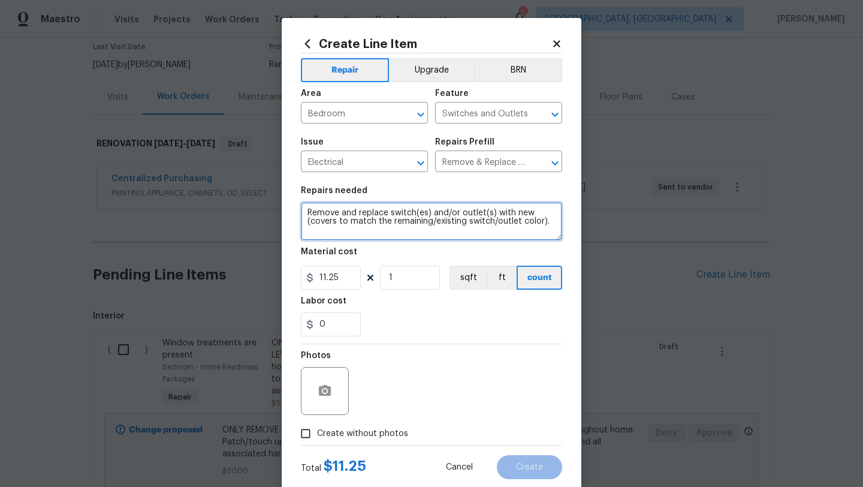
click at [306, 215] on textarea "Remove and replace switch(es) and/or outlet(s) with new (covers to match the re…" at bounding box center [431, 221] width 261 height 38
type textarea "REPLACE MARKED OUTLETS IN BEDROOMS. REPLACE WITH SAME COLOR AS EXISTING - OFF W…"
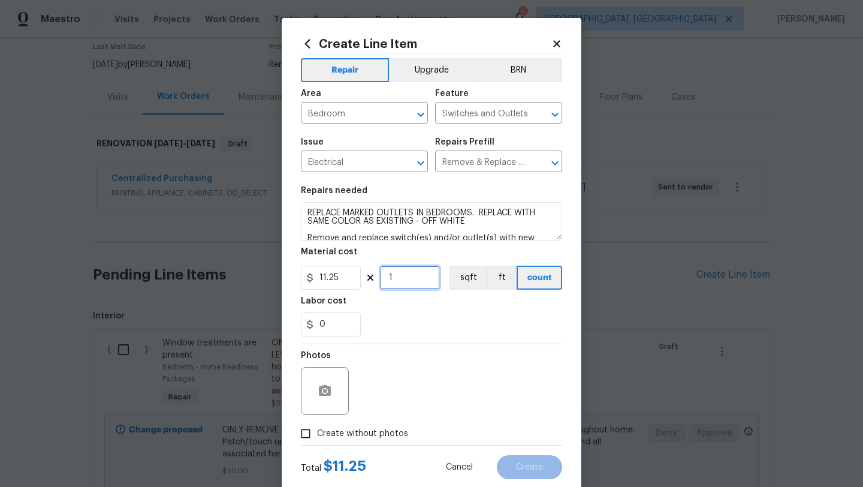
click at [403, 276] on input "1" at bounding box center [410, 278] width 60 height 24
type input "6"
click at [349, 437] on span "Create without photos" at bounding box center [362, 433] width 91 height 13
click at [317, 437] on input "Create without photos" at bounding box center [305, 433] width 23 height 23
checkbox input "true"
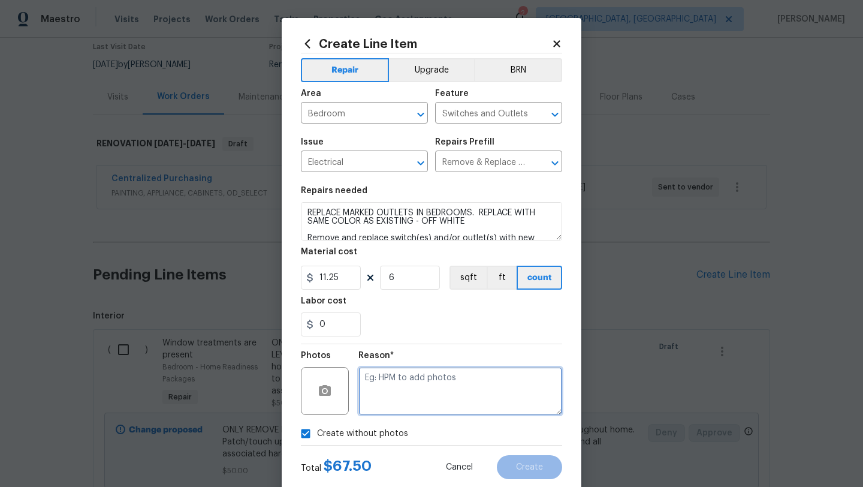
click at [378, 409] on textarea at bounding box center [460, 391] width 204 height 48
type textarea "LATER"
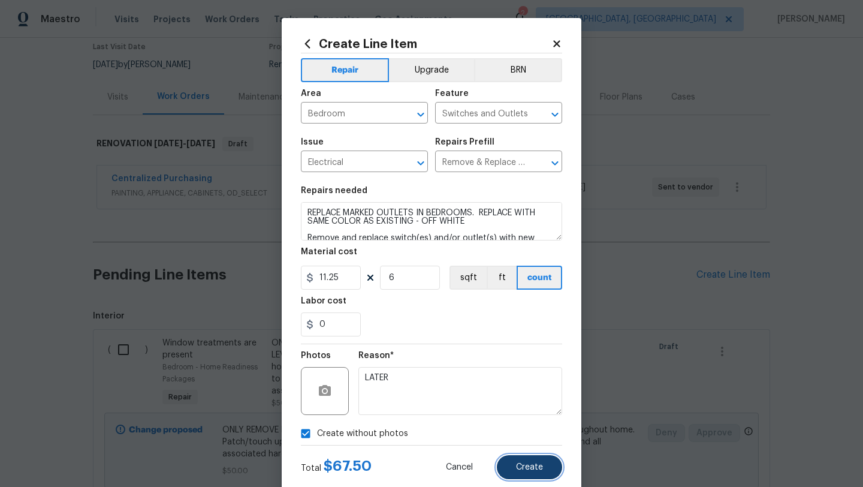
click at [526, 472] on button "Create" at bounding box center [529, 467] width 65 height 24
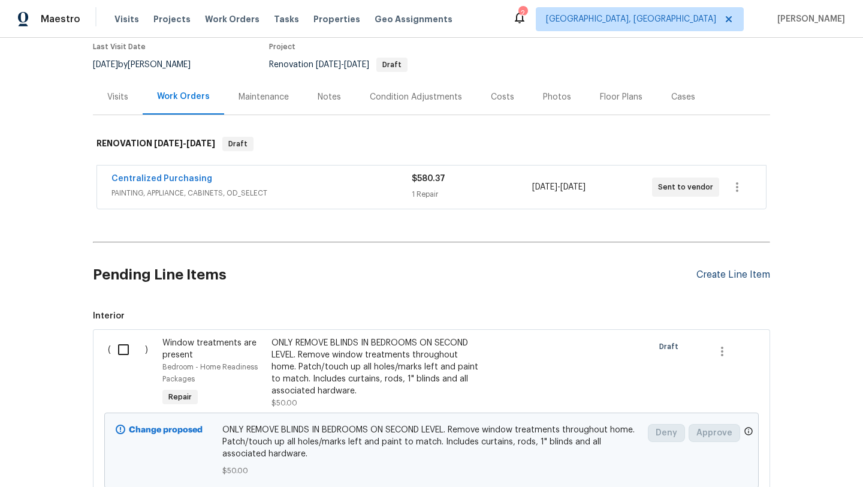
click at [729, 274] on div "Create Line Item" at bounding box center [733, 274] width 74 height 11
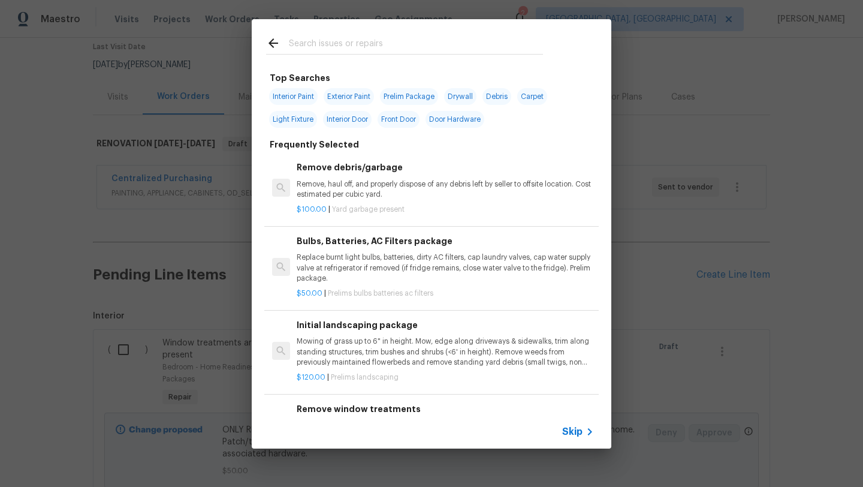
click at [456, 50] on input "text" at bounding box center [416, 45] width 254 height 18
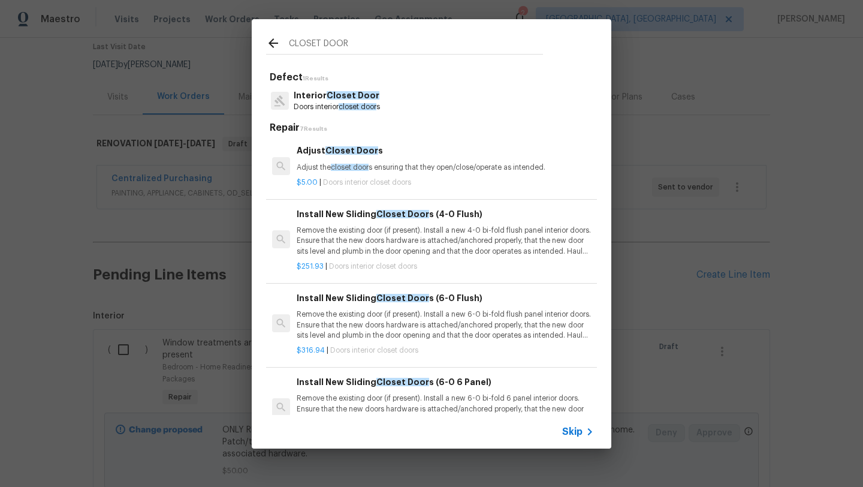
type input "CLOSET DOOR"
click at [331, 164] on p "Adjust the closet door s ensuring that they open/close/operate as intended." at bounding box center [445, 167] width 297 height 10
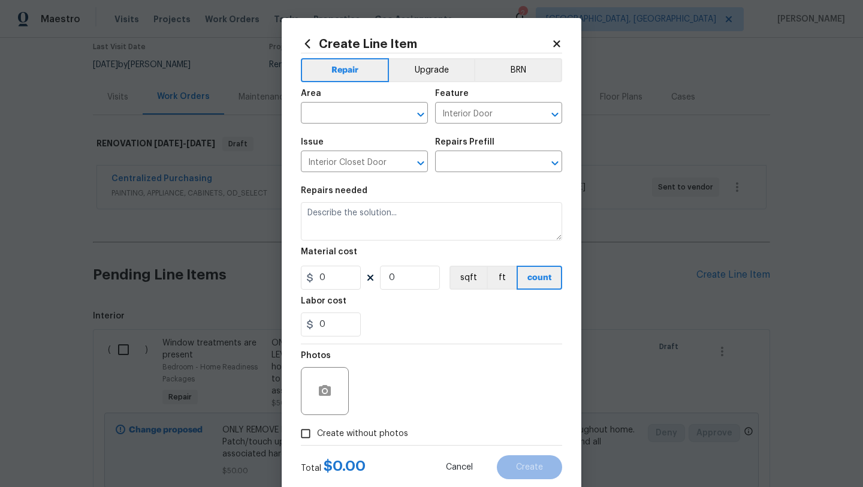
type input "Adjust Closet Doors $5.00"
type textarea "Adjust the closet doors ensuring that they open/close/operate as intended."
type input "5"
type input "1"
click at [368, 114] on input "text" at bounding box center [347, 114] width 93 height 19
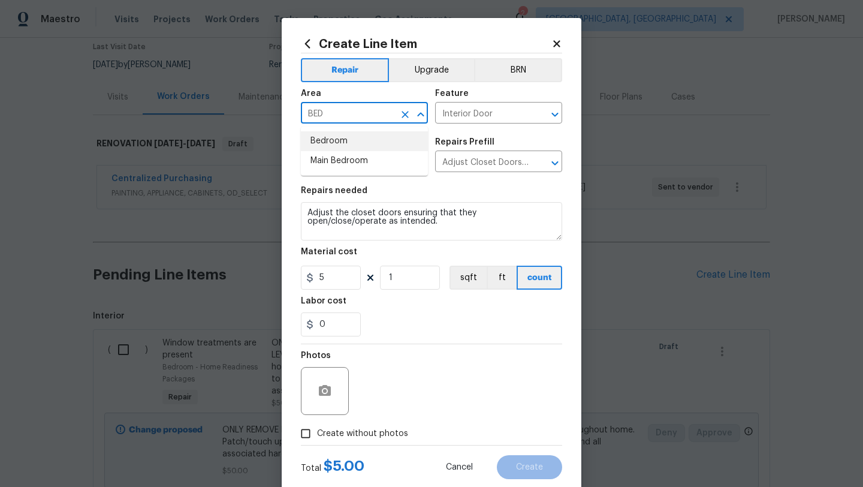
click at [345, 142] on li "Bedroom" at bounding box center [364, 141] width 127 height 20
type input "Bedroom"
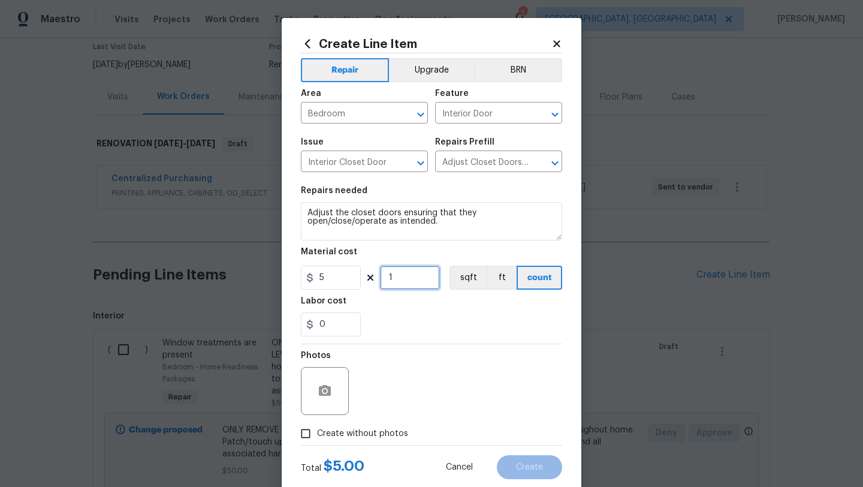
click at [414, 278] on input "1" at bounding box center [410, 278] width 60 height 24
type input "4"
click at [371, 434] on span "Create without photos" at bounding box center [362, 433] width 91 height 13
click at [317, 434] on input "Create without photos" at bounding box center [305, 433] width 23 height 23
checkbox input "true"
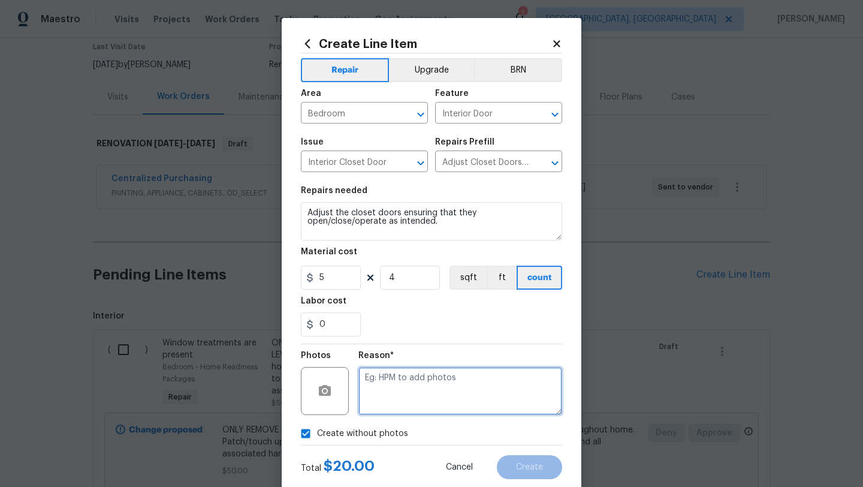
click at [421, 370] on textarea at bounding box center [460, 391] width 204 height 48
type textarea "LATER"
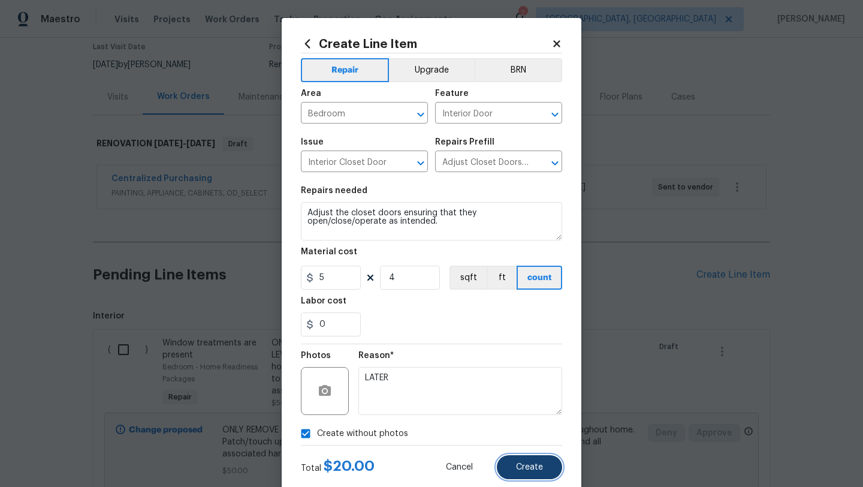
click at [530, 470] on span "Create" at bounding box center [529, 467] width 27 height 9
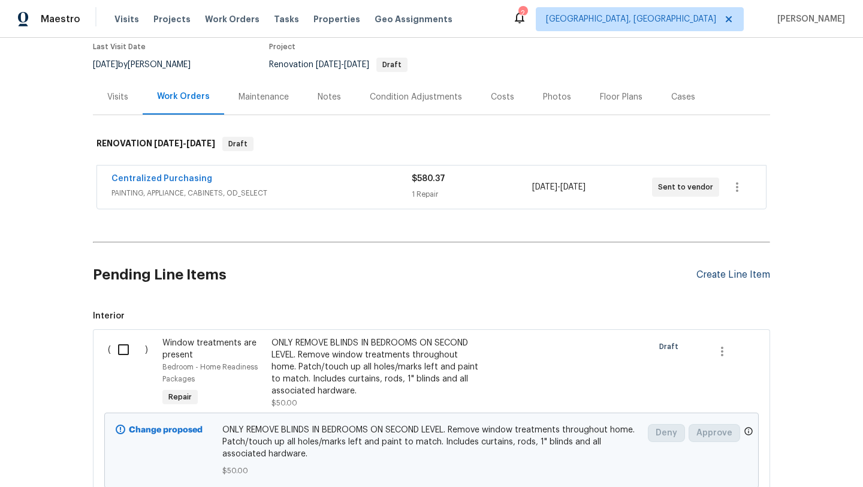
click at [731, 268] on div "Pending Line Items Create Line Item" at bounding box center [431, 275] width 677 height 56
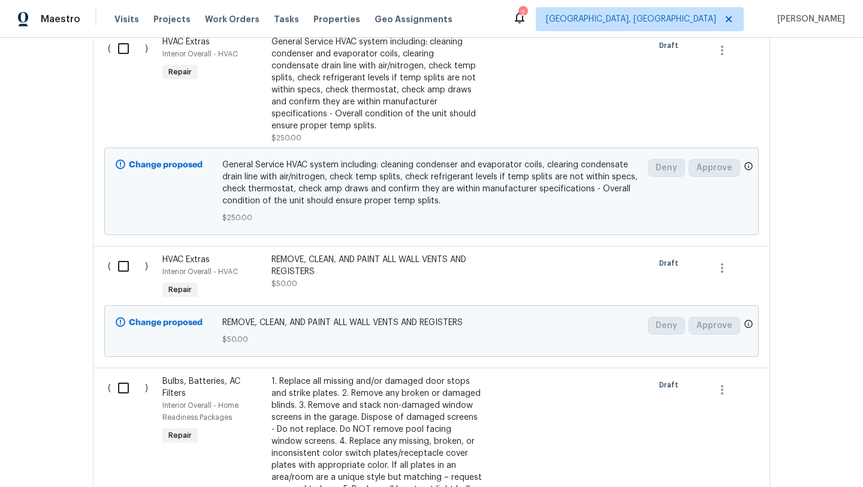
scroll to position [1340, 0]
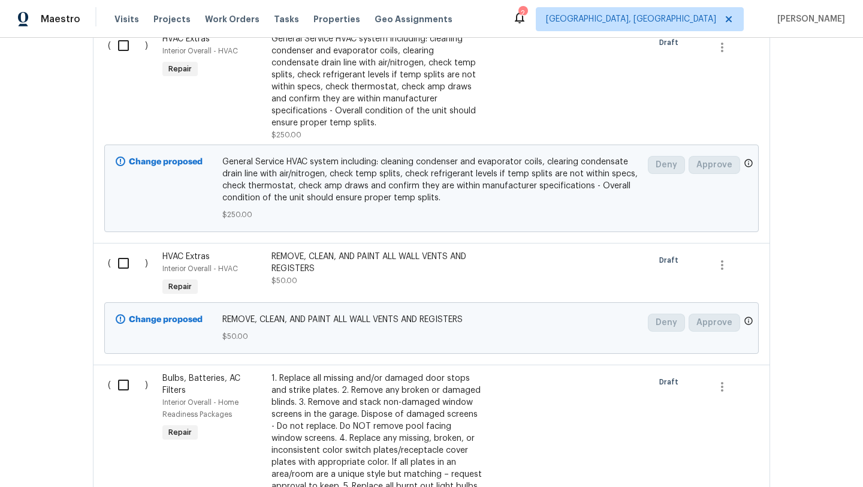
click at [391, 267] on div "REMOVE, CLEAN, AND PAINT ALL WALL VENTS AND REGISTERS" at bounding box center [377, 263] width 211 height 24
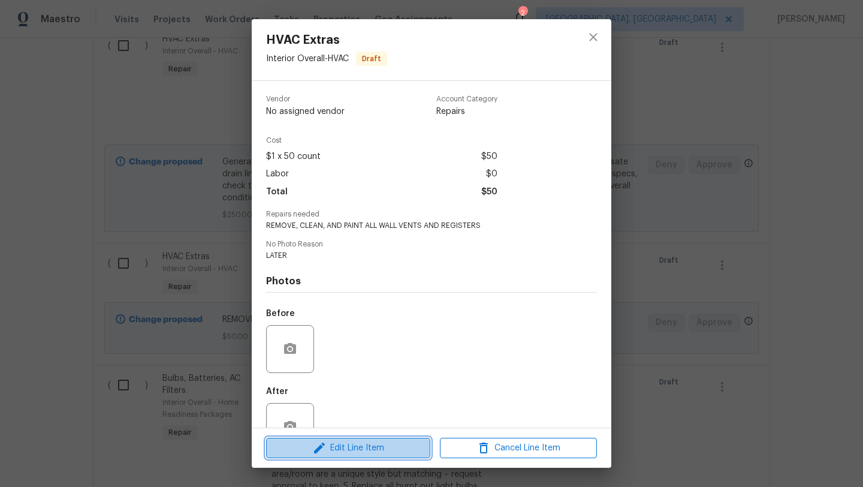
click at [331, 445] on span "Edit Line Item" at bounding box center [348, 448] width 157 height 15
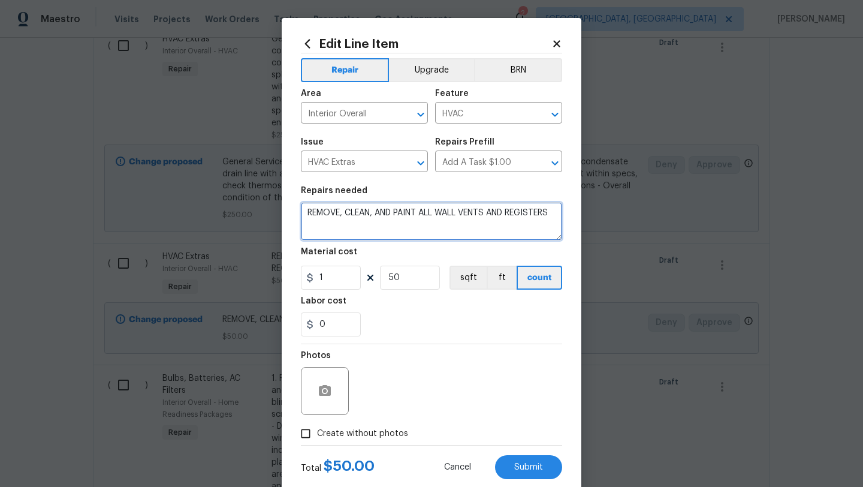
click at [370, 217] on textarea "REMOVE, CLEAN, AND PAINT ALL WALL VENTS AND REGISTERS" at bounding box center [431, 221] width 261 height 38
click at [354, 225] on textarea "REMOVE, CLEAN, AND PAINT ALL WALL VENTS AND REGISTERS" at bounding box center [431, 221] width 261 height 38
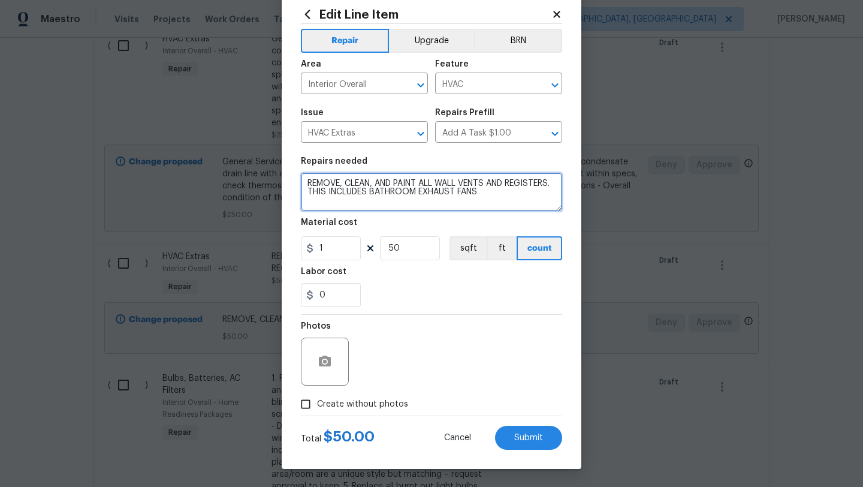
type textarea "REMOVE, CLEAN, AND PAINT ALL WALL VENTS AND REGISTERS. THIS INCLUDES BATHROOM E…"
click at [345, 403] on span "Create without photos" at bounding box center [362, 404] width 91 height 13
click at [317, 403] on input "Create without photos" at bounding box center [305, 404] width 23 height 23
checkbox input "true"
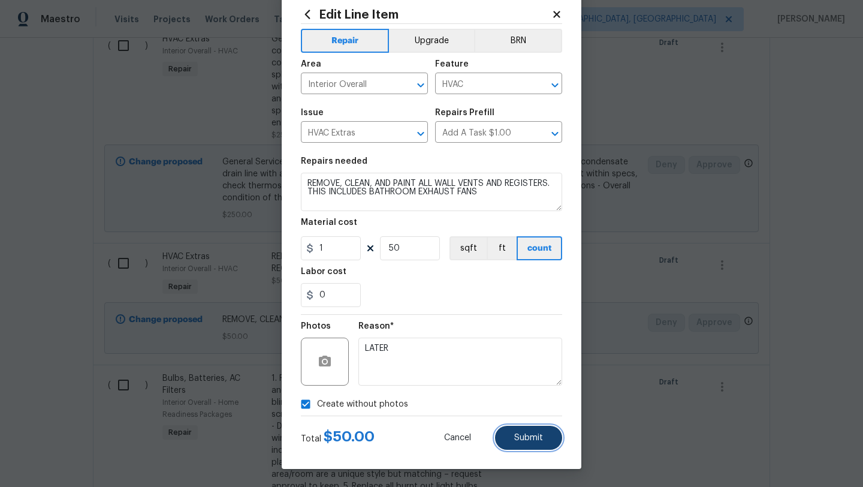
click at [551, 444] on button "Submit" at bounding box center [528, 438] width 67 height 24
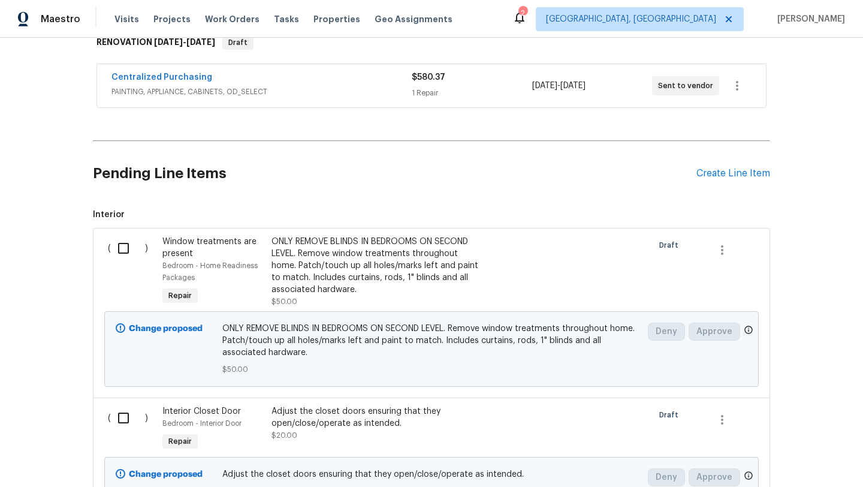
scroll to position [216, 0]
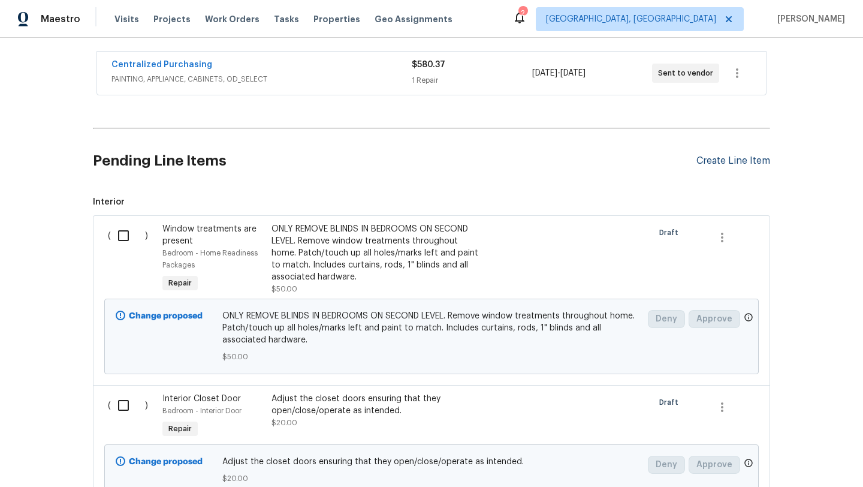
click at [714, 158] on div "Create Line Item" at bounding box center [733, 160] width 74 height 11
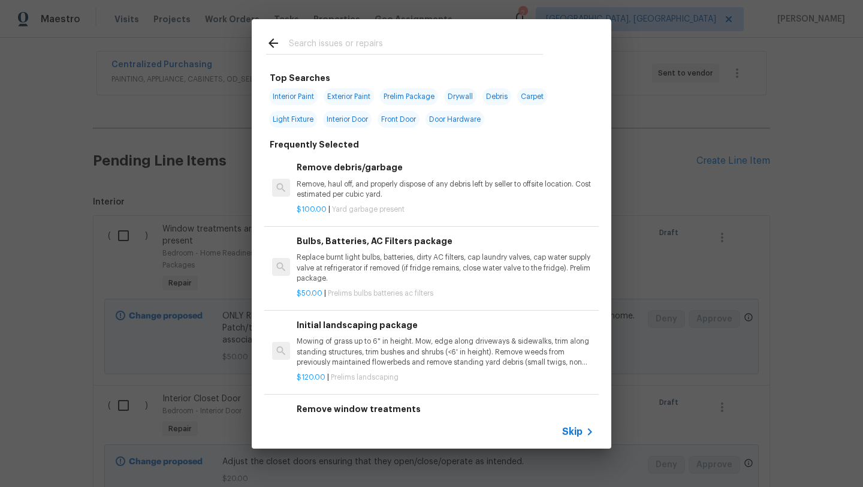
click at [378, 50] on input "text" at bounding box center [416, 45] width 254 height 18
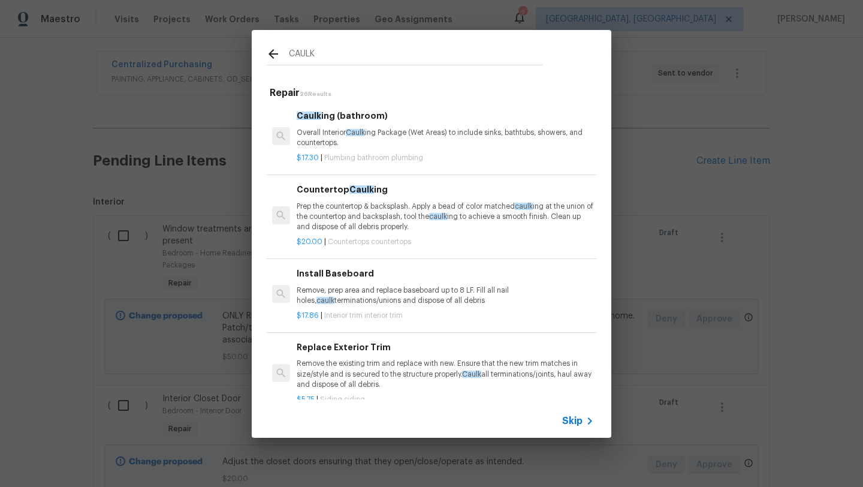
type input "CAULK"
click at [358, 136] on span "Caulk" at bounding box center [355, 132] width 19 height 7
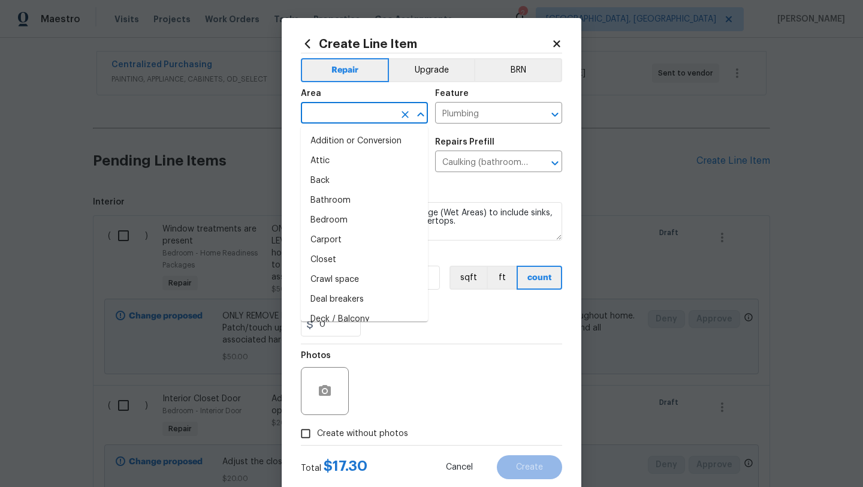
click at [321, 114] on input "text" at bounding box center [347, 114] width 93 height 19
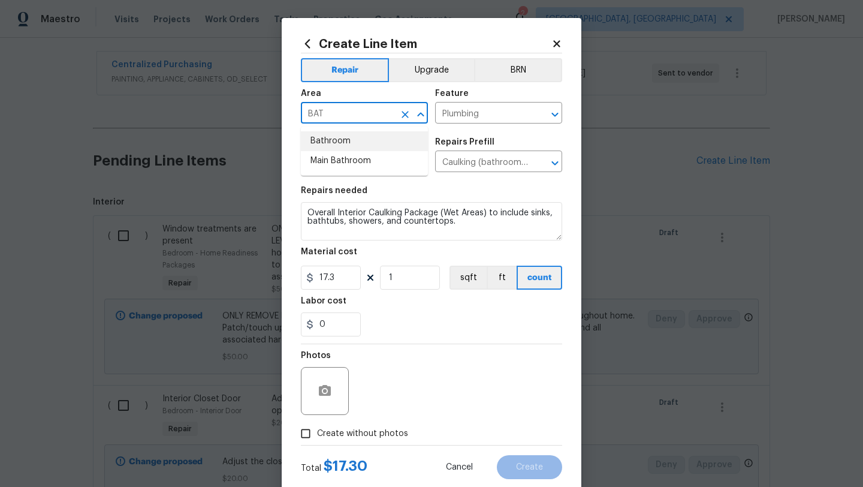
click at [320, 145] on li "Bathroom" at bounding box center [364, 141] width 127 height 20
type input "Bathroom"
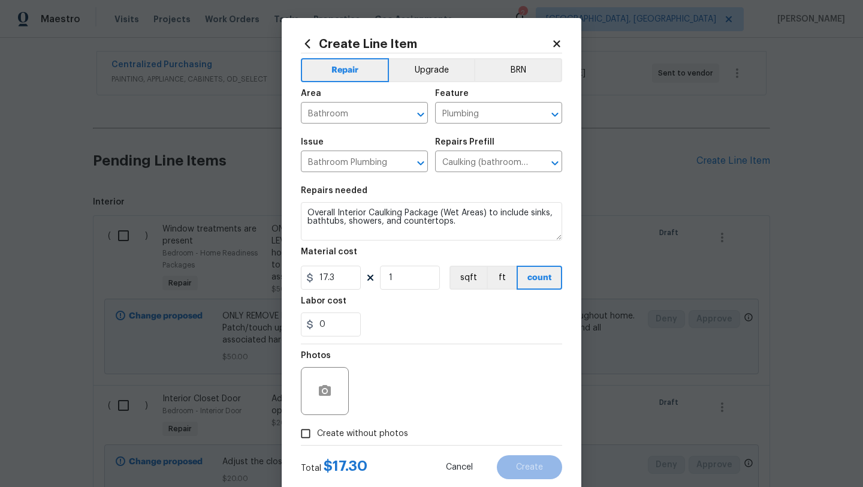
click at [378, 435] on span "Create without photos" at bounding box center [362, 433] width 91 height 13
click at [317, 435] on input "Create without photos" at bounding box center [305, 433] width 23 height 23
checkbox input "true"
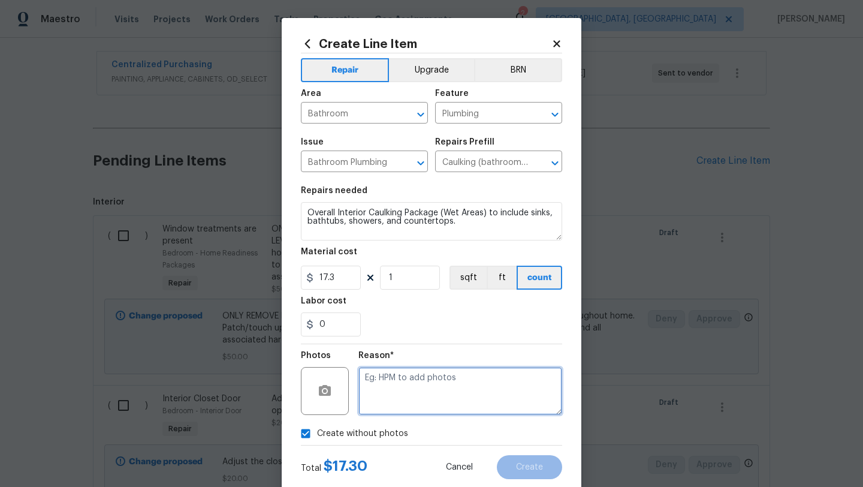
click at [455, 375] on textarea at bounding box center [460, 391] width 204 height 48
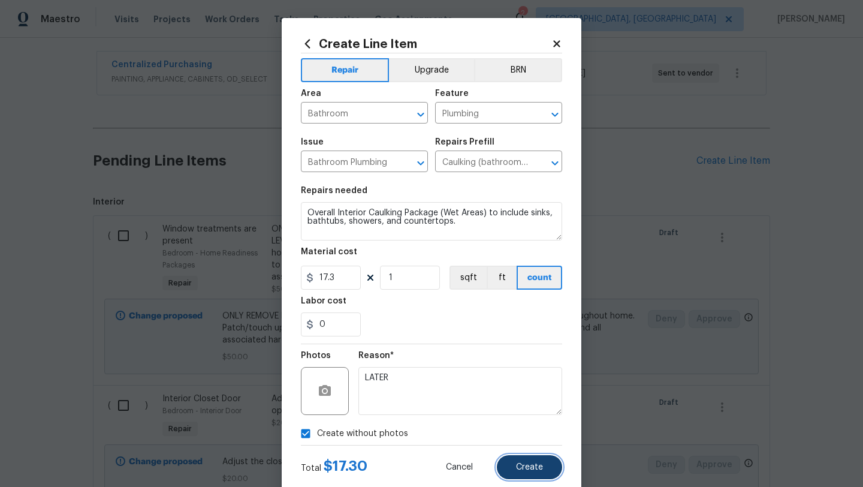
click at [538, 471] on span "Create" at bounding box center [529, 467] width 27 height 9
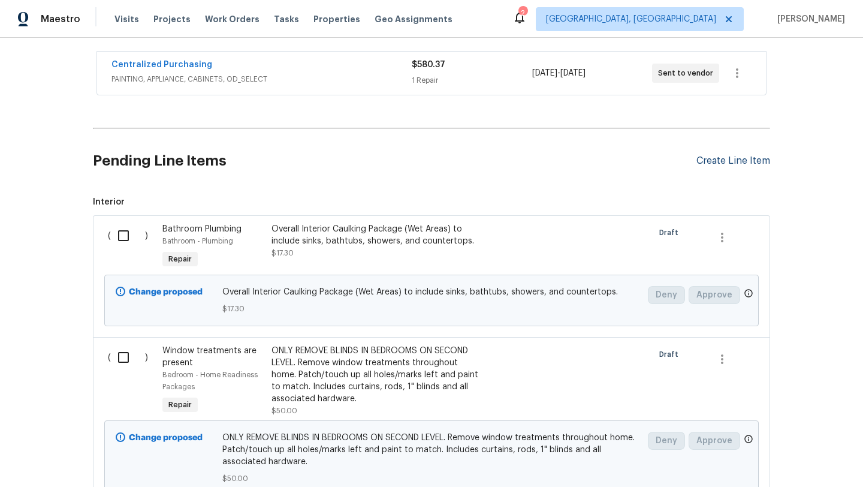
click at [743, 158] on div "Create Line Item" at bounding box center [733, 160] width 74 height 11
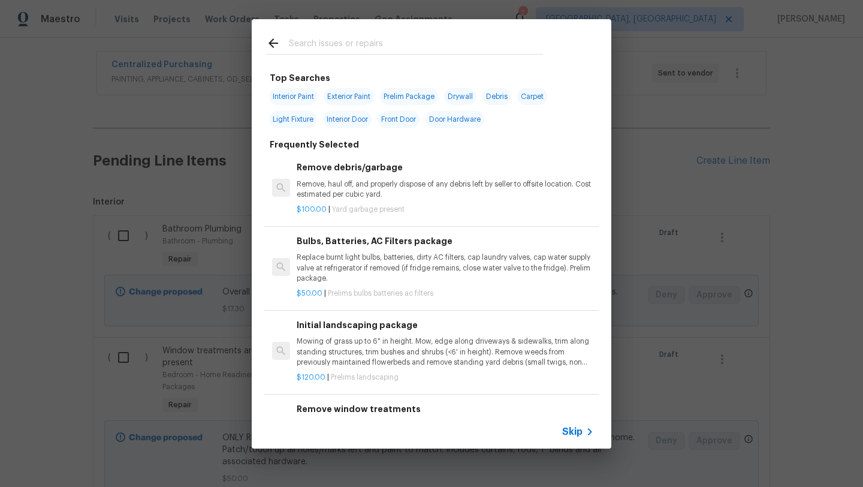
click at [365, 46] on input "text" at bounding box center [416, 45] width 254 height 18
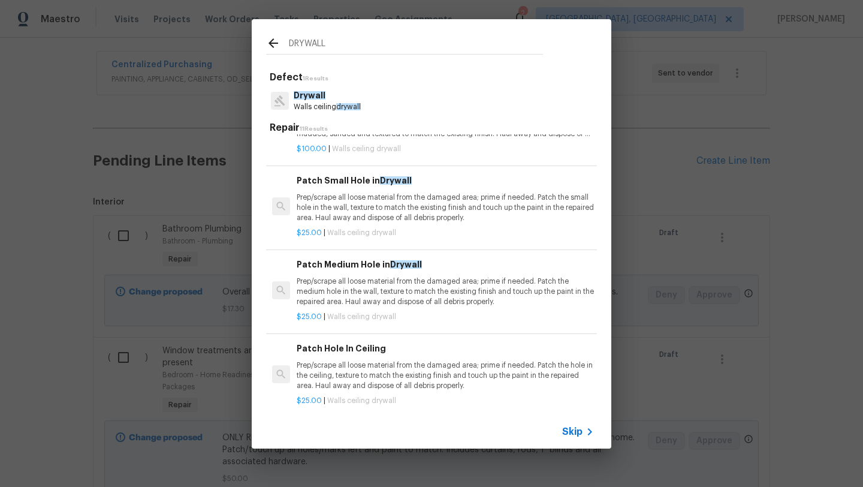
scroll to position [56, 0]
click at [367, 207] on p "Prep/scrape all loose material from the damaged area; prime if needed. Patch th…" at bounding box center [445, 206] width 297 height 31
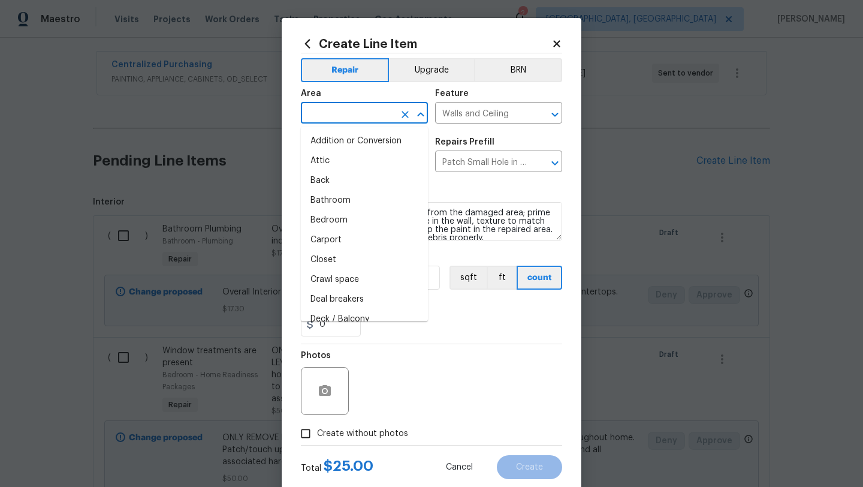
click at [326, 107] on input "text" at bounding box center [347, 114] width 93 height 19
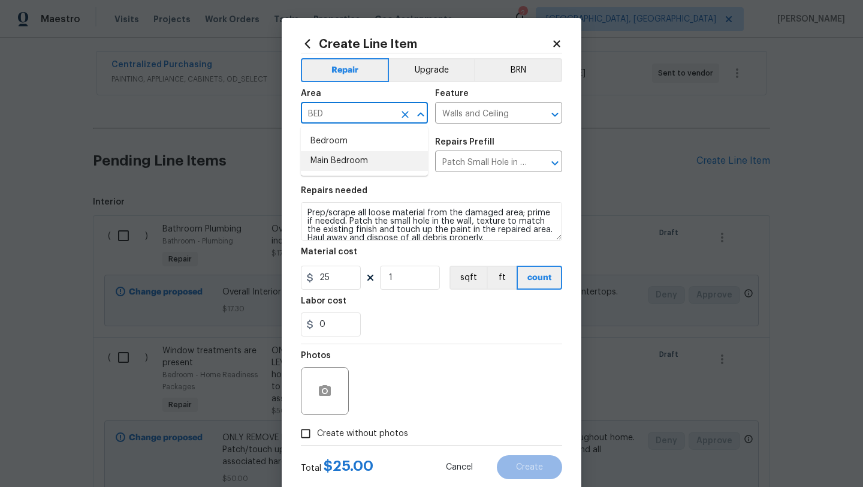
click at [316, 162] on li "Main Bedroom" at bounding box center [364, 161] width 127 height 20
click at [402, 285] on input "1" at bounding box center [410, 278] width 60 height 24
click at [363, 432] on span "Create without photos" at bounding box center [362, 433] width 91 height 13
click at [317, 432] on input "Create without photos" at bounding box center [305, 433] width 23 height 23
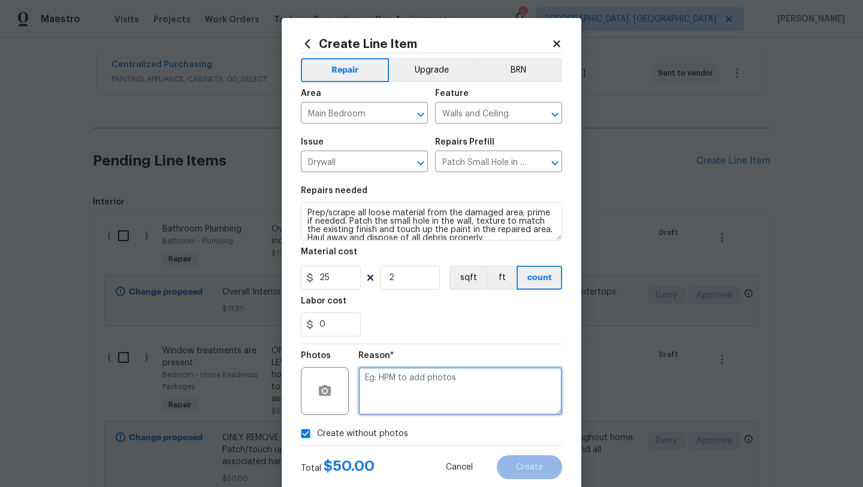
click at [400, 394] on textarea at bounding box center [460, 391] width 204 height 48
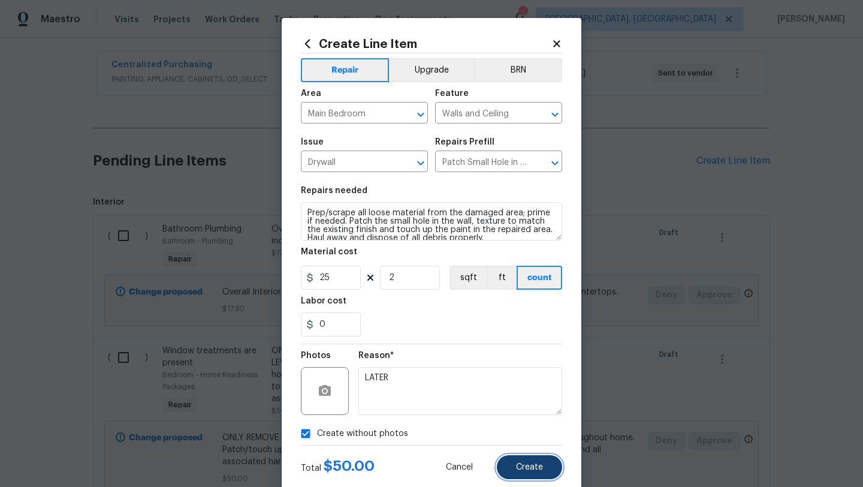
click at [532, 473] on button "Create" at bounding box center [529, 467] width 65 height 24
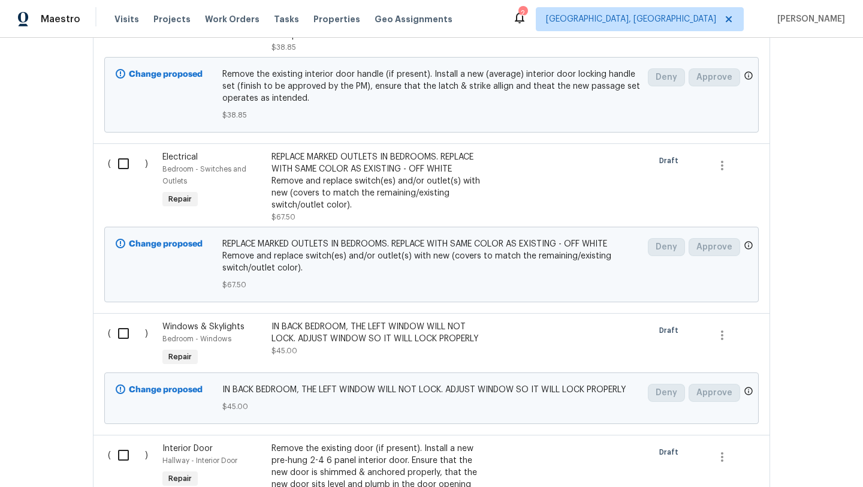
scroll to position [0, 0]
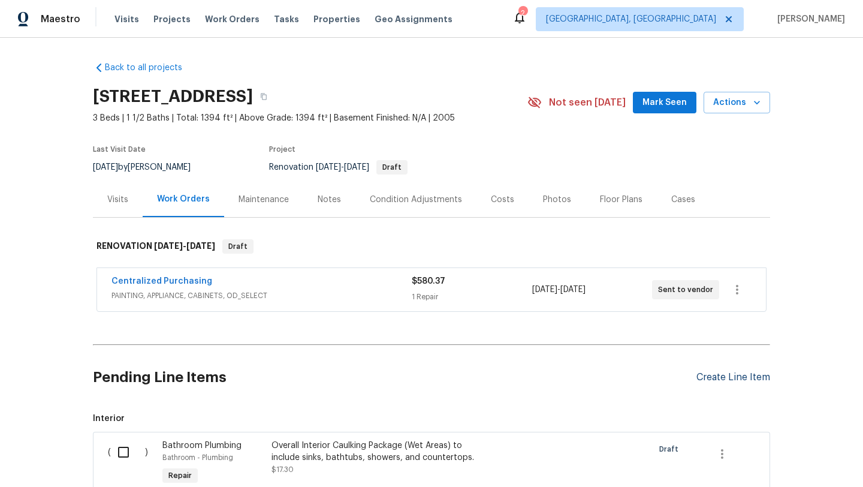
click at [719, 376] on div "Create Line Item" at bounding box center [733, 377] width 74 height 11
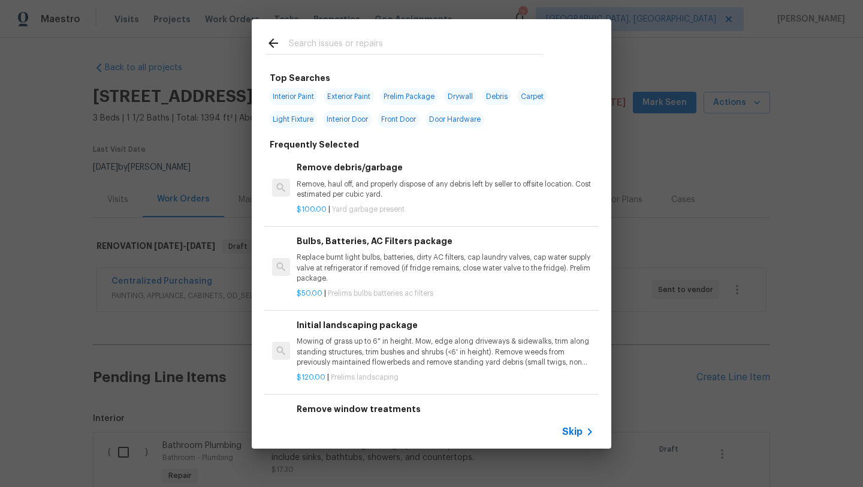
click at [301, 49] on input "text" at bounding box center [416, 45] width 254 height 18
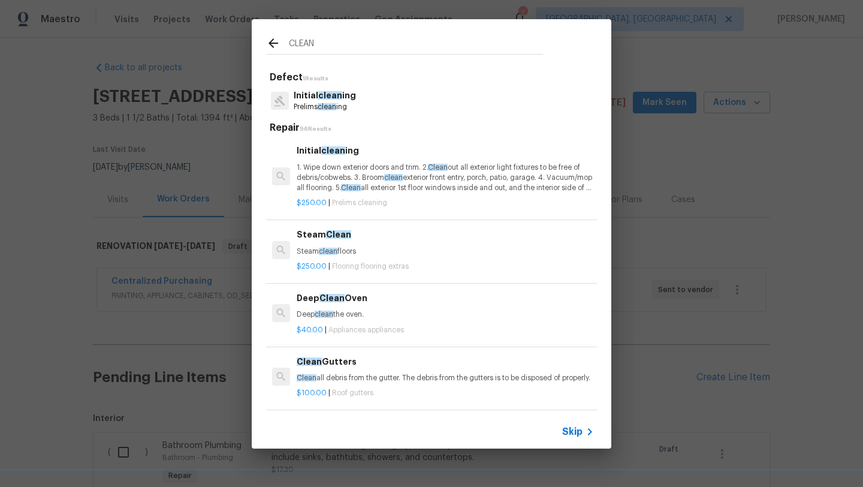
click at [337, 180] on p "1. Wipe down exterior doors and trim. 2. Clean out all exterior light fixtures …" at bounding box center [445, 177] width 297 height 31
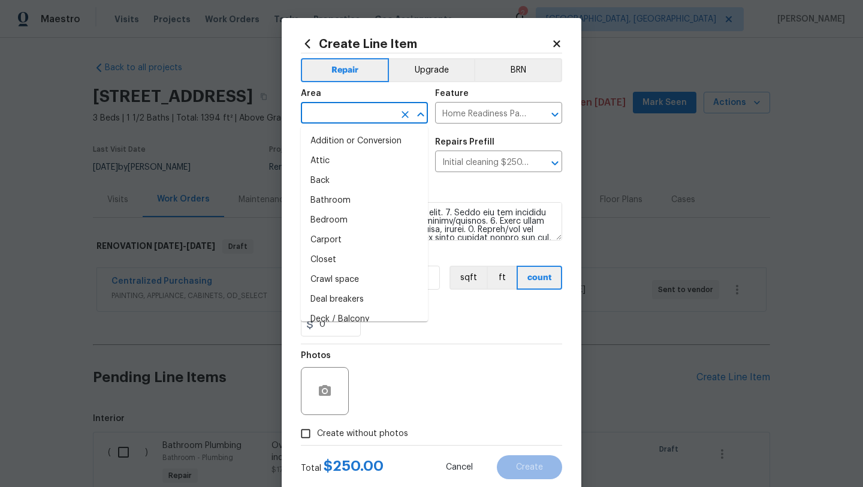
click at [342, 110] on input "text" at bounding box center [347, 114] width 93 height 19
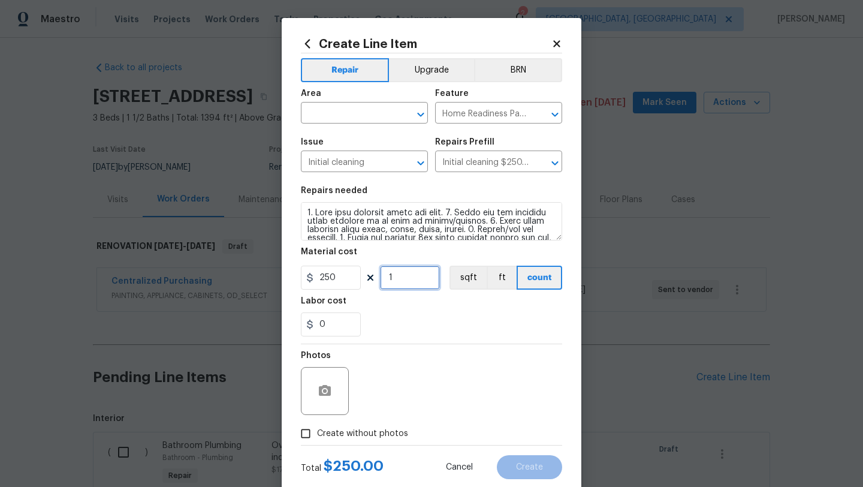
click at [408, 278] on input "1" at bounding box center [410, 278] width 60 height 24
click at [315, 285] on input "250" at bounding box center [331, 278] width 60 height 24
click at [354, 286] on input "25015" at bounding box center [331, 278] width 60 height 24
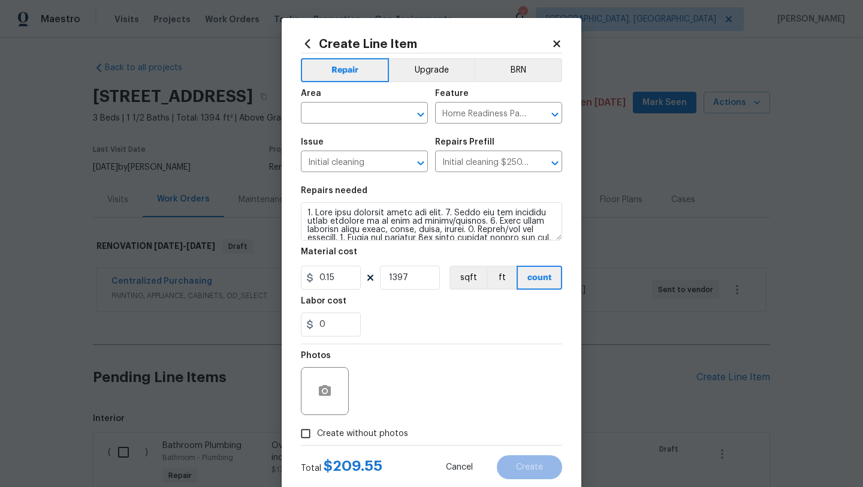
click at [382, 390] on div "Photos" at bounding box center [431, 383] width 261 height 78
click at [337, 279] on input "0.15" at bounding box center [331, 278] width 60 height 24
click at [357, 434] on span "Create without photos" at bounding box center [362, 433] width 91 height 13
click at [317, 434] on input "Create without photos" at bounding box center [305, 433] width 23 height 23
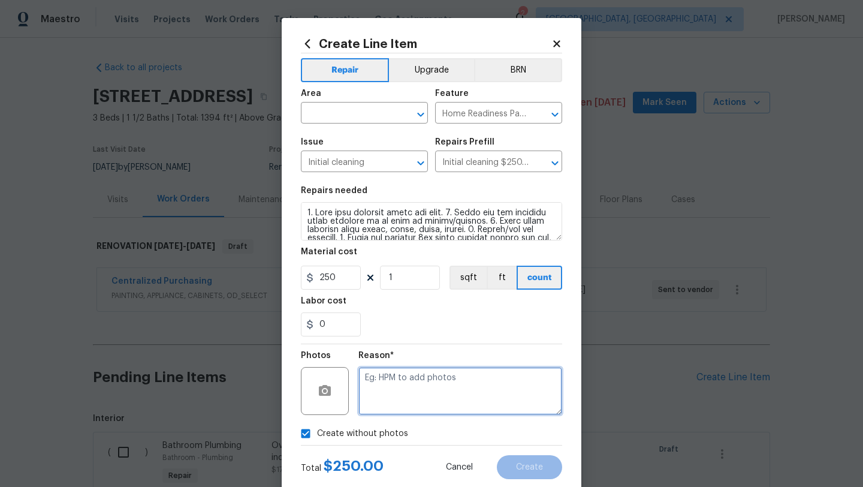
click at [396, 402] on textarea at bounding box center [460, 391] width 204 height 48
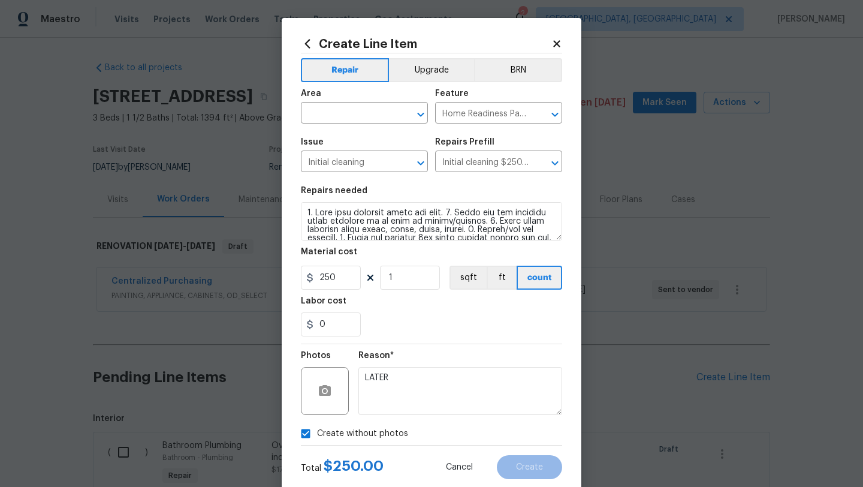
click at [507, 433] on div "Create without photos" at bounding box center [431, 433] width 261 height 23
click at [366, 110] on input "text" at bounding box center [347, 114] width 93 height 19
click at [368, 160] on li "Interior Overall" at bounding box center [364, 161] width 127 height 20
click at [524, 465] on span "Create" at bounding box center [529, 467] width 27 height 9
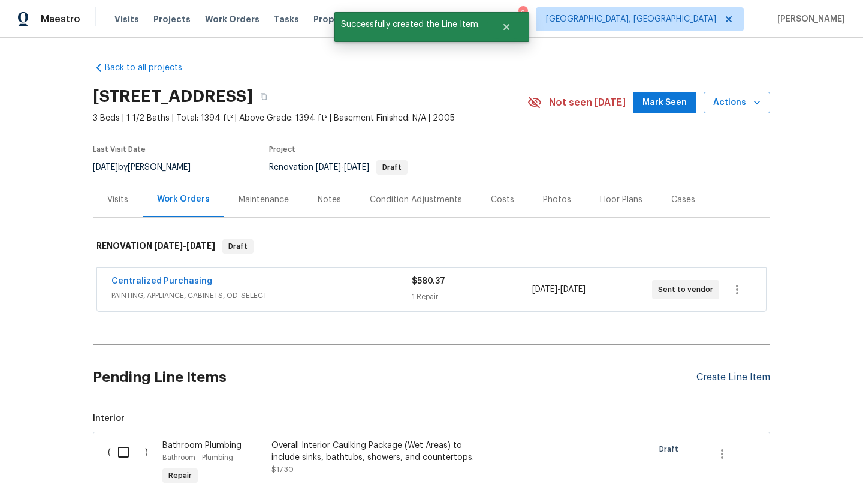
click at [716, 378] on div "Create Line Item" at bounding box center [733, 377] width 74 height 11
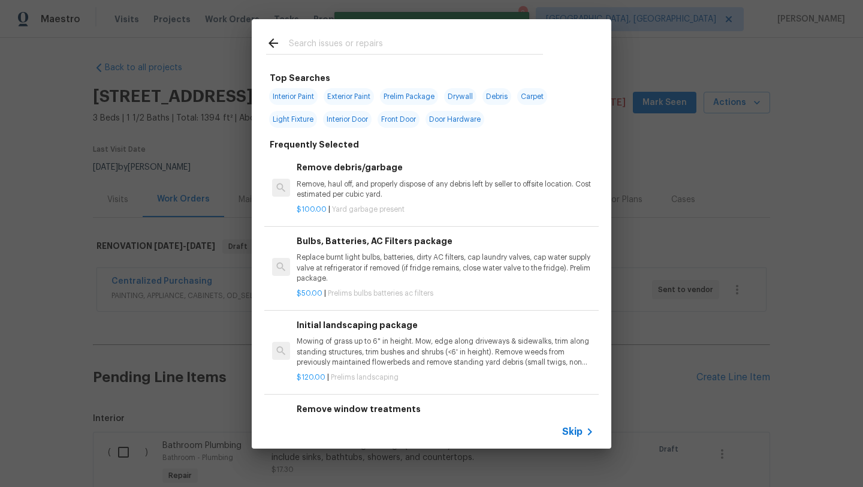
click at [362, 54] on div at bounding box center [404, 54] width 277 height 1
click at [361, 50] on input "text" at bounding box center [416, 45] width 254 height 18
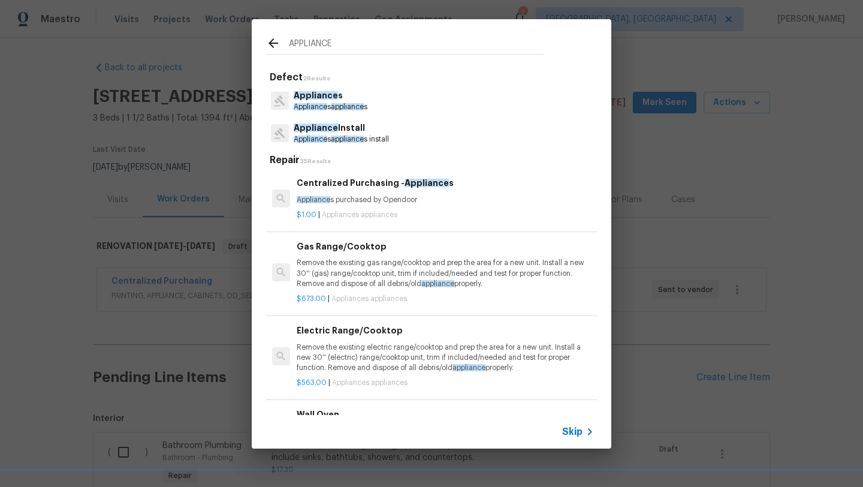
click at [324, 95] on span "Appliance" at bounding box center [316, 95] width 44 height 8
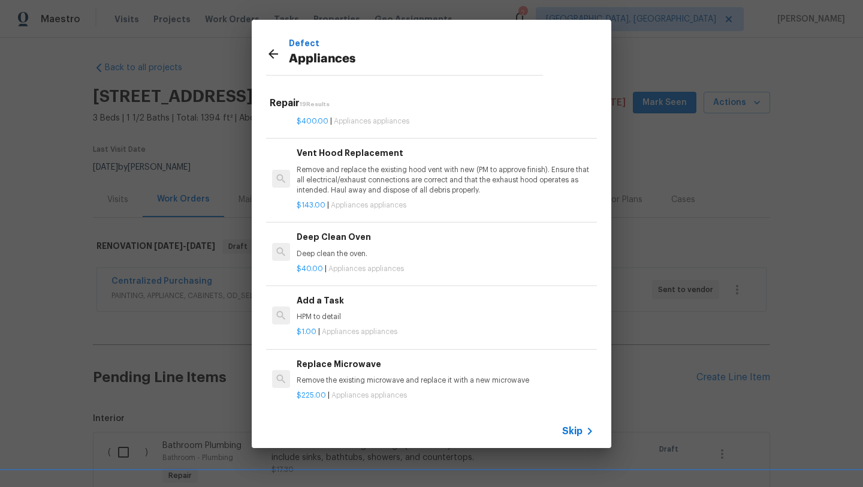
scroll to position [384, 0]
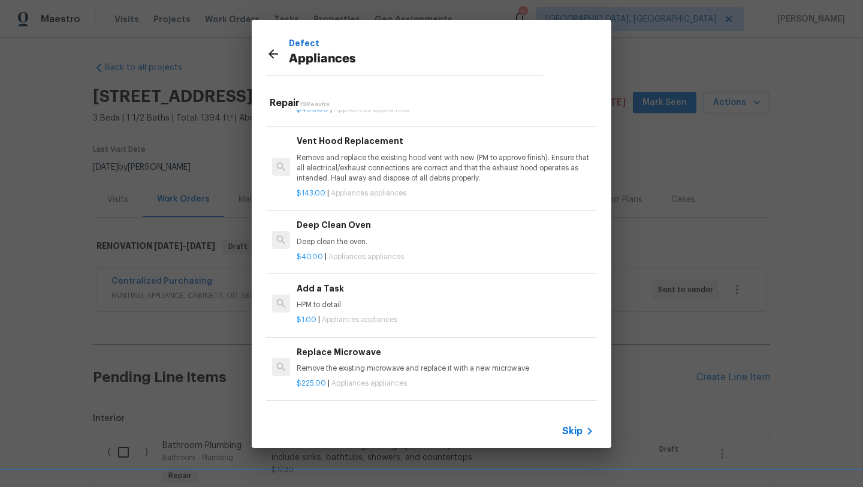
click at [341, 233] on div "Deep Clean Oven Deep clean the oven." at bounding box center [445, 232] width 297 height 29
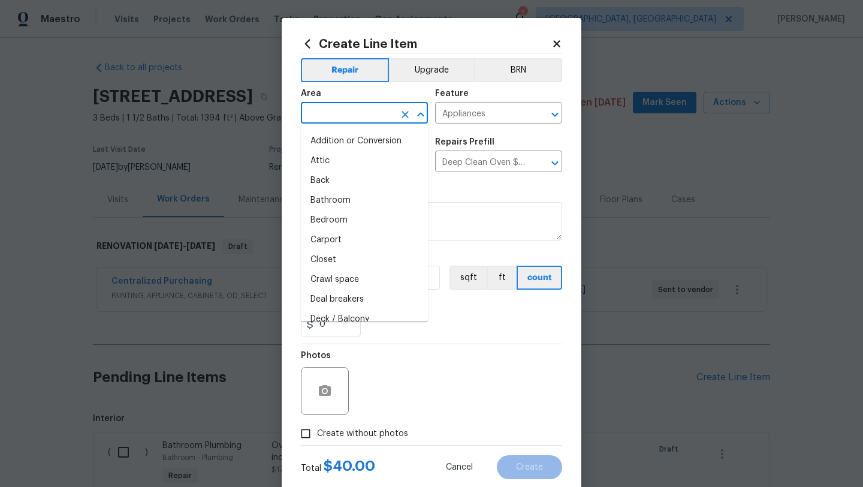
click at [331, 120] on input "text" at bounding box center [347, 114] width 93 height 19
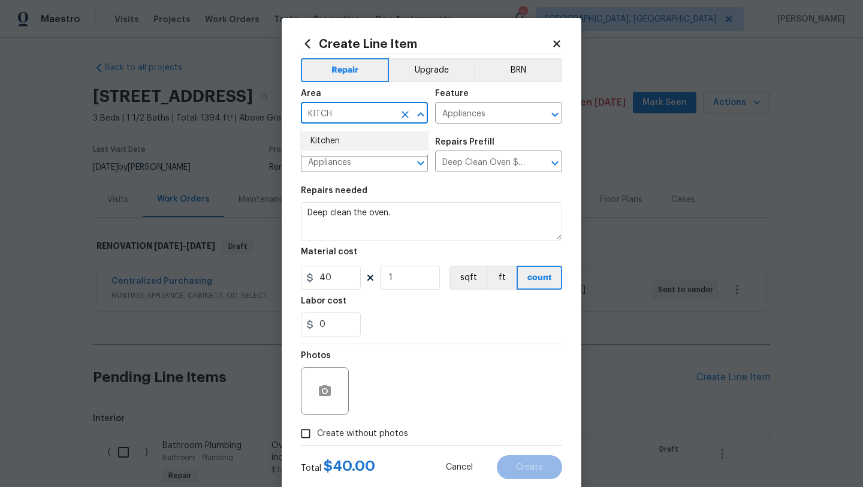
click at [321, 144] on li "Kitchen" at bounding box center [364, 141] width 127 height 20
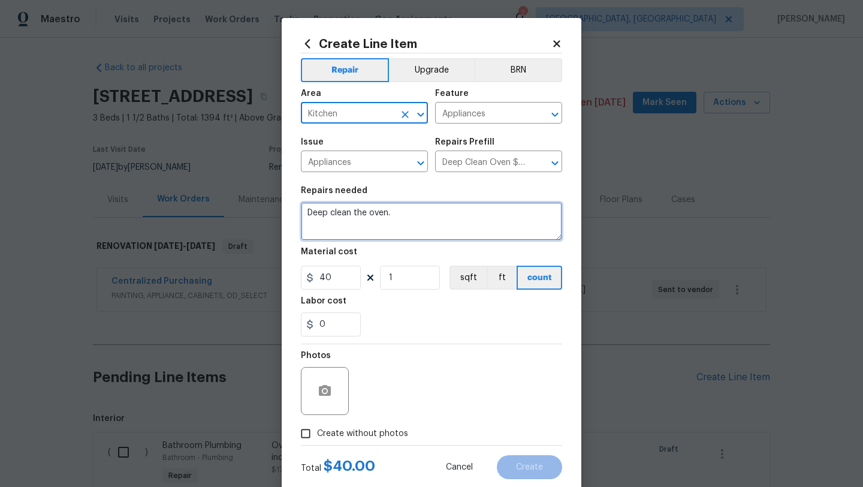
click at [409, 224] on textarea "Deep clean the oven." at bounding box center [431, 221] width 261 height 38
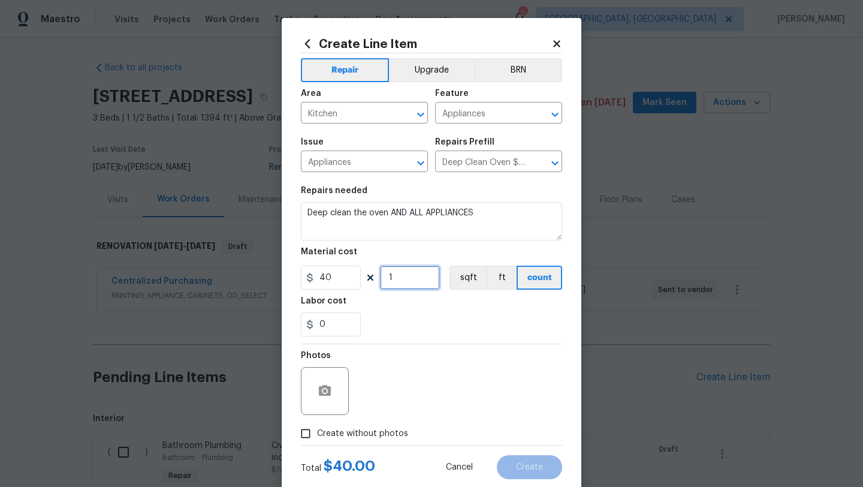
click at [409, 278] on input "1" at bounding box center [410, 278] width 60 height 24
click at [351, 435] on span "Create without photos" at bounding box center [362, 433] width 91 height 13
click at [317, 435] on input "Create without photos" at bounding box center [305, 433] width 23 height 23
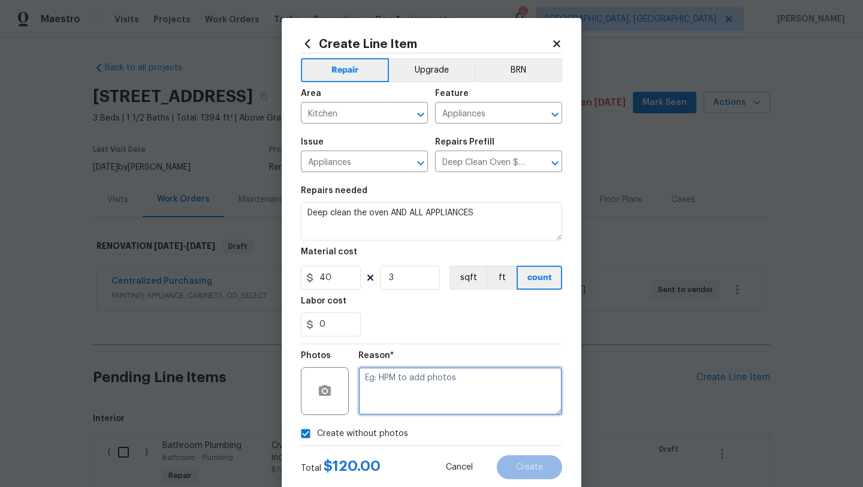
click at [424, 370] on textarea at bounding box center [460, 391] width 204 height 48
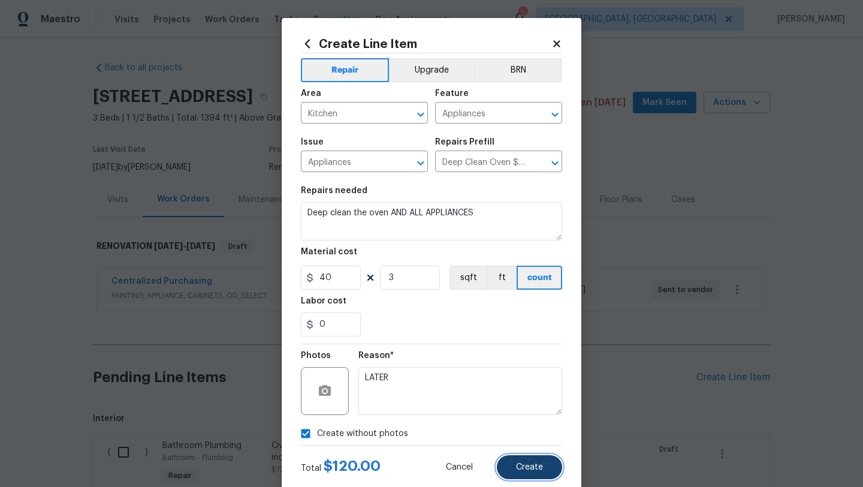
click at [529, 463] on span "Create" at bounding box center [529, 467] width 27 height 9
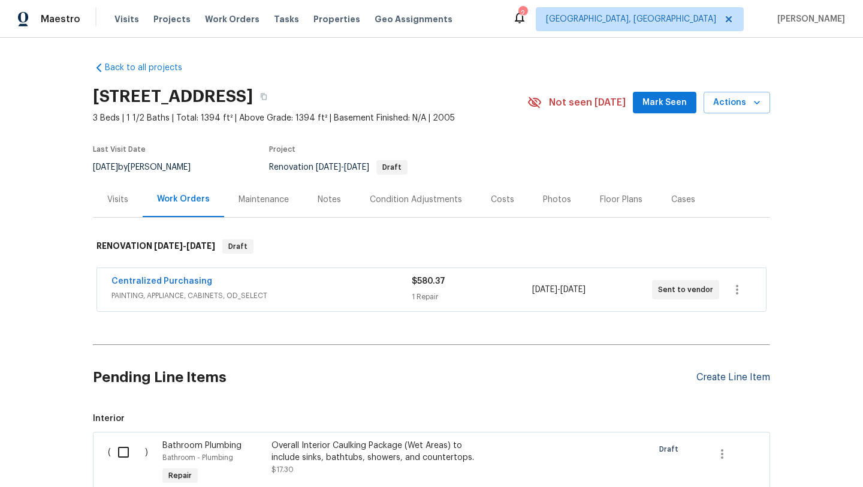
click at [710, 376] on div "Create Line Item" at bounding box center [733, 377] width 74 height 11
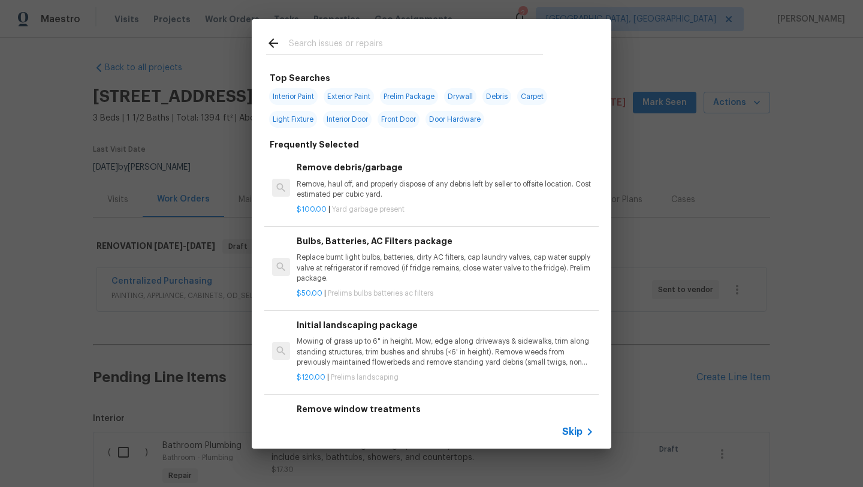
click at [327, 43] on input "text" at bounding box center [416, 45] width 254 height 18
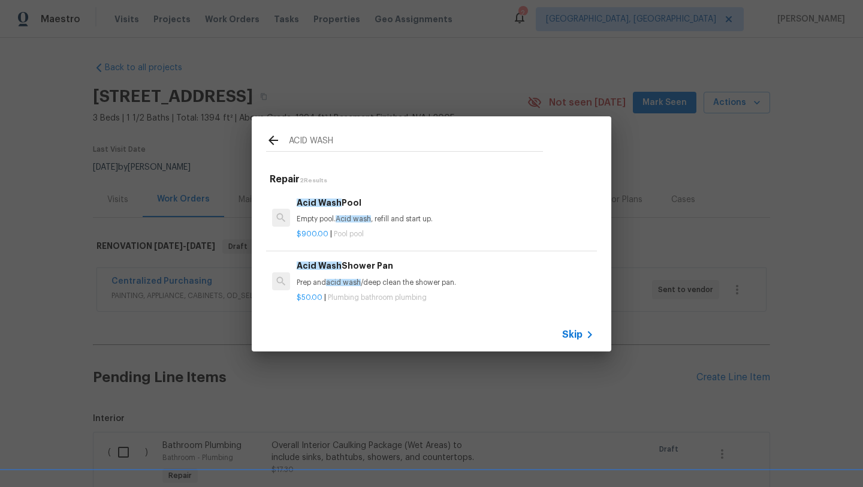
click at [360, 279] on span "acid wash" at bounding box center [343, 282] width 35 height 7
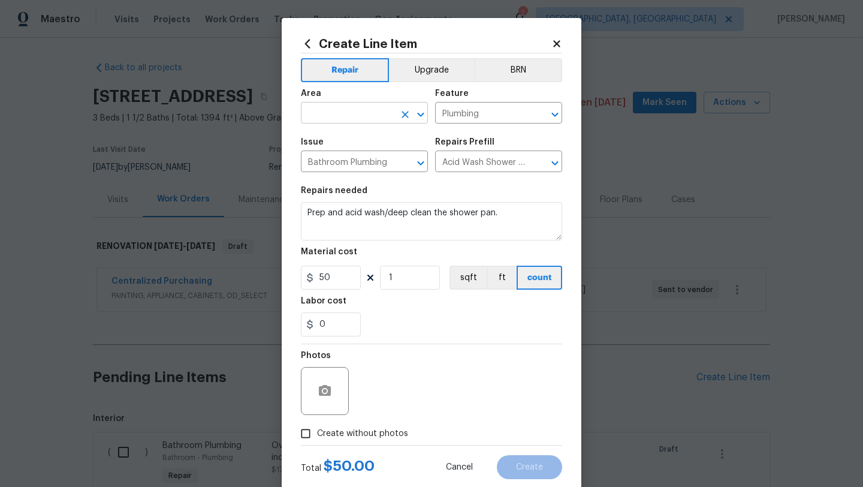
click at [361, 106] on input "text" at bounding box center [347, 114] width 93 height 19
click at [343, 159] on li "Main Bathroom" at bounding box center [364, 161] width 127 height 20
click at [508, 215] on textarea "Prep and acid wash/deep clean the shower pan." at bounding box center [431, 221] width 261 height 38
click at [355, 432] on span "Create without photos" at bounding box center [362, 433] width 91 height 13
click at [317, 432] on input "Create without photos" at bounding box center [305, 433] width 23 height 23
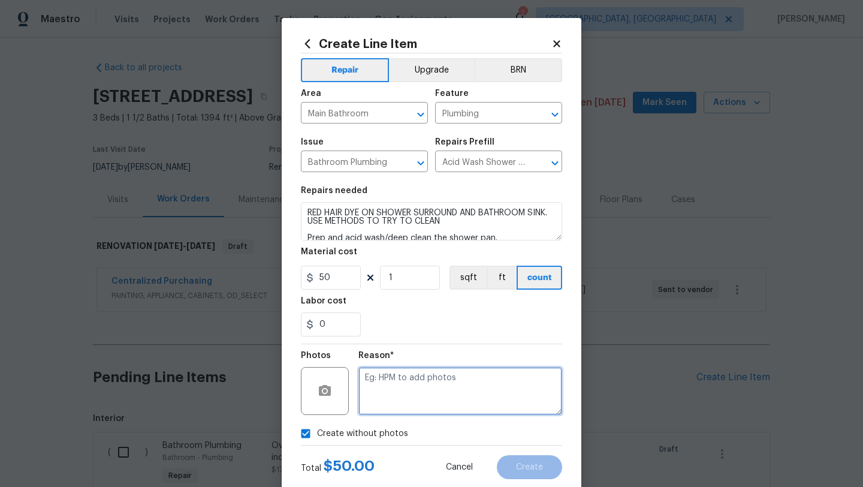
click at [414, 399] on textarea at bounding box center [460, 391] width 204 height 48
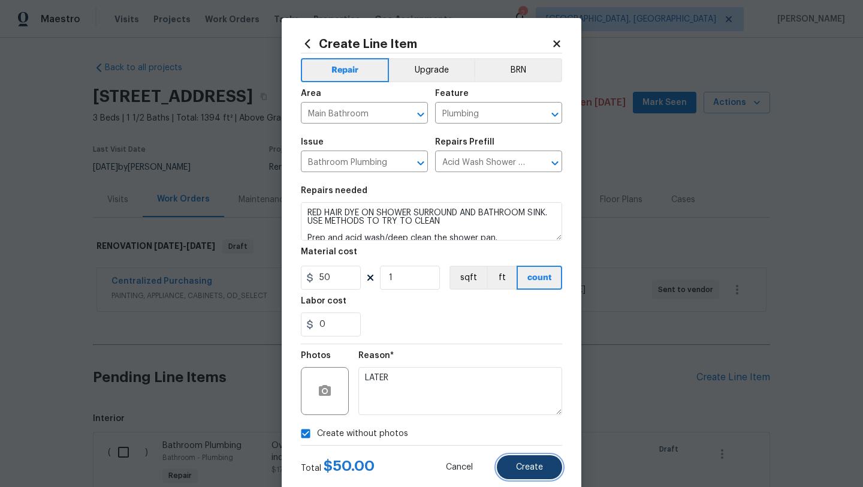
click at [526, 472] on button "Create" at bounding box center [529, 467] width 65 height 24
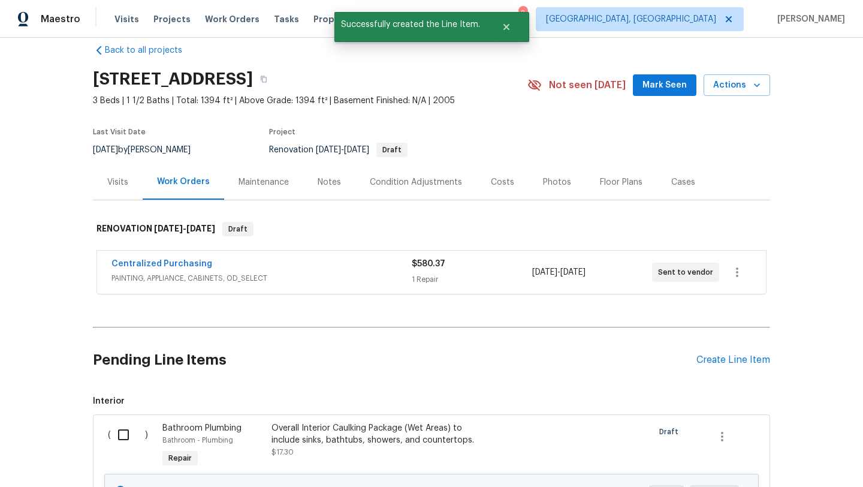
scroll to position [19, 0]
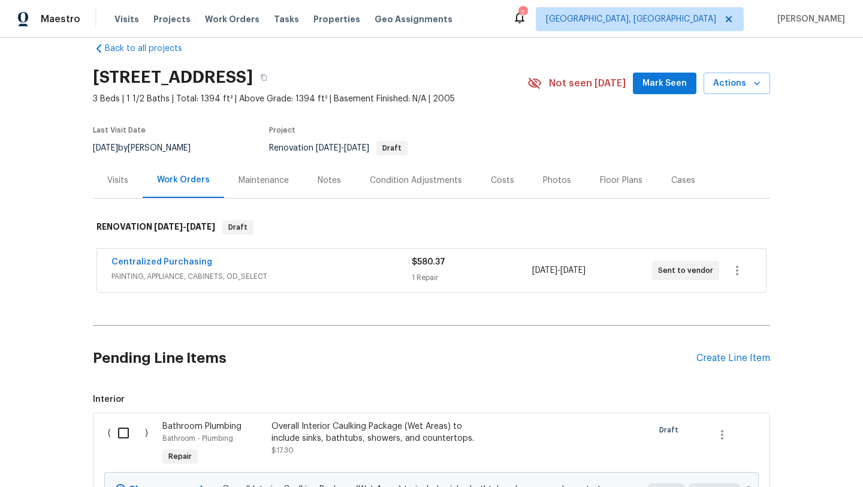
click at [324, 182] on div "Notes" at bounding box center [329, 180] width 23 height 12
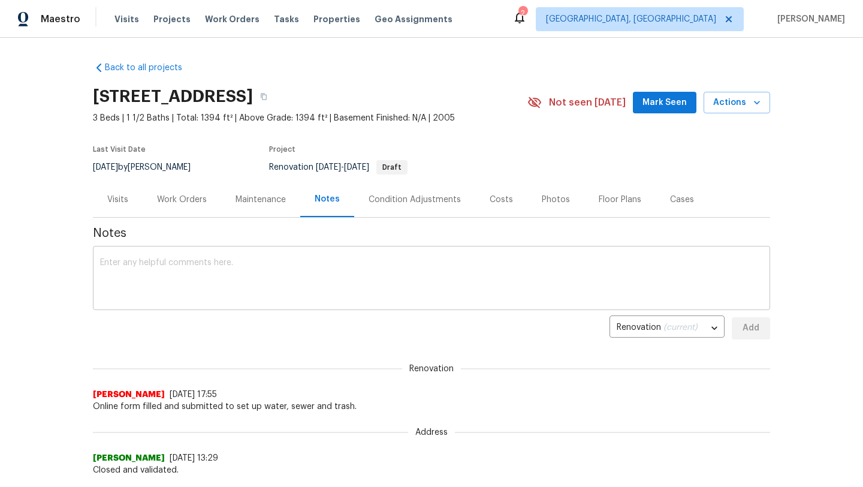
click at [289, 255] on div "x ​" at bounding box center [431, 279] width 677 height 61
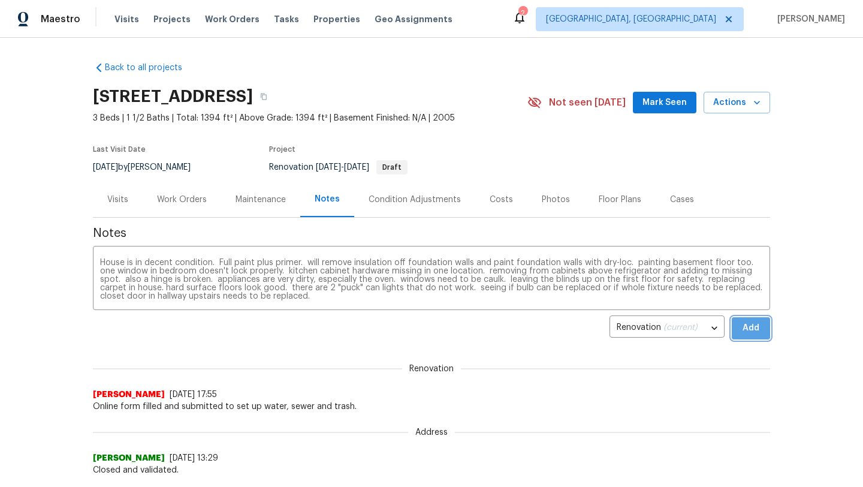
click at [738, 332] on button "Add" at bounding box center [751, 328] width 38 height 22
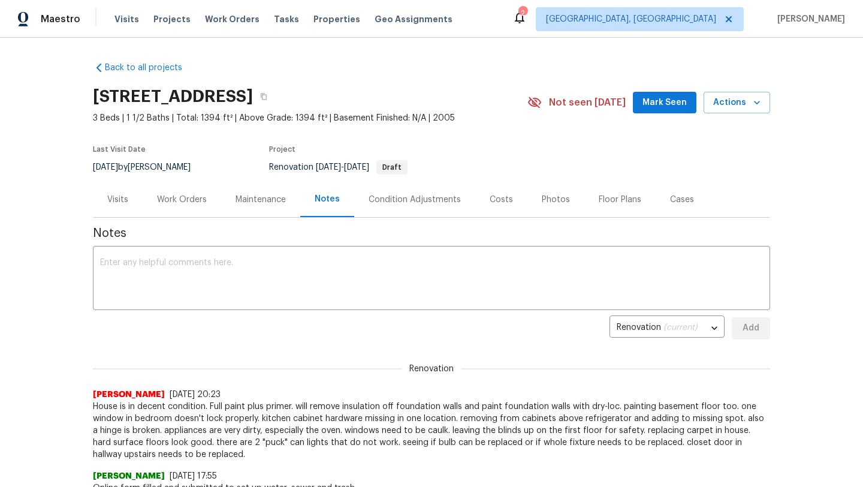
click at [193, 198] on div "Work Orders" at bounding box center [182, 200] width 50 height 12
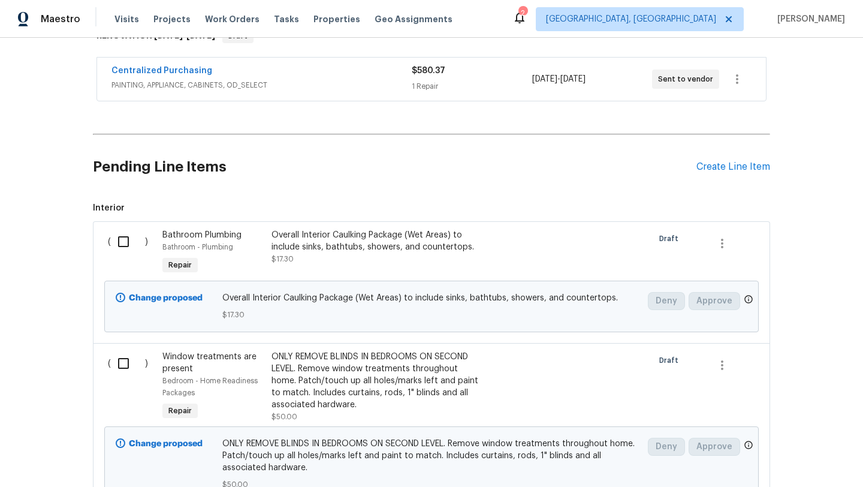
scroll to position [218, 0]
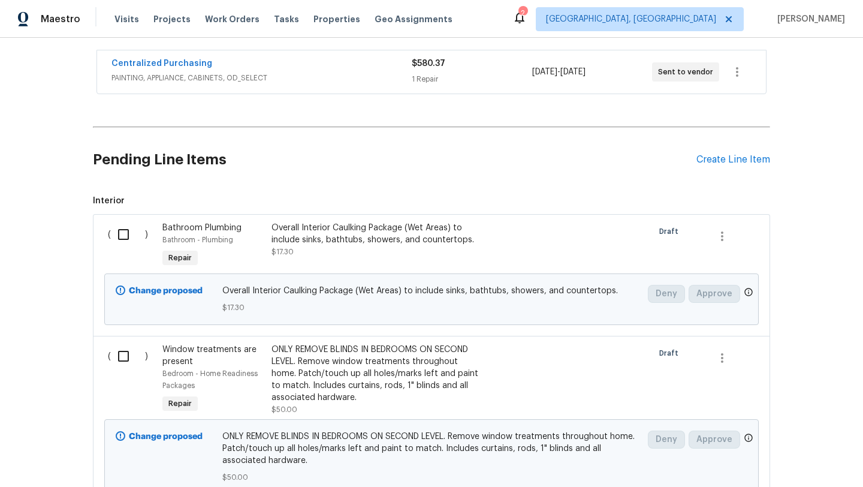
click at [119, 235] on input "checkbox" at bounding box center [128, 234] width 34 height 25
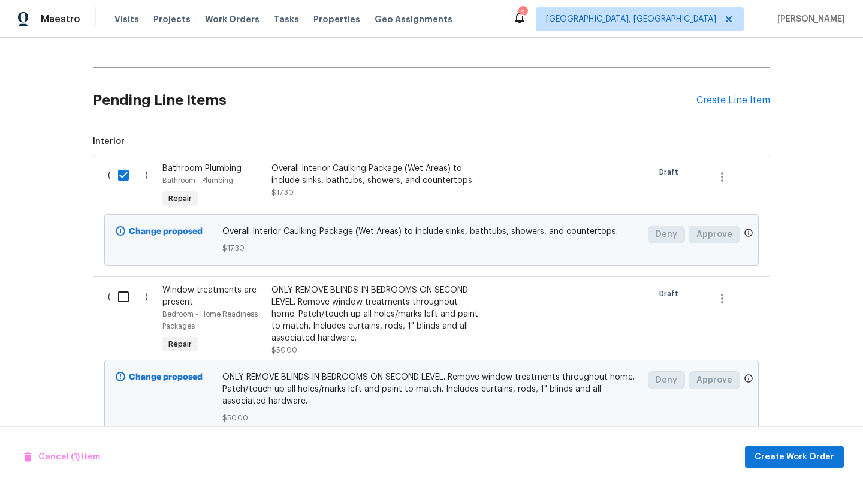
scroll to position [280, 0]
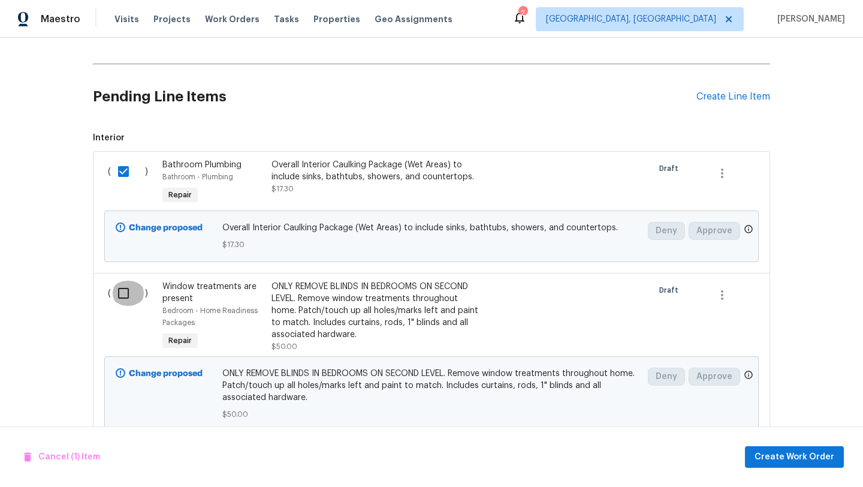
click at [126, 290] on input "checkbox" at bounding box center [128, 292] width 34 height 25
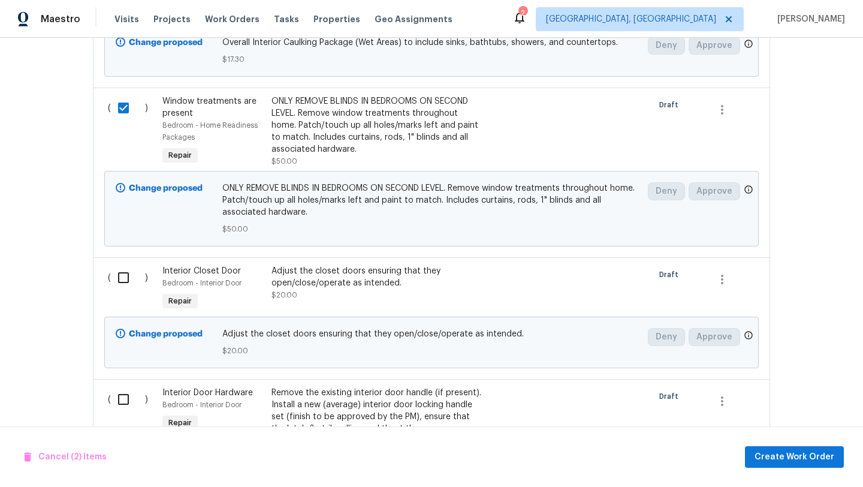
scroll to position [473, 0]
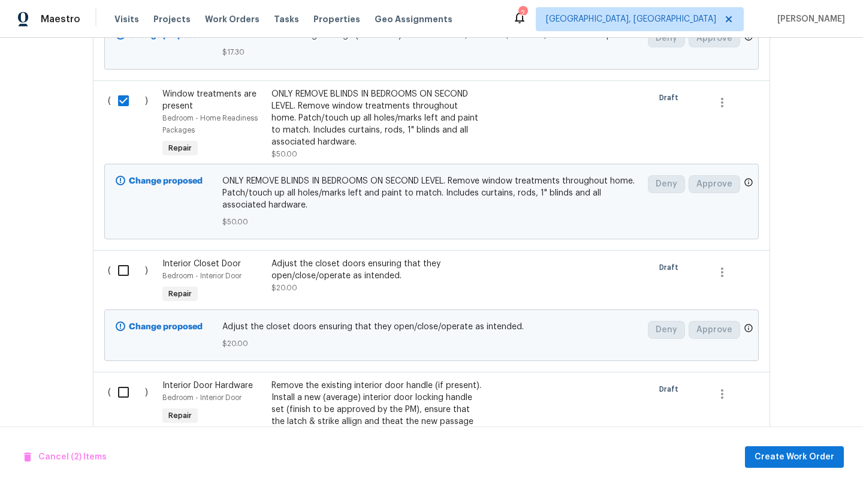
click at [123, 272] on input "checkbox" at bounding box center [128, 270] width 34 height 25
click at [122, 396] on input "checkbox" at bounding box center [128, 391] width 34 height 25
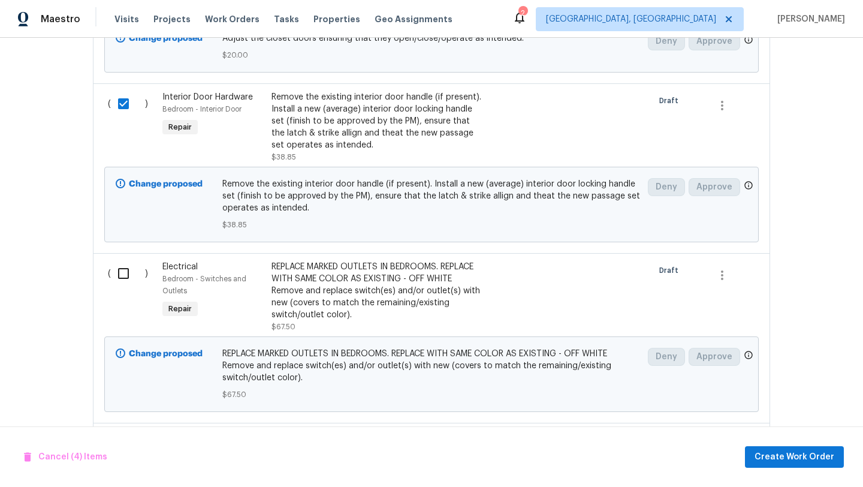
scroll to position [764, 0]
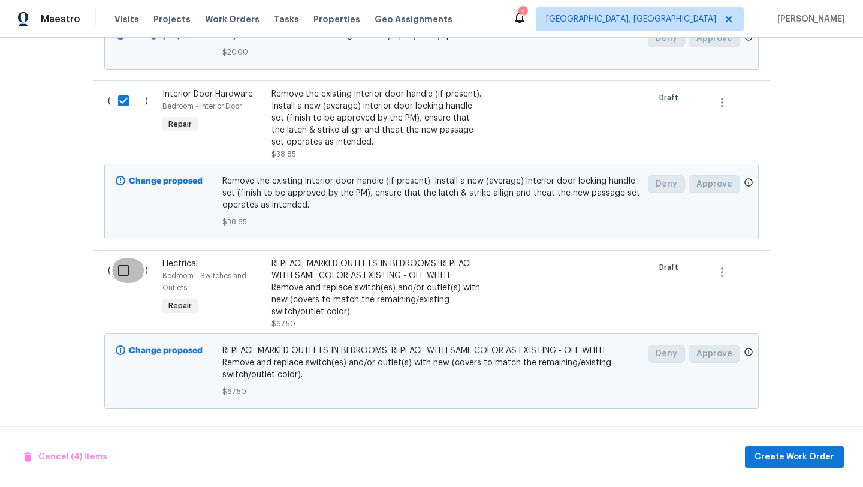
click at [122, 271] on input "checkbox" at bounding box center [128, 270] width 34 height 25
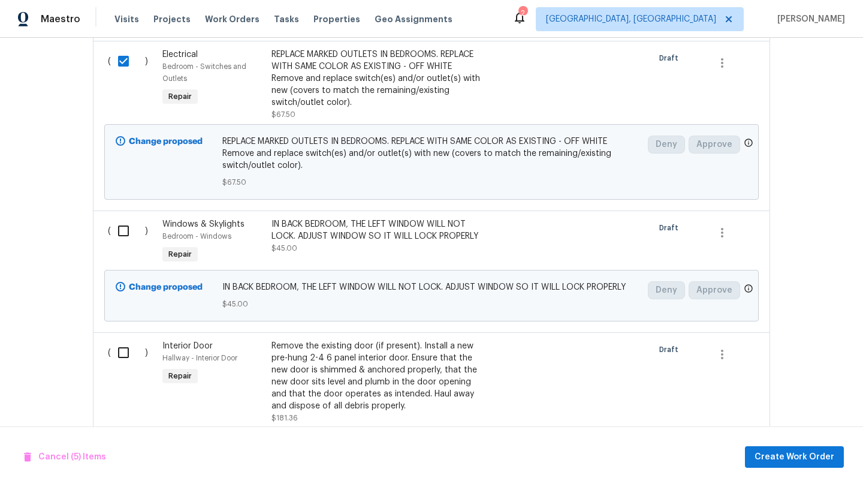
scroll to position [982, 0]
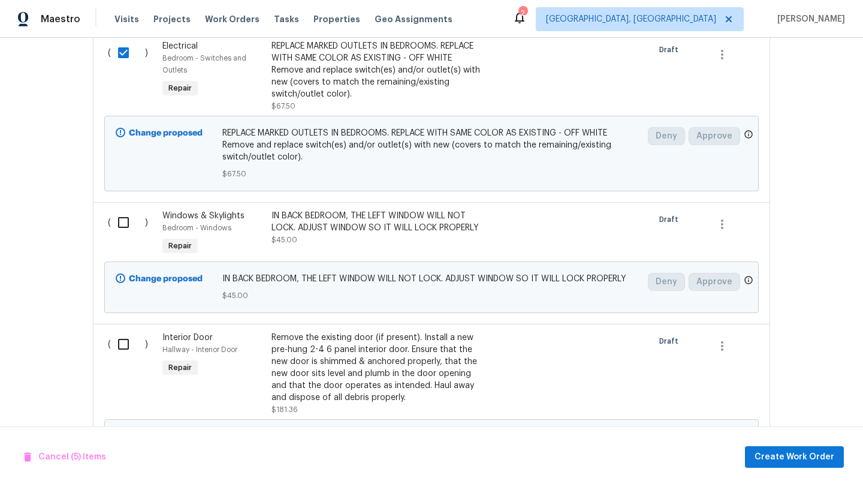
click at [122, 223] on input "checkbox" at bounding box center [128, 222] width 34 height 25
click at [118, 348] on input "checkbox" at bounding box center [128, 343] width 34 height 25
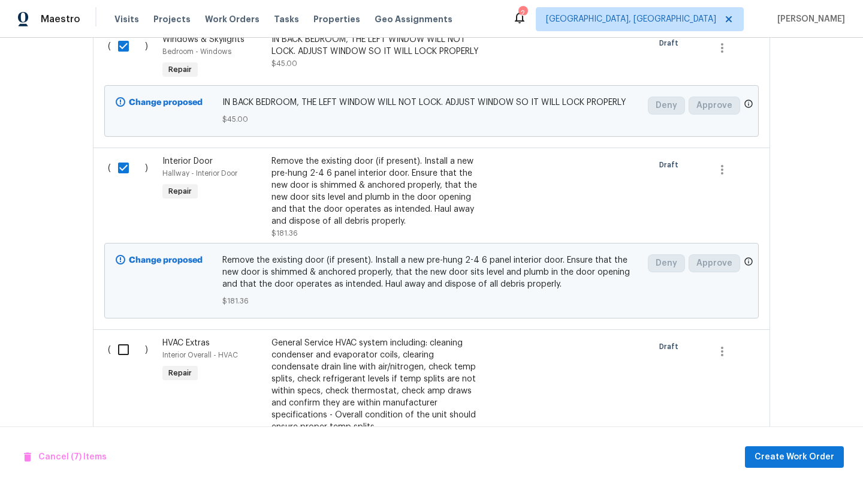
scroll to position [1277, 0]
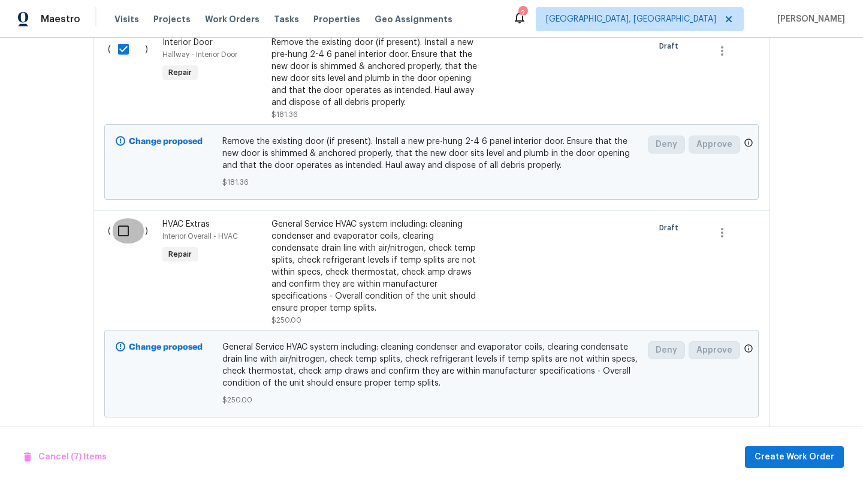
click at [120, 232] on input "checkbox" at bounding box center [128, 230] width 34 height 25
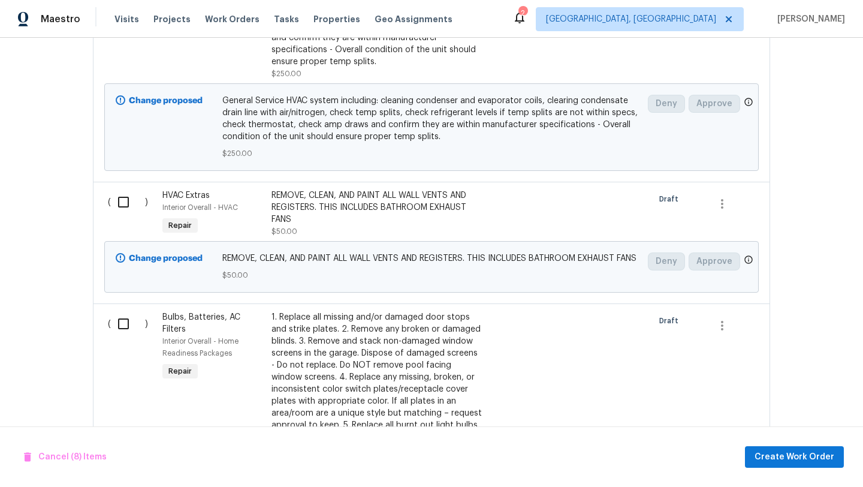
scroll to position [1562, 0]
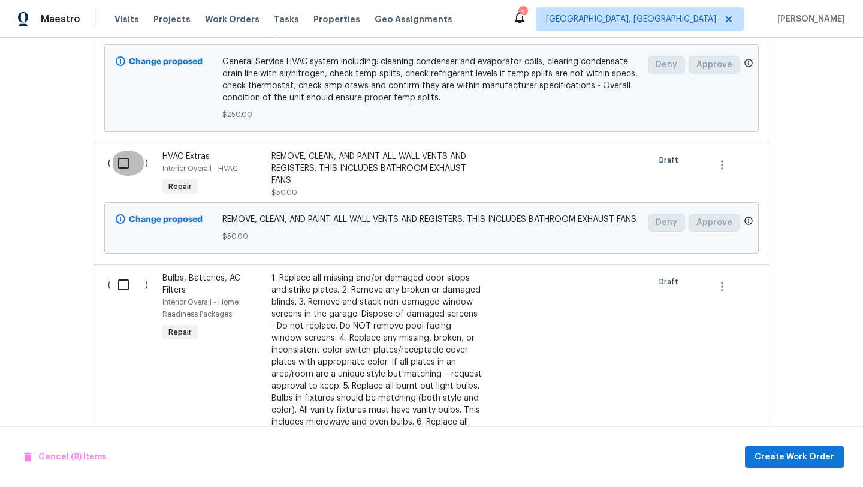
click at [119, 161] on input "checkbox" at bounding box center [128, 162] width 34 height 25
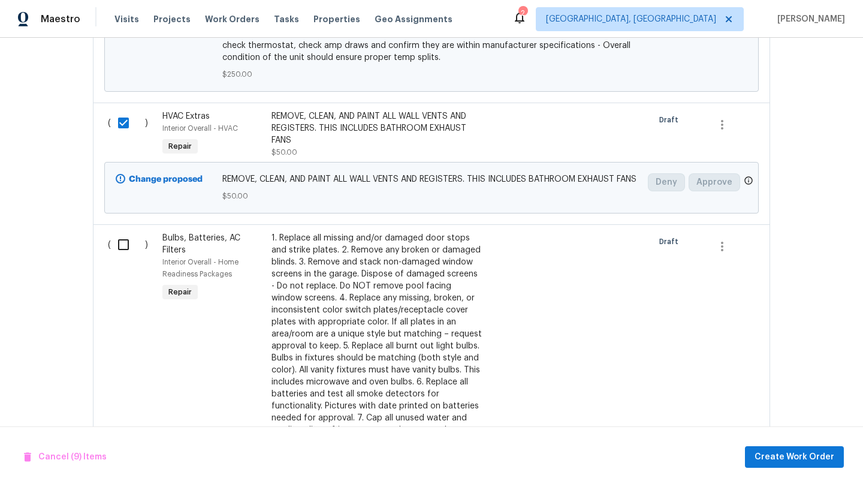
click at [120, 257] on input "checkbox" at bounding box center [128, 244] width 34 height 25
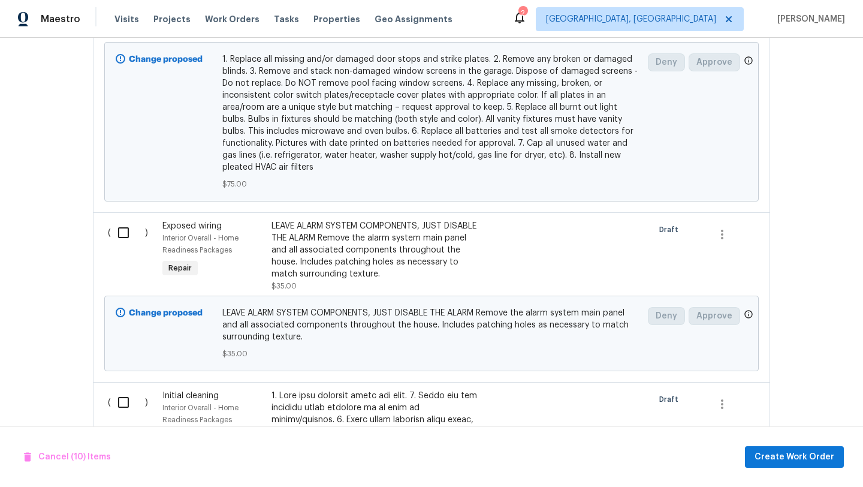
scroll to position [2038, 0]
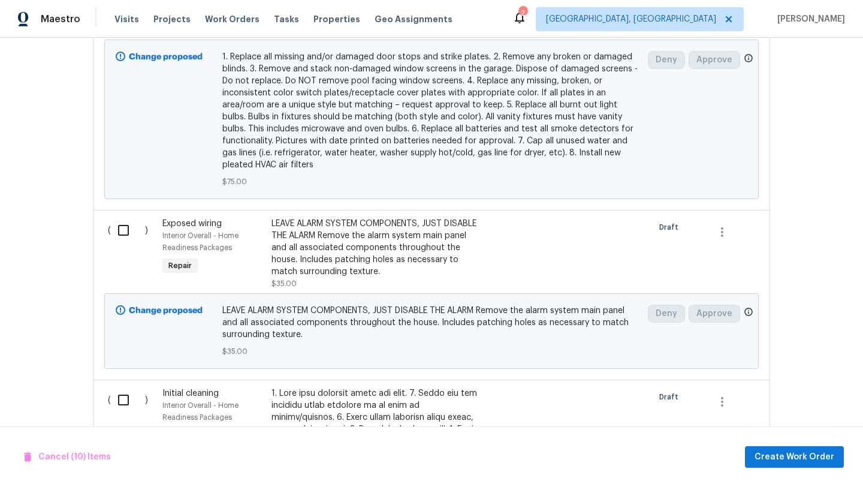
click at [119, 243] on input "checkbox" at bounding box center [128, 230] width 34 height 25
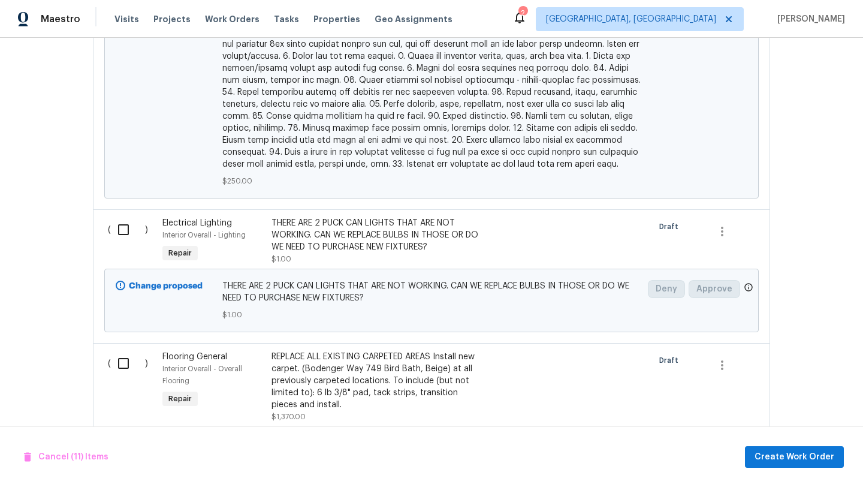
scroll to position [2764, 0]
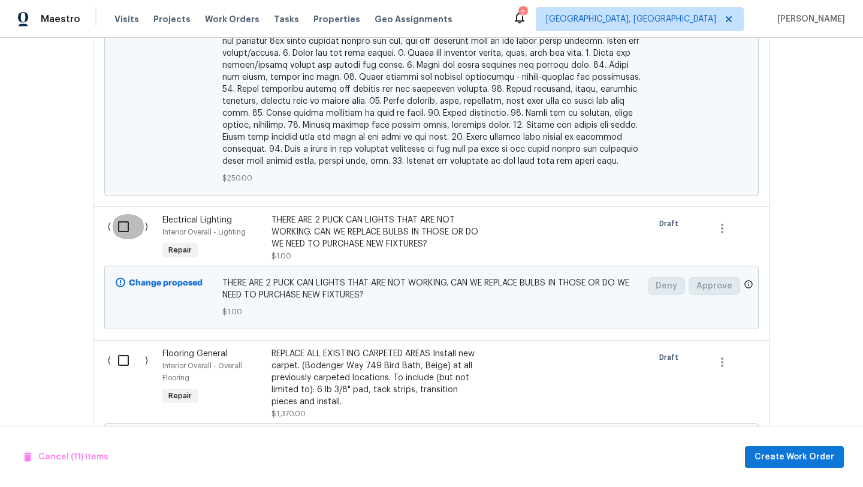
click at [122, 228] on input "checkbox" at bounding box center [128, 226] width 34 height 25
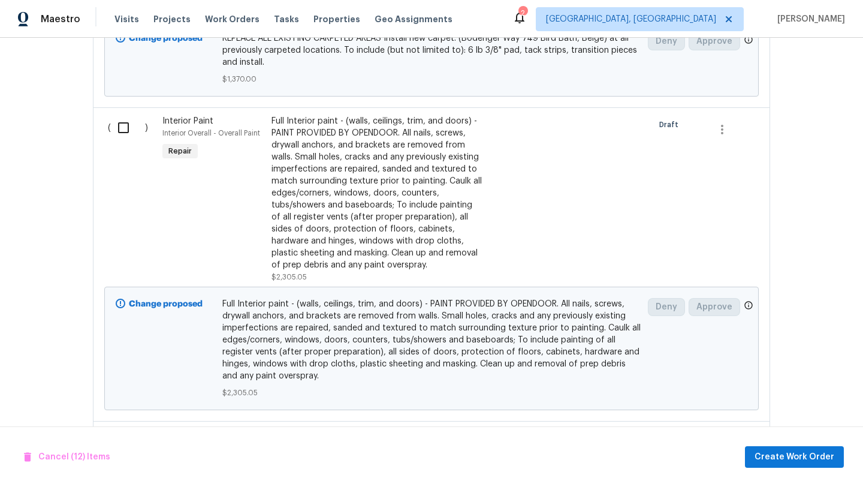
scroll to position [3153, 0]
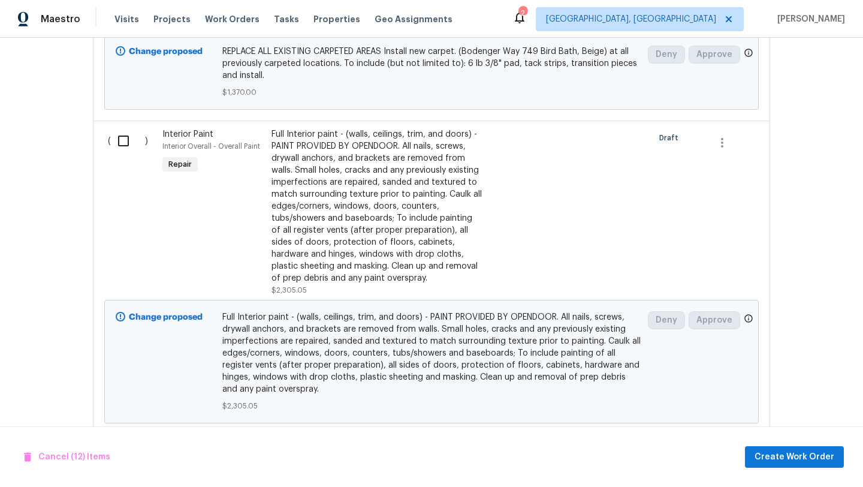
click at [117, 147] on input "checkbox" at bounding box center [128, 140] width 34 height 25
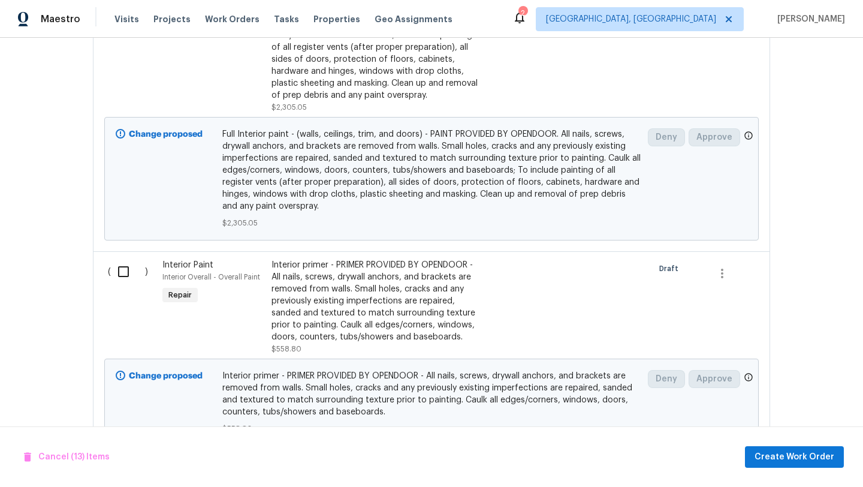
scroll to position [3352, 0]
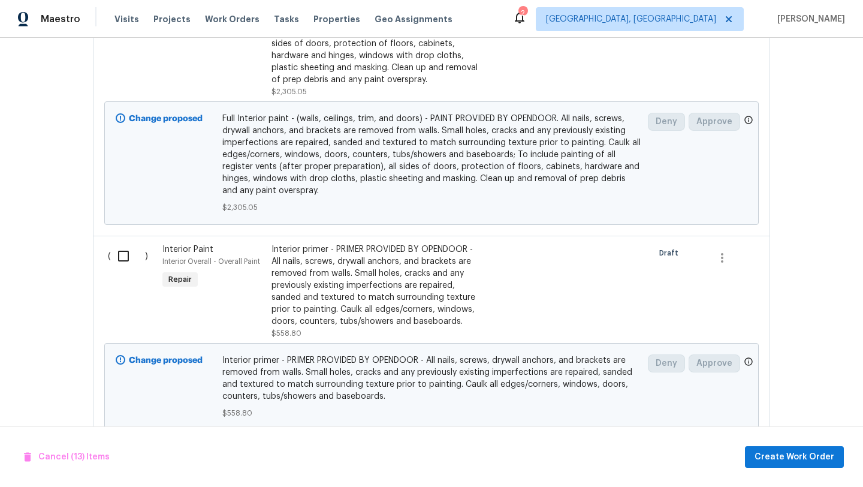
click at [122, 260] on input "checkbox" at bounding box center [128, 255] width 34 height 25
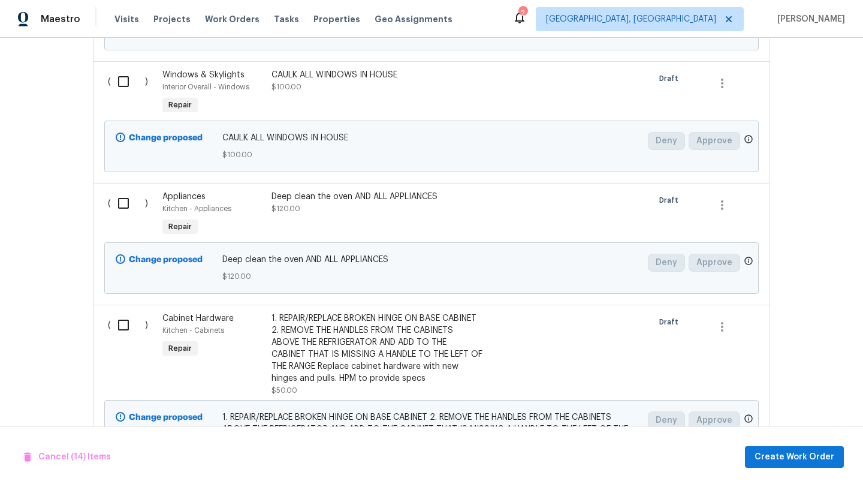
scroll to position [3738, 0]
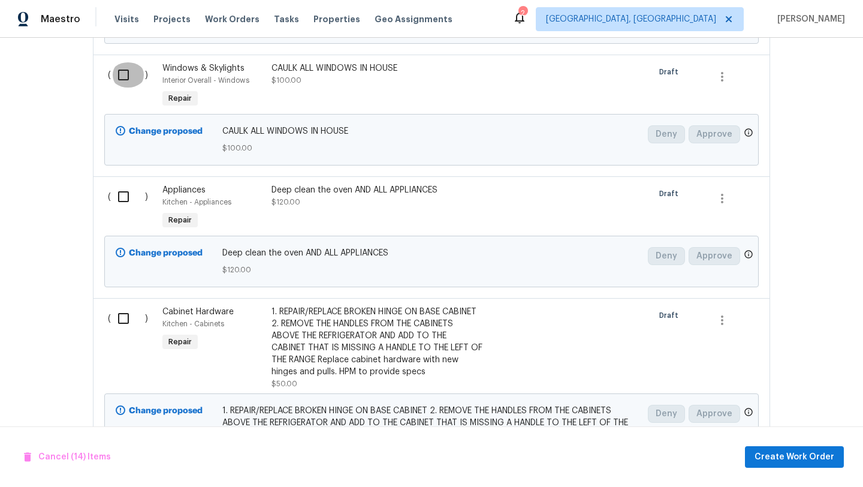
click at [129, 81] on input "checkbox" at bounding box center [128, 74] width 34 height 25
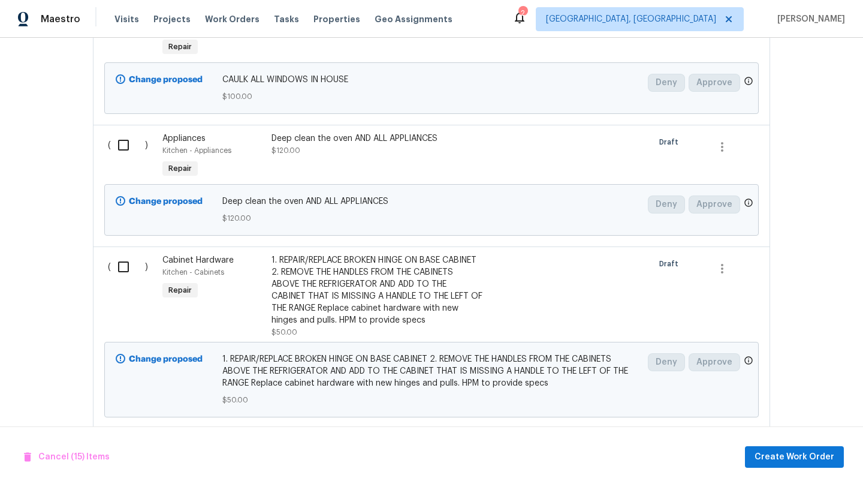
scroll to position [3832, 0]
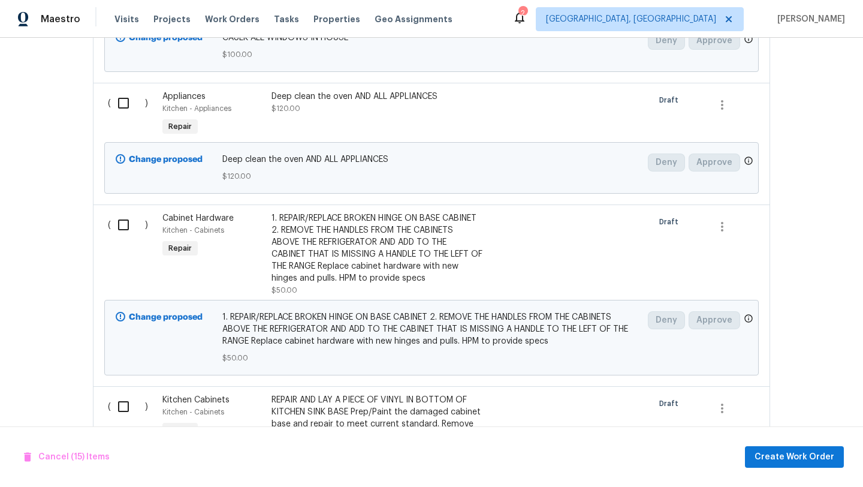
click at [118, 229] on input "checkbox" at bounding box center [128, 224] width 34 height 25
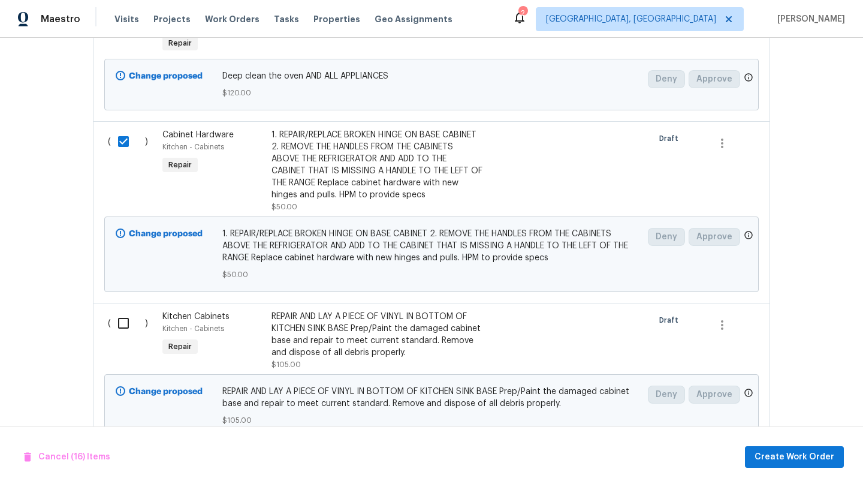
scroll to position [3949, 0]
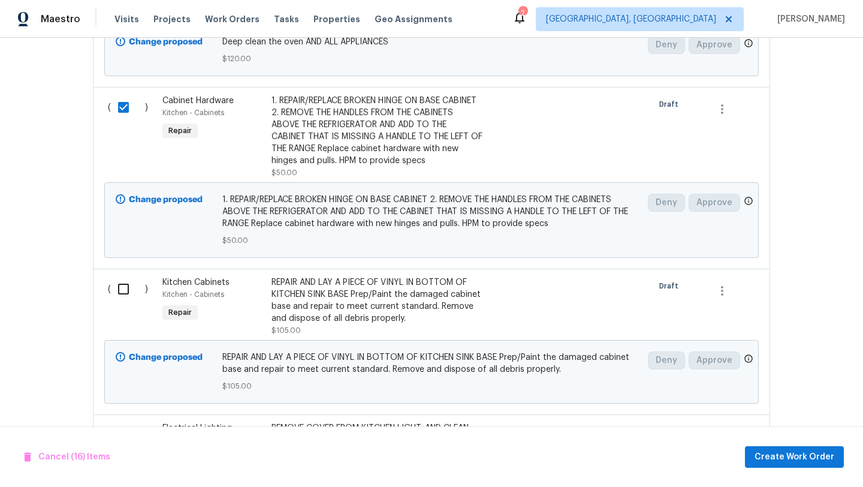
click at [119, 294] on input "checkbox" at bounding box center [128, 288] width 34 height 25
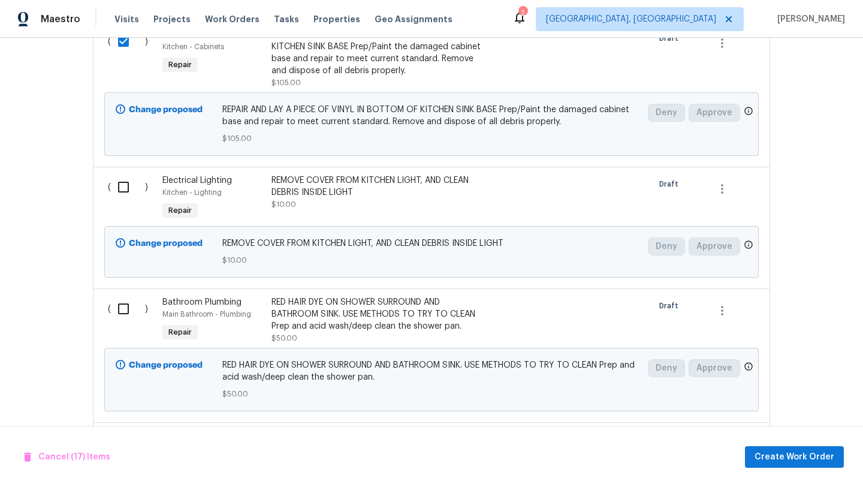
scroll to position [4203, 0]
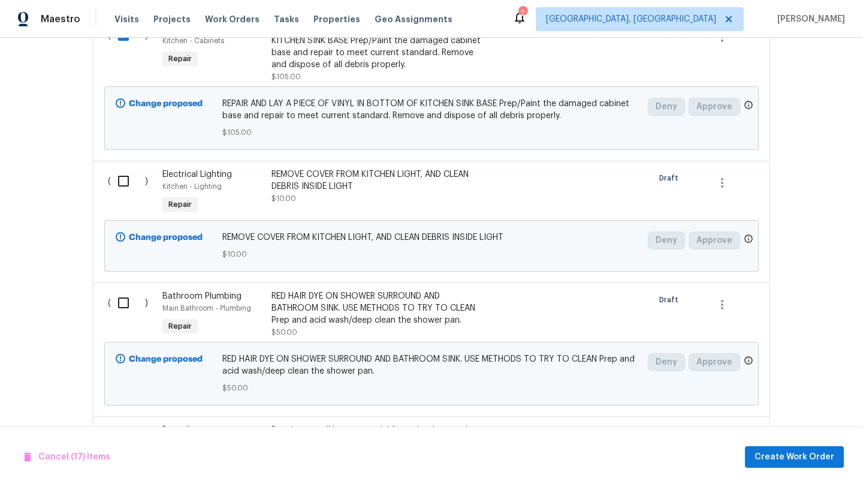
click at [127, 185] on input "checkbox" at bounding box center [128, 180] width 34 height 25
click at [126, 303] on input "checkbox" at bounding box center [128, 302] width 34 height 25
click at [118, 294] on div "( )" at bounding box center [131, 313] width 55 height 55
click at [119, 310] on input "checkbox" at bounding box center [128, 302] width 34 height 25
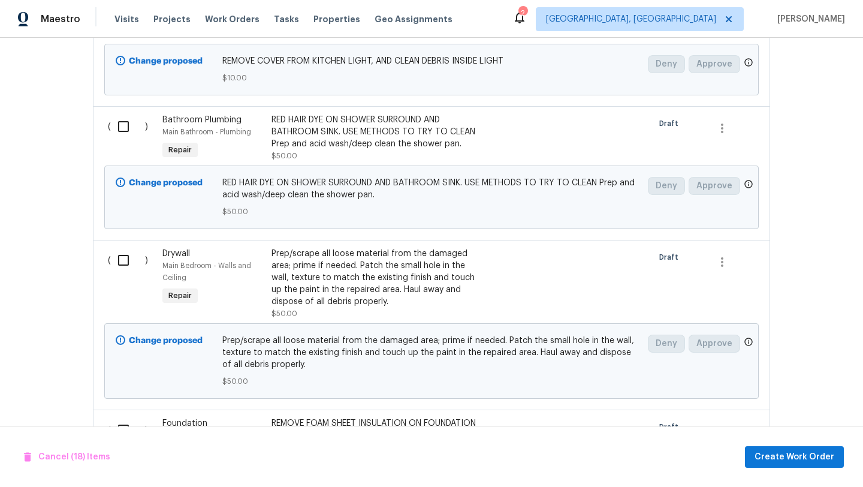
scroll to position [4385, 0]
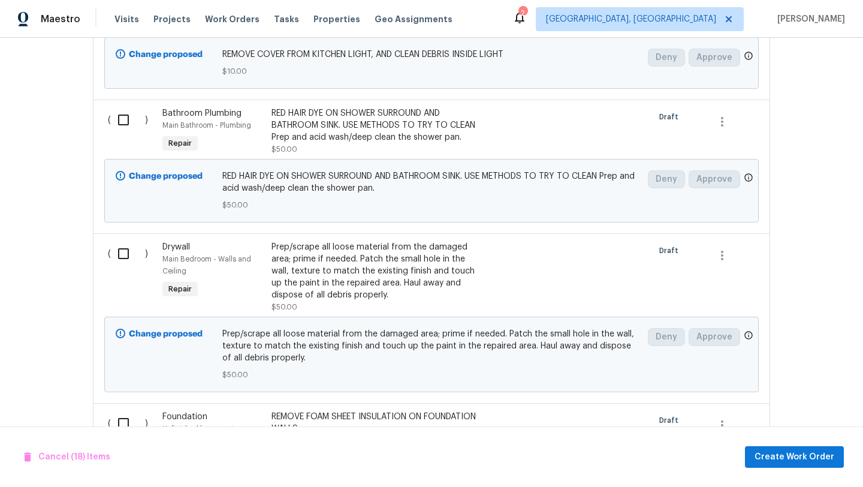
click at [120, 263] on input "checkbox" at bounding box center [128, 253] width 34 height 25
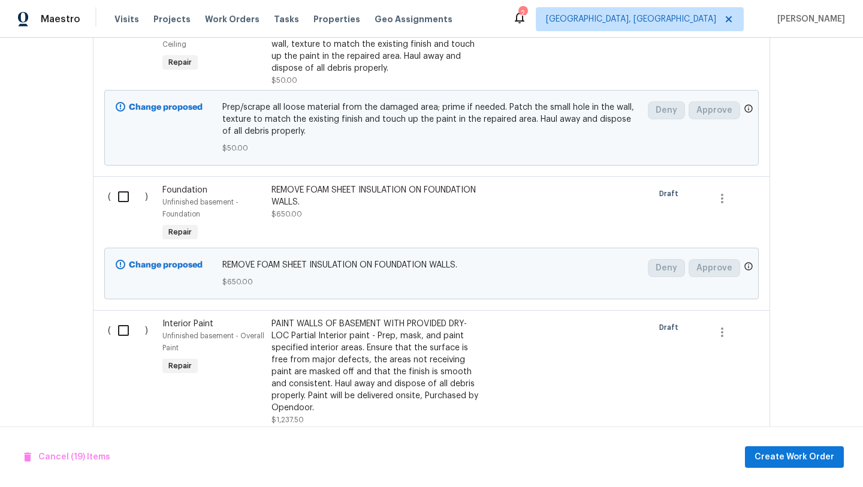
scroll to position [4619, 0]
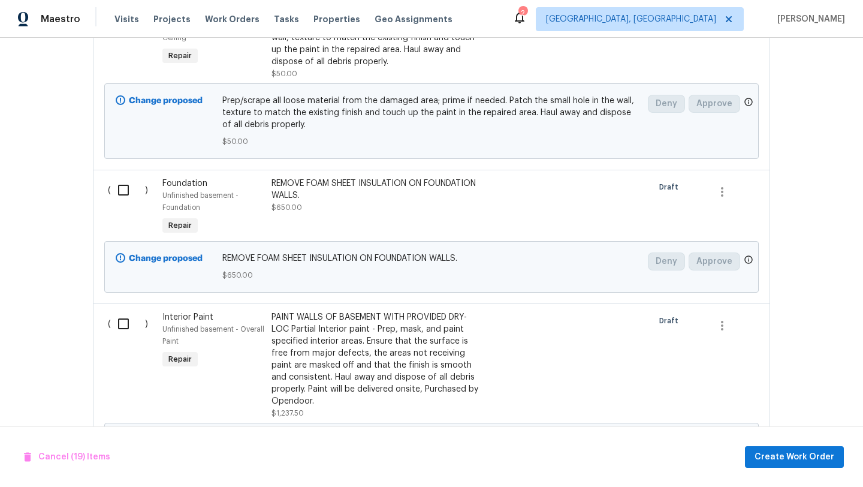
click at [121, 195] on input "checkbox" at bounding box center [128, 189] width 34 height 25
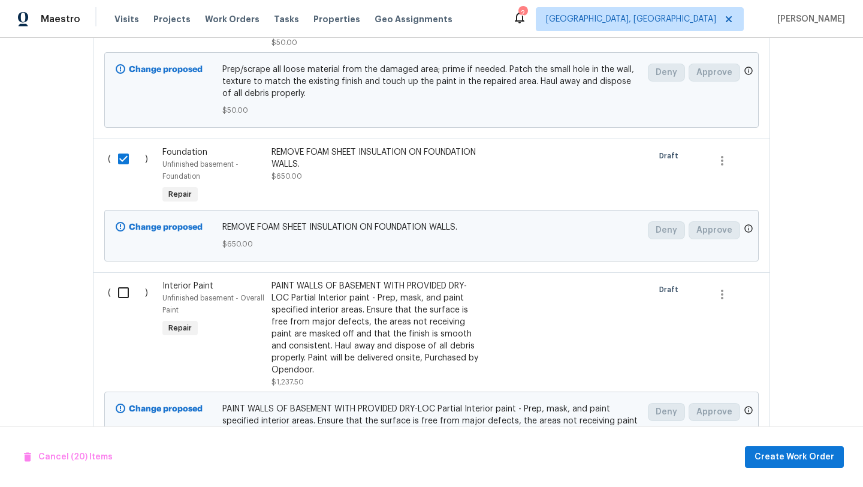
scroll to position [4658, 0]
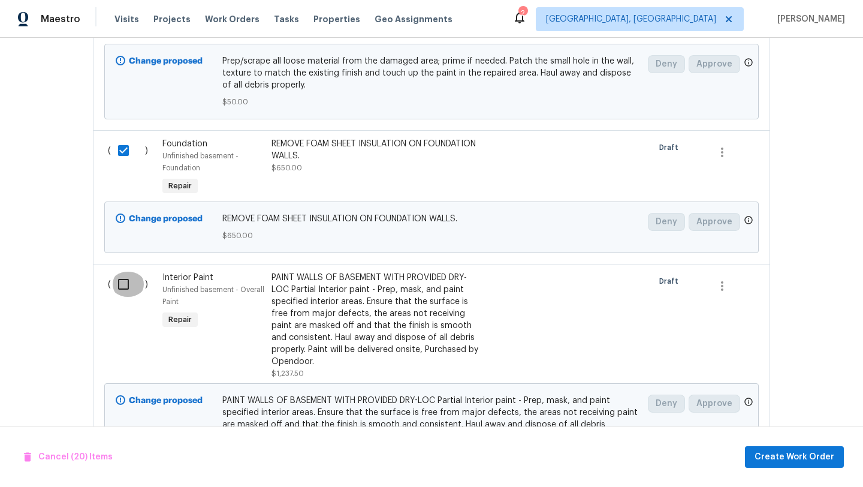
click at [120, 294] on input "checkbox" at bounding box center [128, 284] width 34 height 25
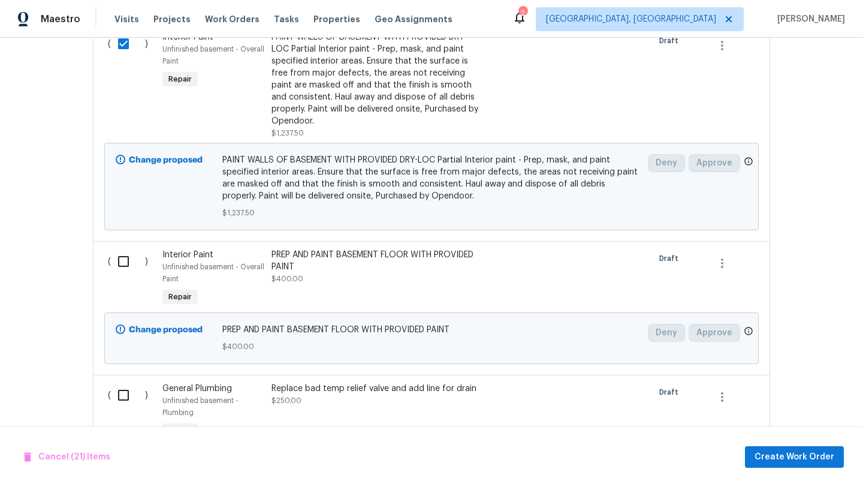
scroll to position [4902, 0]
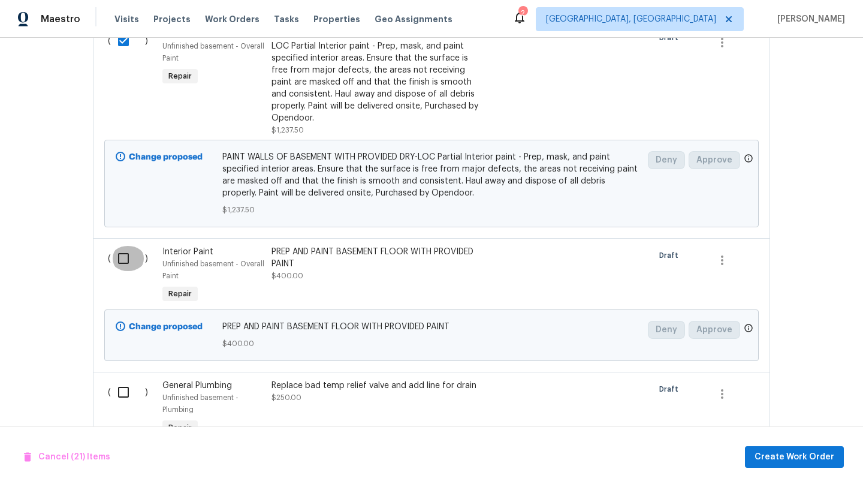
click at [122, 268] on input "checkbox" at bounding box center [128, 258] width 34 height 25
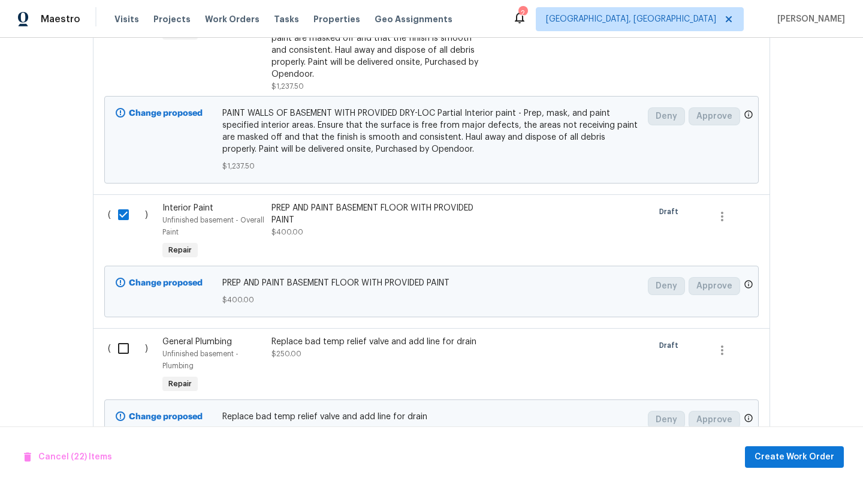
scroll to position [4961, 0]
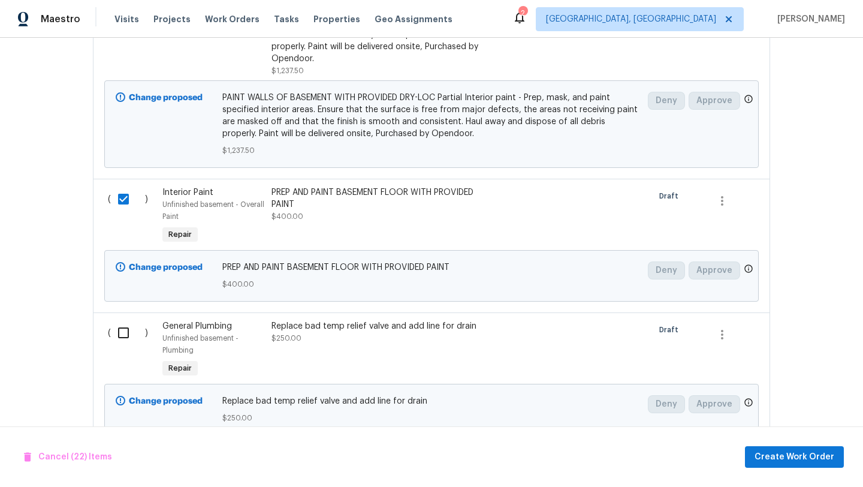
click at [120, 342] on input "checkbox" at bounding box center [128, 332] width 34 height 25
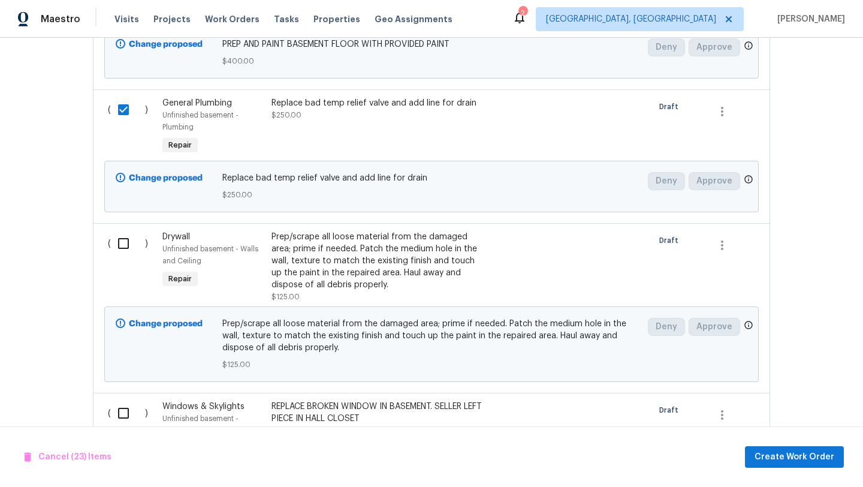
scroll to position [5187, 0]
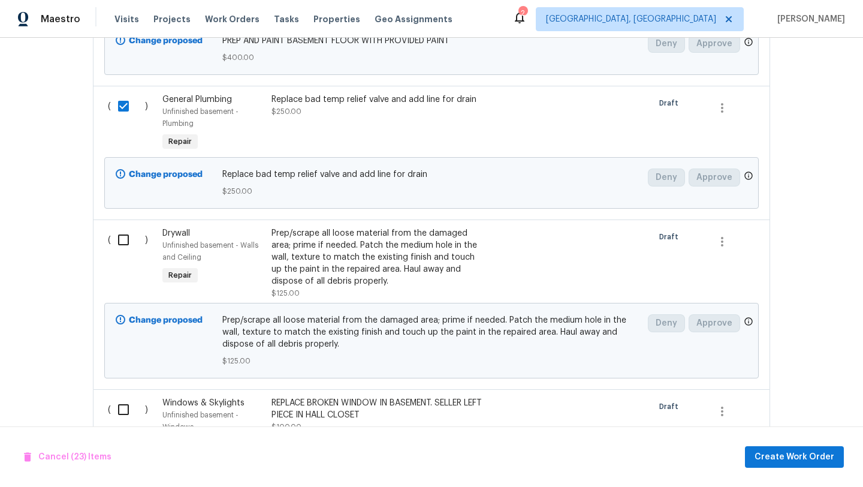
click at [128, 248] on input "checkbox" at bounding box center [128, 239] width 34 height 25
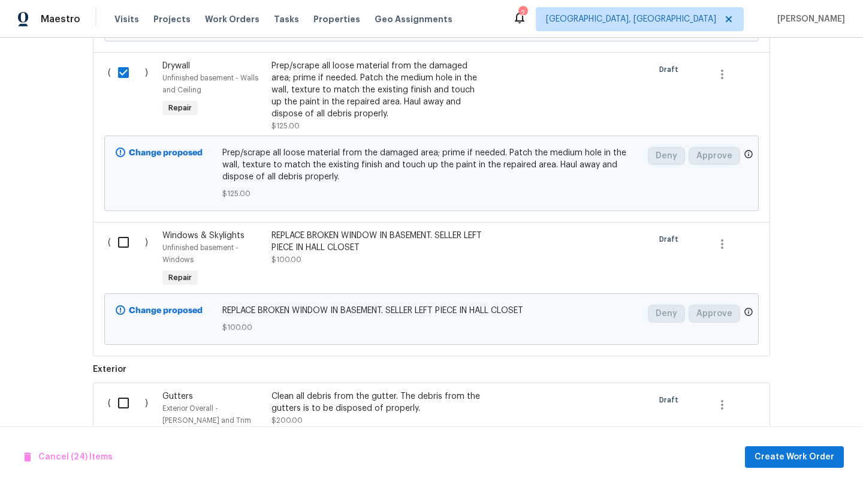
scroll to position [5392, 0]
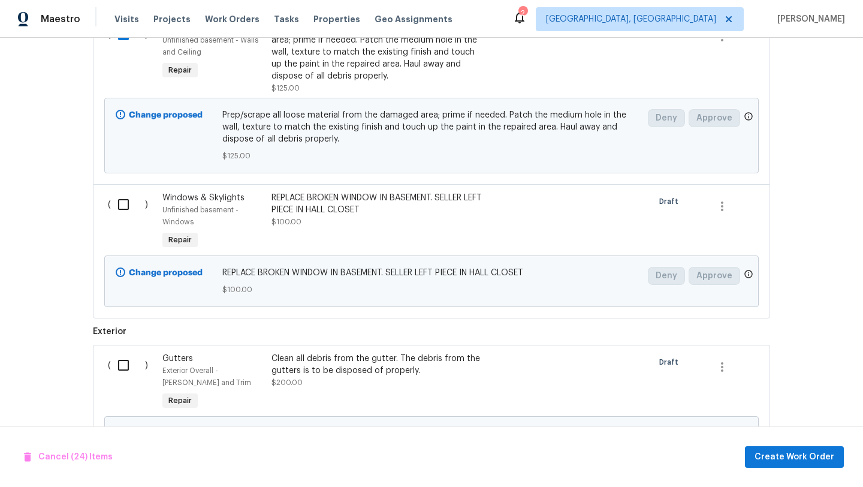
click at [129, 216] on input "checkbox" at bounding box center [128, 204] width 34 height 25
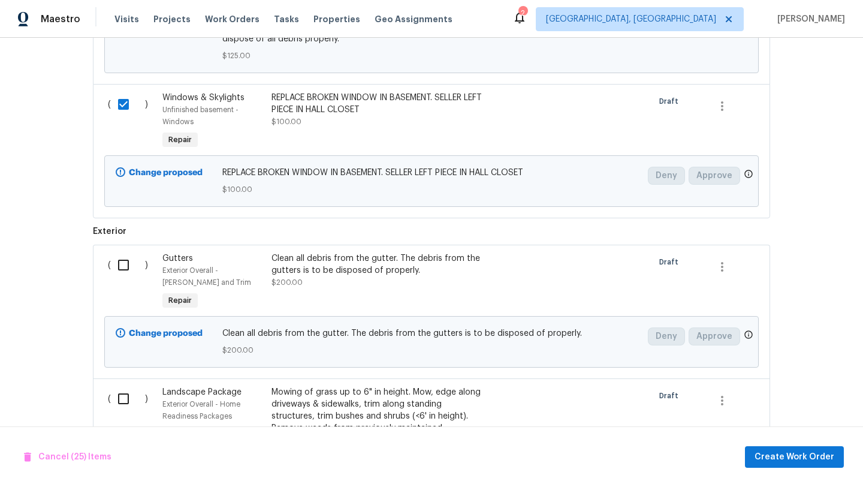
scroll to position [5500, 0]
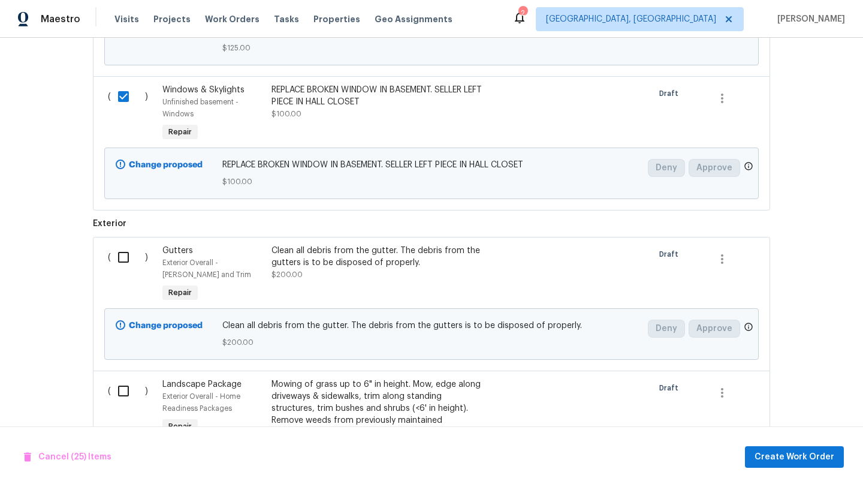
click at [125, 266] on input "checkbox" at bounding box center [128, 257] width 34 height 25
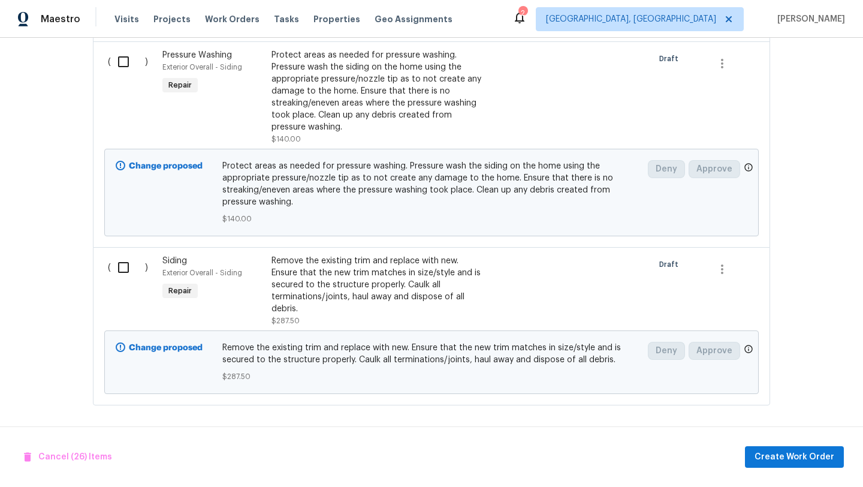
scroll to position [6181, 0]
click at [127, 270] on input "checkbox" at bounding box center [128, 267] width 34 height 25
click at [795, 459] on span "Create Work Order" at bounding box center [795, 457] width 80 height 15
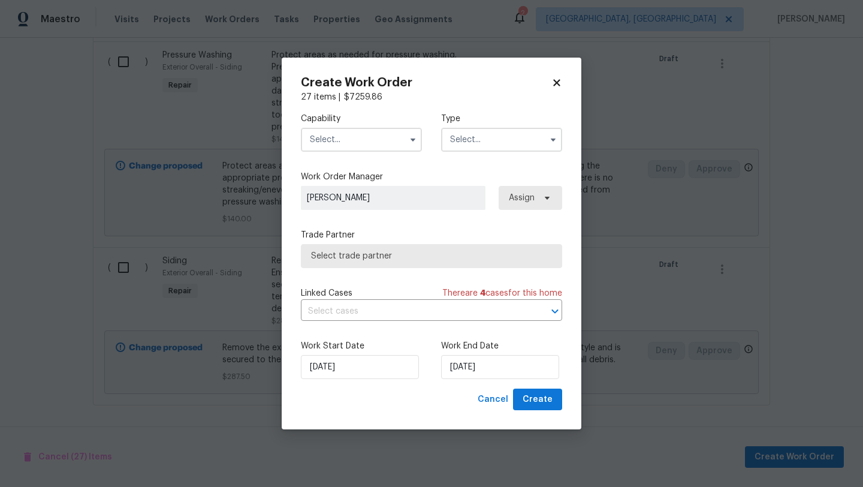
click at [358, 138] on input "text" at bounding box center [361, 140] width 121 height 24
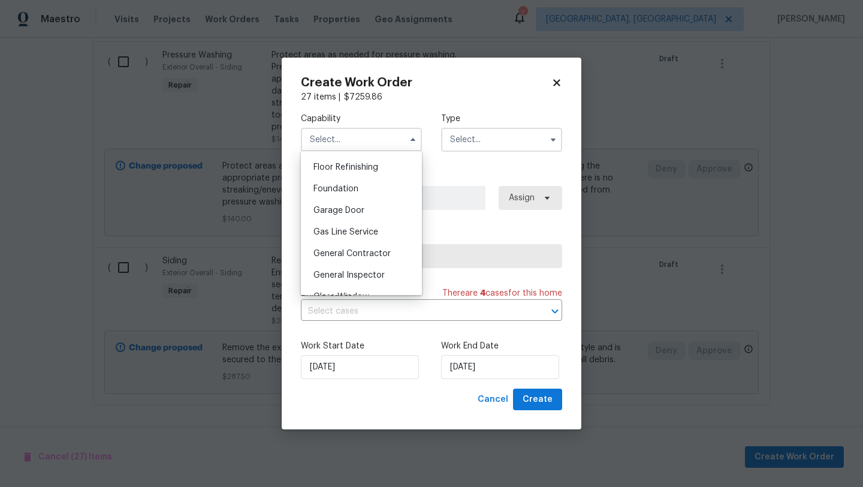
scroll to position [490, 0]
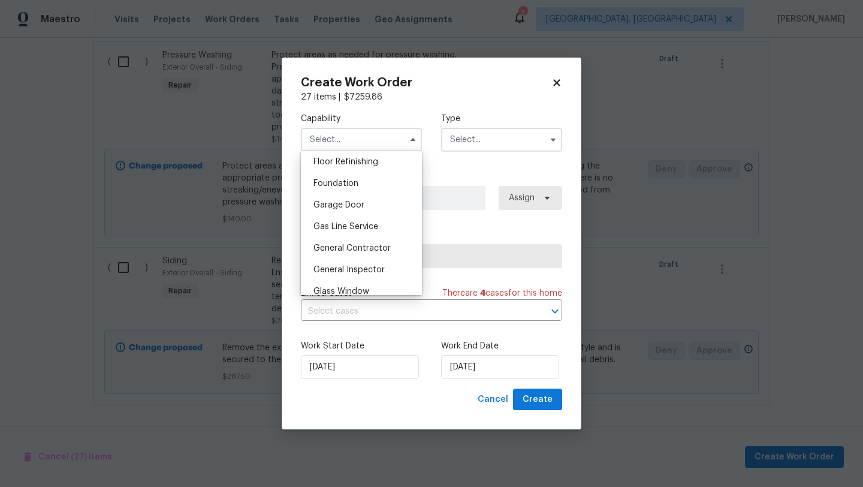
click at [364, 241] on div "General Contractor" at bounding box center [361, 248] width 115 height 22
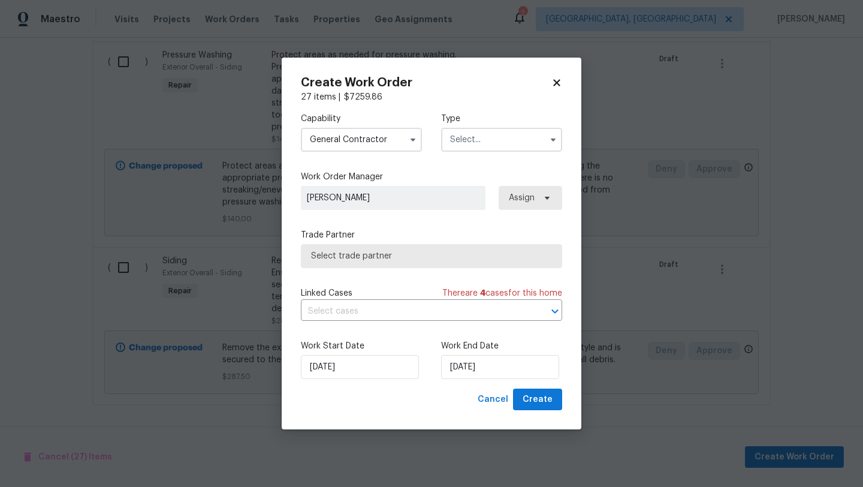
click at [461, 148] on input "text" at bounding box center [501, 140] width 121 height 24
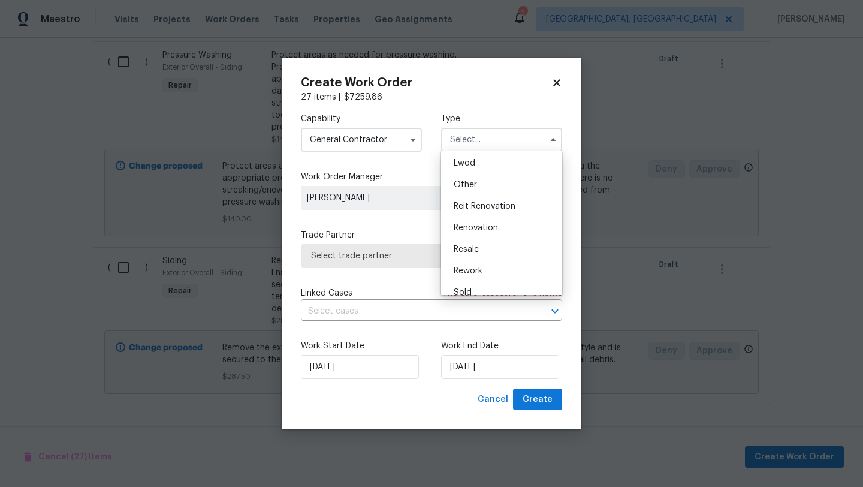
scroll to position [143, 0]
click at [463, 218] on span "Renovation" at bounding box center [476, 216] width 44 height 8
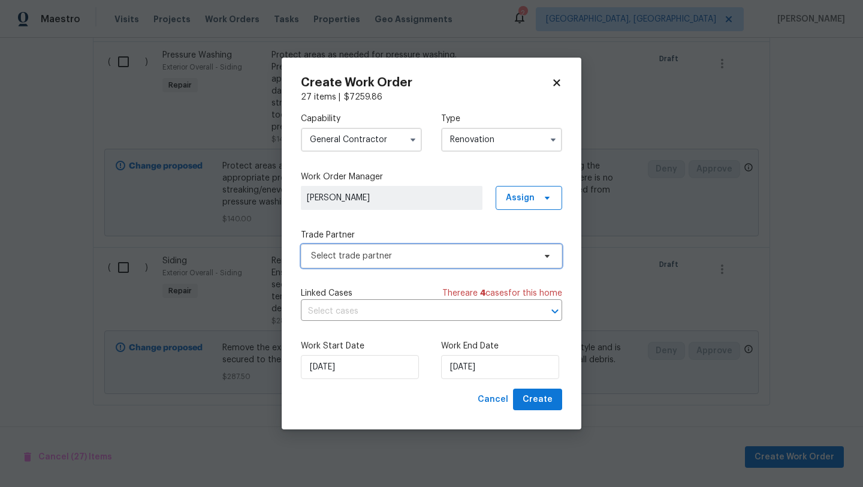
click at [445, 254] on span "Select trade partner" at bounding box center [423, 256] width 224 height 12
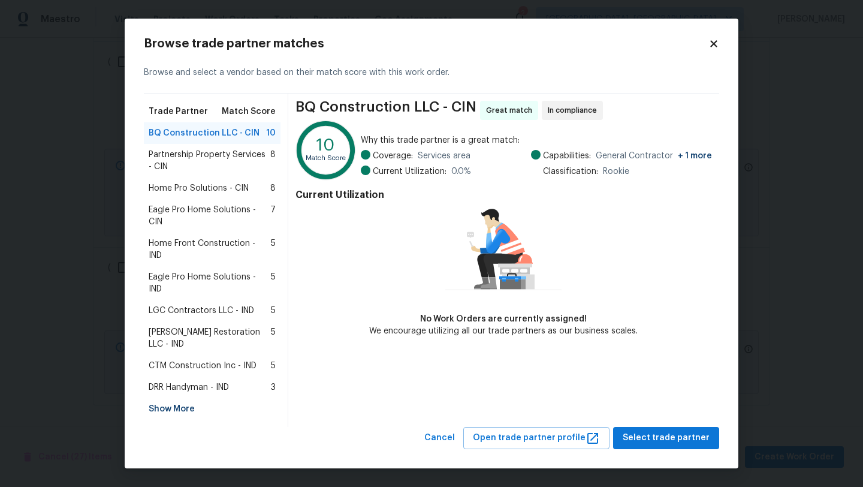
click at [211, 166] on span "Partnership Property Services - CIN" at bounding box center [210, 161] width 122 height 24
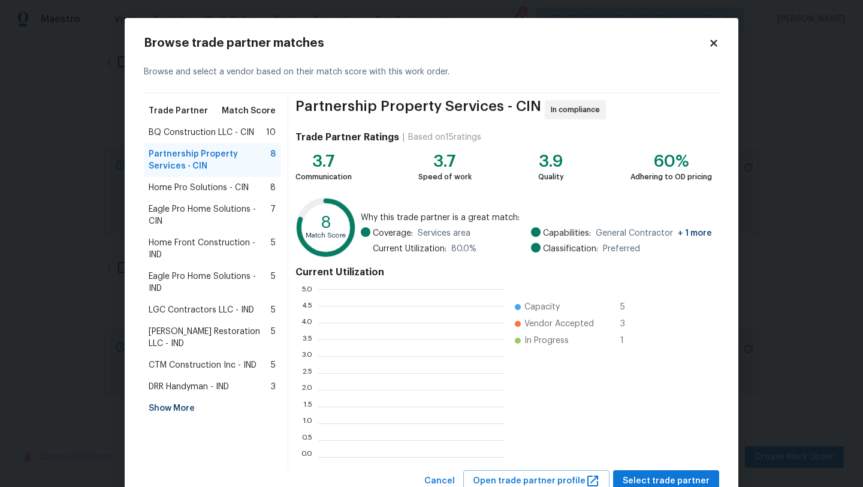
scroll to position [168, 186]
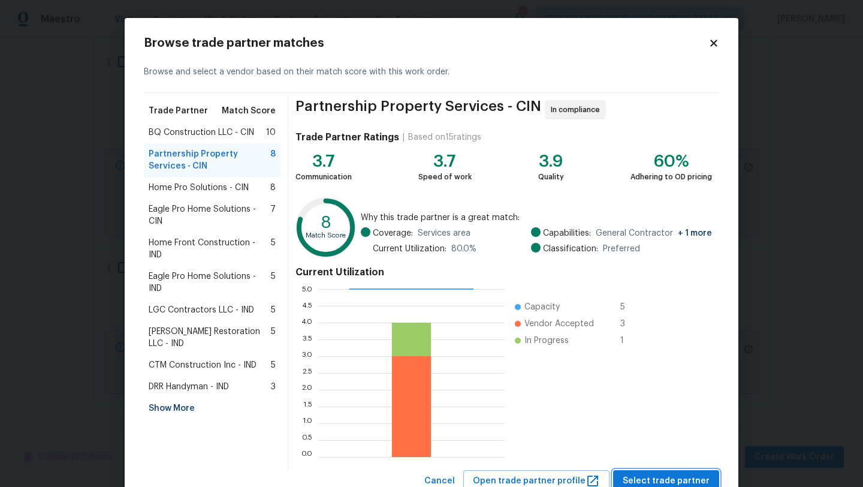
click at [664, 475] on span "Select trade partner" at bounding box center [666, 480] width 87 height 15
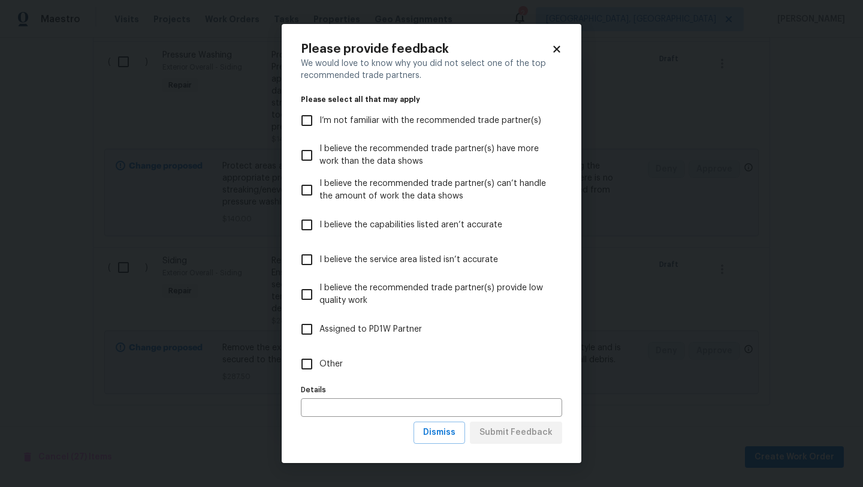
click at [316, 361] on input "Other" at bounding box center [306, 363] width 25 height 25
click at [525, 433] on span "Submit Feedback" at bounding box center [515, 432] width 73 height 15
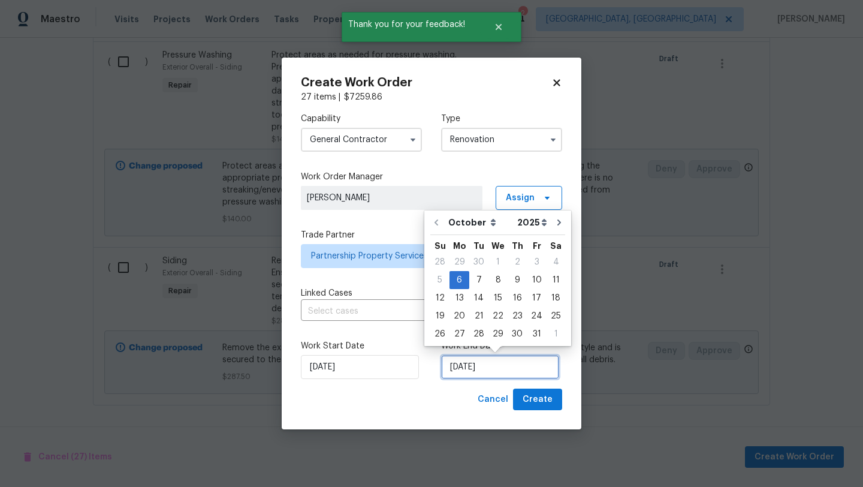
click at [467, 368] on input "[DATE]" at bounding box center [500, 367] width 118 height 24
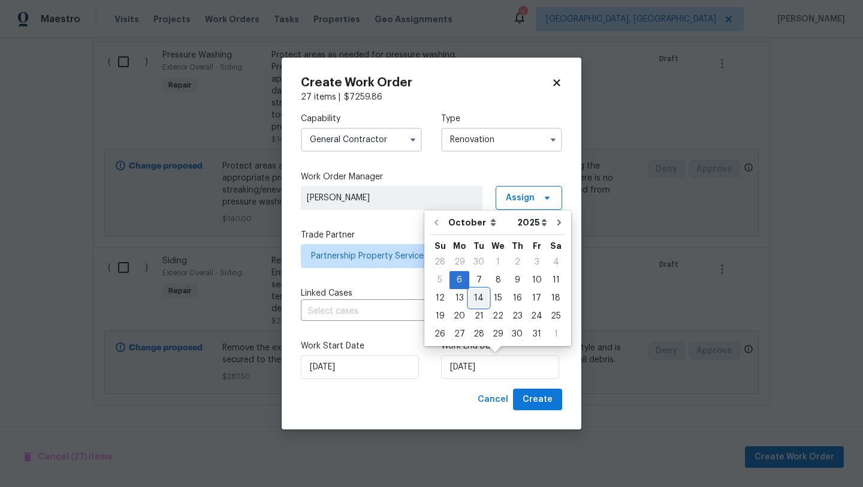
click at [478, 296] on div "14" at bounding box center [478, 297] width 19 height 17
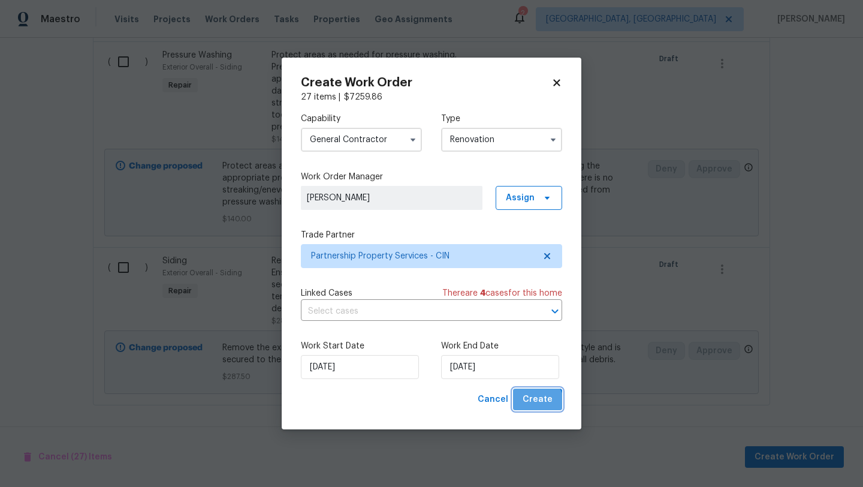
click at [535, 405] on span "Create" at bounding box center [538, 399] width 30 height 15
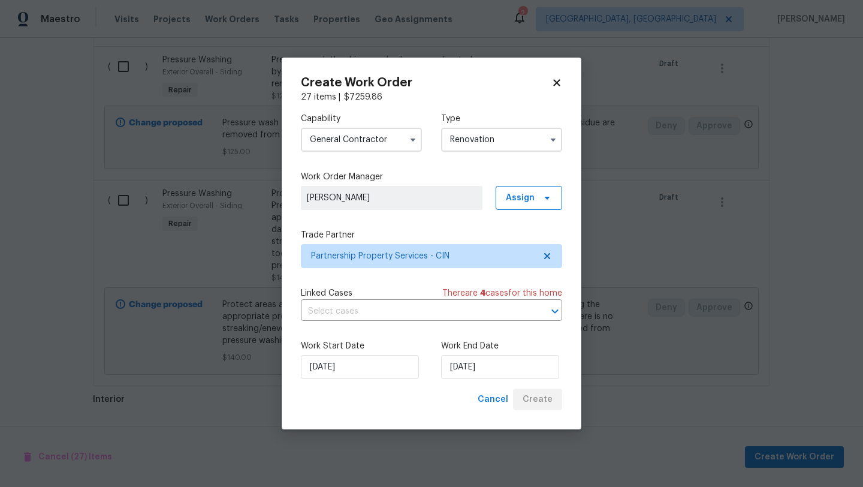
scroll to position [774, 0]
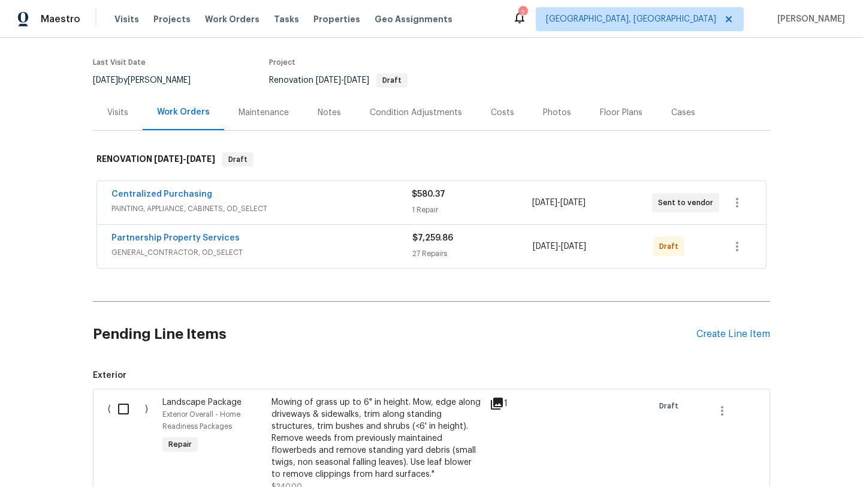
scroll to position [117, 0]
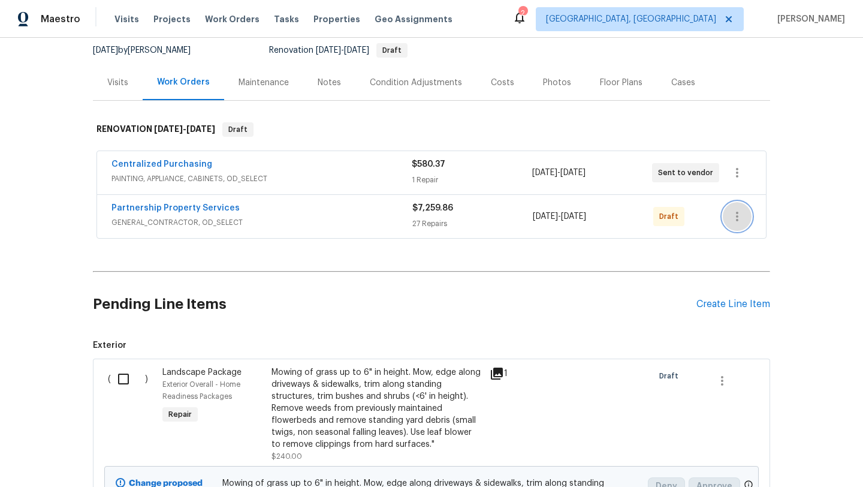
click at [732, 216] on icon "button" at bounding box center [737, 216] width 14 height 14
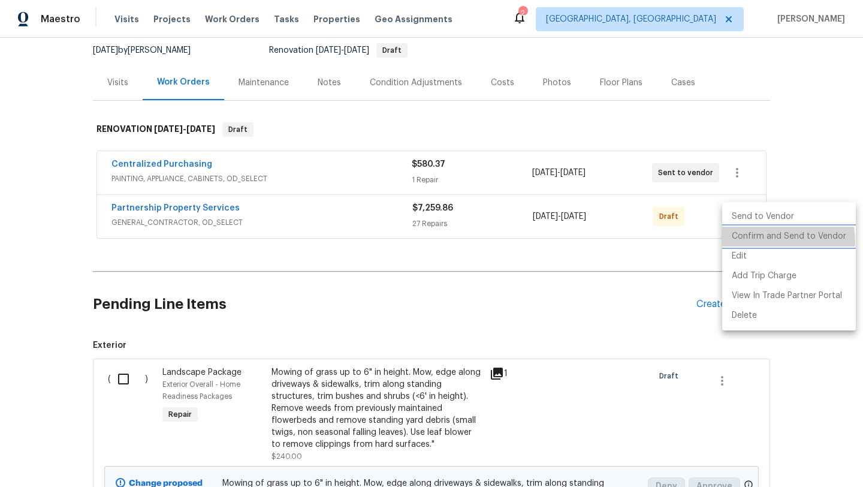
click at [738, 243] on li "Confirm and Send to Vendor" at bounding box center [789, 237] width 134 height 20
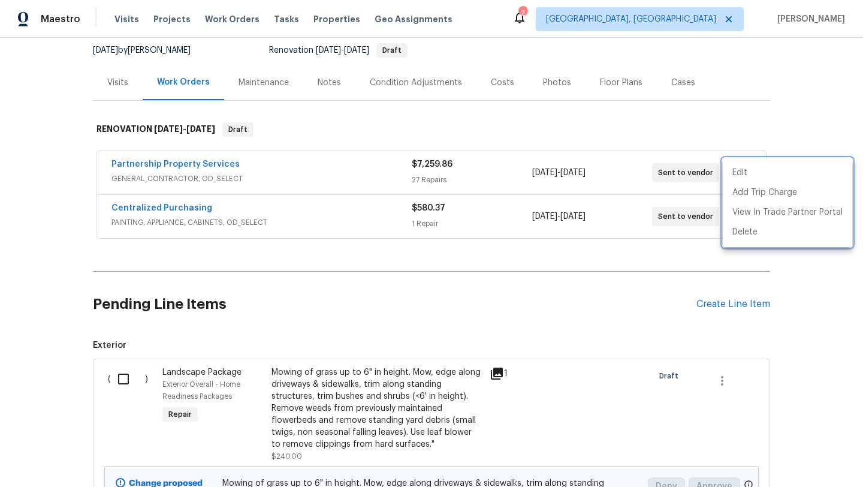
click at [189, 288] on div at bounding box center [431, 243] width 863 height 487
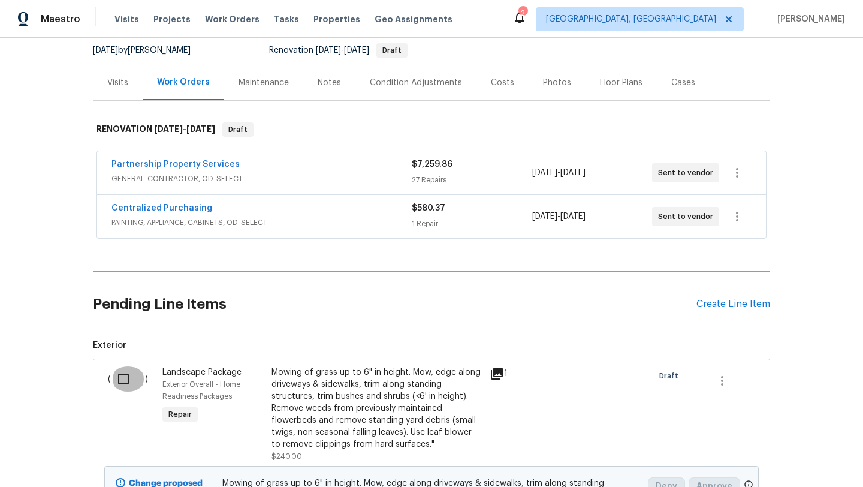
click at [123, 373] on input "checkbox" at bounding box center [128, 378] width 34 height 25
checkbox input "true"
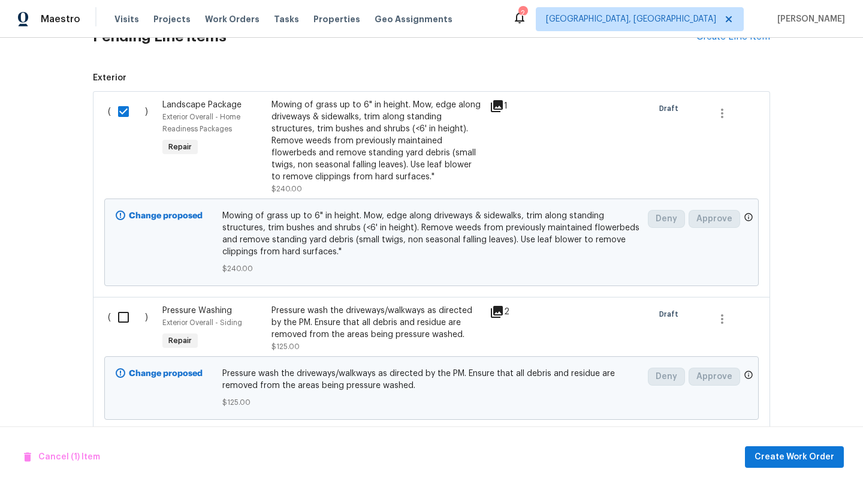
scroll to position [421, 0]
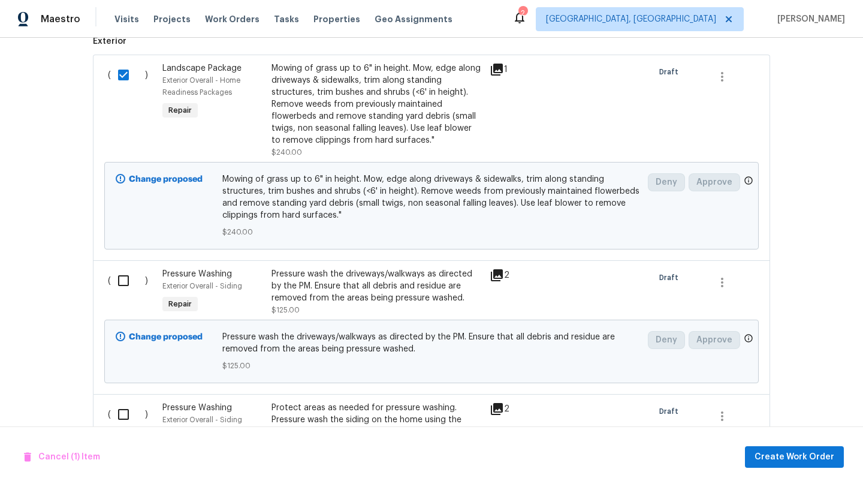
click at [123, 285] on input "checkbox" at bounding box center [128, 280] width 34 height 25
checkbox input "true"
click at [123, 416] on input "checkbox" at bounding box center [128, 414] width 34 height 25
checkbox input "true"
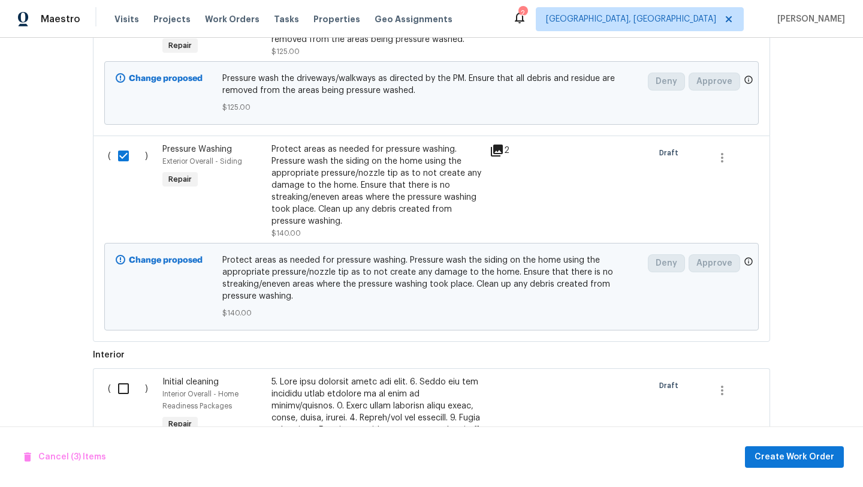
scroll to position [683, 0]
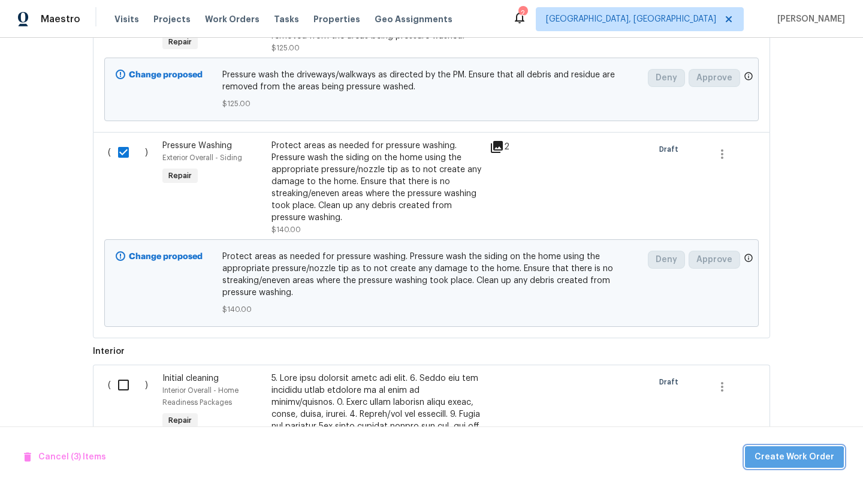
click at [798, 457] on span "Create Work Order" at bounding box center [795, 457] width 80 height 15
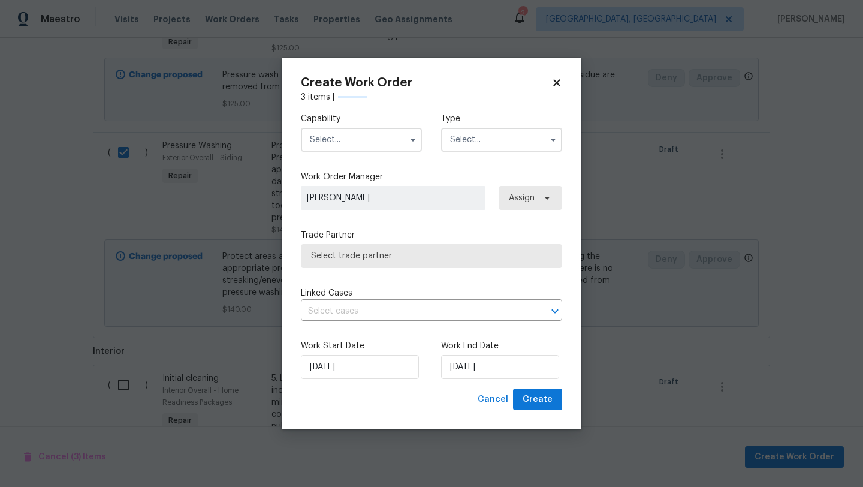
checkbox input "false"
click at [348, 144] on input "text" at bounding box center [361, 140] width 121 height 24
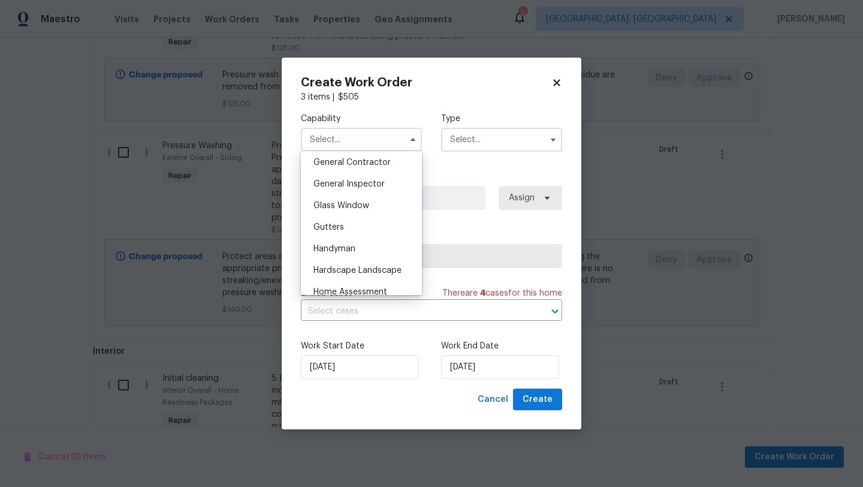
scroll to position [581, 0]
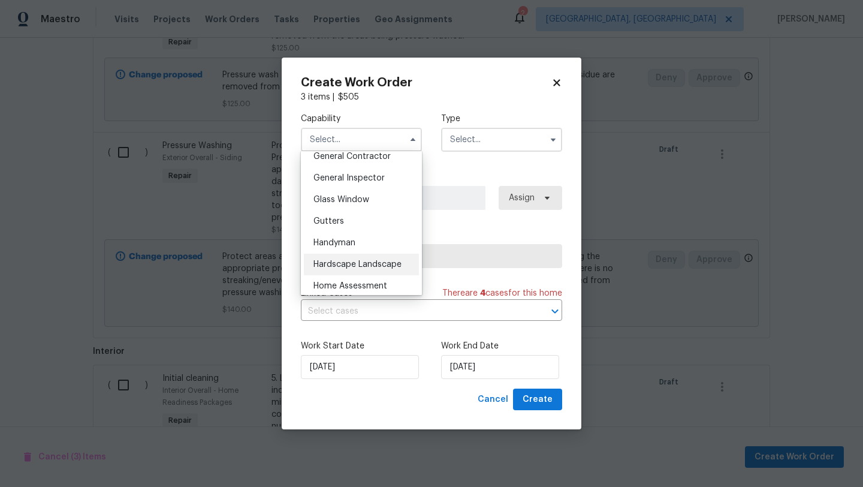
click at [354, 261] on span "Hardscape Landscape" at bounding box center [357, 264] width 88 height 8
type input "Hardscape Landscape"
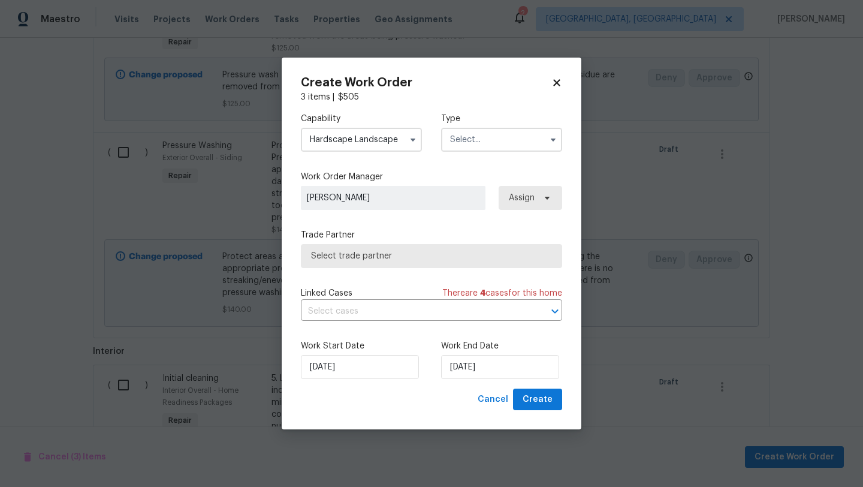
click at [471, 147] on input "text" at bounding box center [501, 140] width 121 height 24
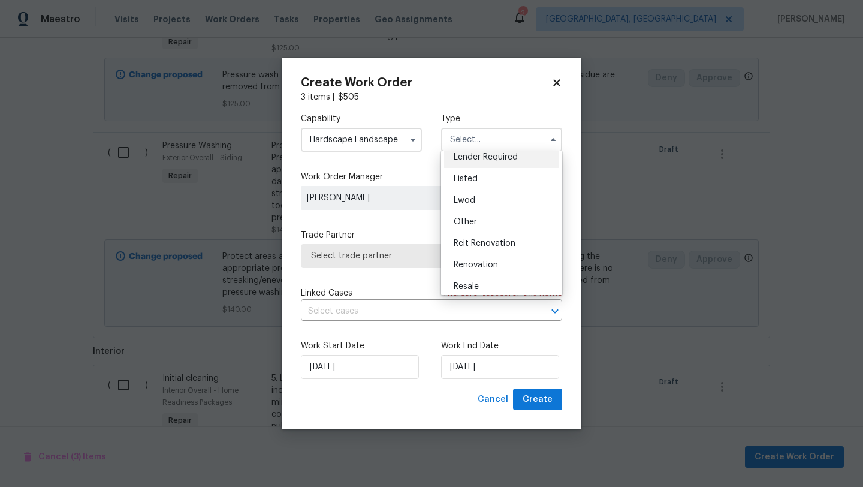
scroll to position [143, 0]
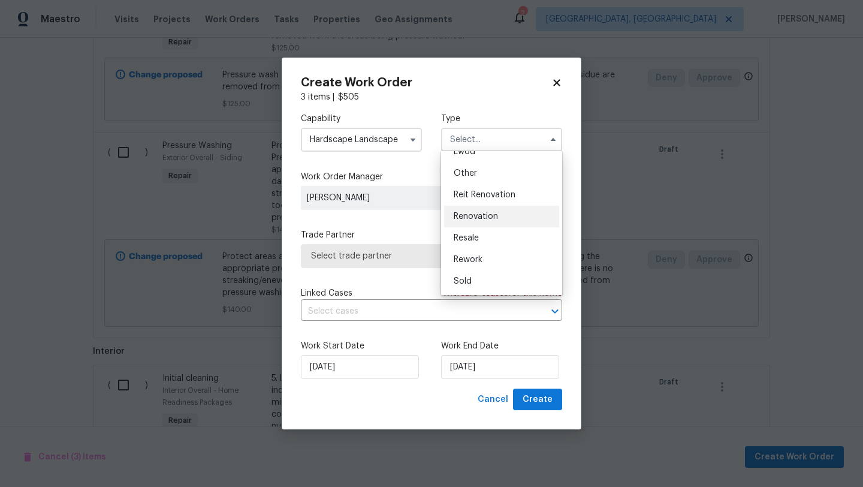
click at [480, 216] on span "Renovation" at bounding box center [476, 216] width 44 height 8
type input "Renovation"
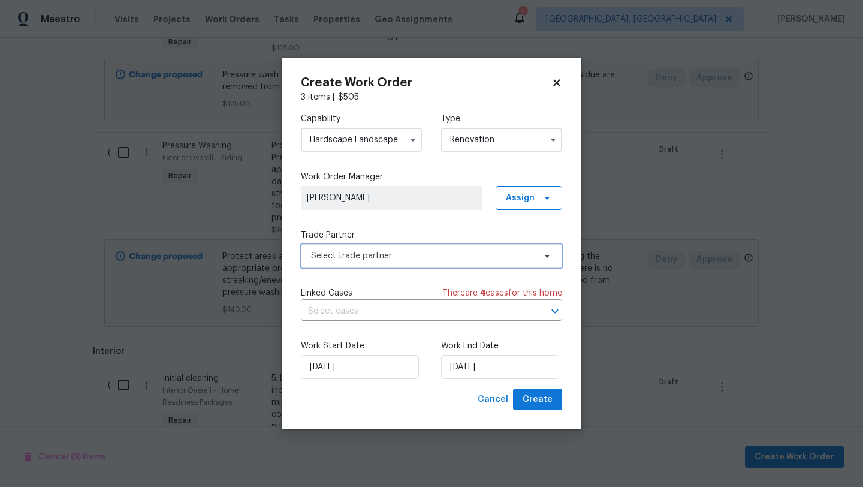
click at [418, 256] on span "Select trade partner" at bounding box center [423, 256] width 224 height 12
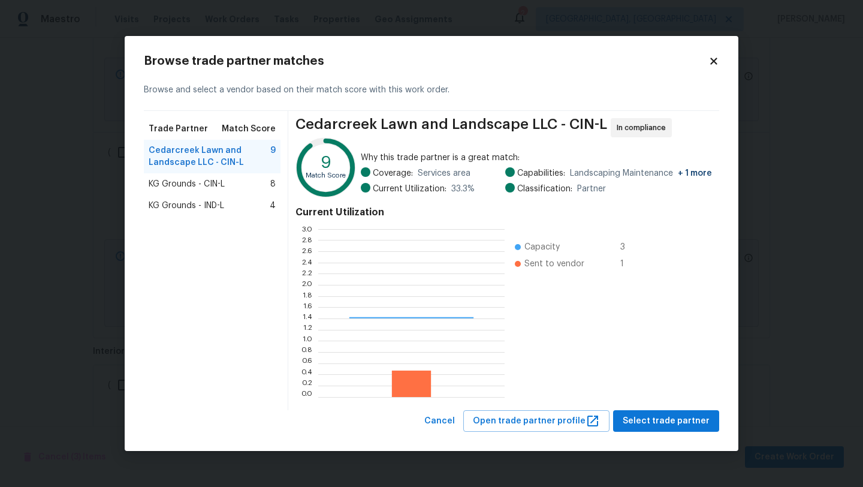
scroll to position [168, 186]
click at [198, 182] on span "KG Grounds - CIN-L" at bounding box center [187, 184] width 76 height 12
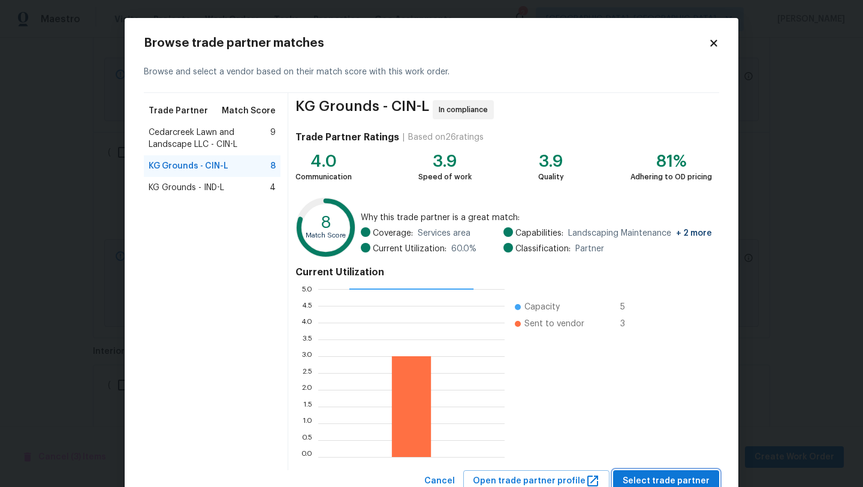
click at [661, 483] on span "Select trade partner" at bounding box center [666, 480] width 87 height 15
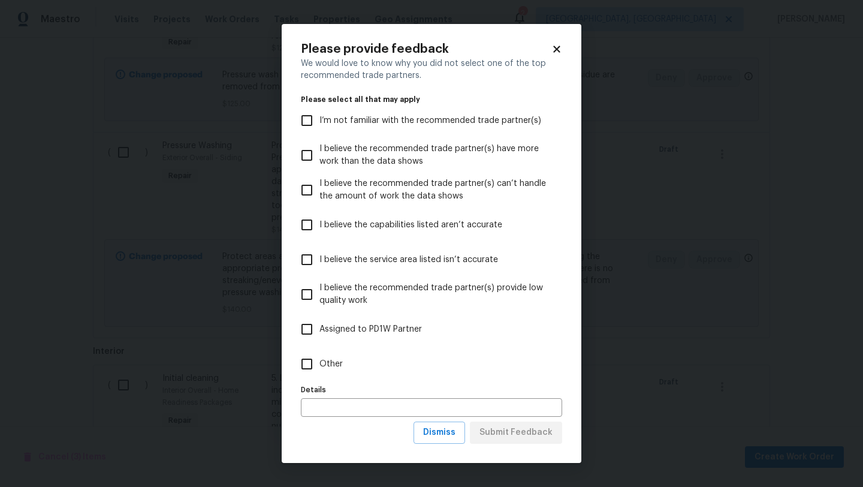
click at [322, 364] on span "Other" at bounding box center [330, 364] width 23 height 13
click at [319, 364] on input "Other" at bounding box center [306, 363] width 25 height 25
checkbox input "true"
click at [504, 436] on span "Submit Feedback" at bounding box center [515, 432] width 73 height 15
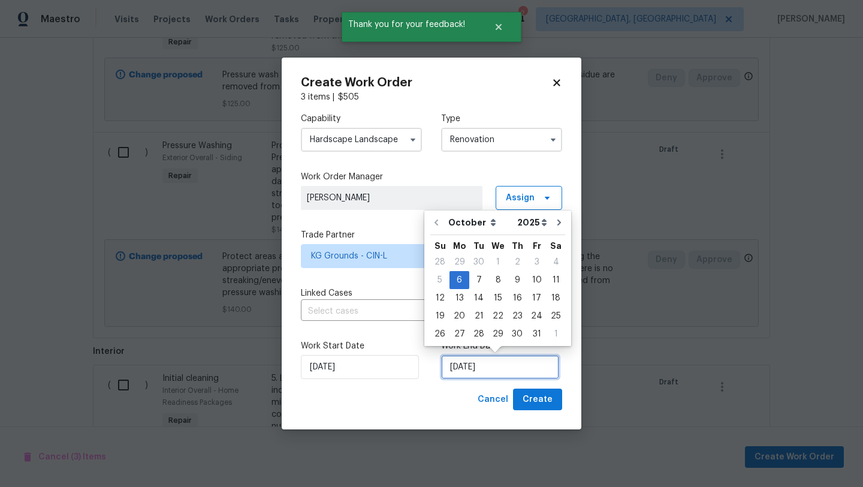
click at [467, 373] on input "[DATE]" at bounding box center [500, 367] width 118 height 24
click at [474, 298] on div "14" at bounding box center [478, 297] width 19 height 17
type input "[DATE]"
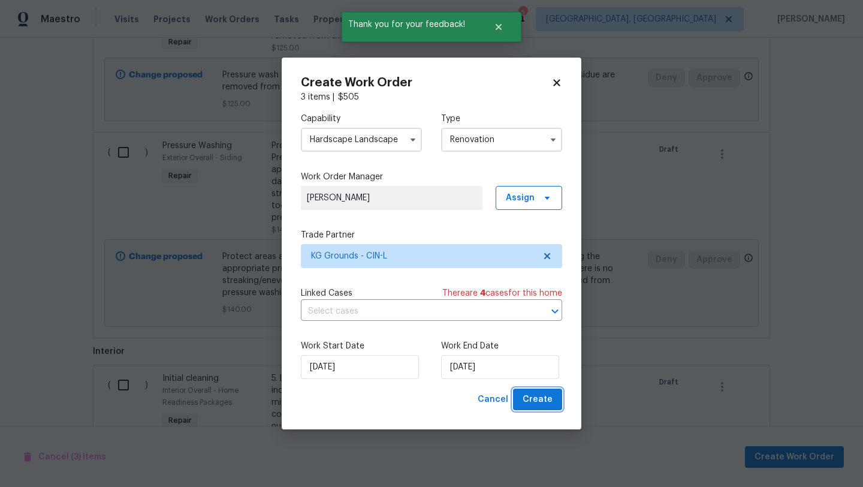
click at [528, 397] on span "Create" at bounding box center [538, 399] width 30 height 15
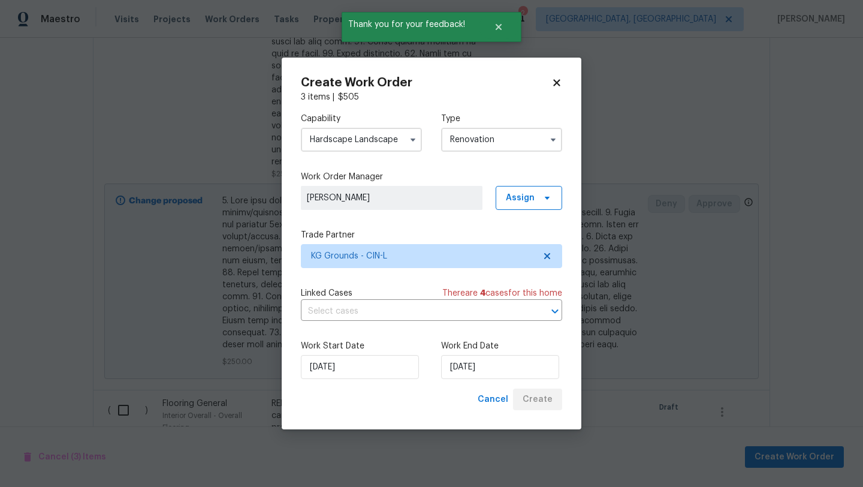
scroll to position [153, 0]
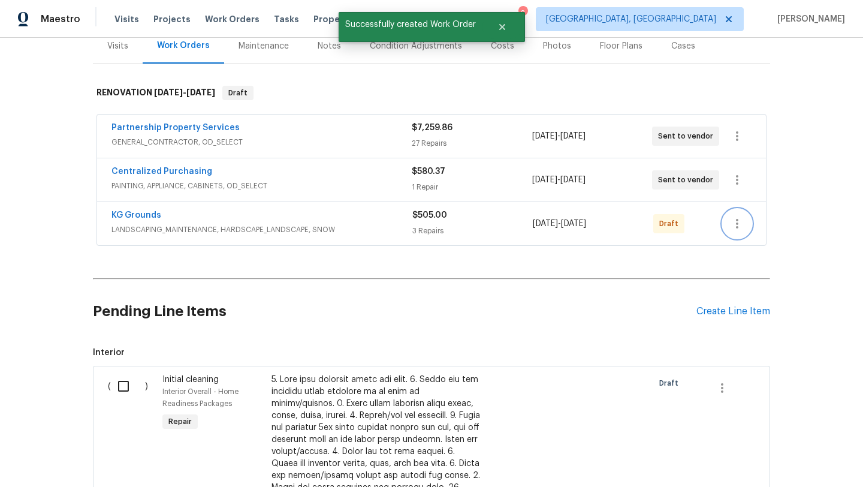
click at [732, 222] on icon "button" at bounding box center [737, 223] width 14 height 14
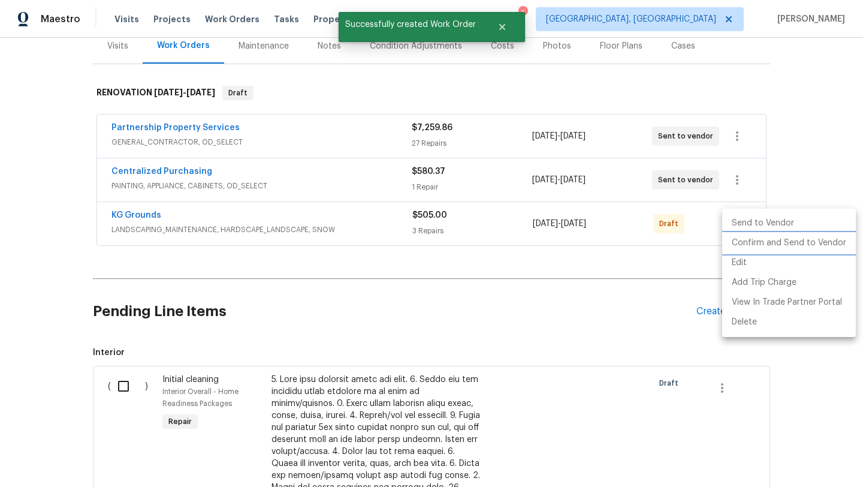
click at [740, 245] on li "Confirm and Send to Vendor" at bounding box center [789, 243] width 134 height 20
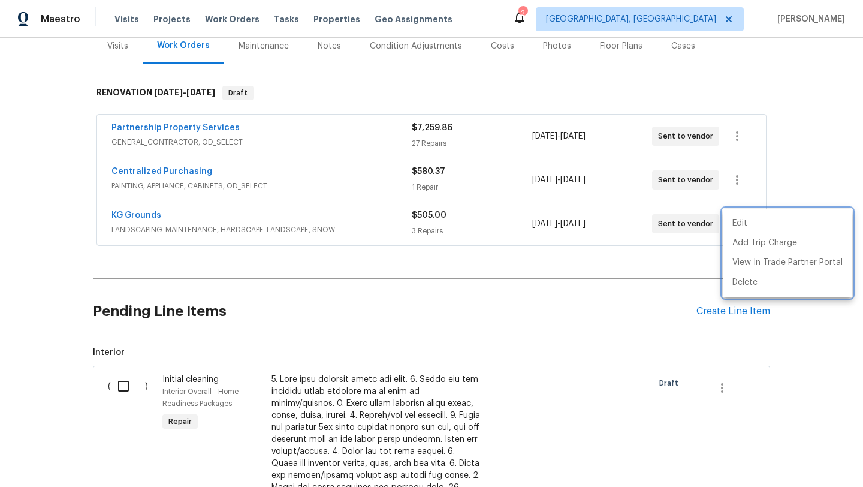
click at [123, 384] on div at bounding box center [431, 243] width 863 height 487
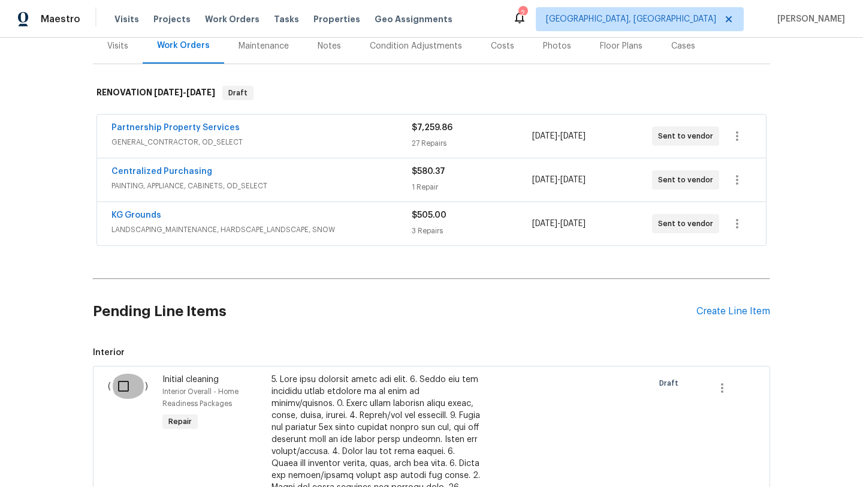
click at [123, 386] on input "checkbox" at bounding box center [128, 385] width 34 height 25
checkbox input "true"
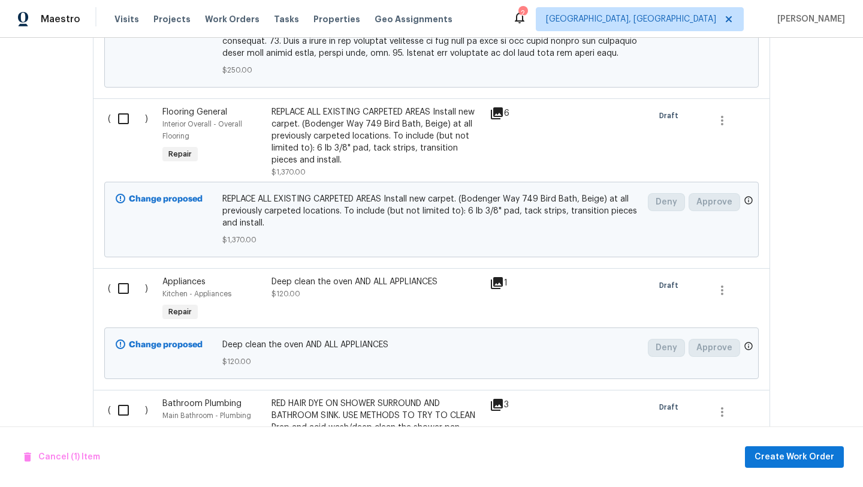
scroll to position [1001, 0]
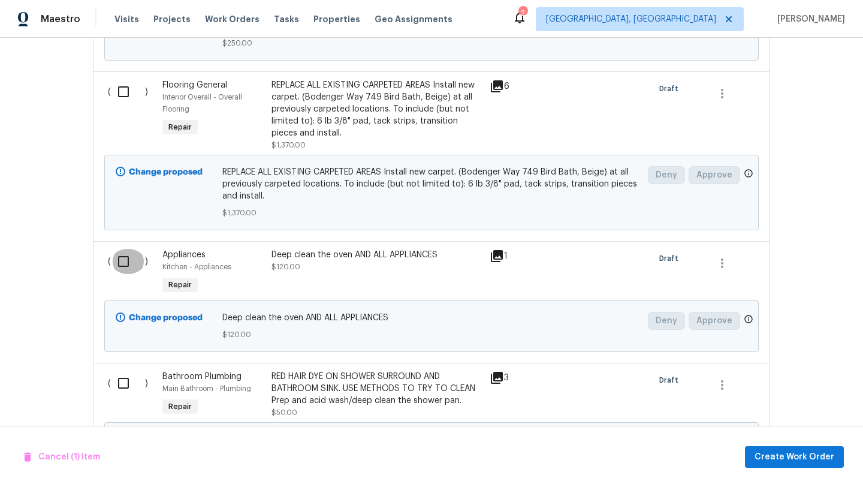
click at [120, 249] on input "checkbox" at bounding box center [128, 261] width 34 height 25
checkbox input "true"
click at [120, 370] on input "checkbox" at bounding box center [128, 382] width 34 height 25
checkbox input "true"
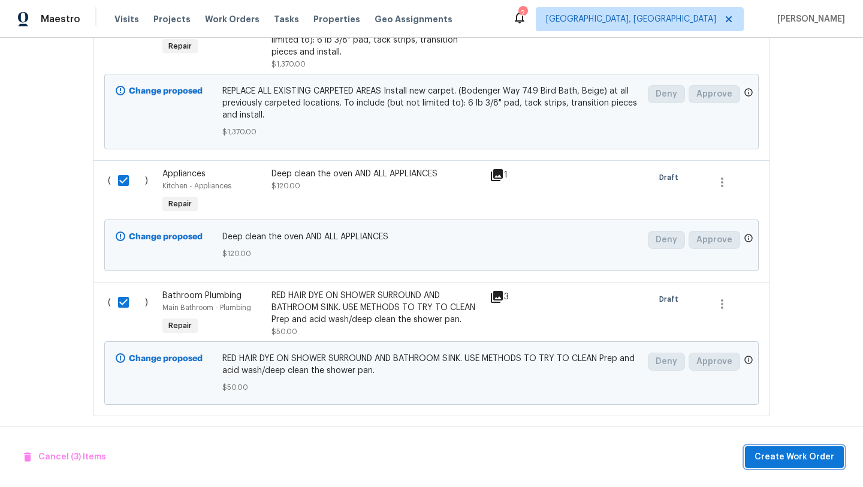
click at [783, 454] on span "Create Work Order" at bounding box center [795, 457] width 80 height 15
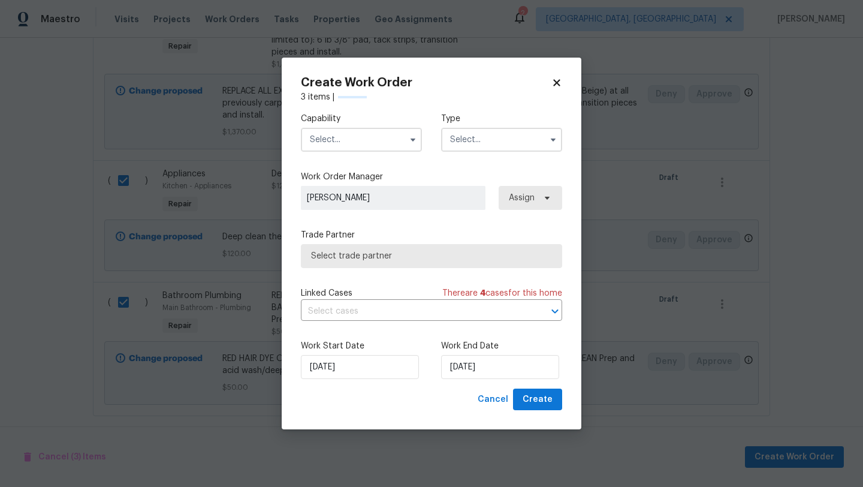
checkbox input "false"
click at [345, 139] on input "text" at bounding box center [361, 140] width 121 height 24
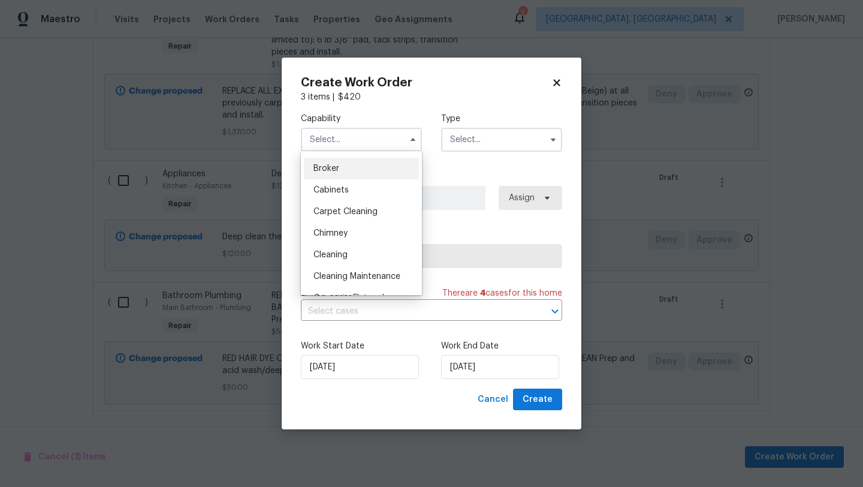
scroll to position [86, 0]
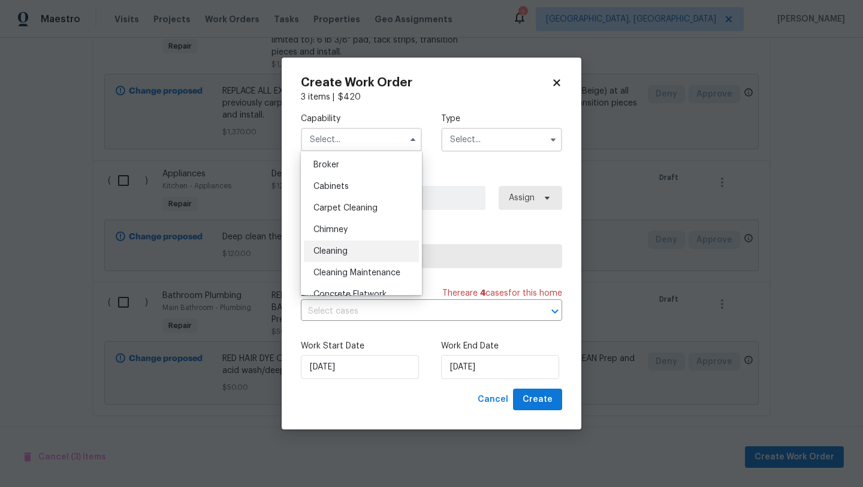
click at [339, 258] on div "Cleaning" at bounding box center [361, 251] width 115 height 22
type input "Cleaning"
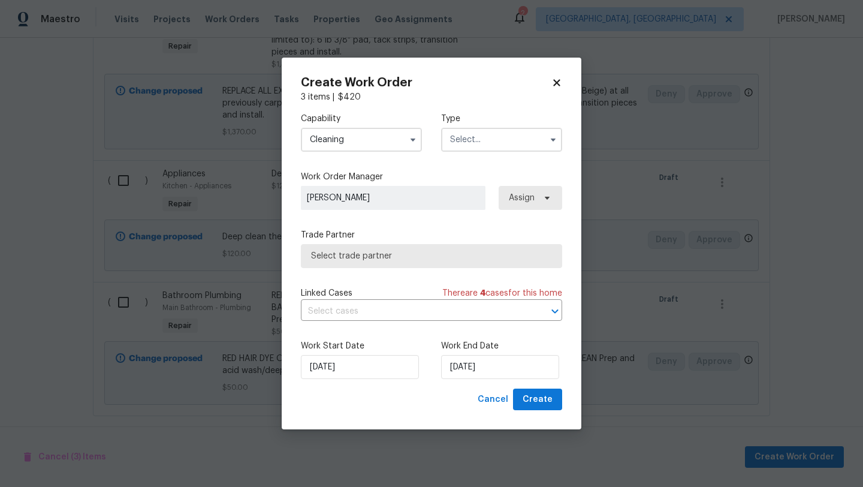
click at [478, 143] on input "text" at bounding box center [501, 140] width 121 height 24
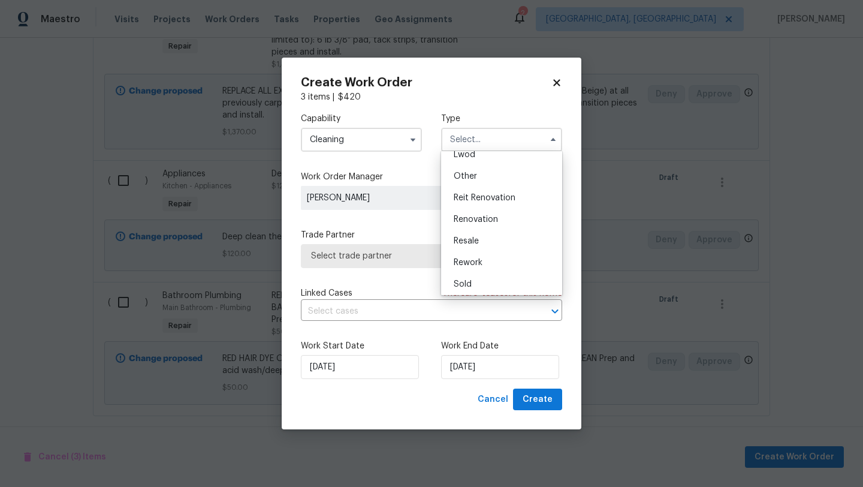
scroll to position [143, 0]
click at [484, 221] on div "Renovation" at bounding box center [501, 217] width 115 height 22
type input "Renovation"
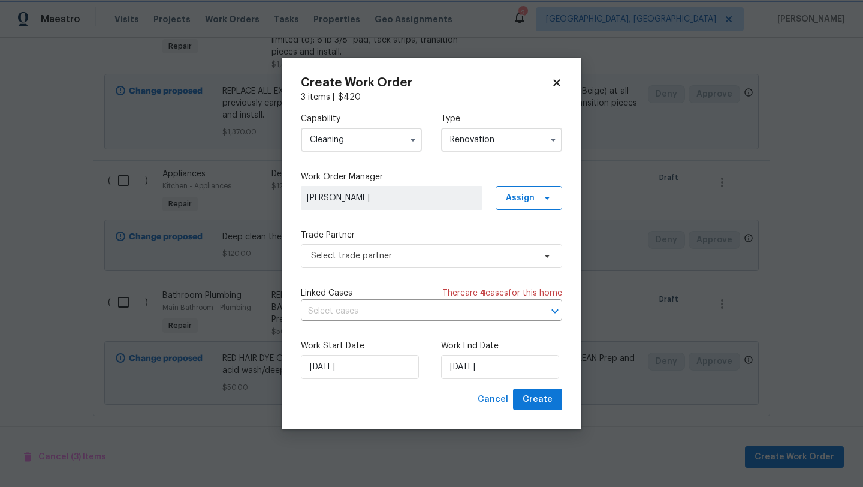
scroll to position [0, 0]
click at [475, 269] on div "Capability Cleaning Type Renovation Work Order Manager [PERSON_NAME] Assign Tra…" at bounding box center [431, 245] width 261 height 285
click at [475, 258] on span "Select trade partner" at bounding box center [423, 256] width 224 height 12
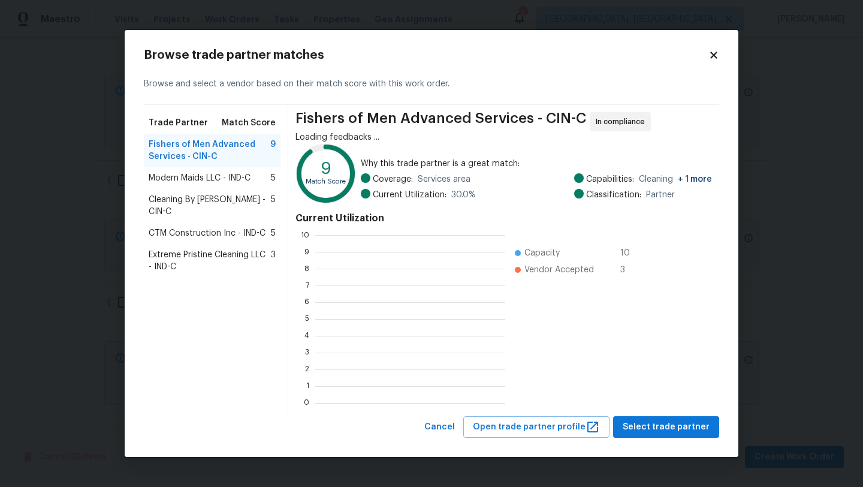
scroll to position [168, 190]
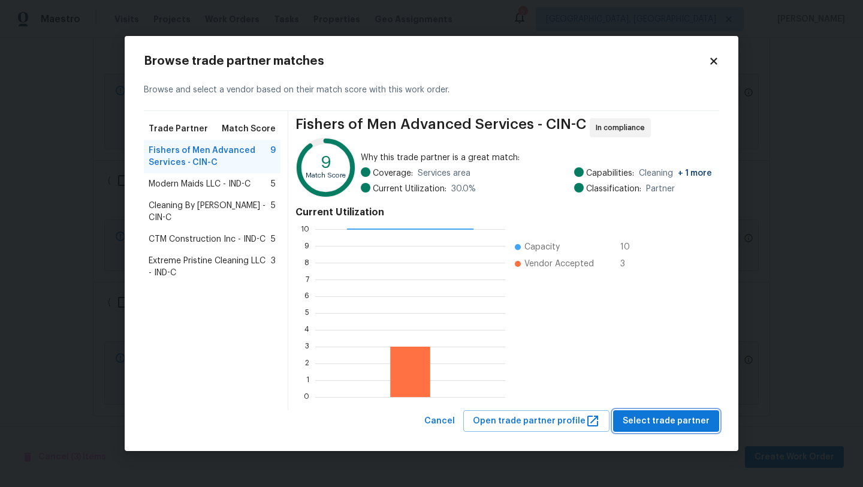
click at [684, 424] on span "Select trade partner" at bounding box center [666, 421] width 87 height 15
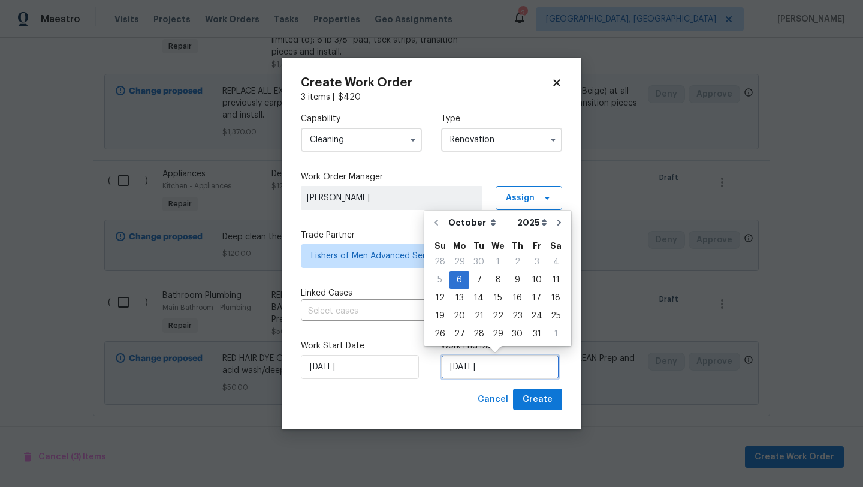
click at [456, 366] on input "[DATE]" at bounding box center [500, 367] width 118 height 24
click at [478, 297] on div "14" at bounding box center [478, 297] width 19 height 17
type input "[DATE]"
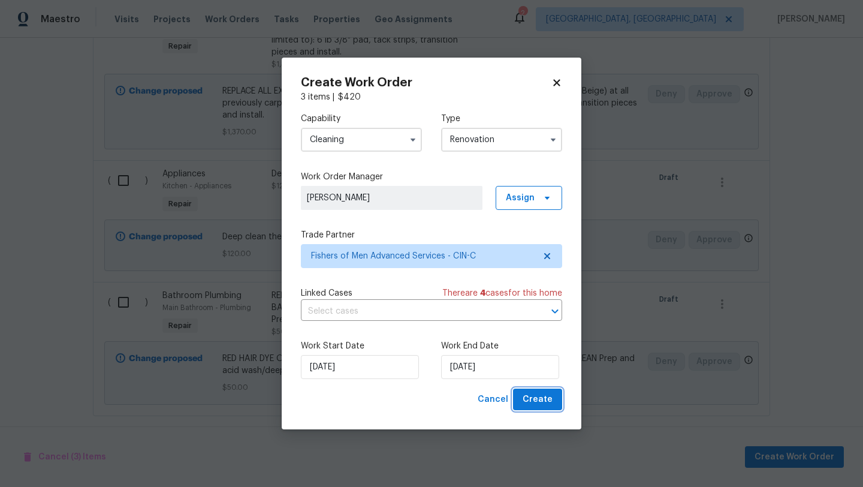
click at [534, 403] on span "Create" at bounding box center [538, 399] width 30 height 15
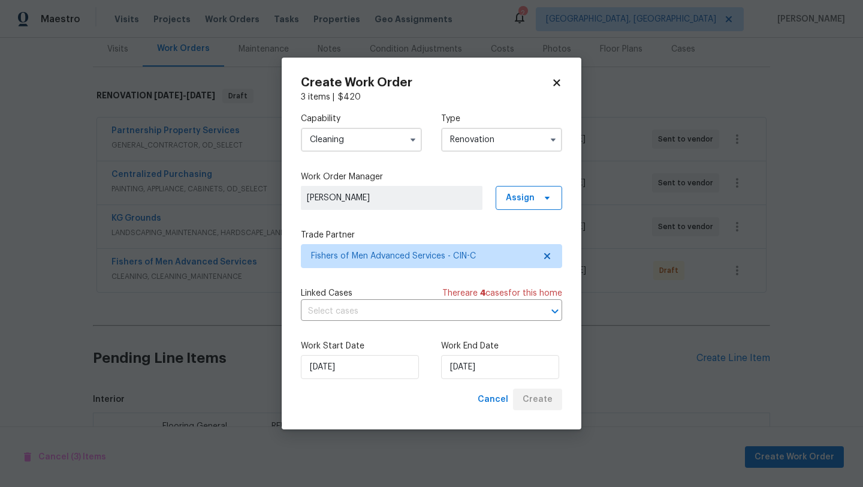
scroll to position [328, 0]
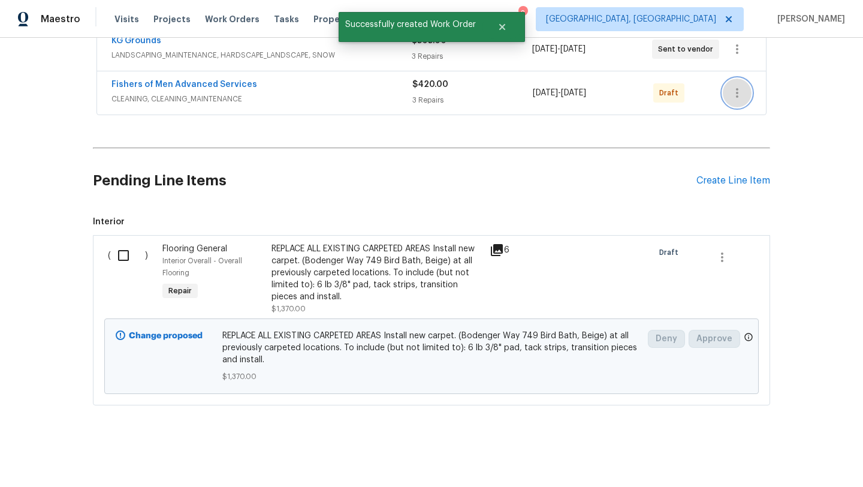
click at [738, 98] on icon "button" at bounding box center [737, 93] width 14 height 14
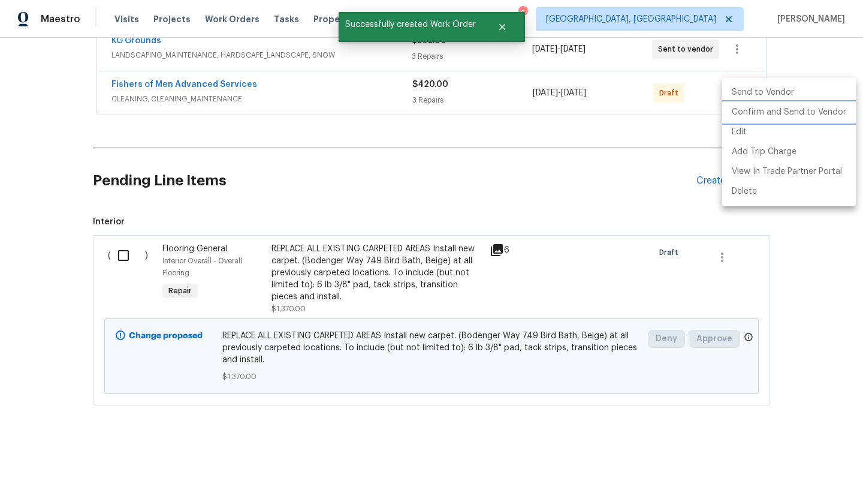
click at [738, 114] on li "Confirm and Send to Vendor" at bounding box center [789, 112] width 134 height 20
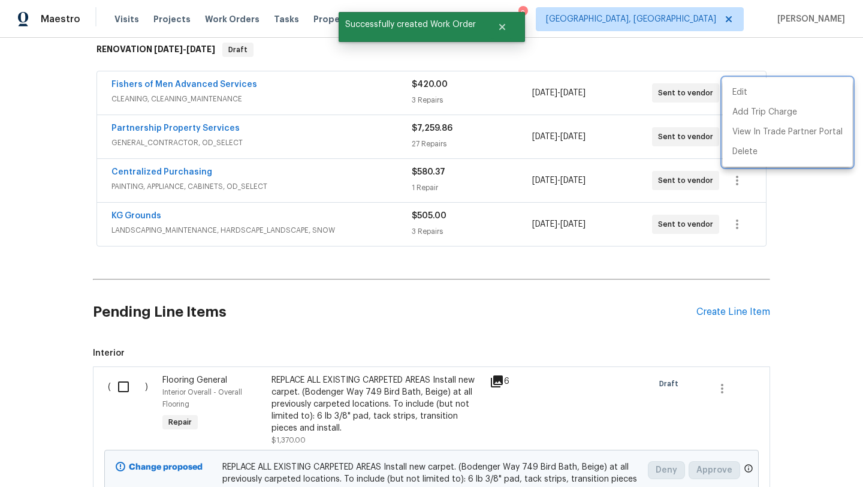
click at [121, 387] on div at bounding box center [431, 243] width 863 height 487
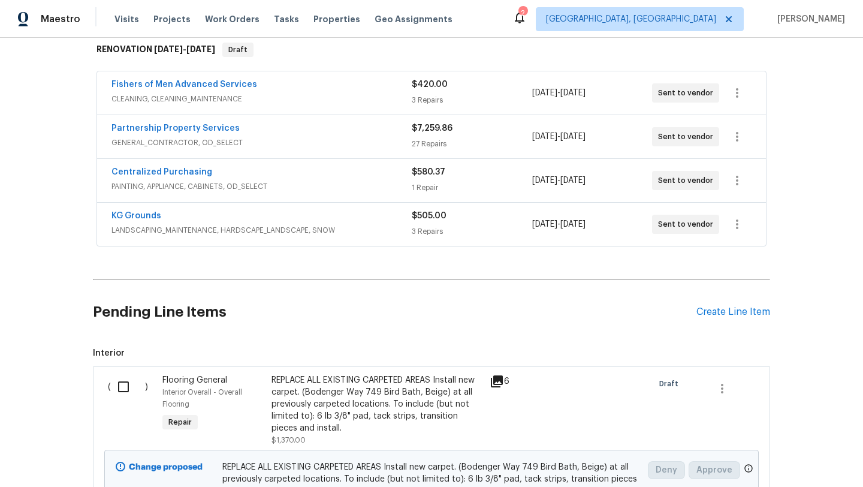
click at [125, 387] on input "checkbox" at bounding box center [128, 386] width 34 height 25
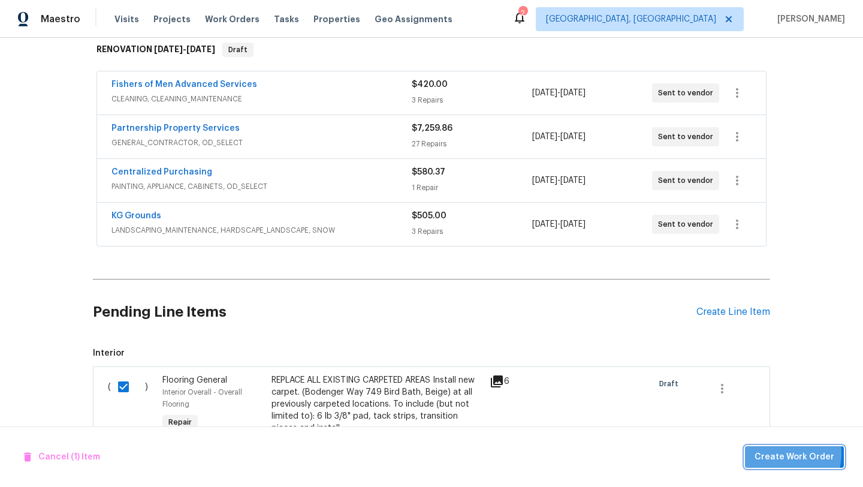
click at [784, 453] on span "Create Work Order" at bounding box center [795, 457] width 80 height 15
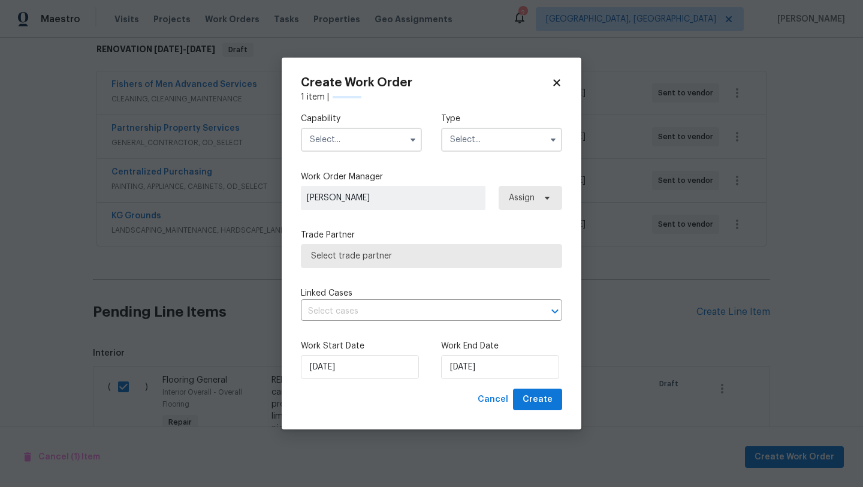
checkbox input "false"
click at [363, 147] on input "text" at bounding box center [361, 140] width 121 height 24
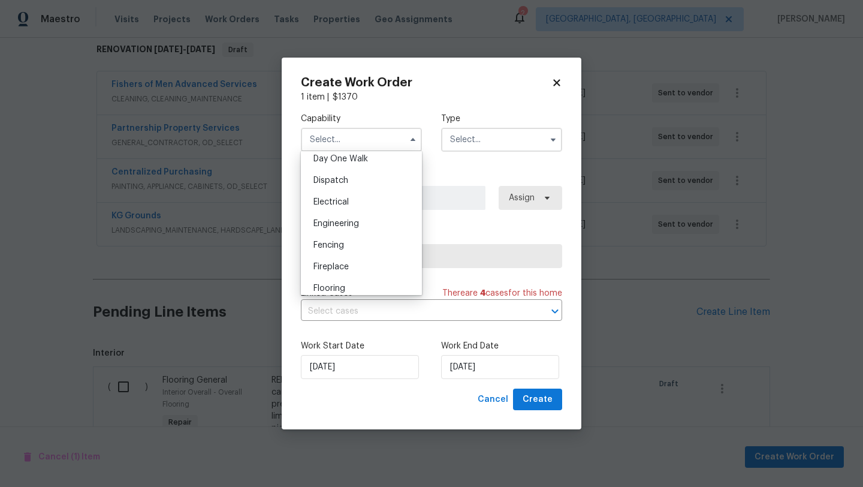
scroll to position [377, 0]
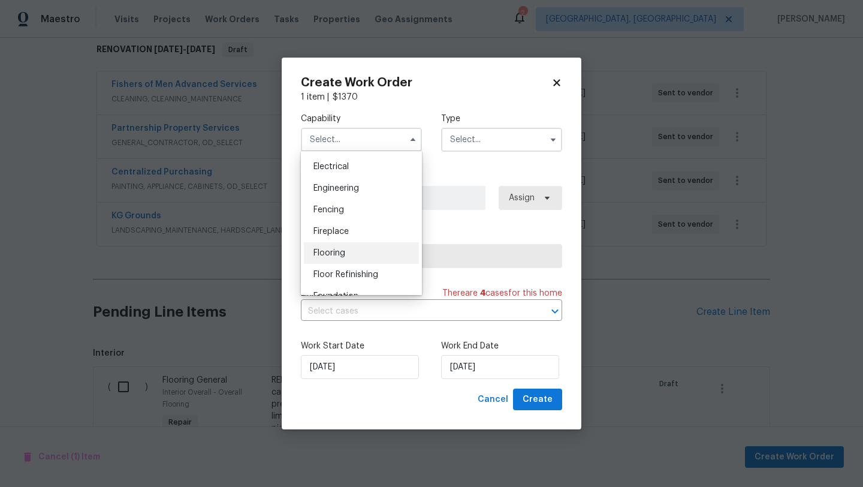
click at [346, 251] on div "Flooring" at bounding box center [361, 253] width 115 height 22
type input "Flooring"
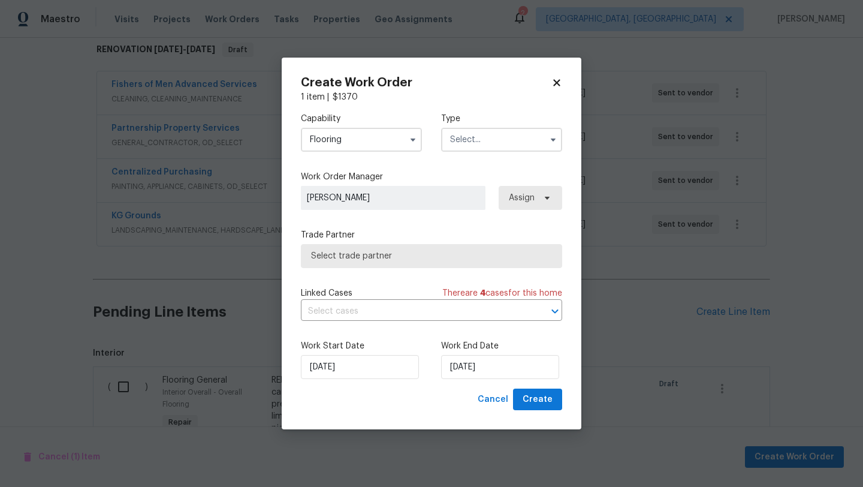
click at [491, 143] on input "text" at bounding box center [501, 140] width 121 height 24
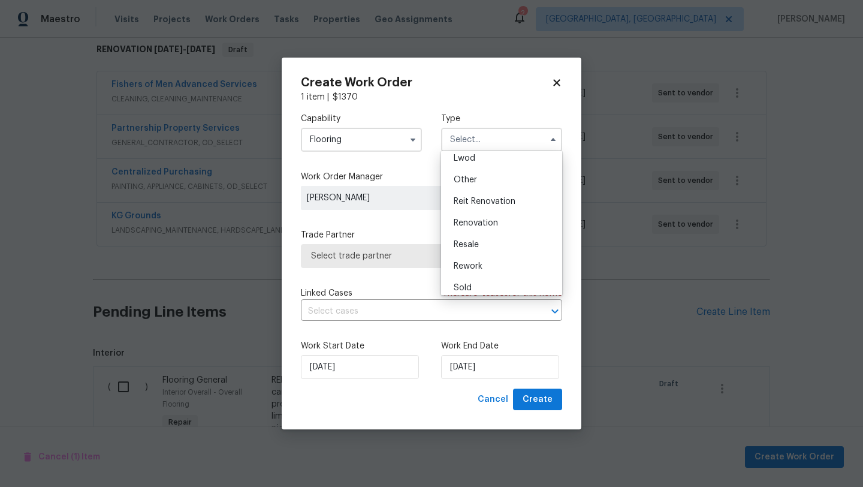
scroll to position [139, 0]
click at [491, 214] on div "Renovation" at bounding box center [501, 220] width 115 height 22
type input "Renovation"
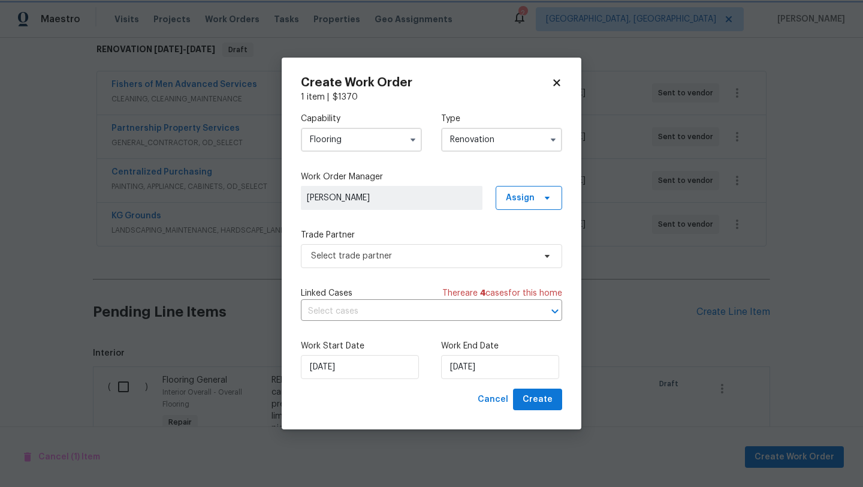
scroll to position [0, 0]
click at [467, 253] on span "Select trade partner" at bounding box center [423, 256] width 224 height 12
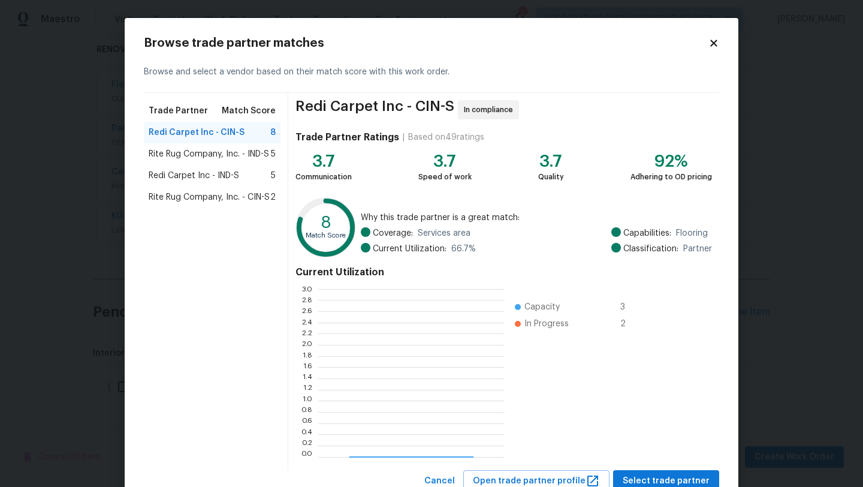
scroll to position [168, 186]
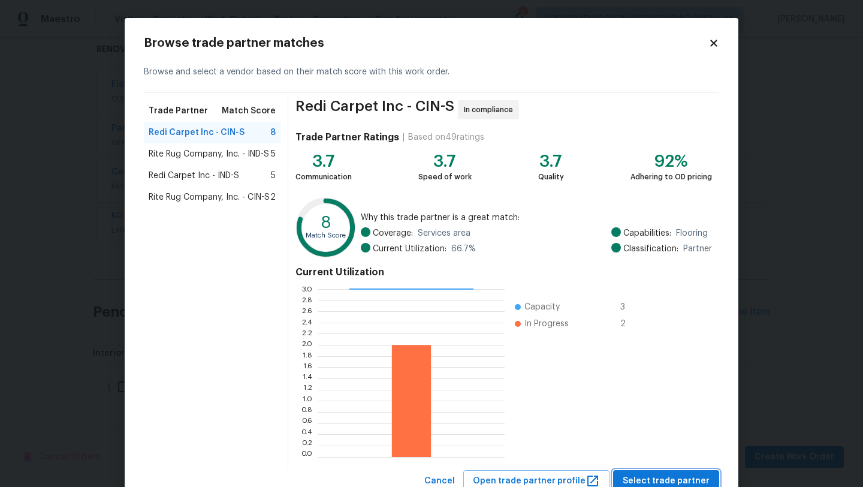
click at [691, 481] on span "Select trade partner" at bounding box center [666, 480] width 87 height 15
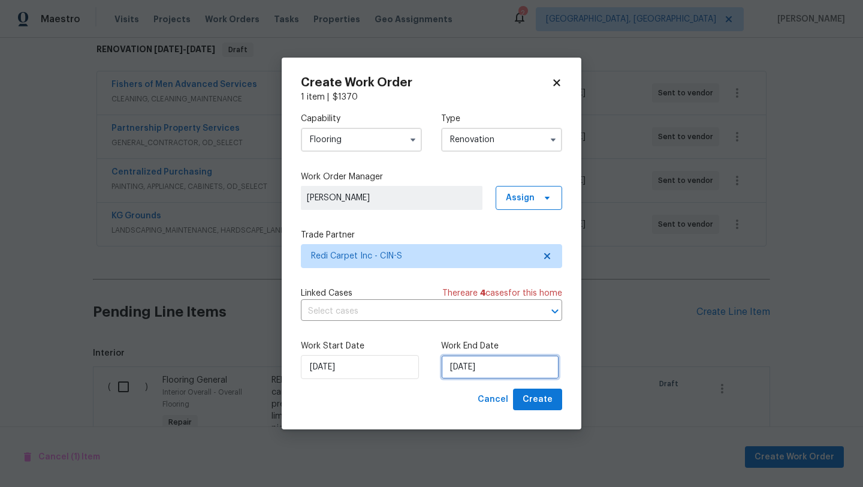
click at [502, 369] on input "[DATE]" at bounding box center [500, 367] width 118 height 24
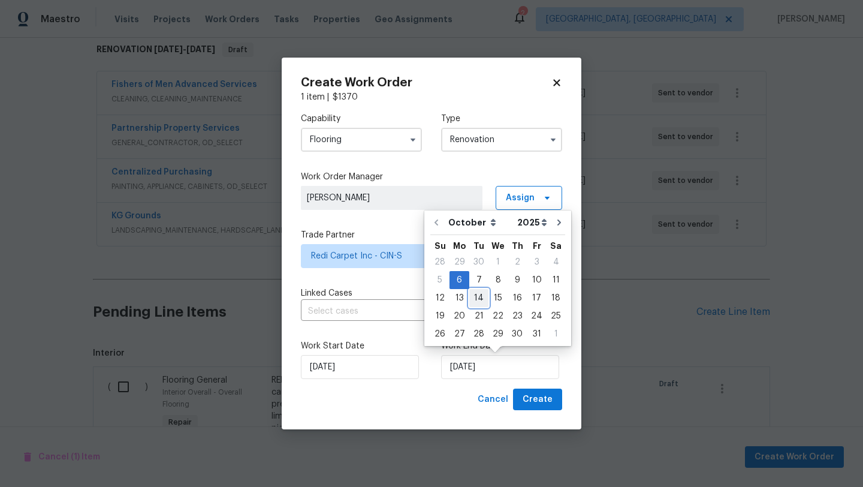
click at [483, 295] on div "14" at bounding box center [478, 297] width 19 height 17
type input "[DATE]"
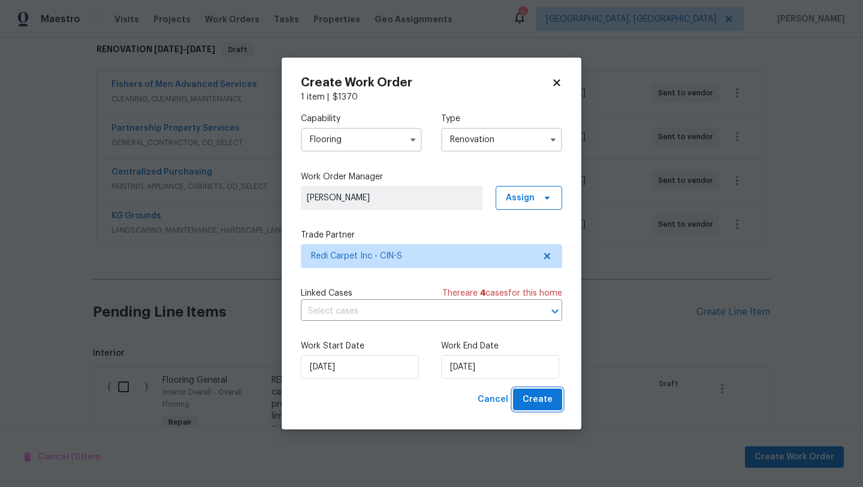
click at [541, 402] on span "Create" at bounding box center [538, 399] width 30 height 15
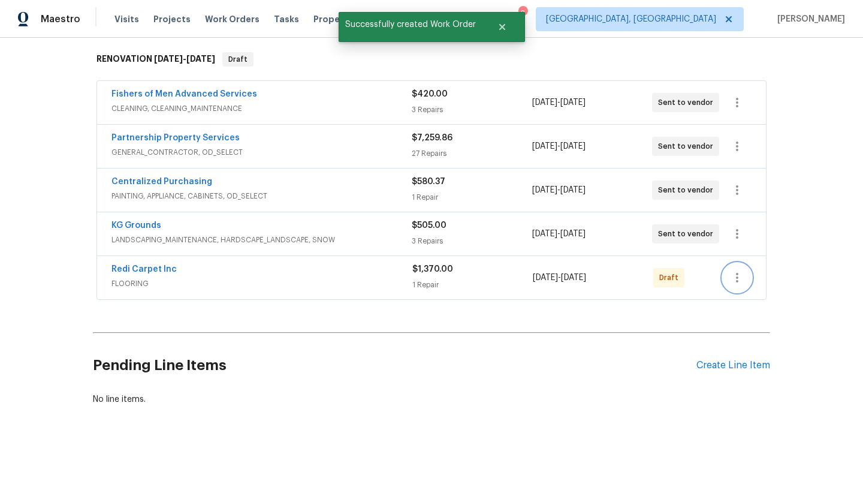
click at [730, 273] on icon "button" at bounding box center [737, 277] width 14 height 14
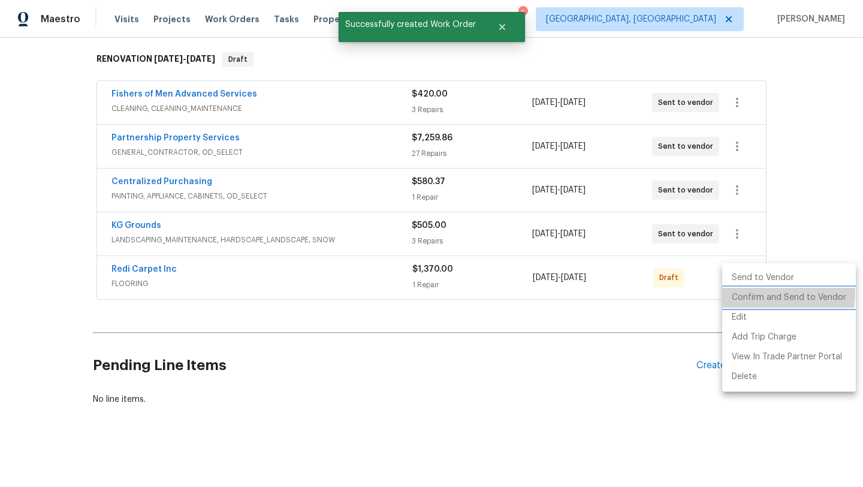
click at [746, 293] on li "Confirm and Send to Vendor" at bounding box center [789, 298] width 134 height 20
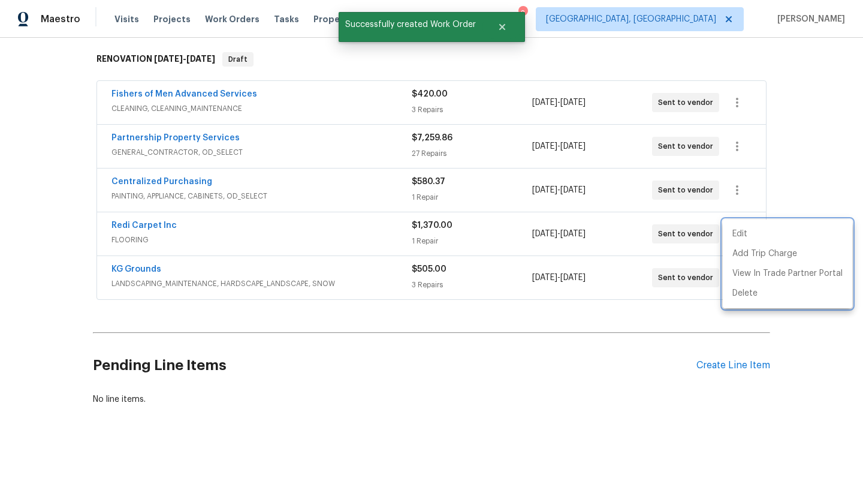
click at [372, 345] on div at bounding box center [431, 243] width 863 height 487
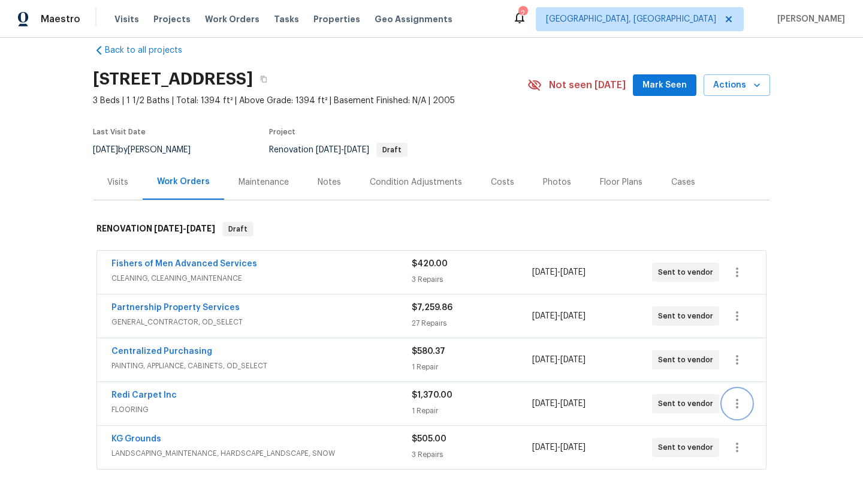
scroll to position [0, 0]
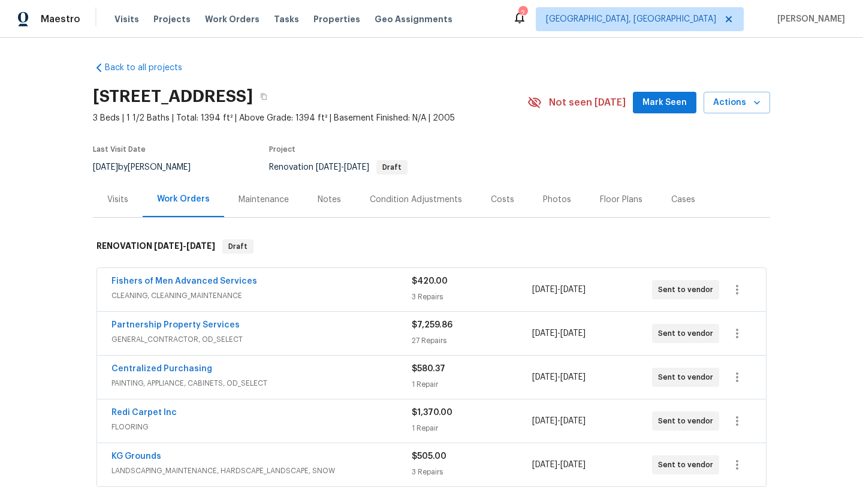
click at [524, 21] on icon at bounding box center [520, 18] width 10 height 12
